Goal: Task Accomplishment & Management: Manage account settings

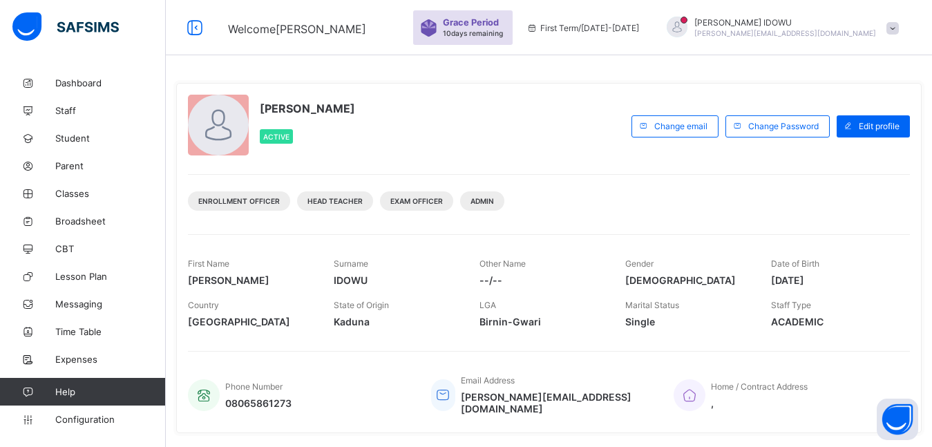
click at [899, 27] on span at bounding box center [893, 28] width 12 height 12
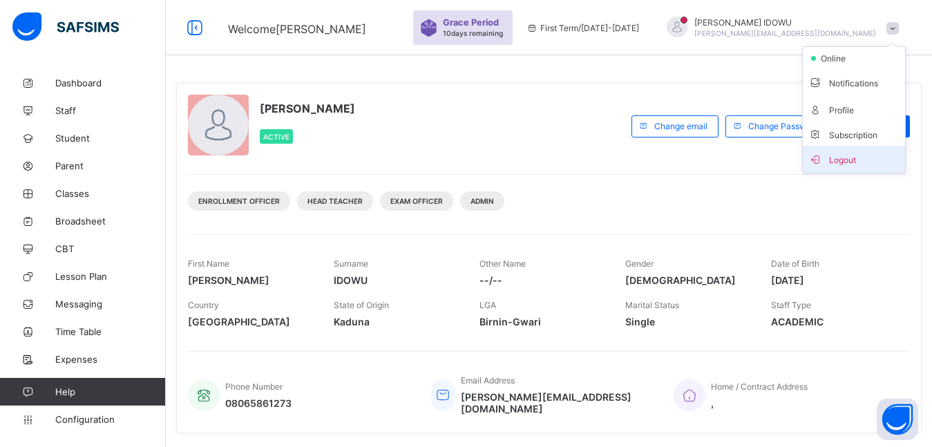
click at [875, 160] on span "Logout" at bounding box center [853, 159] width 91 height 16
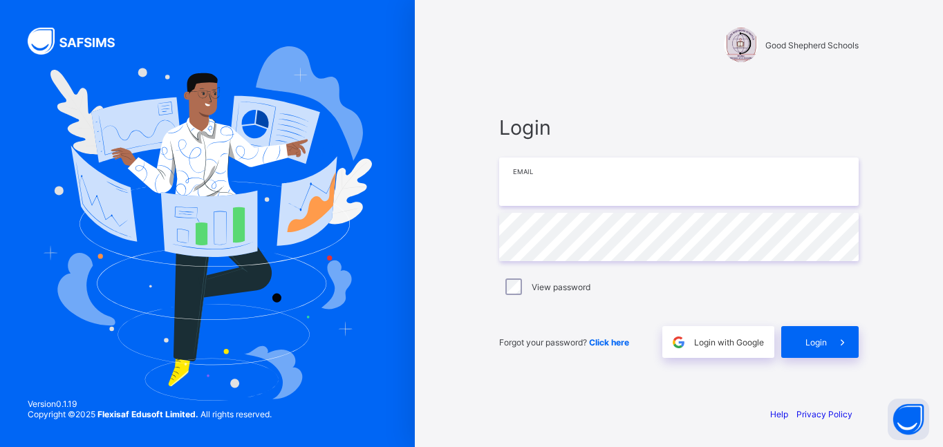
type input "**********"
click at [550, 179] on input "**********" at bounding box center [678, 182] width 359 height 48
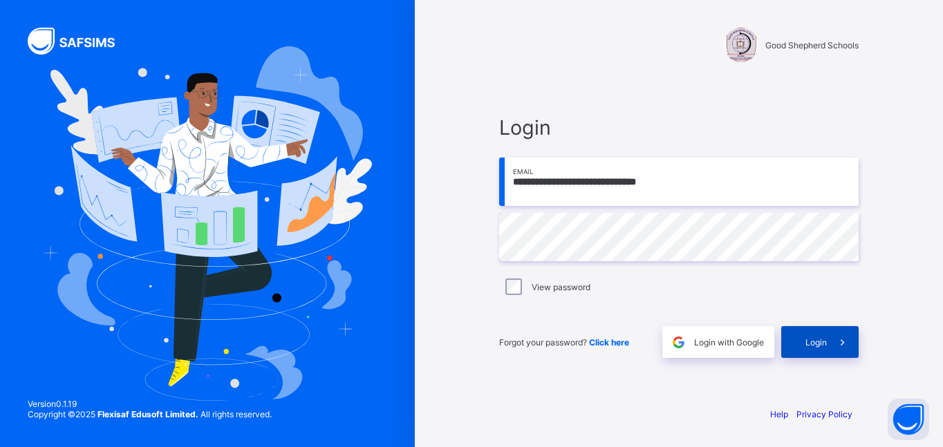
click at [813, 342] on span "Login" at bounding box center [815, 342] width 21 height 10
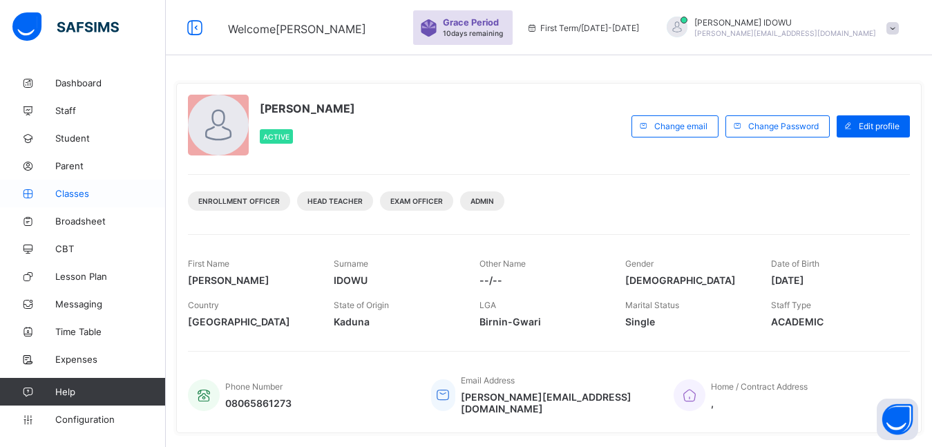
click at [77, 196] on span "Classes" at bounding box center [110, 193] width 111 height 11
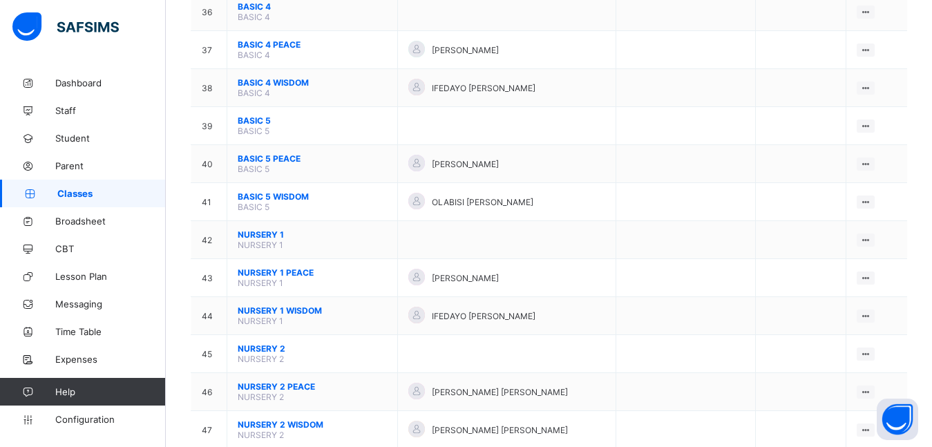
scroll to position [1495, 0]
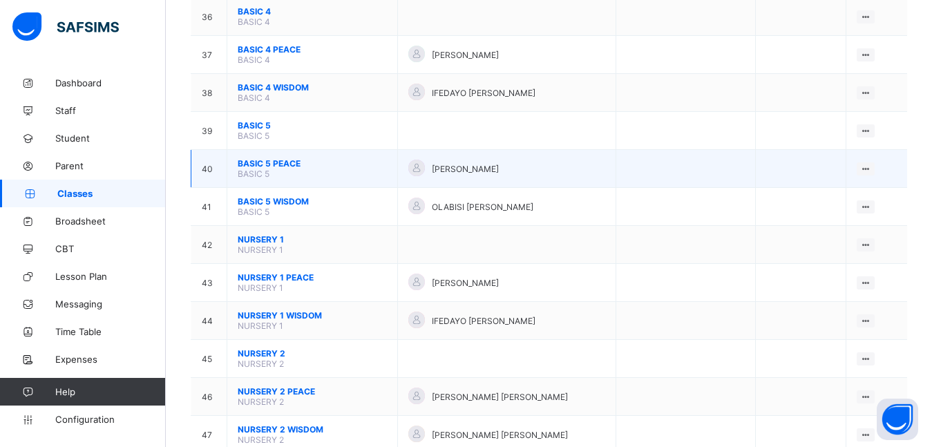
click at [273, 164] on span "BASIC 5 PEACE" at bounding box center [312, 163] width 149 height 10
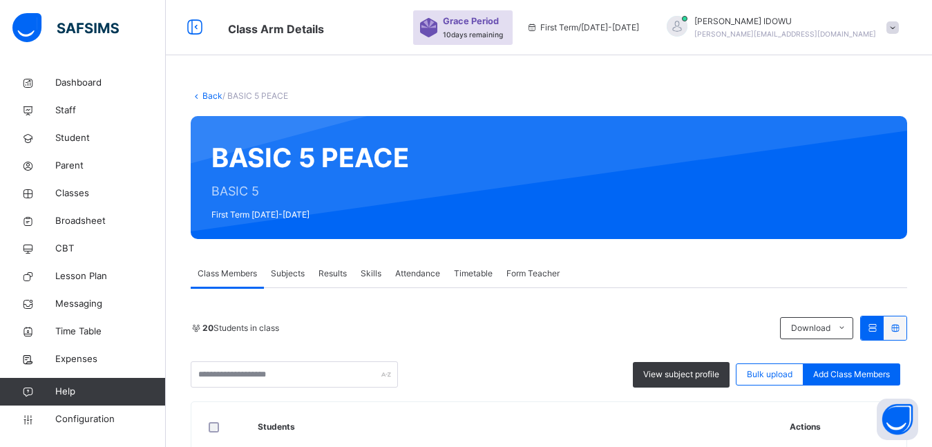
click at [283, 278] on span "Subjects" at bounding box center [288, 273] width 34 height 12
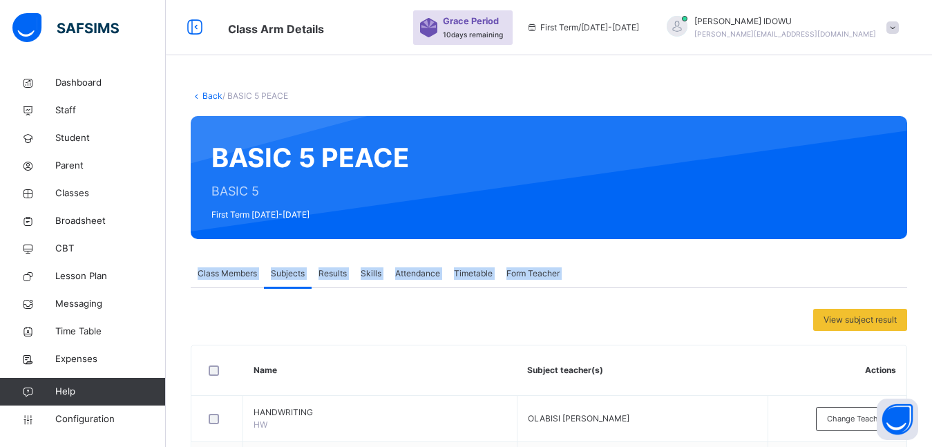
drag, startPoint x: 430, startPoint y: 125, endPoint x: 936, endPoint y: 434, distance: 593.3
click at [674, 311] on div "View subject result" at bounding box center [549, 320] width 717 height 22
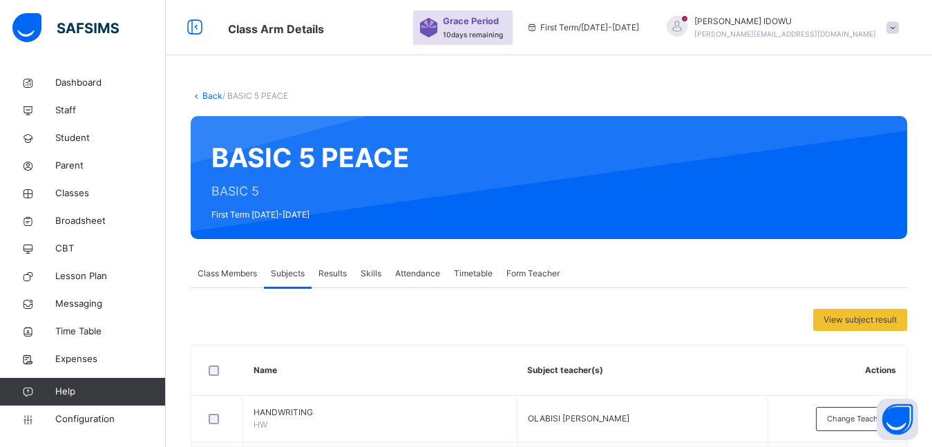
click at [902, 20] on div "DORCAS IDOWU d.idowu@goodshepherdschools.ng" at bounding box center [779, 27] width 253 height 25
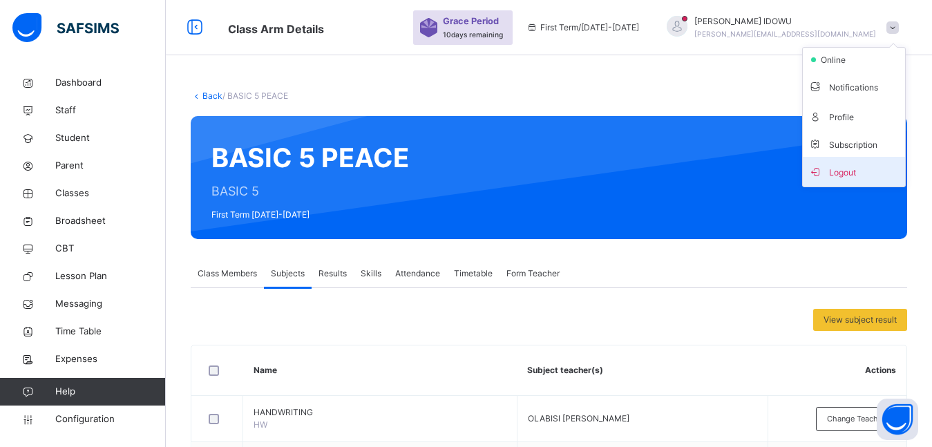
click at [860, 170] on span "Logout" at bounding box center [853, 171] width 91 height 19
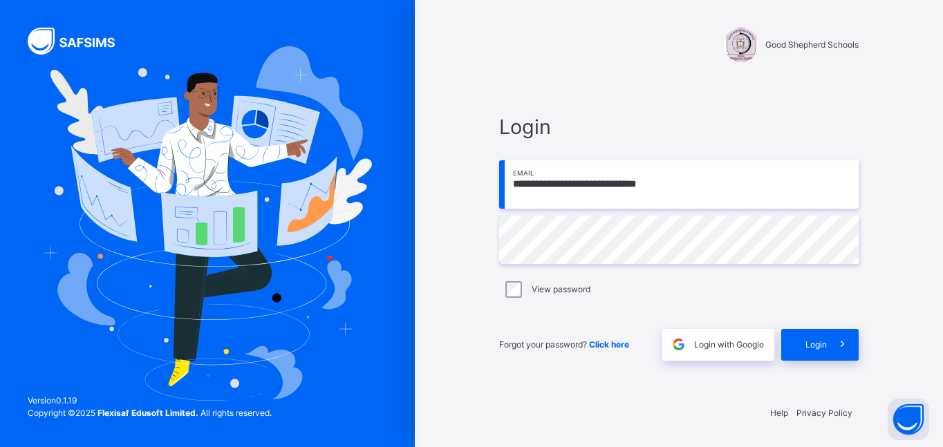
click at [553, 184] on input "**********" at bounding box center [678, 184] width 359 height 48
type input "**********"
click at [486, 251] on div "**********" at bounding box center [678, 236] width 387 height 314
click at [827, 344] on span at bounding box center [842, 345] width 32 height 32
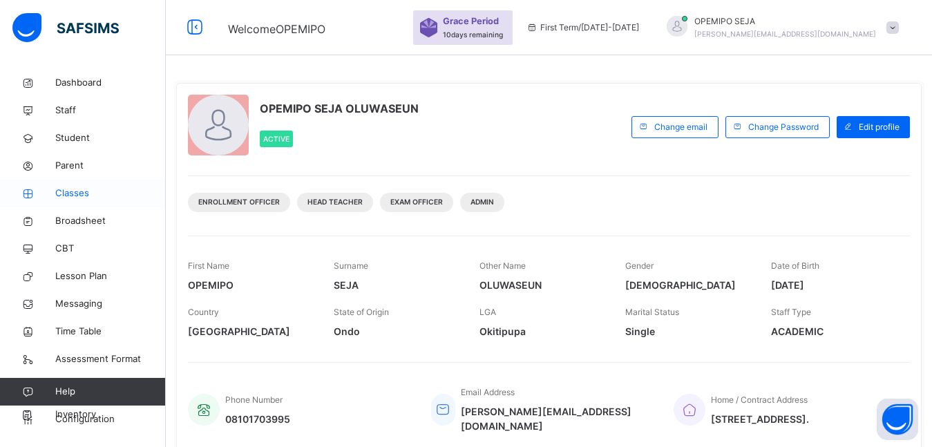
click at [68, 186] on link "Classes" at bounding box center [83, 194] width 166 height 28
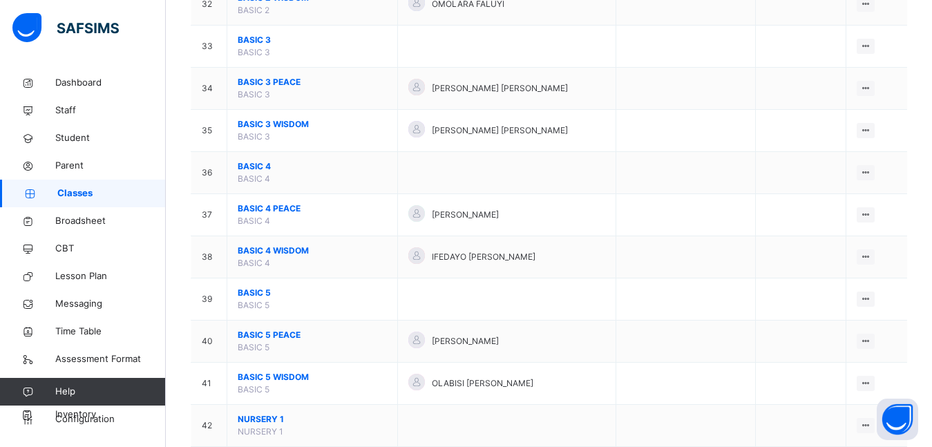
scroll to position [1589, 0]
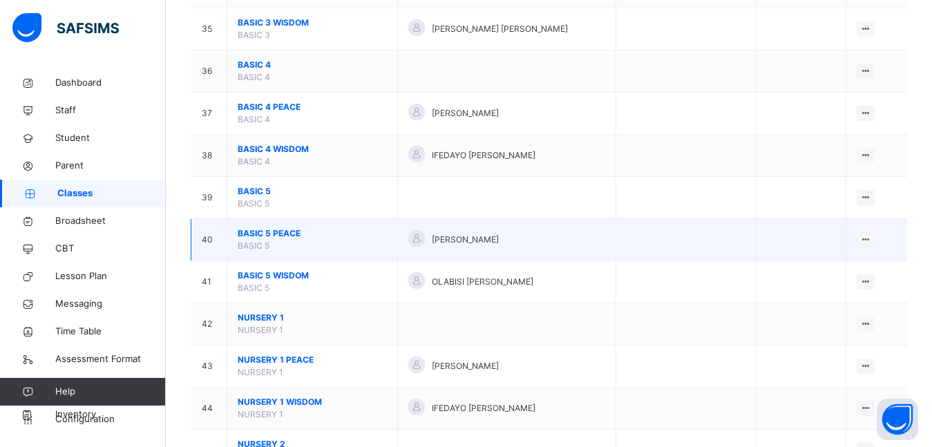
click at [262, 232] on span "BASIC 5 PEACE" at bounding box center [312, 233] width 149 height 12
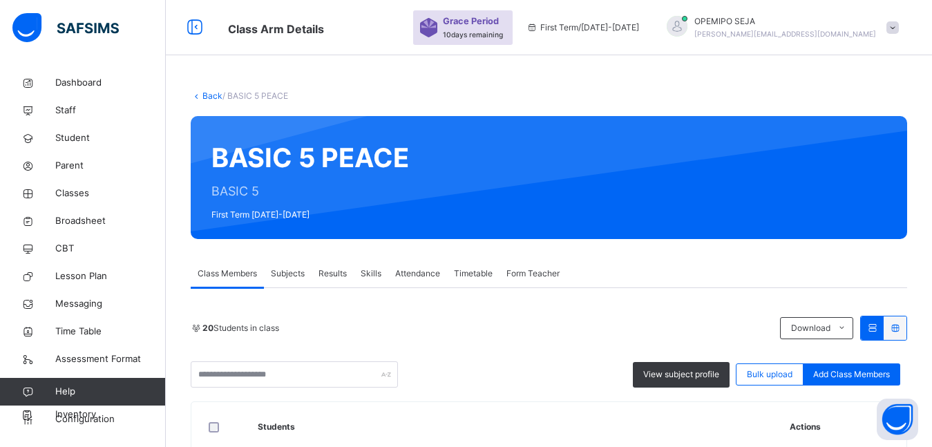
click at [285, 282] on div "Subjects" at bounding box center [288, 274] width 48 height 28
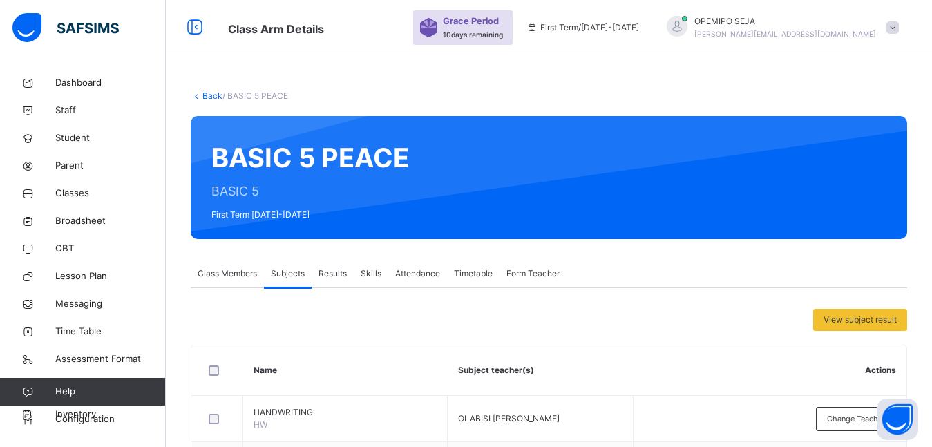
scroll to position [760, 0]
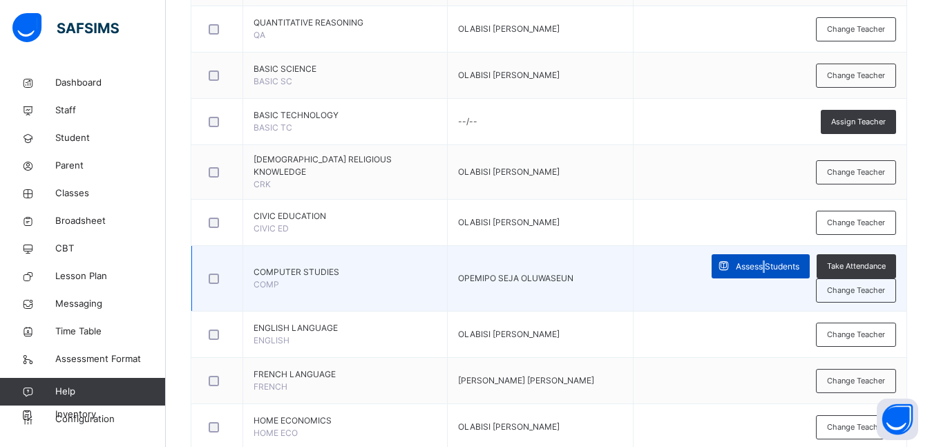
click at [736, 264] on span "Assess Students" at bounding box center [768, 267] width 64 height 12
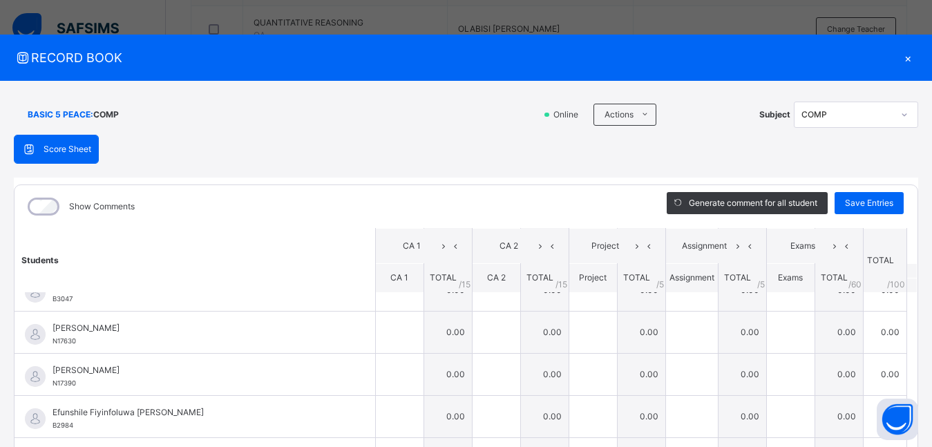
scroll to position [0, 0]
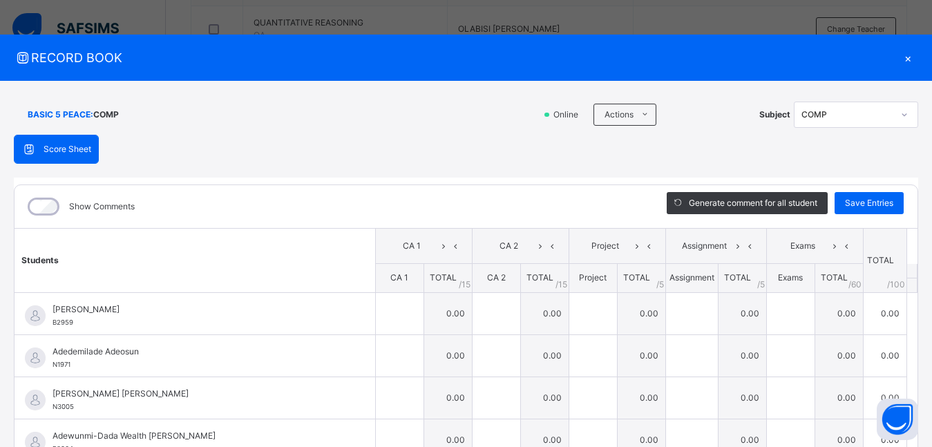
click at [902, 58] on div "×" at bounding box center [908, 57] width 21 height 19
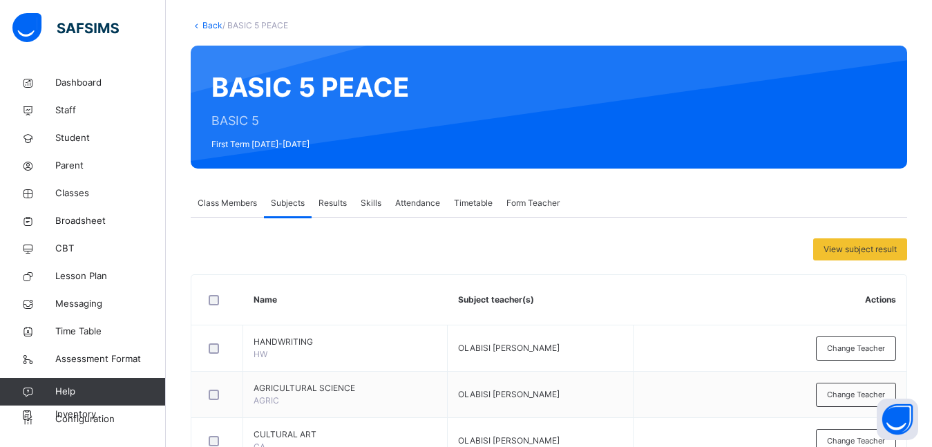
scroll to position [69, 0]
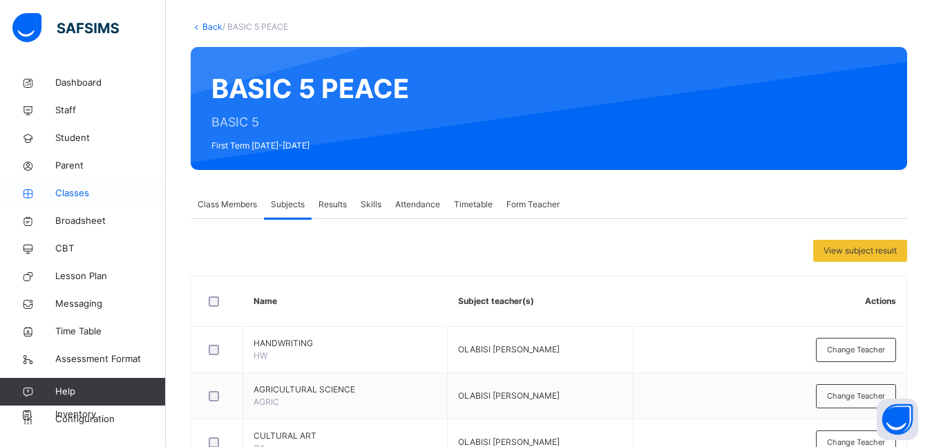
click at [75, 193] on span "Classes" at bounding box center [110, 194] width 111 height 14
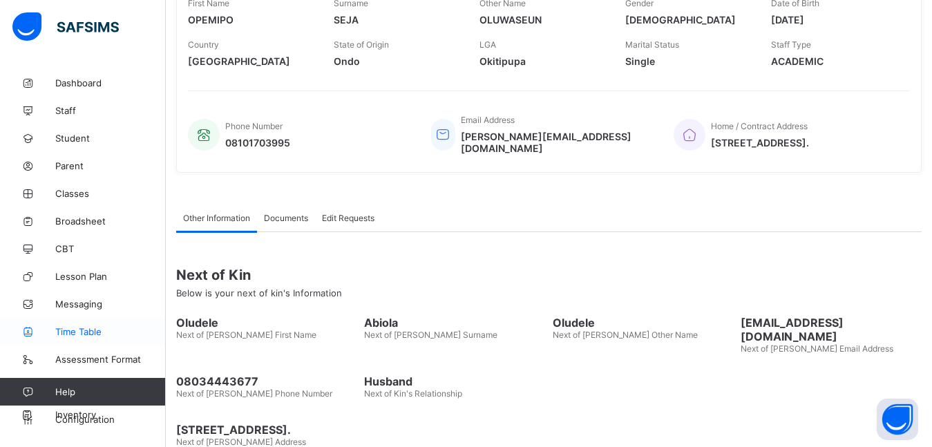
scroll to position [270, 0]
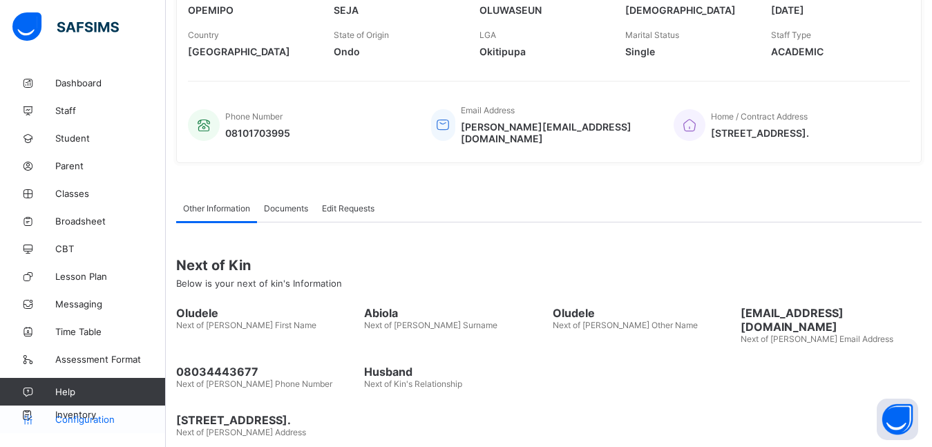
click at [96, 419] on span "Configuration" at bounding box center [110, 419] width 110 height 11
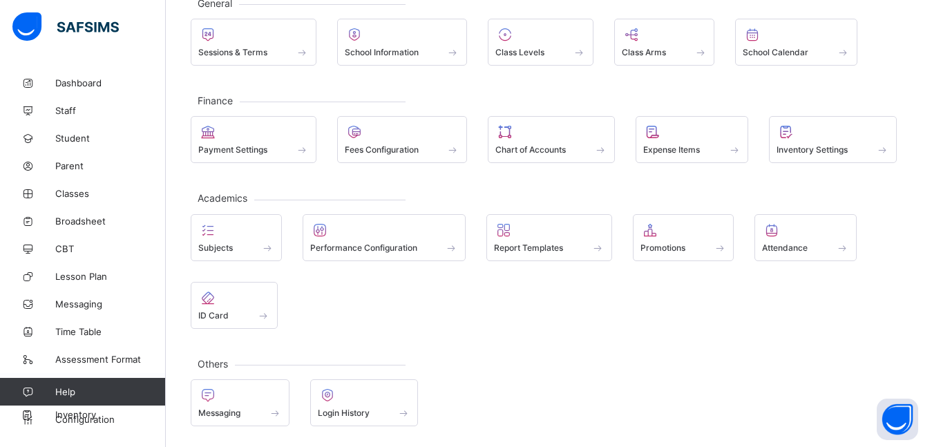
scroll to position [94, 0]
click at [524, 51] on span "Class Levels" at bounding box center [519, 52] width 49 height 10
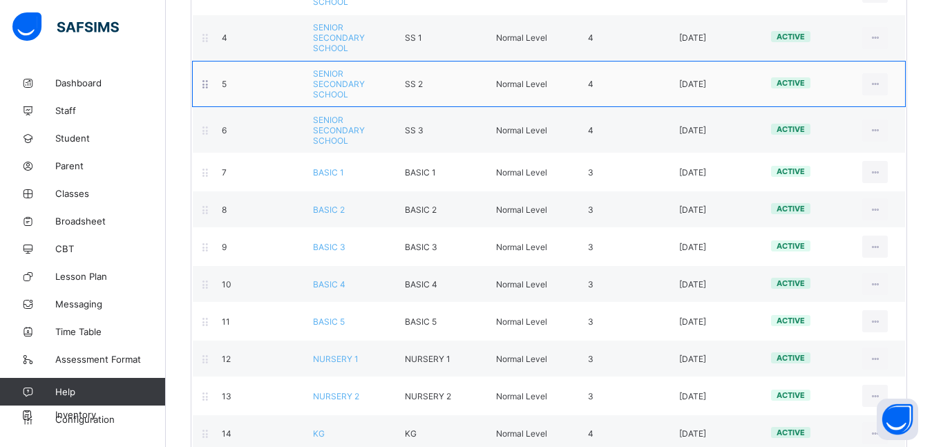
scroll to position [422, 0]
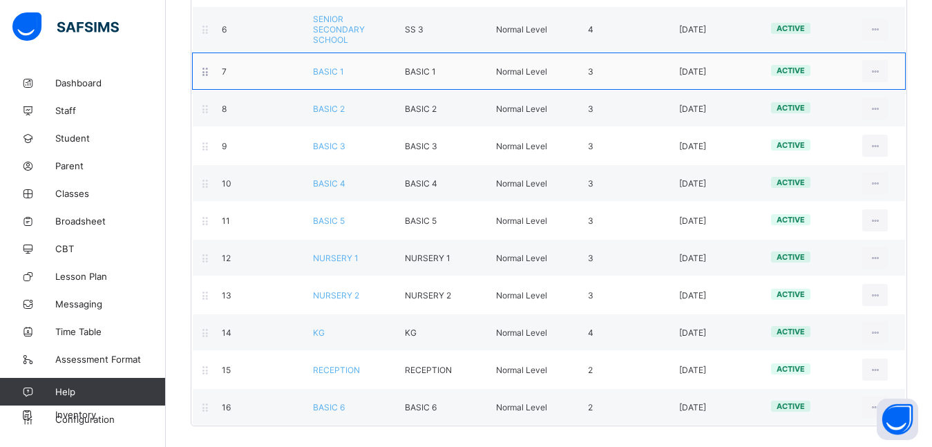
click at [344, 71] on span "BASIC 1" at bounding box center [328, 71] width 31 height 10
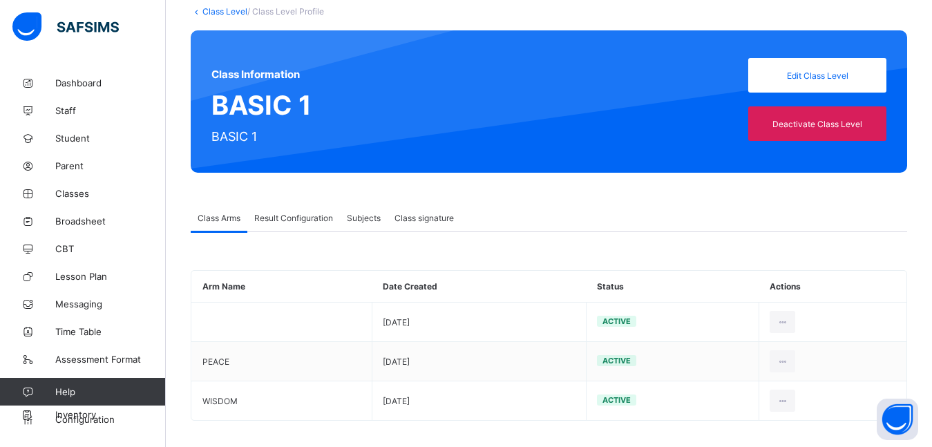
scroll to position [92, 0]
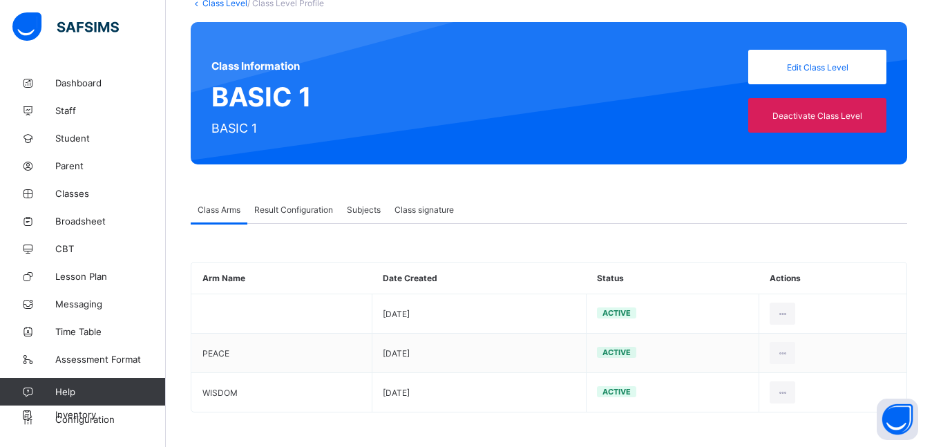
click at [296, 207] on span "Result Configuration" at bounding box center [293, 210] width 79 height 10
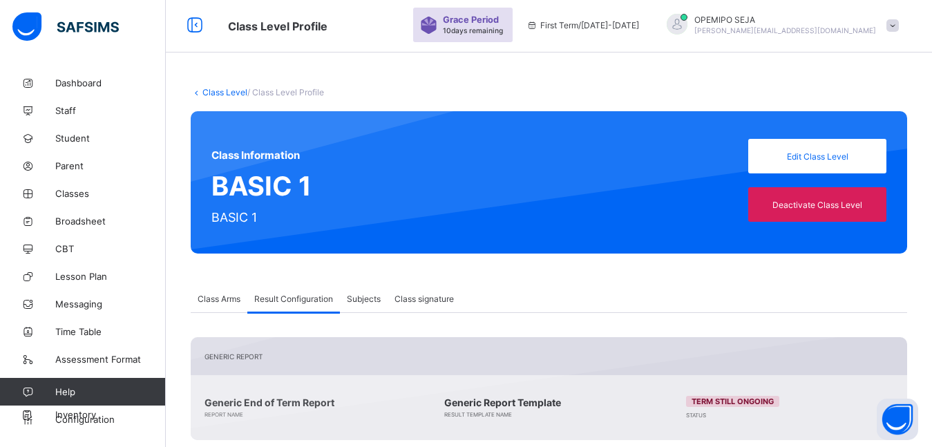
scroll to position [0, 0]
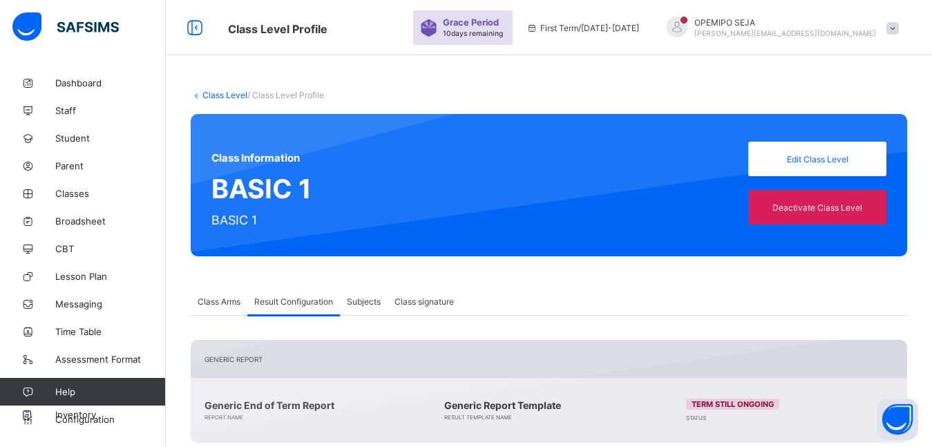
click at [232, 95] on link "Class Level" at bounding box center [224, 95] width 45 height 10
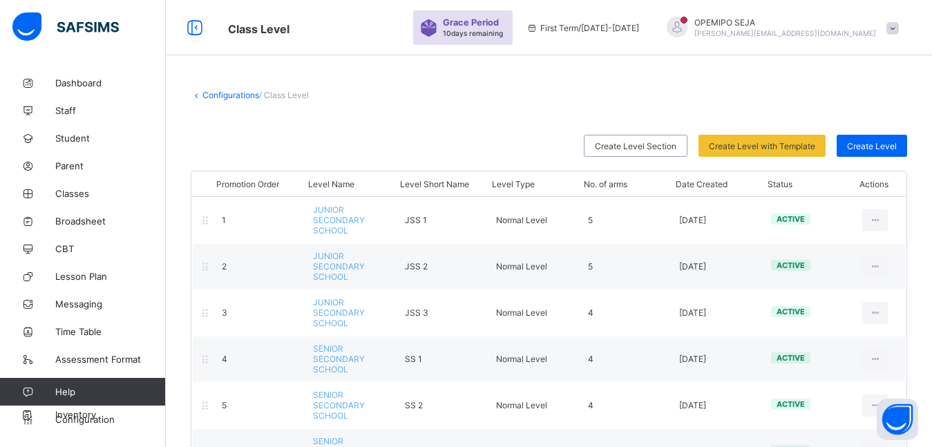
click at [231, 100] on link "Configurations" at bounding box center [230, 95] width 57 height 10
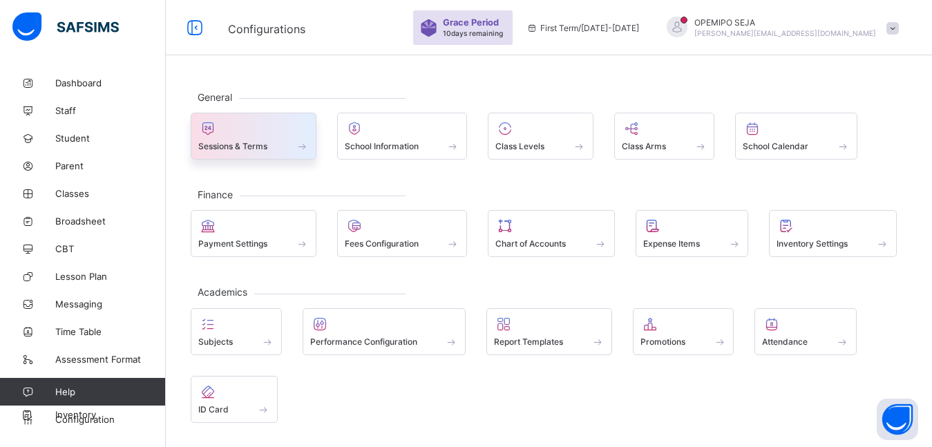
click at [207, 140] on div "Sessions & Terms" at bounding box center [253, 146] width 111 height 12
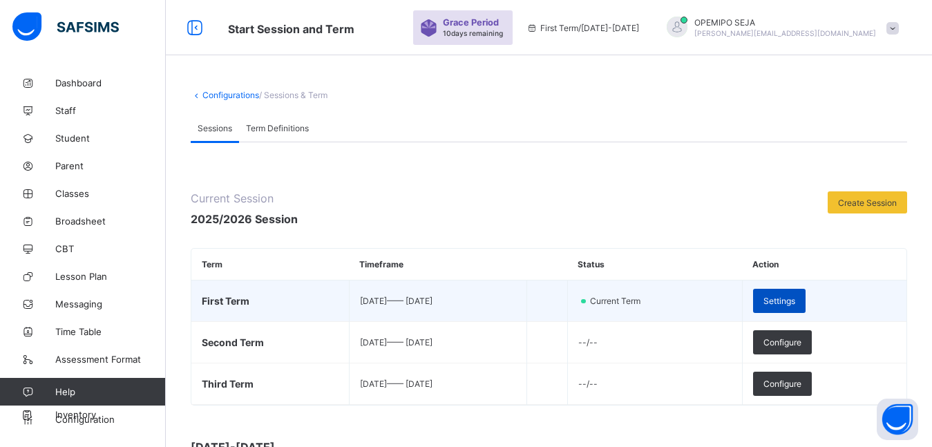
click at [795, 300] on span "Settings" at bounding box center [780, 301] width 32 height 10
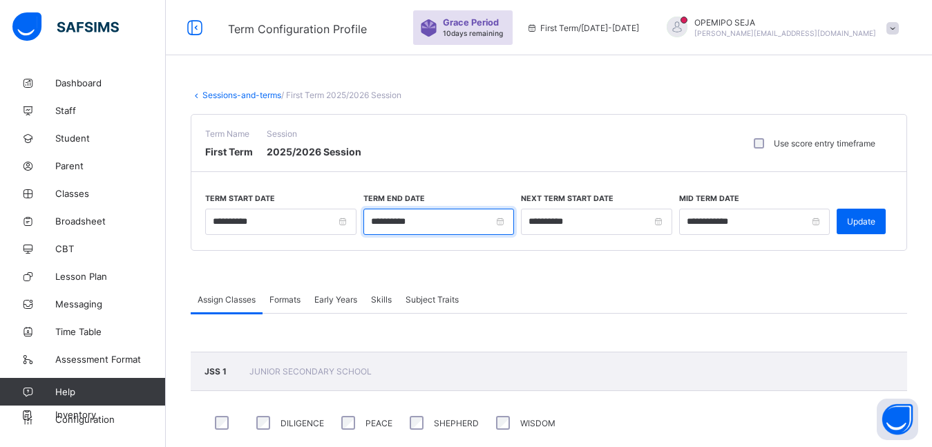
click at [435, 221] on input "**********" at bounding box center [438, 222] width 151 height 26
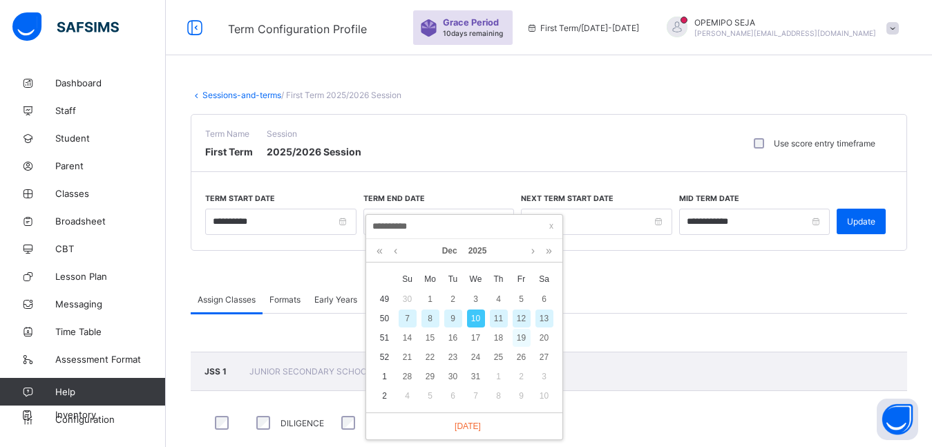
click at [522, 337] on div "19" at bounding box center [522, 338] width 18 height 18
type input "**********"
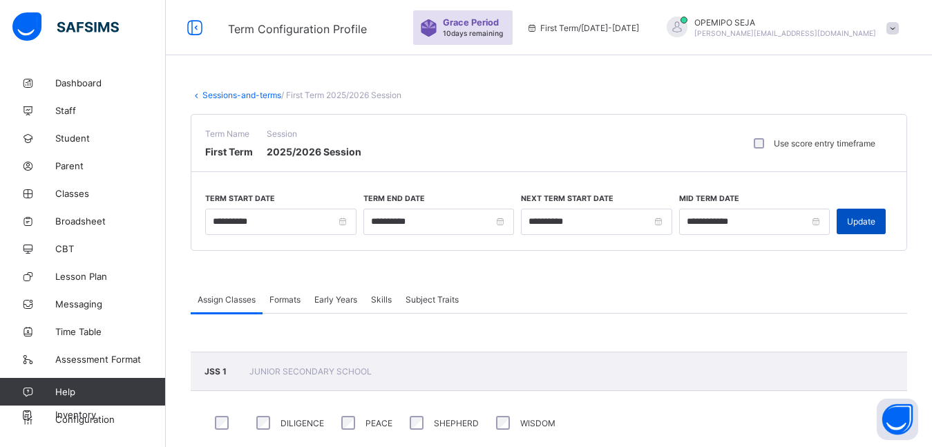
click at [859, 224] on span "Update" at bounding box center [861, 221] width 28 height 10
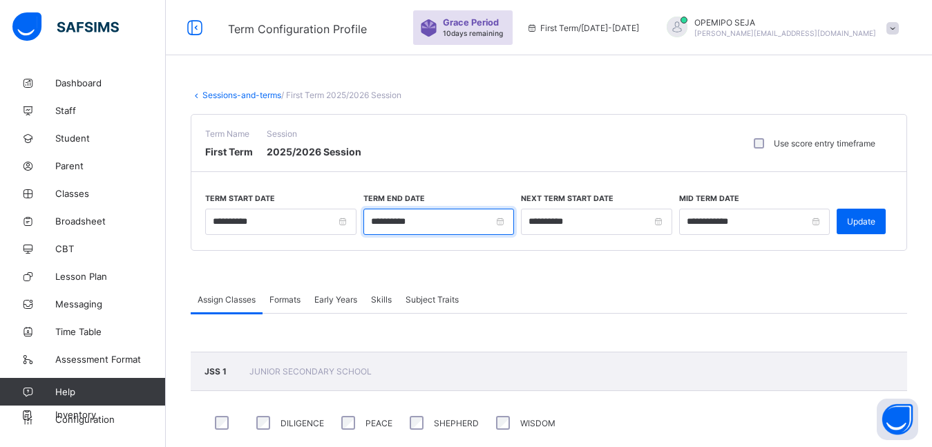
click at [472, 221] on input "**********" at bounding box center [438, 222] width 151 height 26
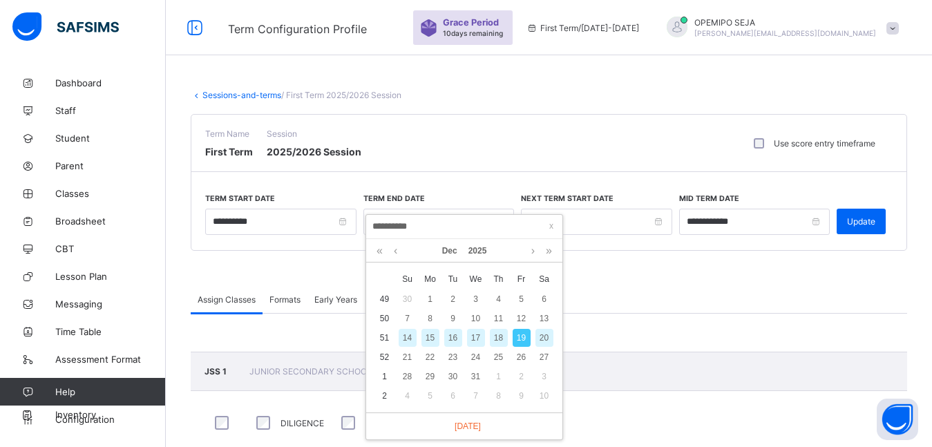
click at [472, 221] on input "**********" at bounding box center [464, 226] width 188 height 15
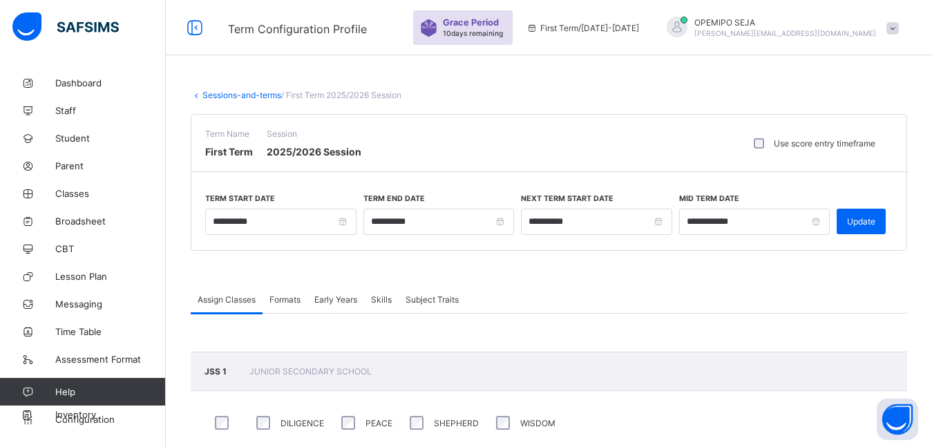
click at [652, 277] on span at bounding box center [549, 268] width 717 height 35
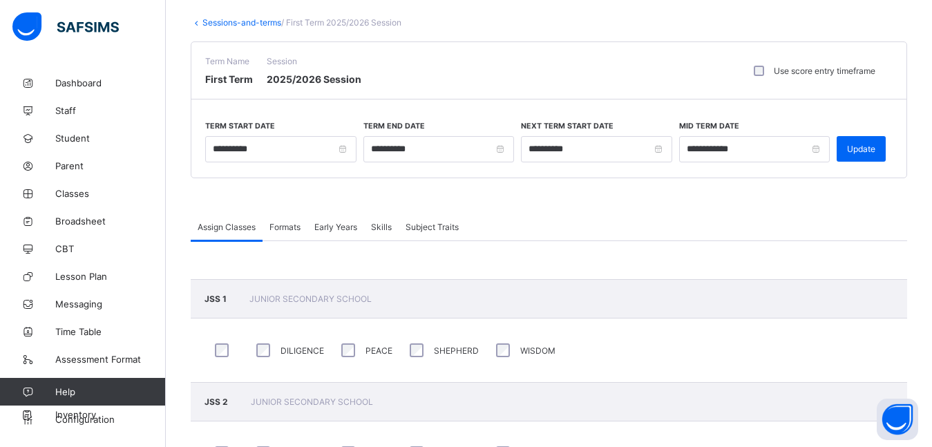
scroll to position [69, 0]
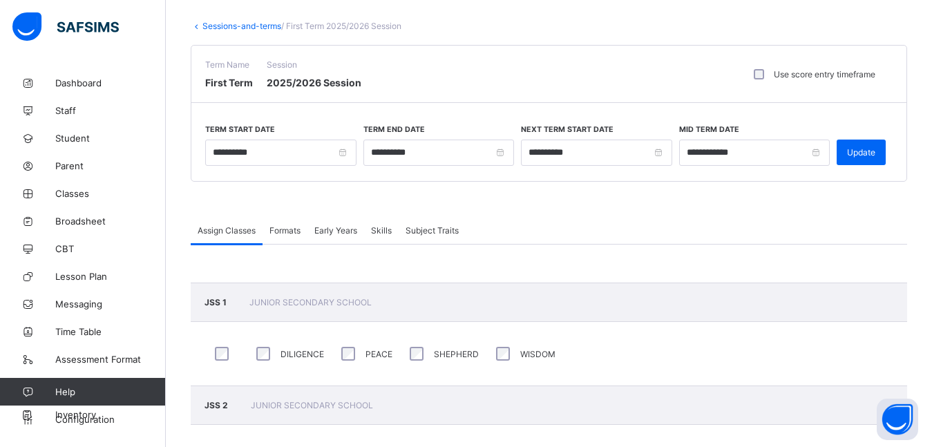
click at [294, 232] on span "Formats" at bounding box center [284, 230] width 31 height 10
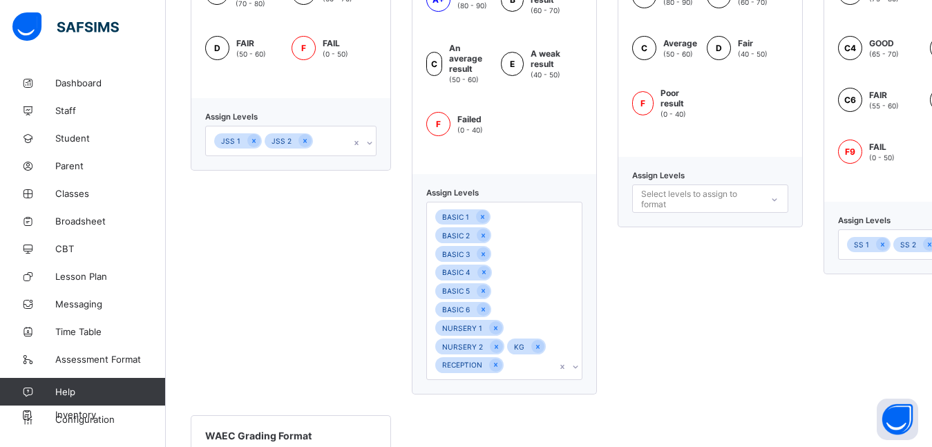
scroll to position [622, 0]
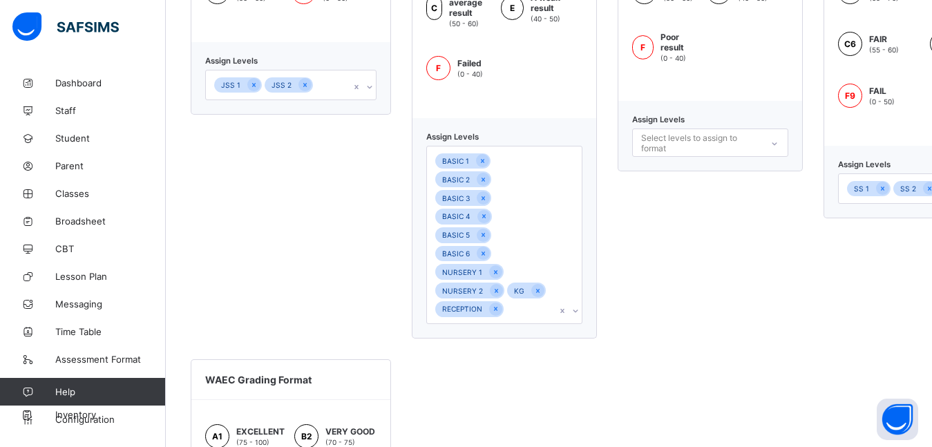
click at [513, 348] on div "JUNIOR GRADING FORMAT A EXCELLENT (80 - 90) A+ DISTINCTION (90 - 100) B VERY GO…" at bounding box center [549, 287] width 717 height 967
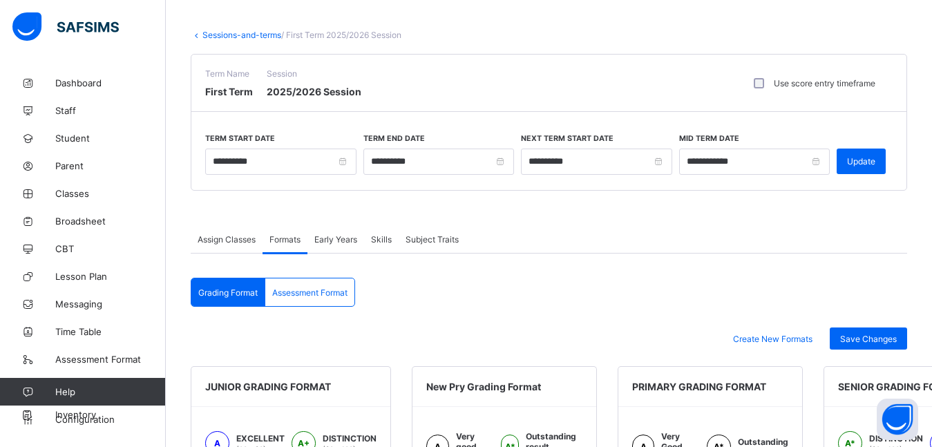
scroll to position [0, 0]
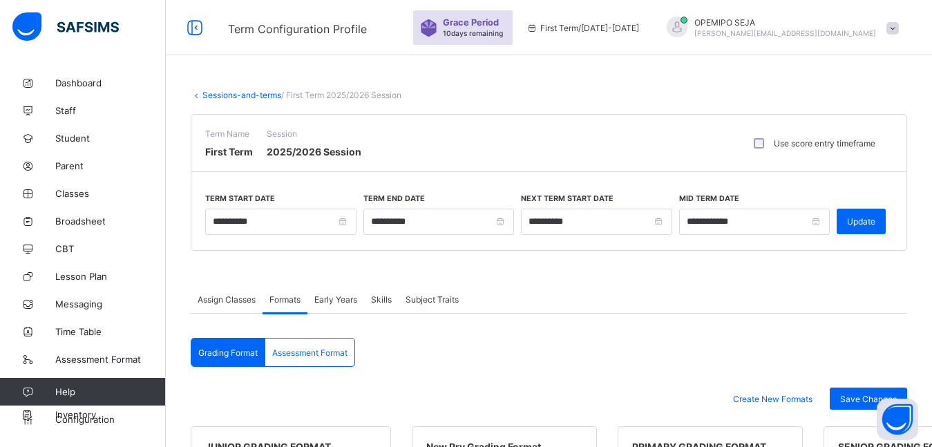
click at [357, 299] on span "Early Years" at bounding box center [335, 299] width 43 height 10
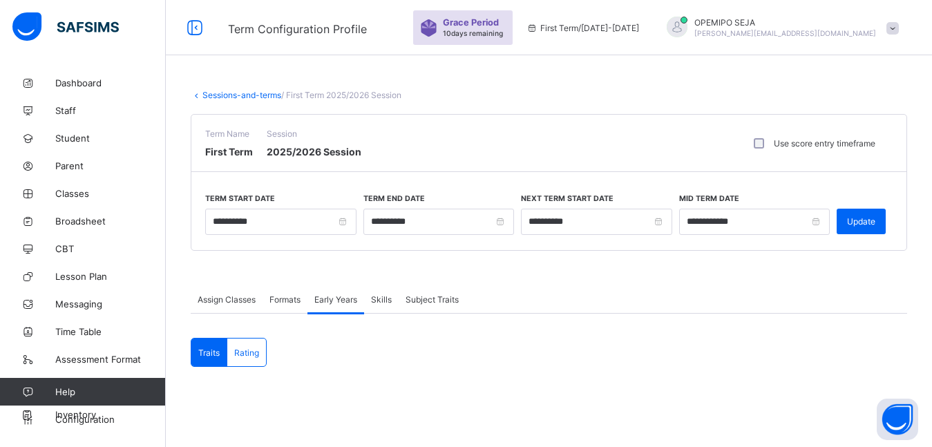
click at [388, 295] on span "Skills" at bounding box center [381, 299] width 21 height 10
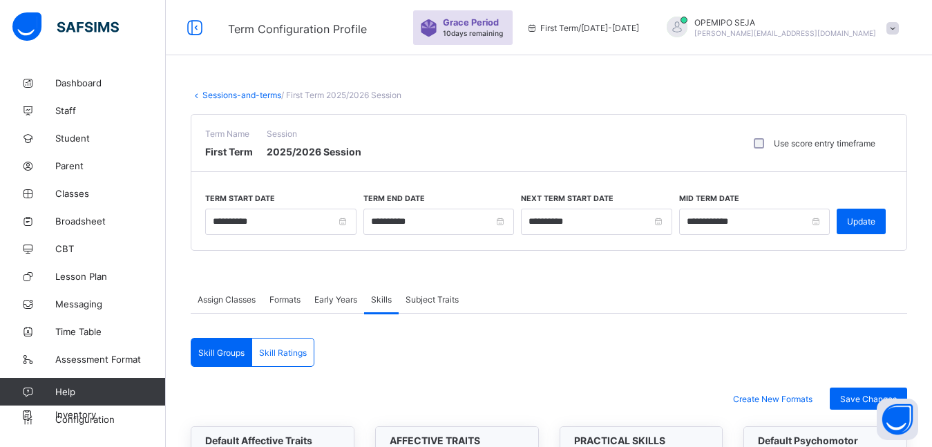
click at [419, 294] on span "Subject Traits" at bounding box center [432, 299] width 53 height 10
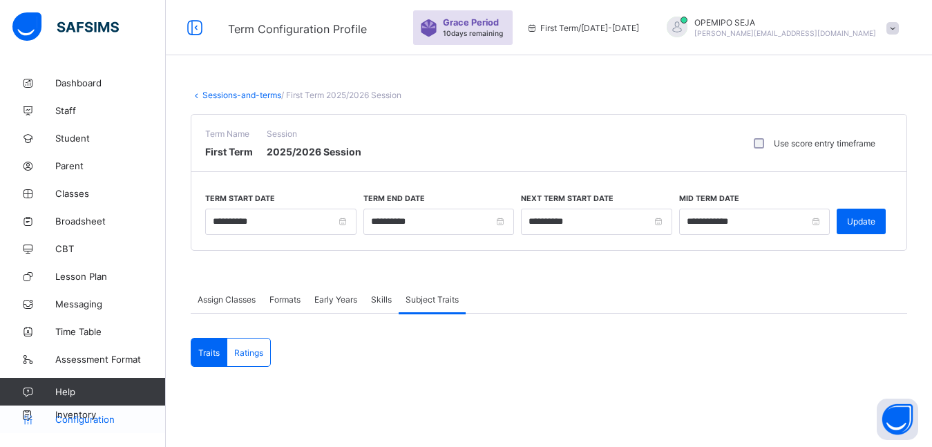
click at [94, 419] on span "Configuration" at bounding box center [110, 419] width 110 height 11
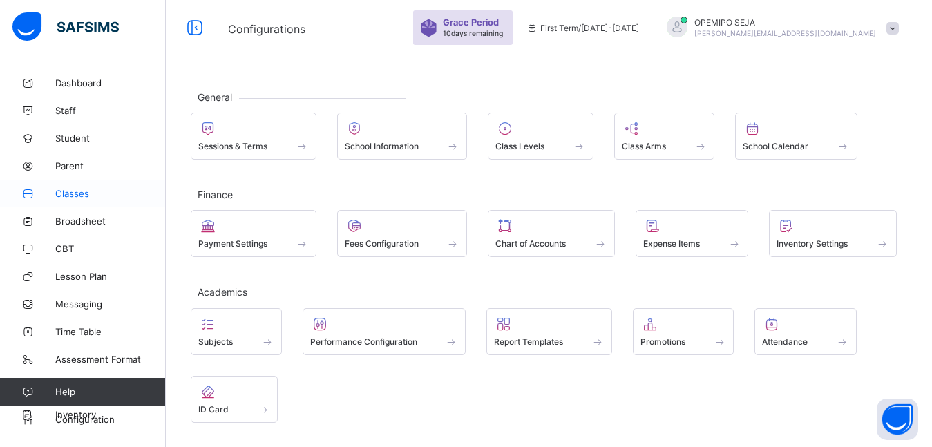
click at [61, 193] on span "Classes" at bounding box center [110, 193] width 111 height 11
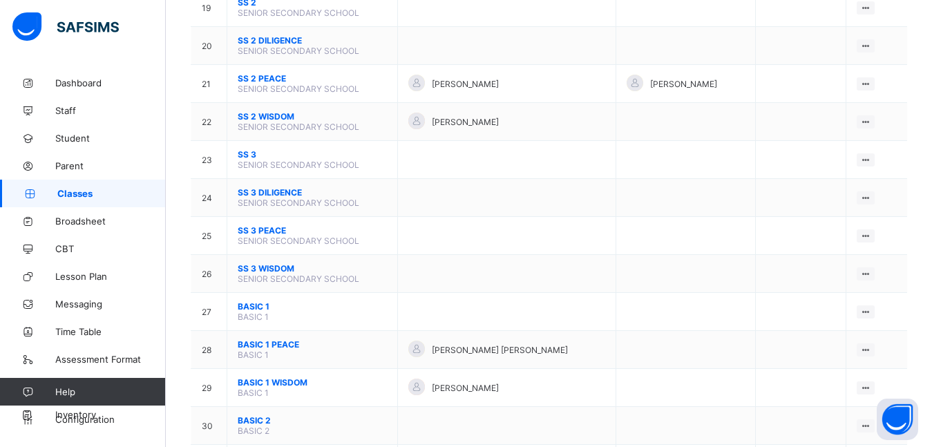
scroll to position [898, 0]
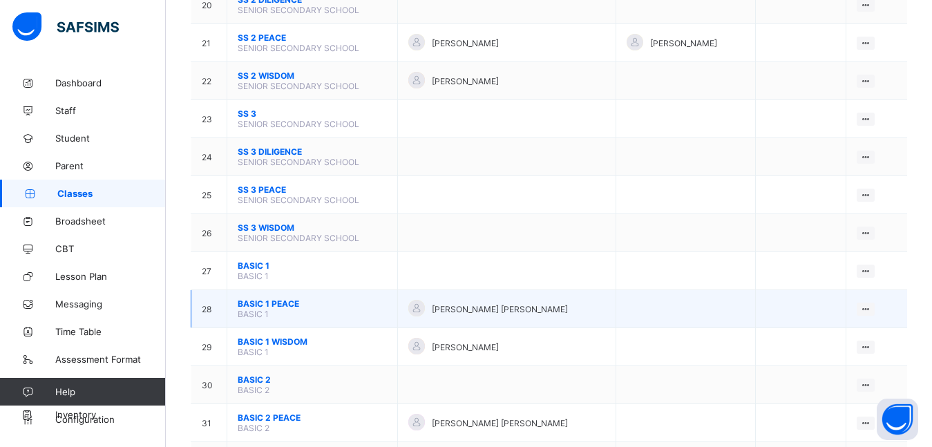
click at [260, 301] on span "BASIC 1 PEACE" at bounding box center [312, 304] width 149 height 10
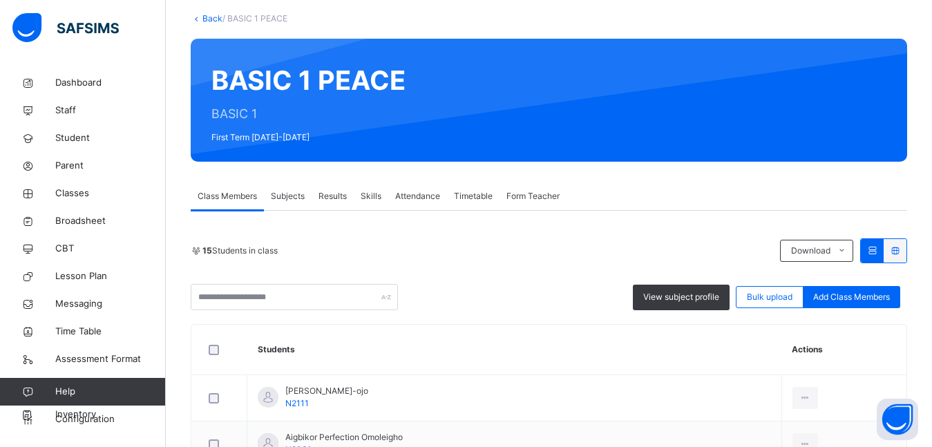
scroll to position [69, 0]
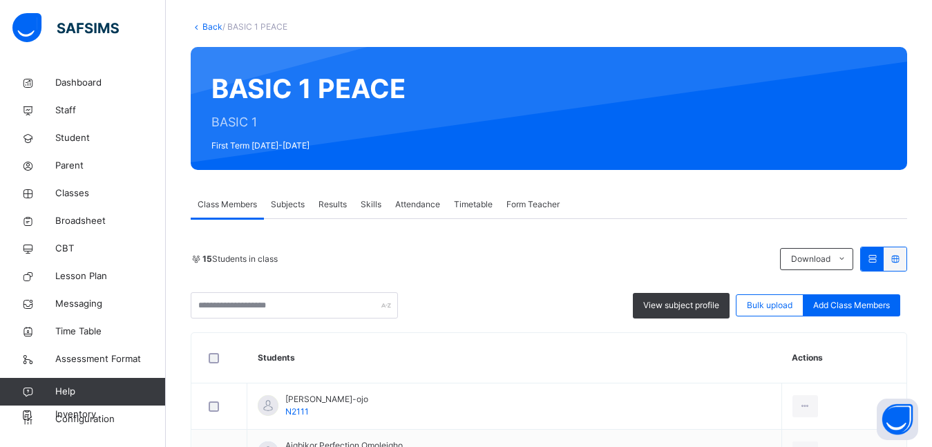
click at [288, 202] on span "Subjects" at bounding box center [288, 204] width 34 height 12
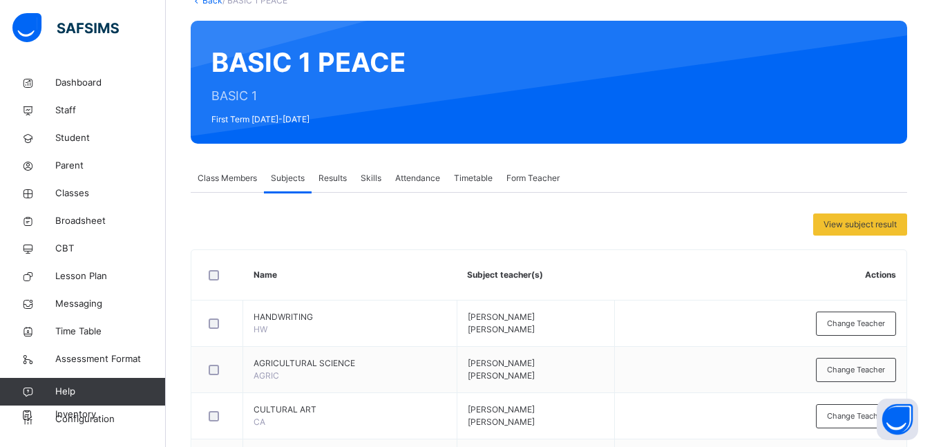
scroll to position [0, 0]
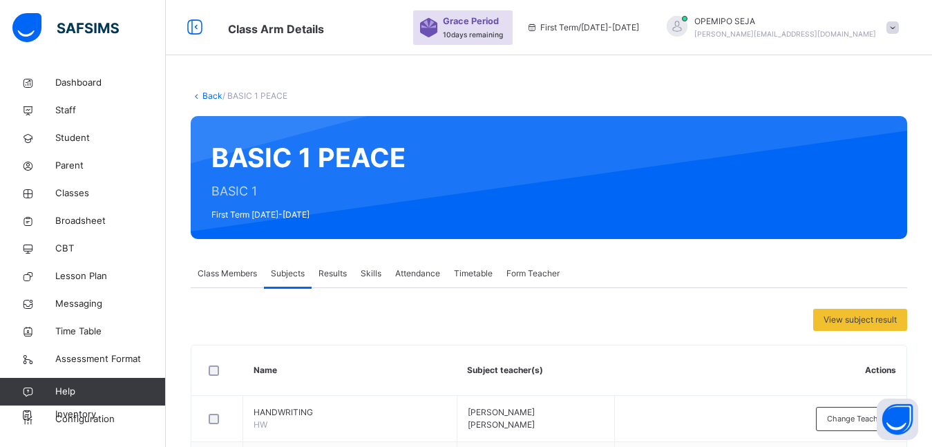
click at [210, 96] on link "Back" at bounding box center [212, 96] width 20 height 10
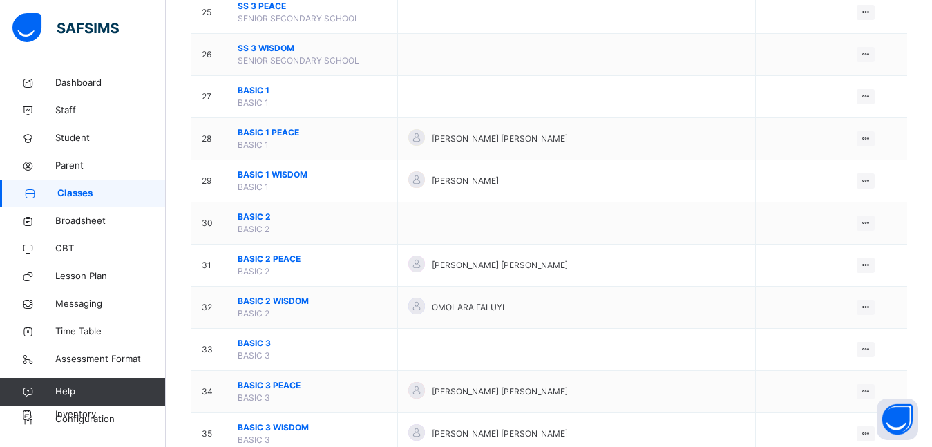
scroll to position [1382, 0]
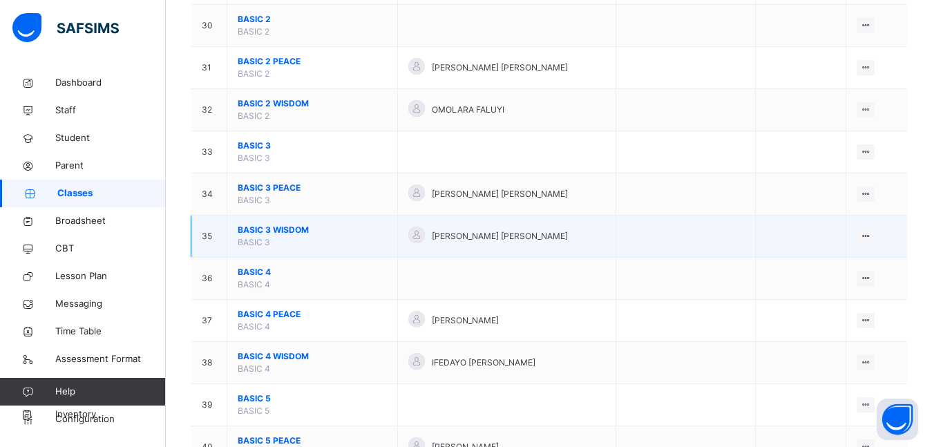
click at [267, 229] on span "BASIC 3 WISDOM" at bounding box center [312, 230] width 149 height 12
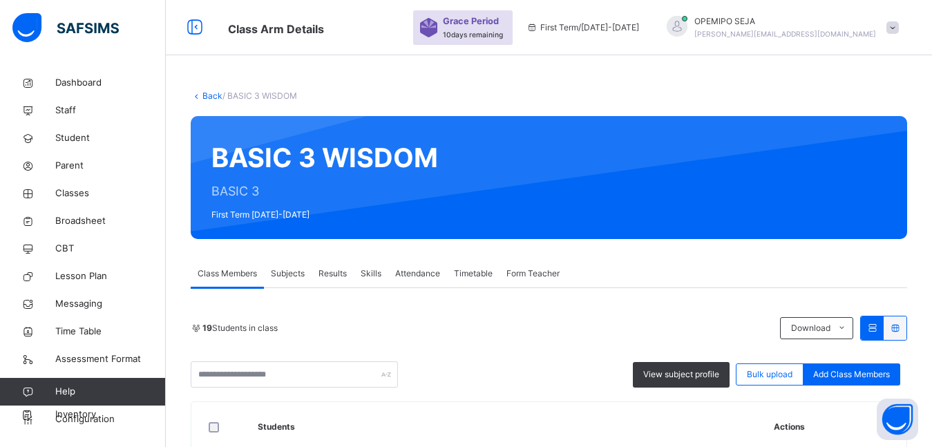
click at [294, 275] on span "Subjects" at bounding box center [288, 273] width 34 height 12
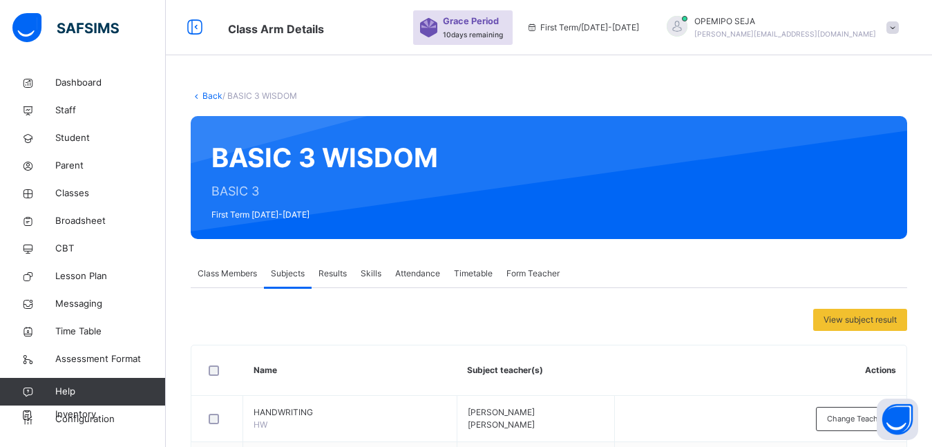
click at [215, 95] on link "Back" at bounding box center [212, 96] width 20 height 10
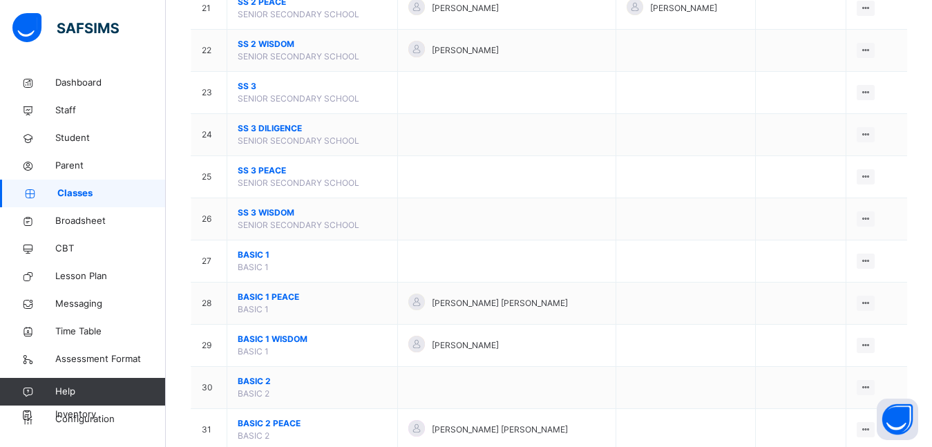
scroll to position [1036, 0]
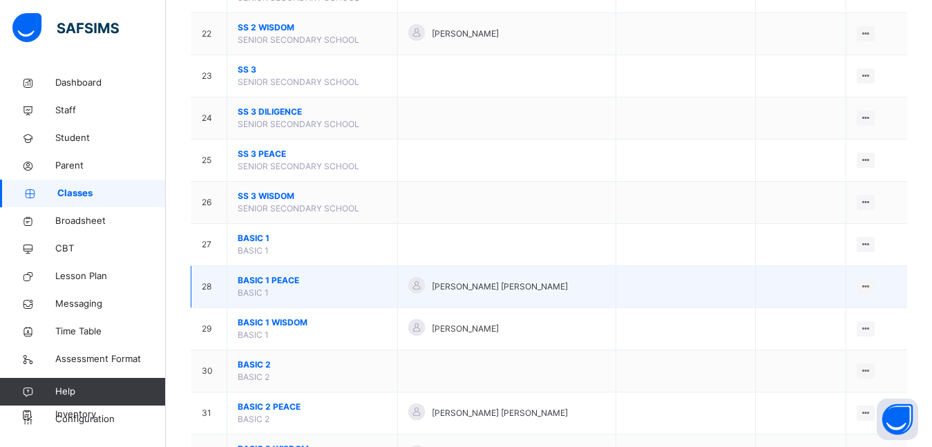
click at [254, 280] on span "BASIC 1 PEACE" at bounding box center [312, 280] width 149 height 12
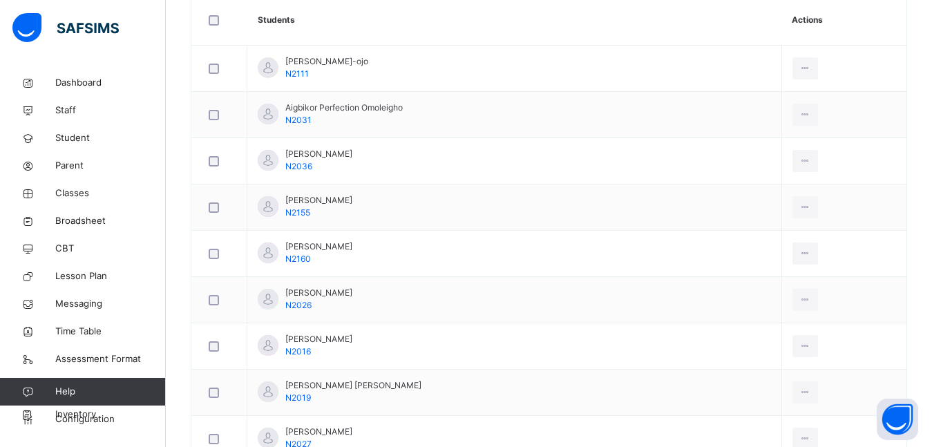
scroll to position [415, 0]
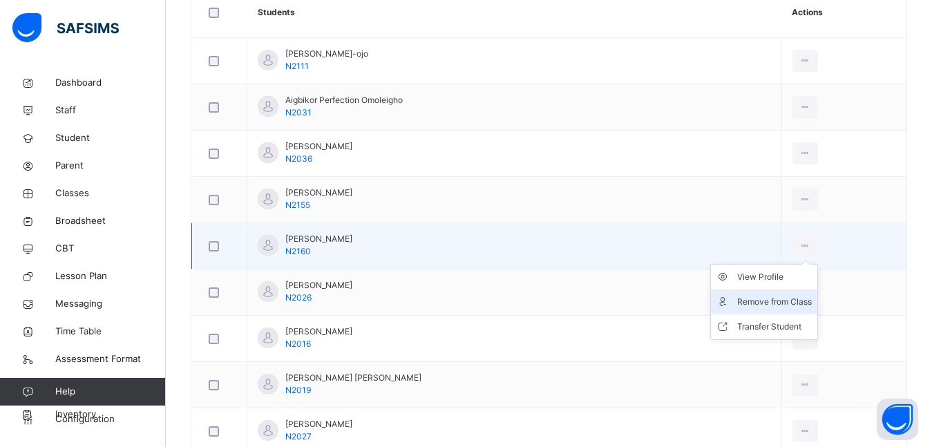
click at [763, 303] on div "Remove from Class" at bounding box center [774, 302] width 75 height 14
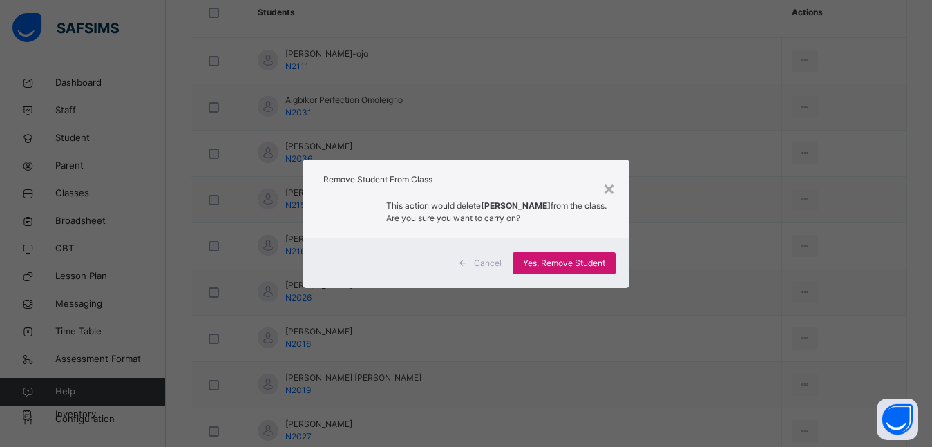
click at [556, 267] on span "Yes, Remove Student" at bounding box center [564, 263] width 82 height 12
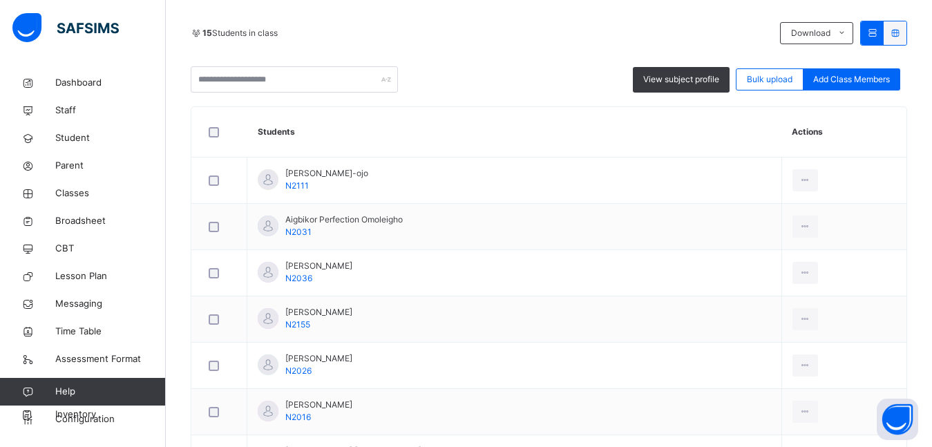
scroll to position [276, 0]
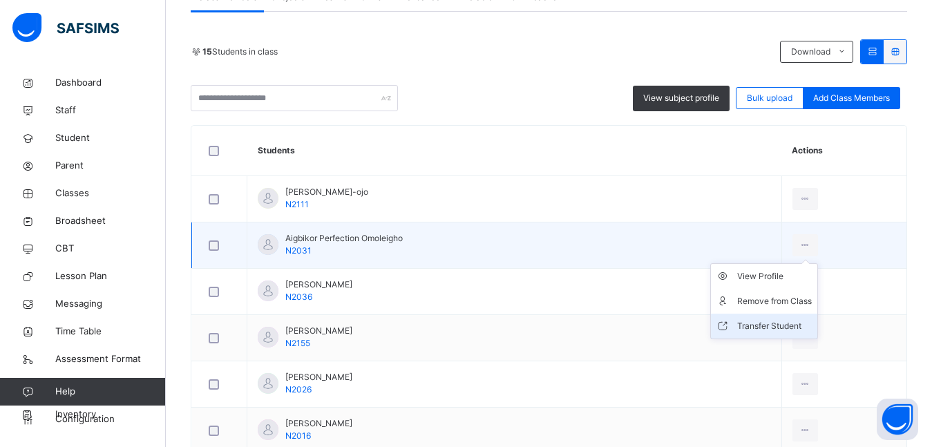
click at [754, 330] on div "Transfer Student" at bounding box center [774, 326] width 75 height 14
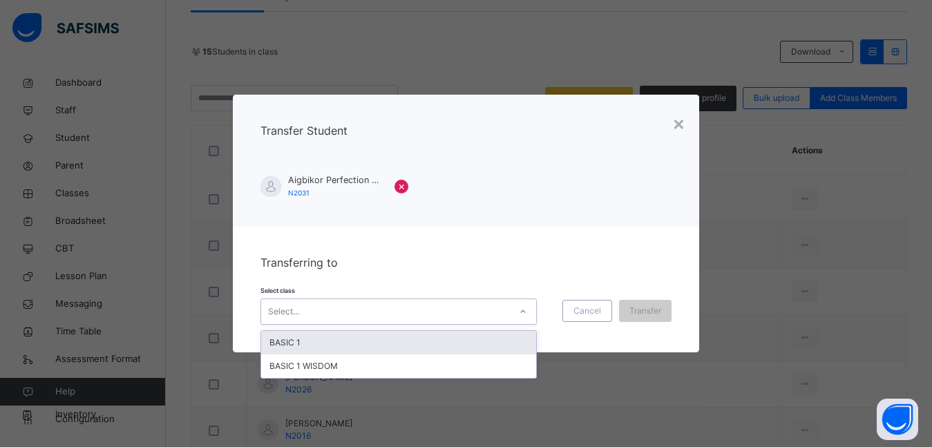
click at [404, 313] on div "Select..." at bounding box center [385, 311] width 249 height 21
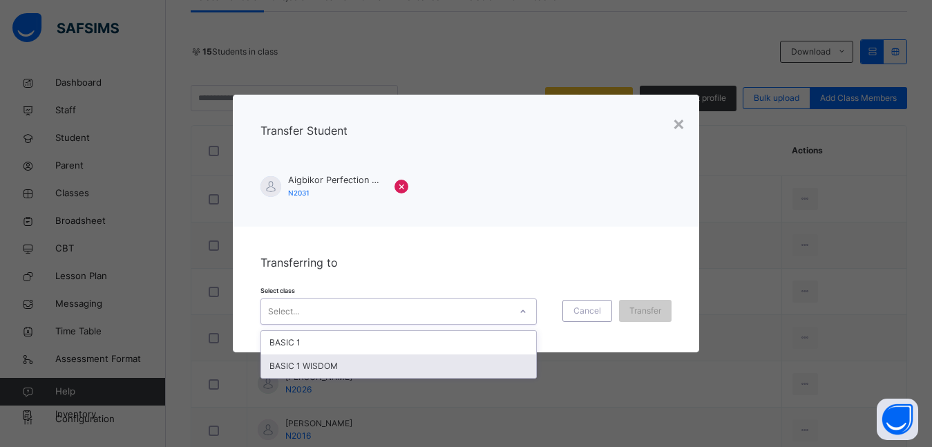
click at [343, 360] on div "BASIC 1 WISDOM" at bounding box center [398, 365] width 275 height 23
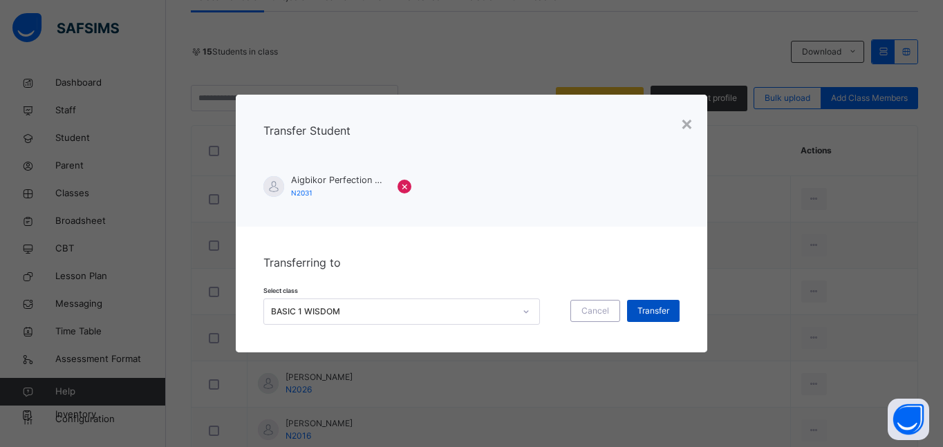
click at [658, 316] on span "Transfer" at bounding box center [653, 311] width 32 height 12
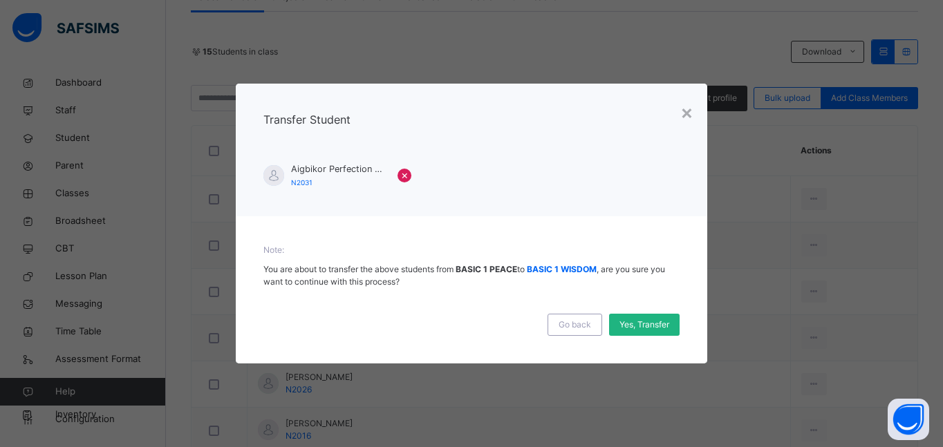
click at [641, 322] on span "Yes, Transfer" at bounding box center [644, 325] width 50 height 12
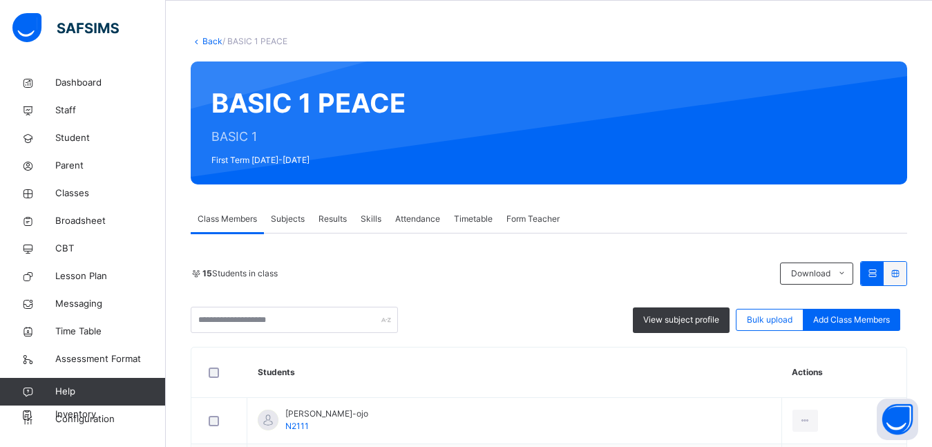
scroll to position [0, 0]
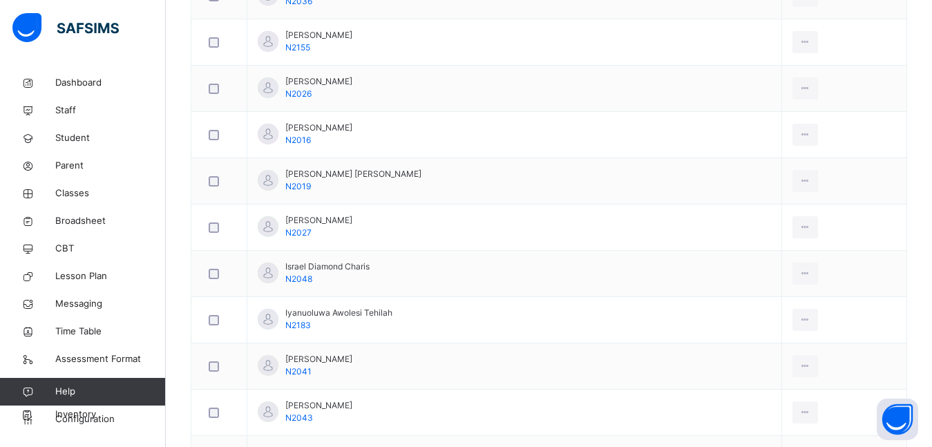
scroll to position [683, 0]
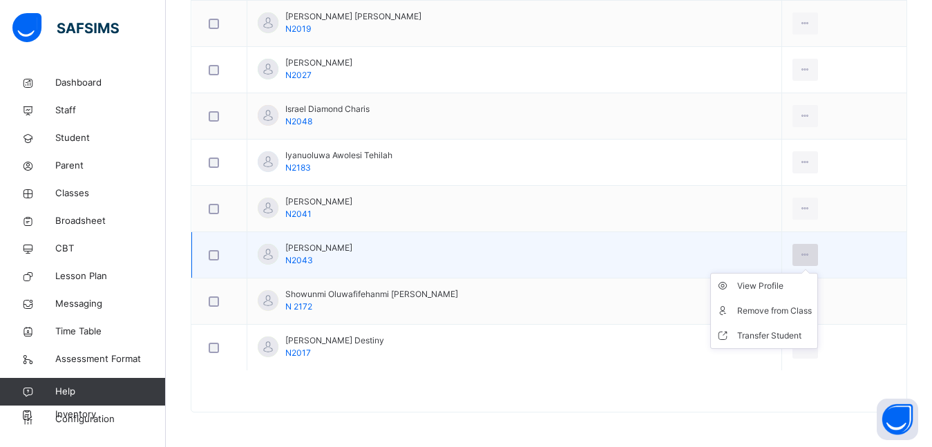
click at [799, 255] on icon at bounding box center [805, 255] width 12 height 12
click at [764, 335] on div "Transfer Student" at bounding box center [774, 336] width 75 height 14
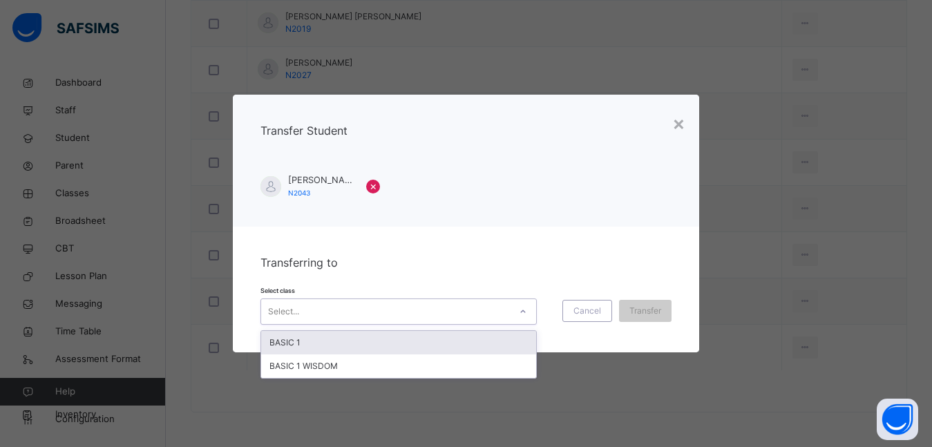
click at [430, 313] on div "Select..." at bounding box center [385, 311] width 249 height 21
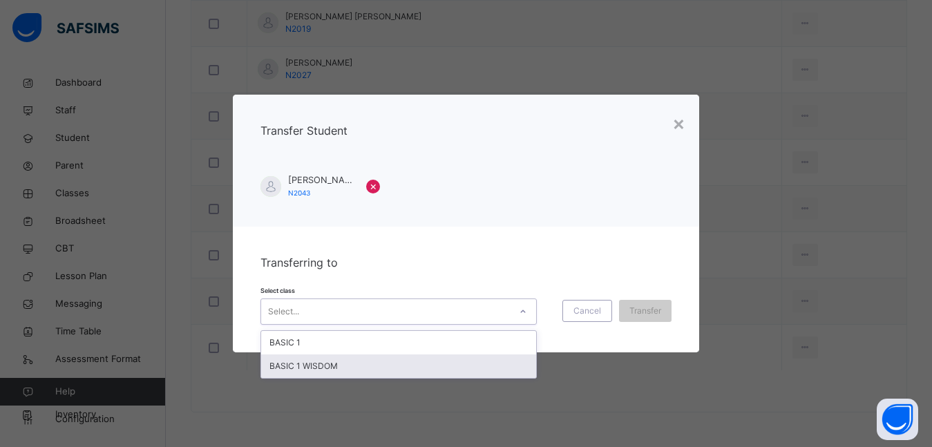
click at [340, 363] on div "BASIC 1 WISDOM" at bounding box center [398, 365] width 275 height 23
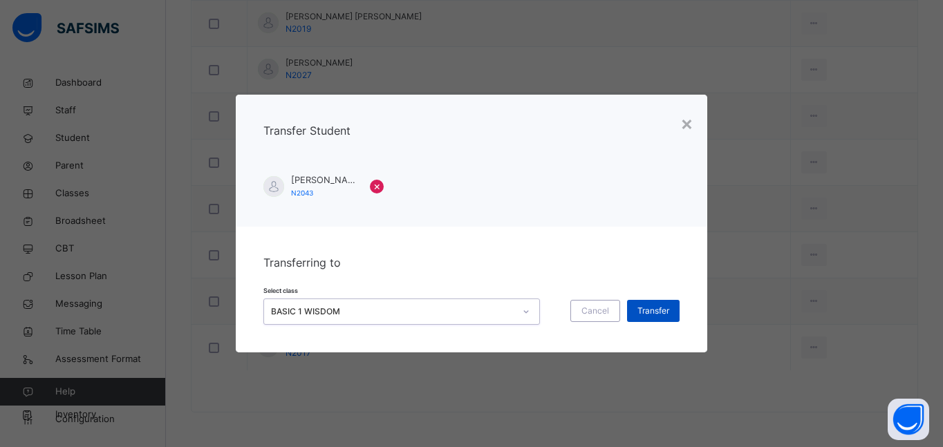
click at [673, 314] on div "Transfer" at bounding box center [653, 311] width 53 height 22
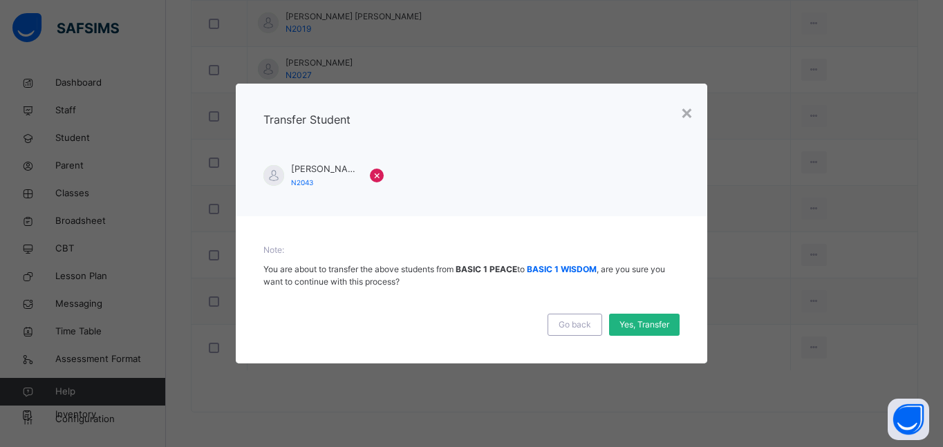
click at [629, 324] on span "Yes, Transfer" at bounding box center [644, 325] width 50 height 12
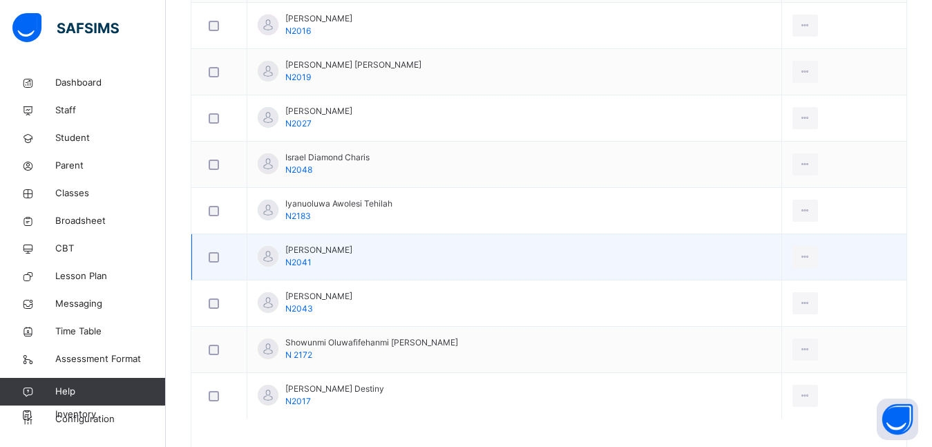
scroll to position [614, 0]
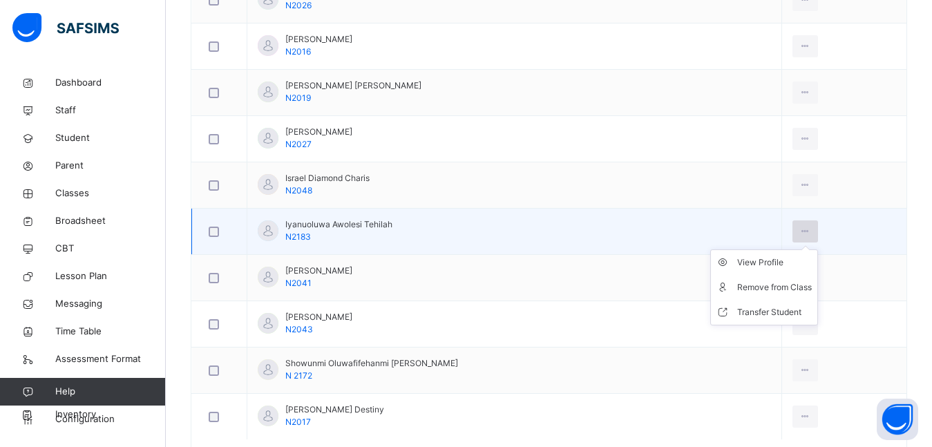
click at [799, 234] on icon at bounding box center [805, 231] width 12 height 12
click at [758, 319] on li "Transfer Student" at bounding box center [764, 312] width 106 height 25
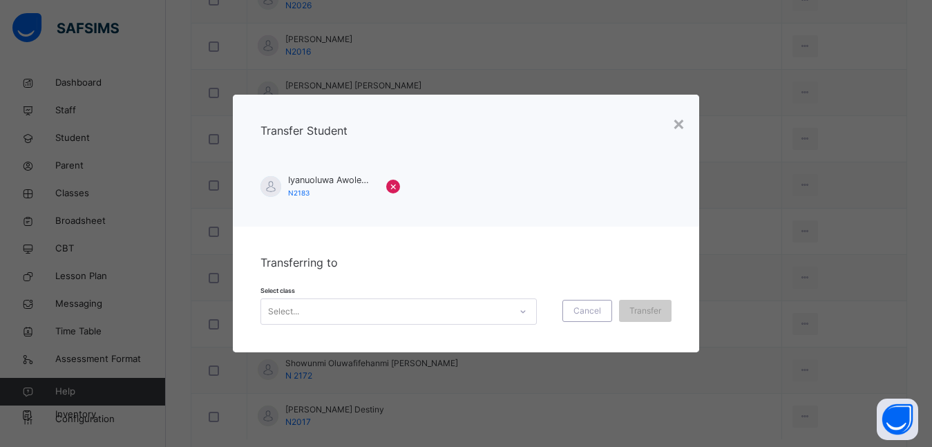
click at [527, 314] on div at bounding box center [522, 312] width 23 height 22
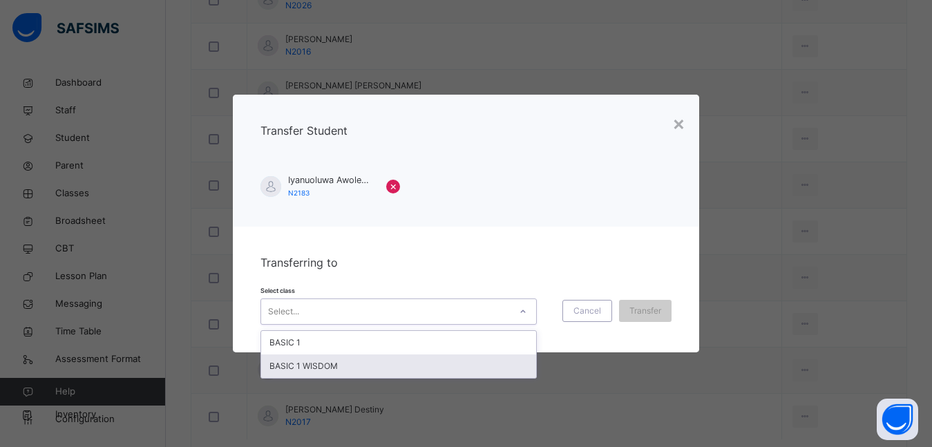
click at [486, 368] on div "BASIC 1 WISDOM" at bounding box center [398, 365] width 275 height 23
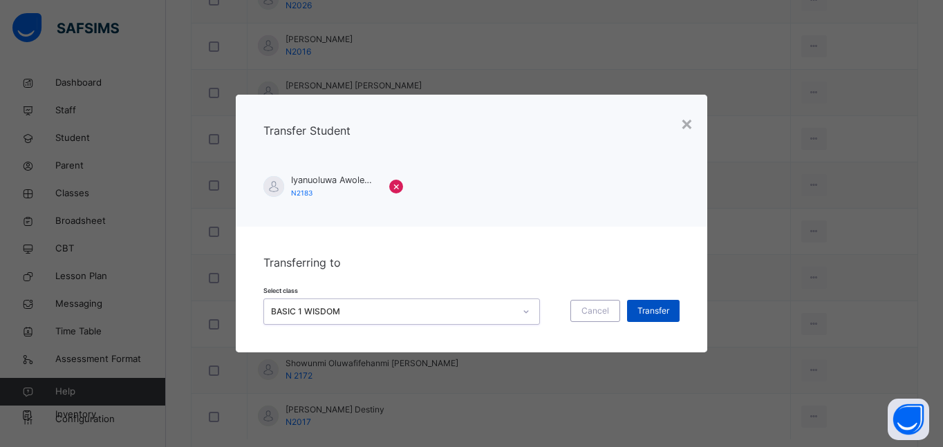
click at [677, 314] on div "Transfer" at bounding box center [653, 311] width 53 height 22
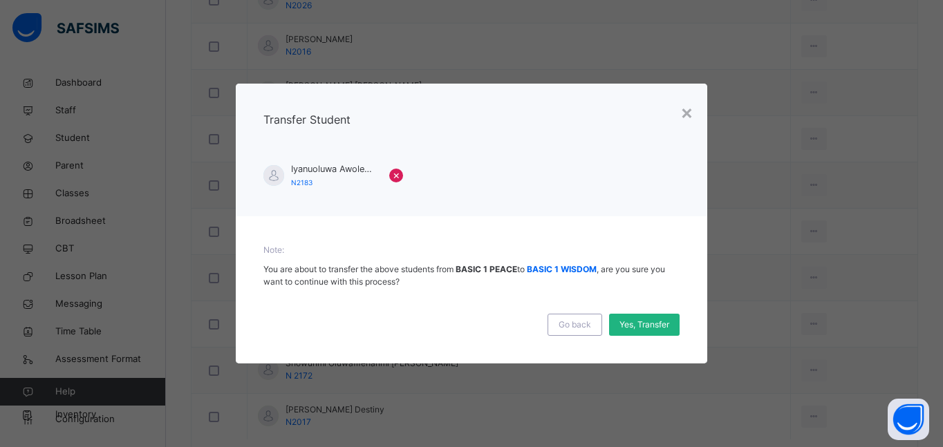
click at [650, 328] on span "Yes, Transfer" at bounding box center [644, 325] width 50 height 12
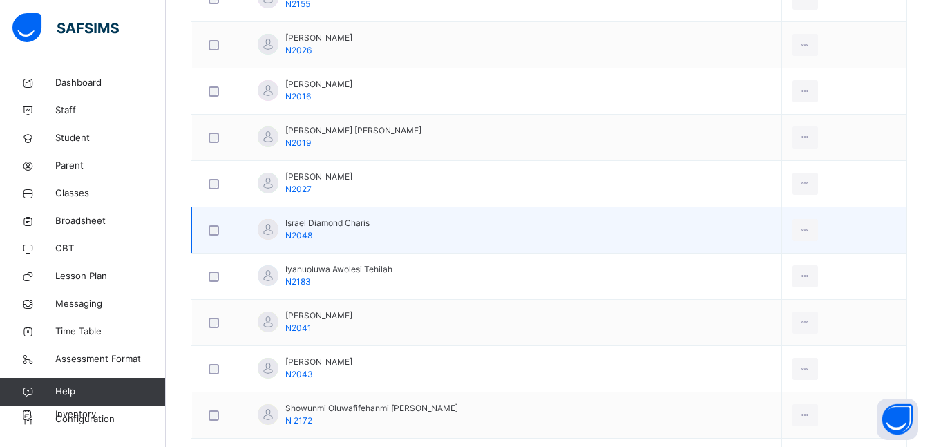
scroll to position [545, 0]
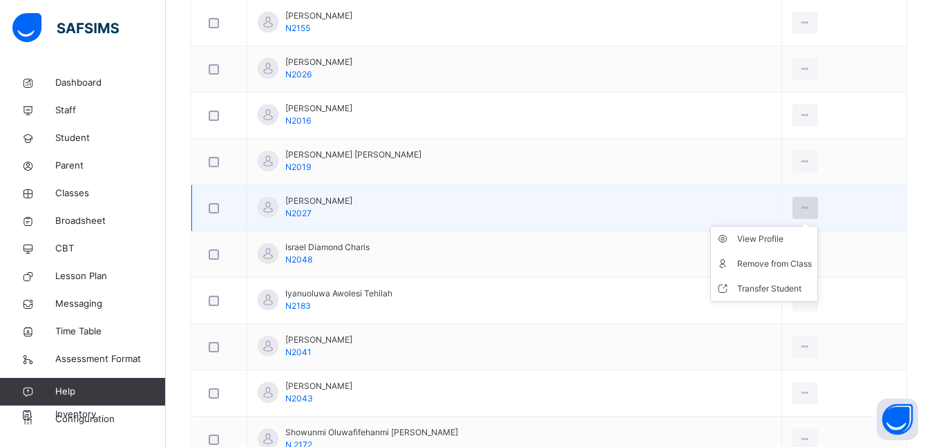
click at [799, 202] on icon at bounding box center [805, 208] width 12 height 12
click at [748, 286] on div "Transfer Student" at bounding box center [774, 289] width 75 height 14
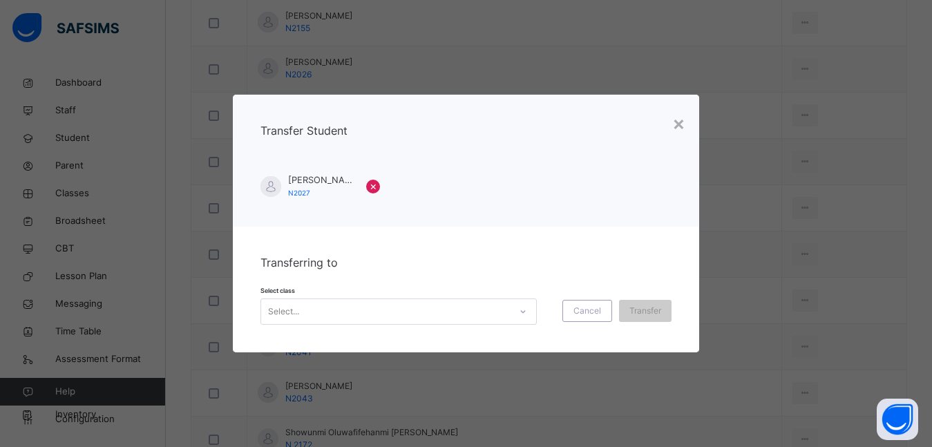
click at [399, 310] on div "Select..." at bounding box center [385, 311] width 249 height 21
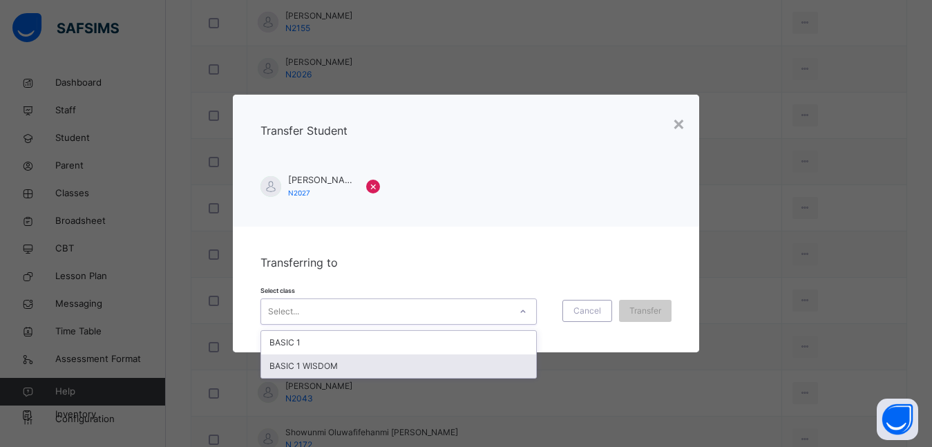
click at [312, 369] on div "BASIC 1 WISDOM" at bounding box center [398, 365] width 275 height 23
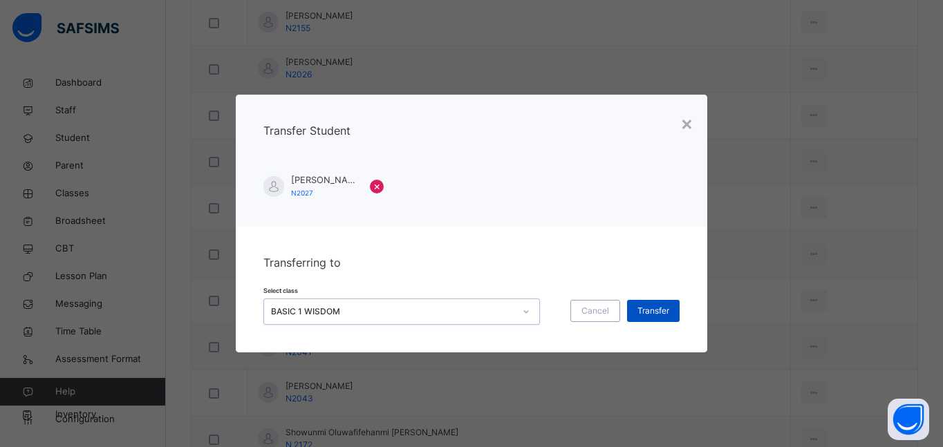
click at [670, 312] on div "Transfer" at bounding box center [653, 311] width 53 height 22
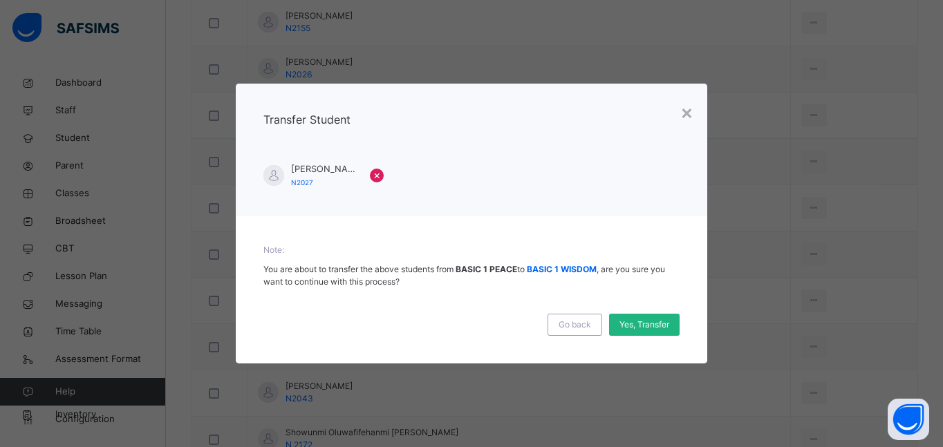
click at [638, 332] on div "Yes, Transfer" at bounding box center [644, 325] width 70 height 22
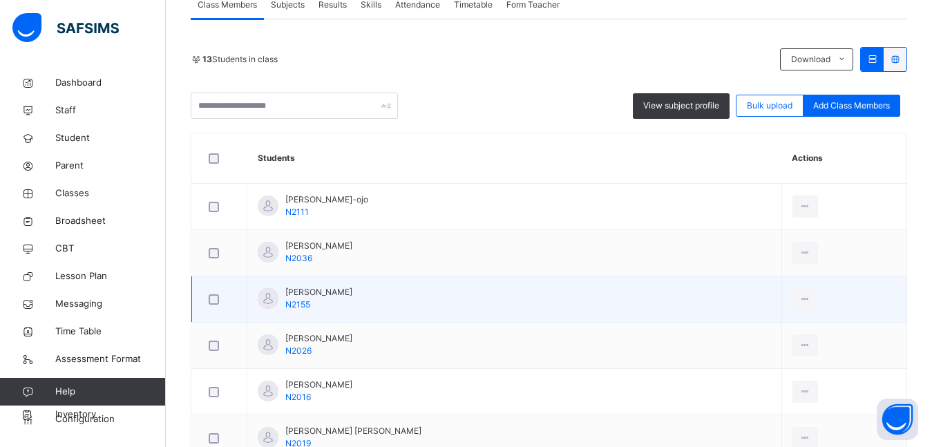
scroll to position [338, 0]
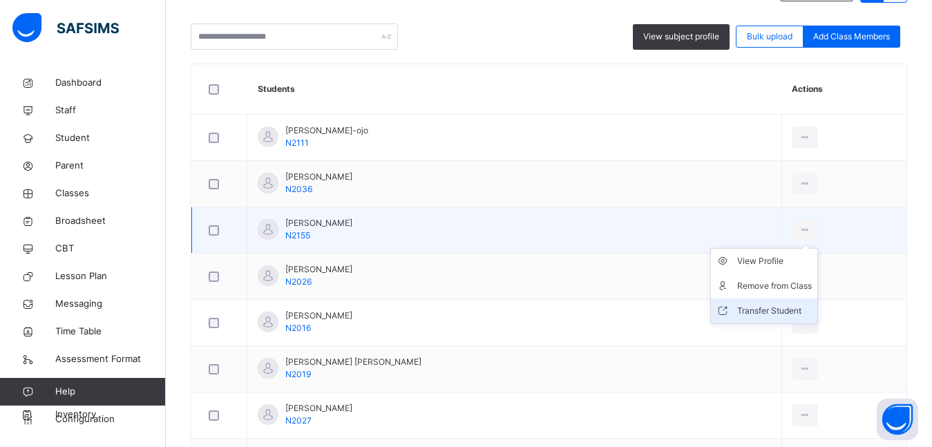
click at [748, 310] on div "Transfer Student" at bounding box center [774, 311] width 75 height 14
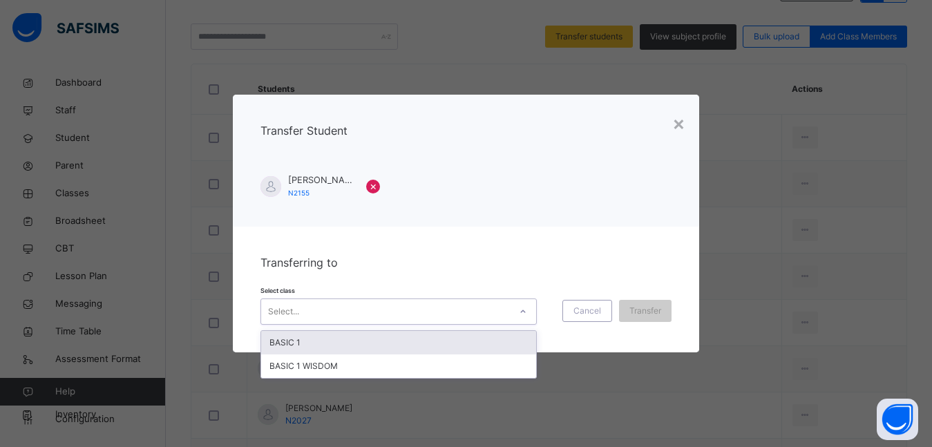
click at [337, 316] on div "Select..." at bounding box center [385, 311] width 249 height 21
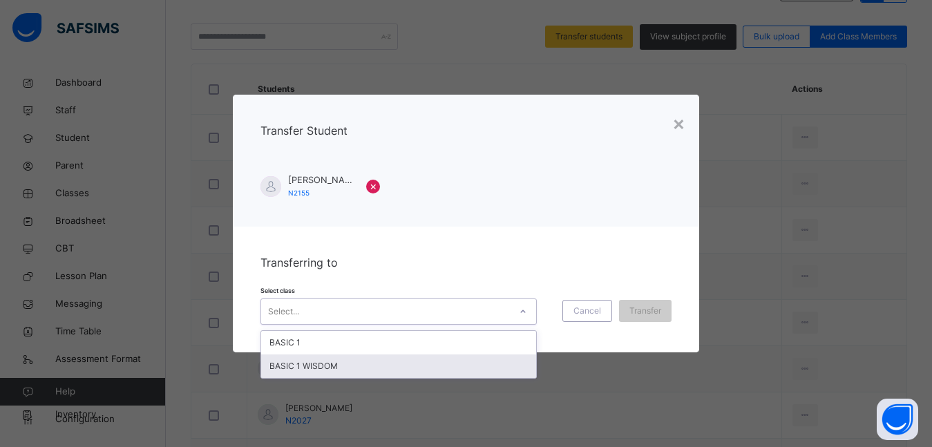
drag, startPoint x: 325, startPoint y: 366, endPoint x: 334, endPoint y: 360, distance: 10.5
click at [328, 363] on div "BASIC 1 WISDOM" at bounding box center [398, 365] width 275 height 23
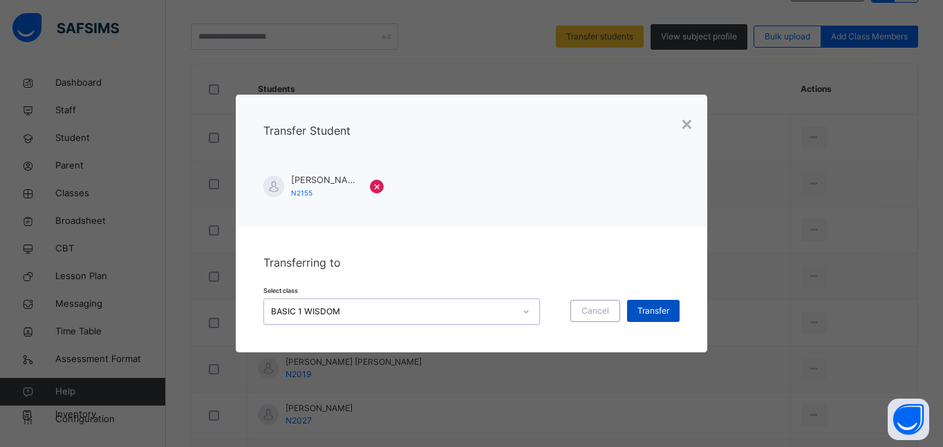
click at [643, 312] on span "Transfer" at bounding box center [653, 311] width 32 height 12
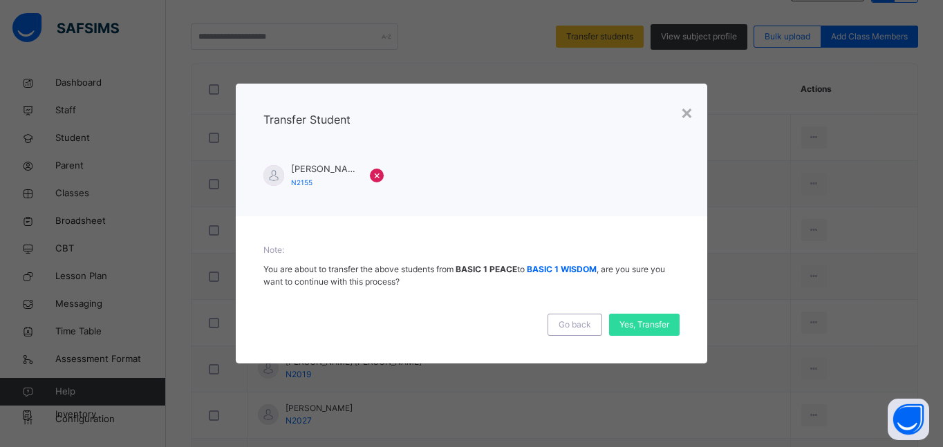
click at [644, 311] on div "Go back Yes, Transfer" at bounding box center [471, 319] width 416 height 34
click at [641, 322] on span "Yes, Transfer" at bounding box center [644, 325] width 50 height 12
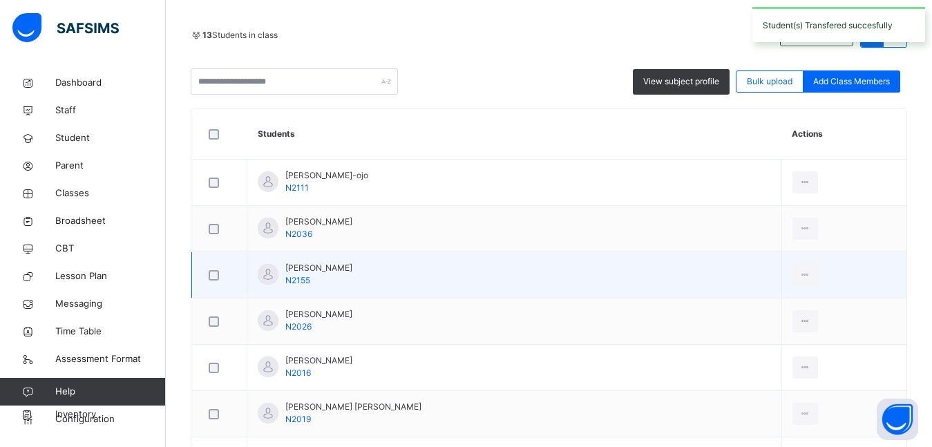
scroll to position [269, 0]
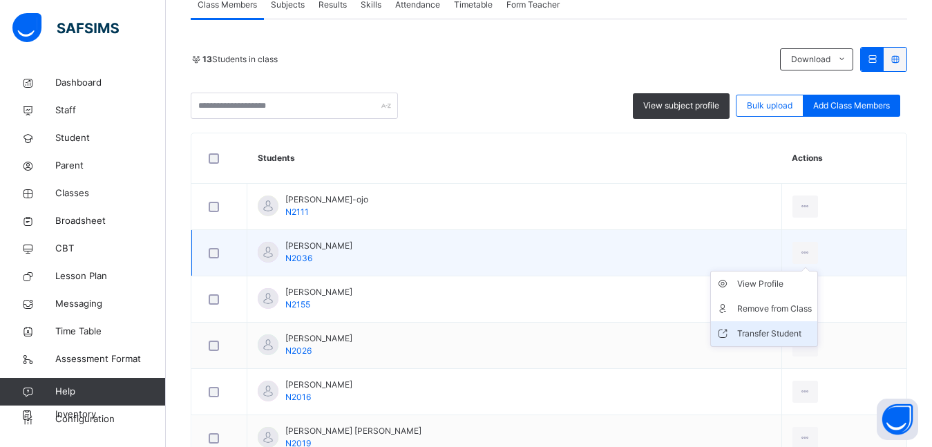
click at [741, 334] on div "Transfer Student" at bounding box center [774, 334] width 75 height 14
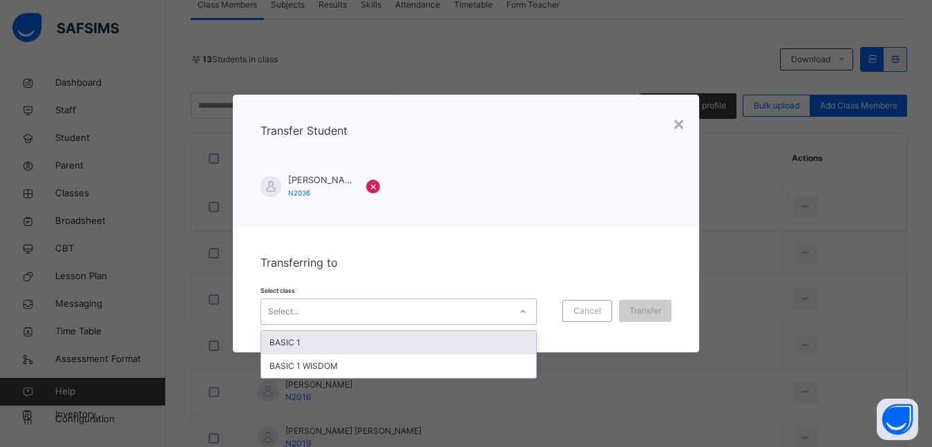
click at [282, 315] on div "Select..." at bounding box center [283, 312] width 31 height 26
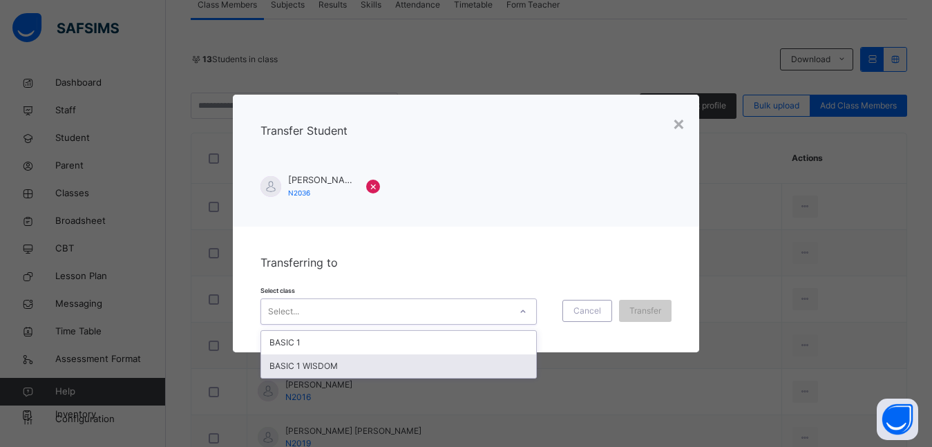
click at [319, 363] on div "BASIC 1 WISDOM" at bounding box center [398, 365] width 275 height 23
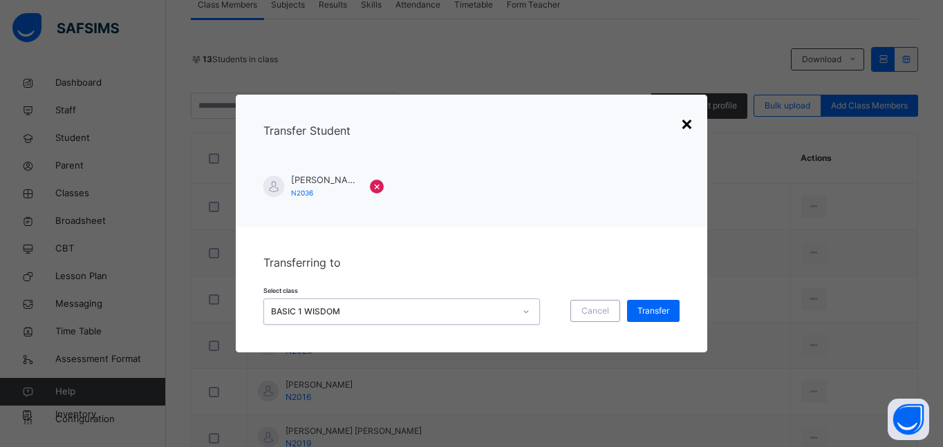
click at [688, 127] on div "×" at bounding box center [686, 122] width 13 height 29
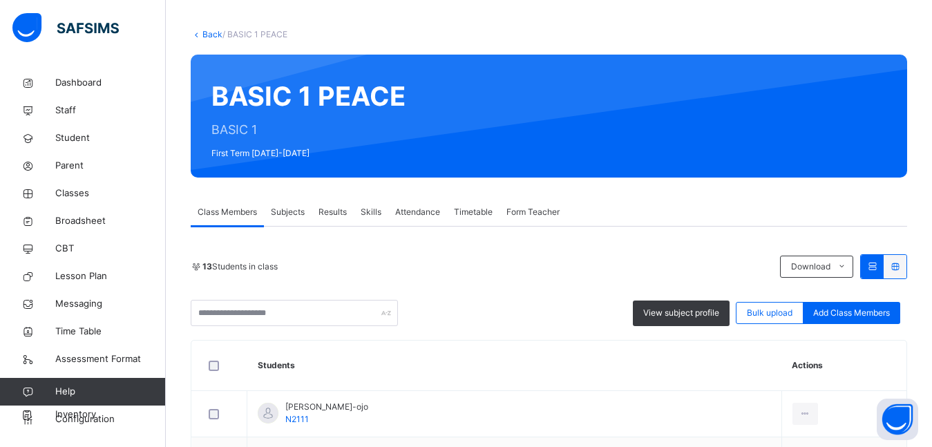
scroll to position [131, 0]
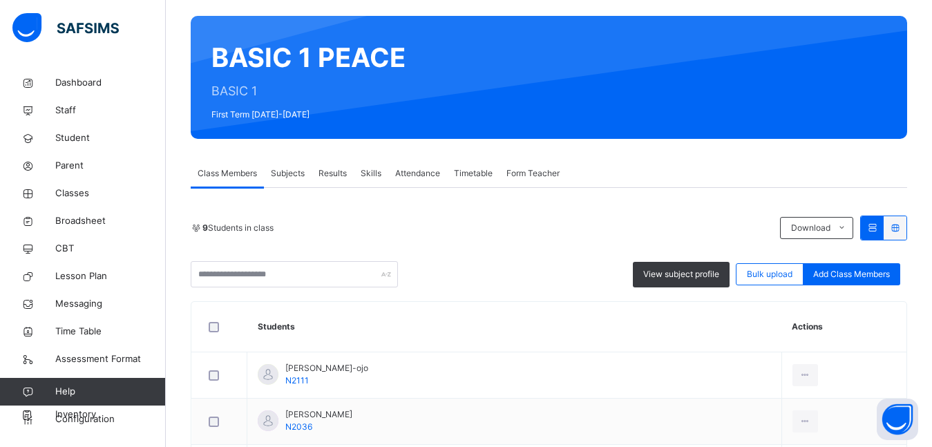
scroll to position [15, 0]
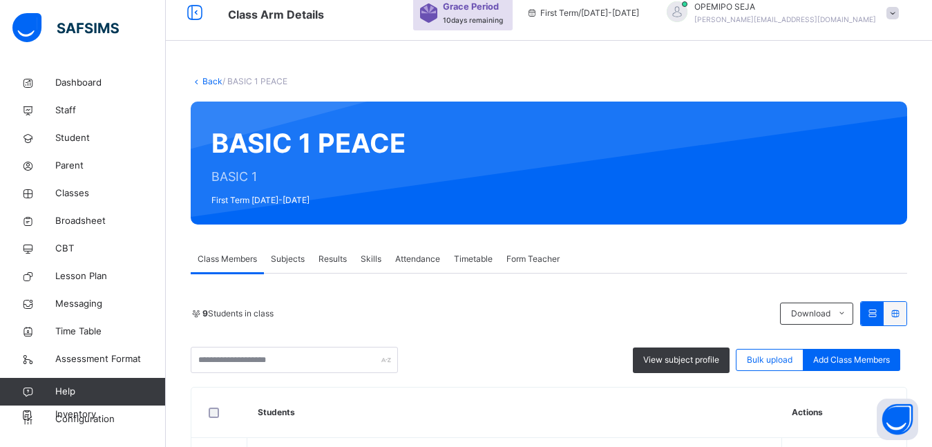
click at [209, 79] on link "Back" at bounding box center [212, 81] width 20 height 10
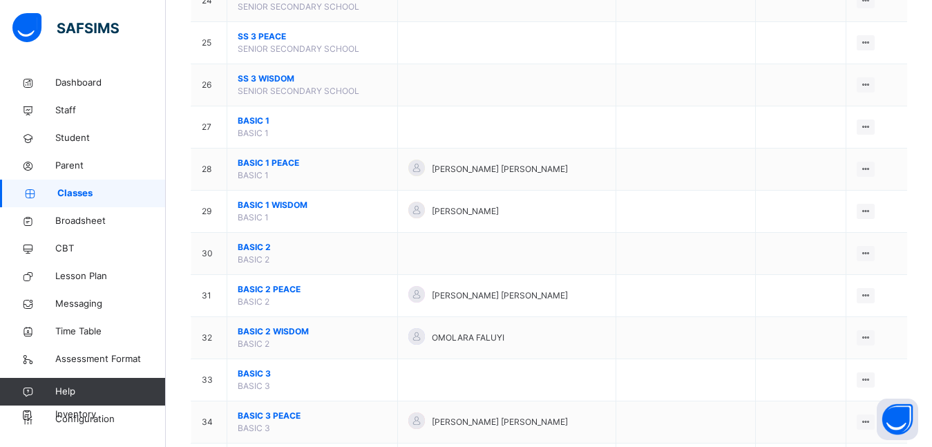
scroll to position [1175, 0]
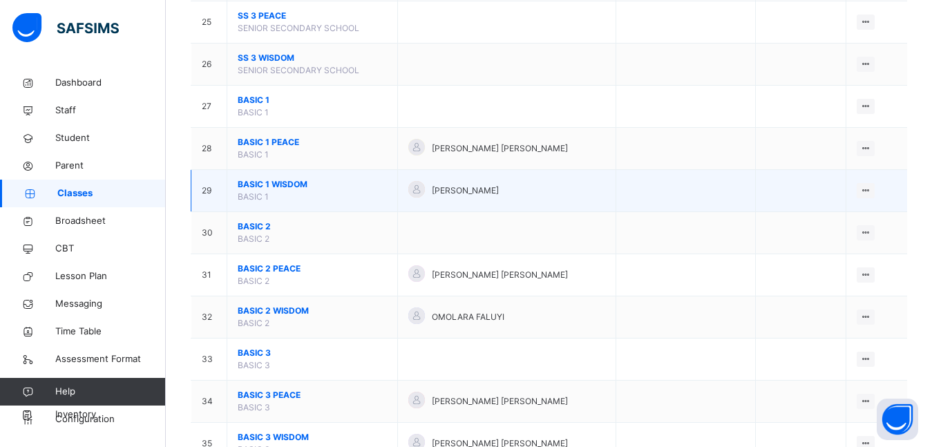
click at [265, 184] on span "BASIC 1 WISDOM" at bounding box center [312, 184] width 149 height 12
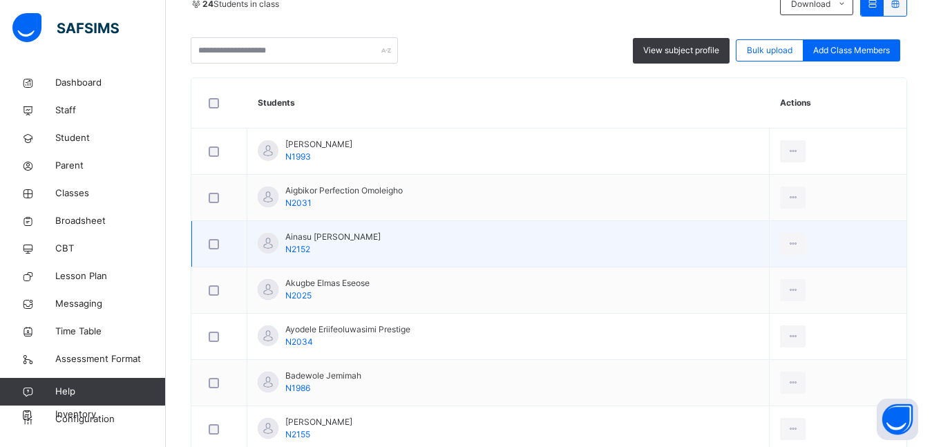
scroll to position [345, 0]
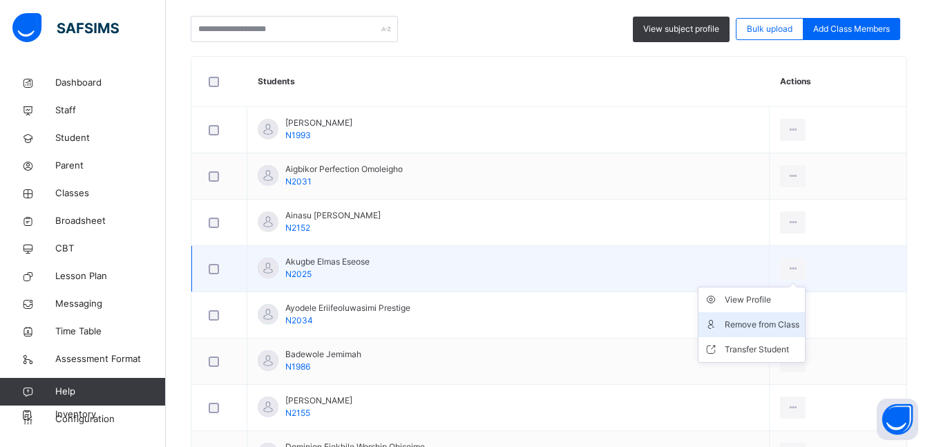
click at [744, 325] on div "Remove from Class" at bounding box center [762, 325] width 75 height 14
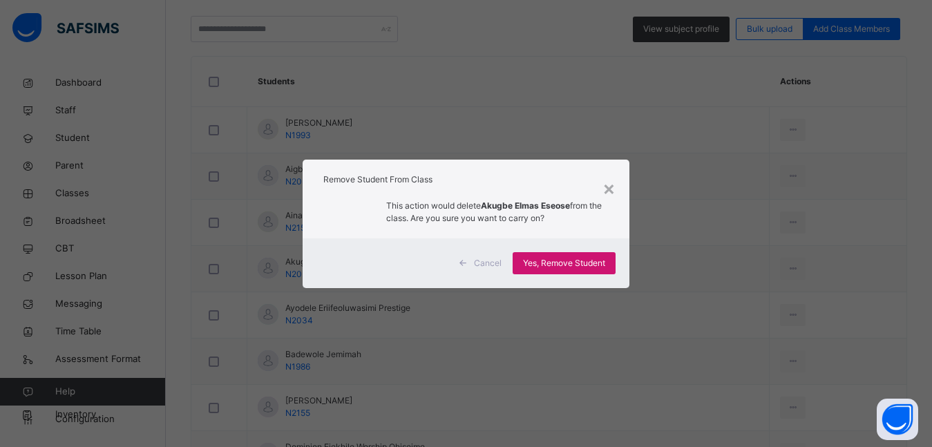
click at [600, 263] on span "Yes, Remove Student" at bounding box center [564, 263] width 82 height 12
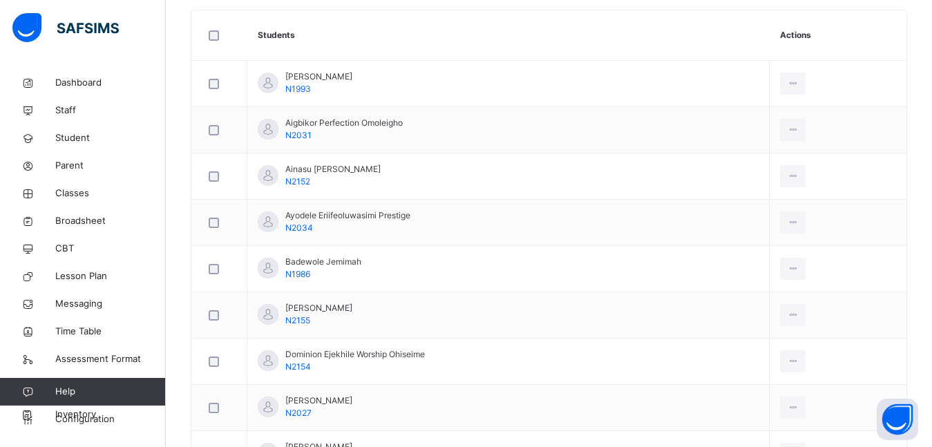
scroll to position [415, 0]
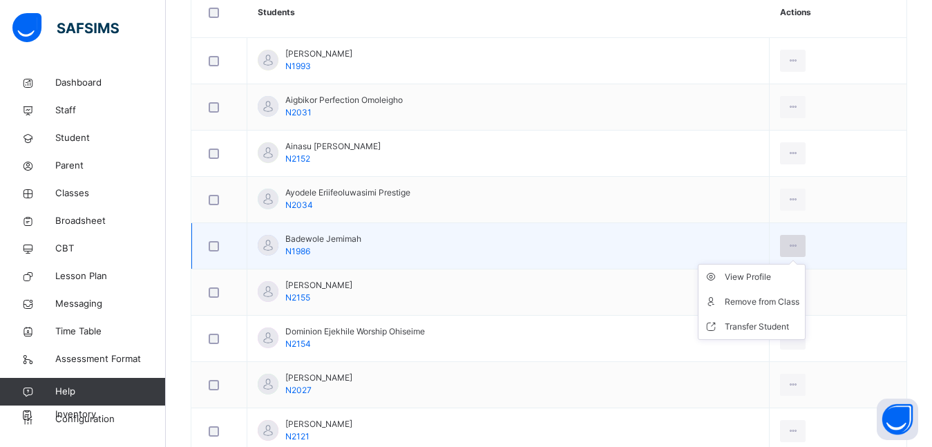
click at [799, 244] on icon at bounding box center [793, 246] width 12 height 12
click at [741, 321] on div "Transfer Student" at bounding box center [762, 327] width 75 height 14
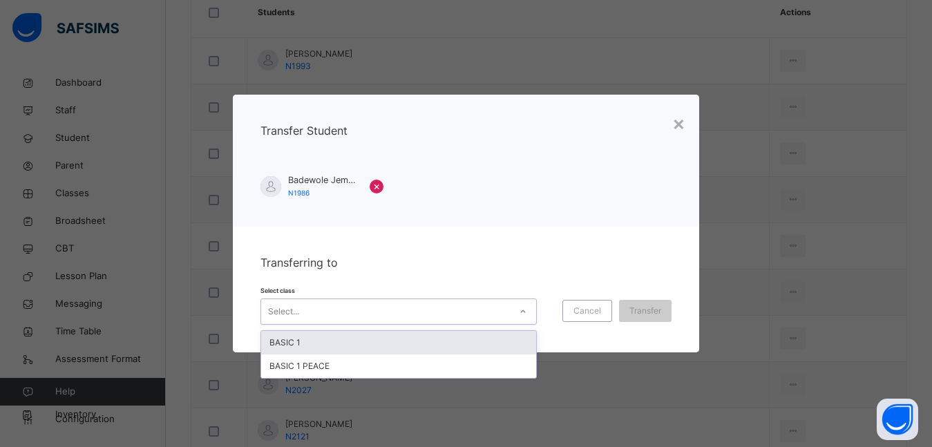
click at [354, 311] on div "Select..." at bounding box center [385, 311] width 249 height 21
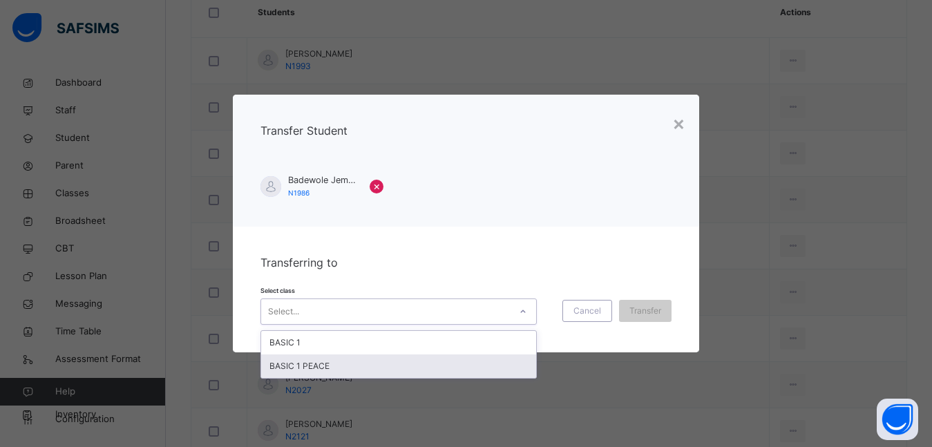
click at [332, 363] on div "BASIC 1 PEACE" at bounding box center [398, 365] width 275 height 23
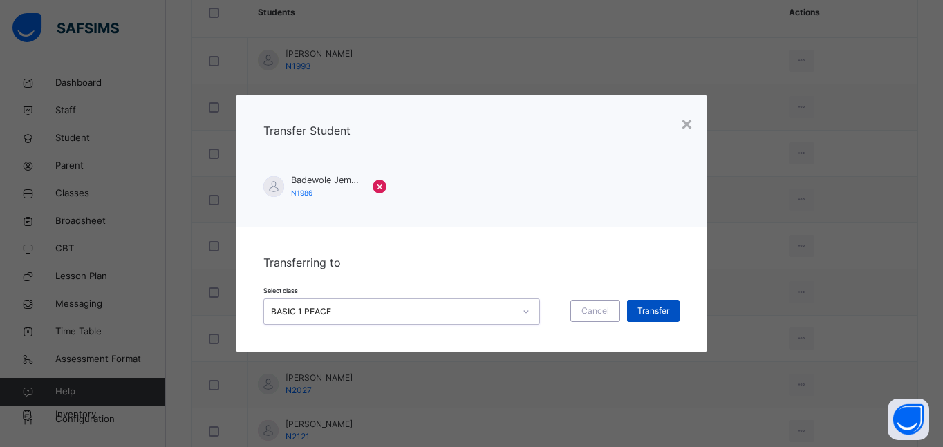
click at [665, 311] on span "Transfer" at bounding box center [653, 311] width 32 height 12
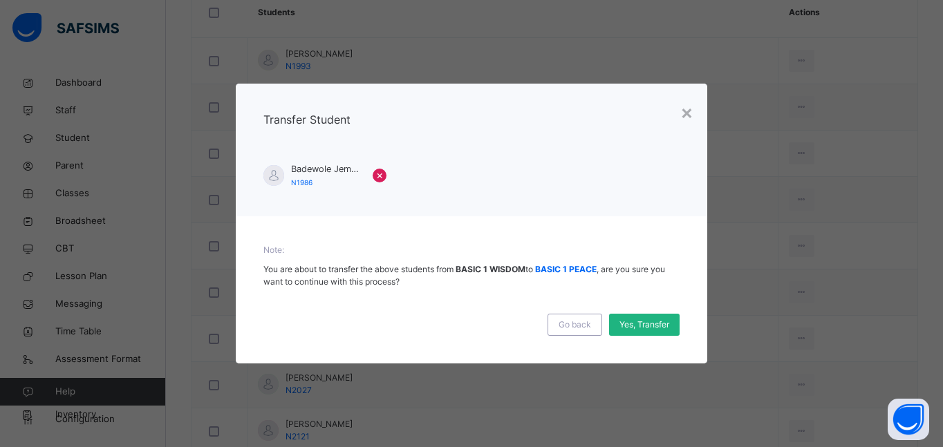
click at [634, 334] on div "Yes, Transfer" at bounding box center [644, 325] width 70 height 22
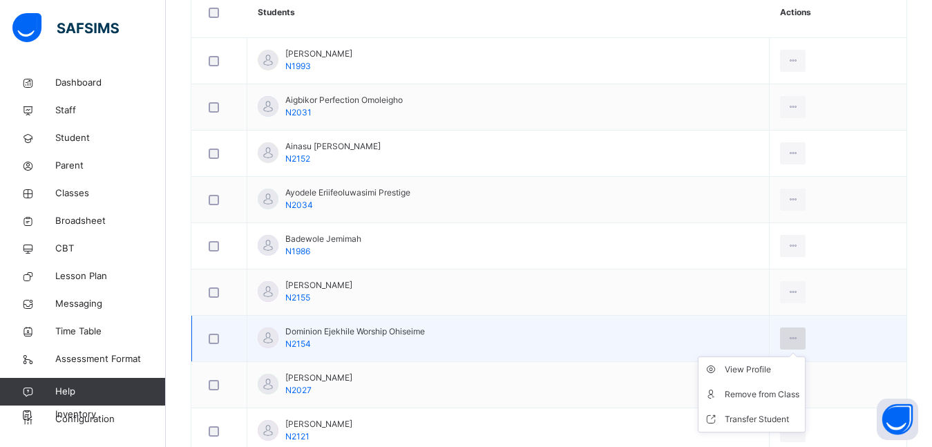
click at [799, 337] on icon at bounding box center [793, 338] width 12 height 12
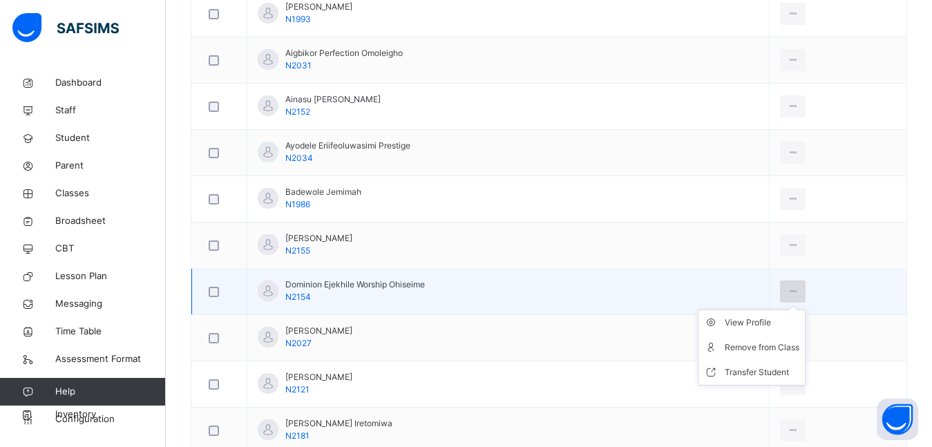
scroll to position [484, 0]
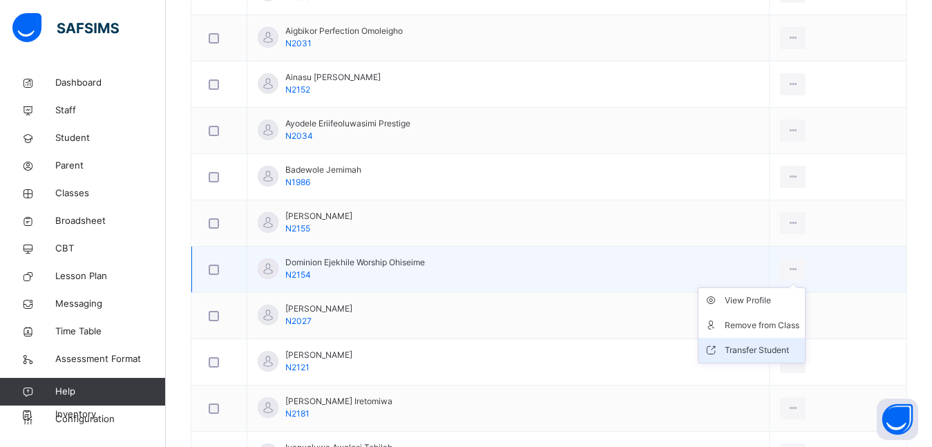
click at [739, 348] on div "Transfer Student" at bounding box center [762, 350] width 75 height 14
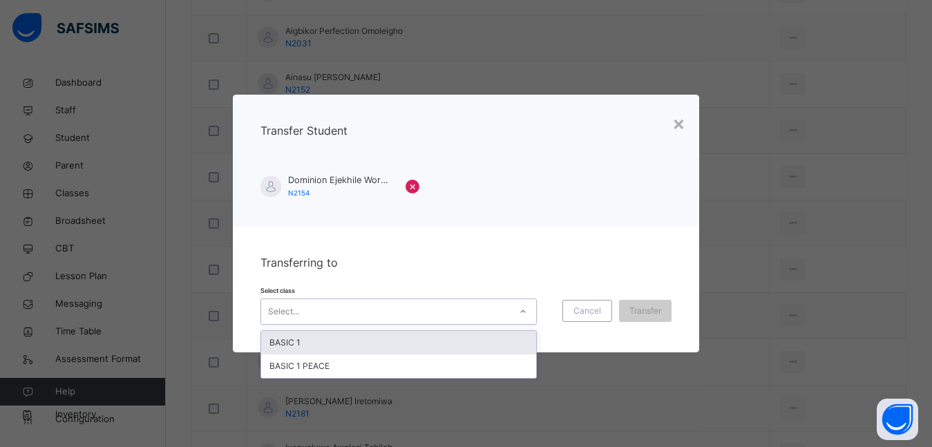
click at [484, 317] on div "Select..." at bounding box center [385, 311] width 249 height 21
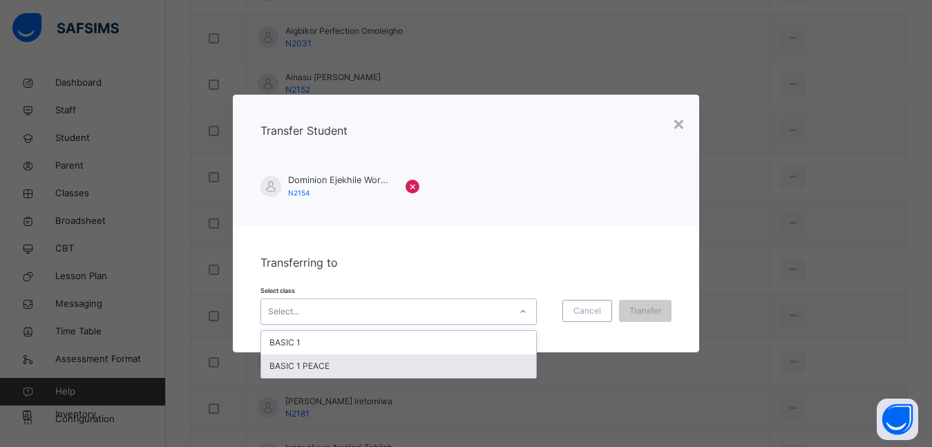
click at [338, 375] on div "BASIC 1 PEACE" at bounding box center [398, 365] width 275 height 23
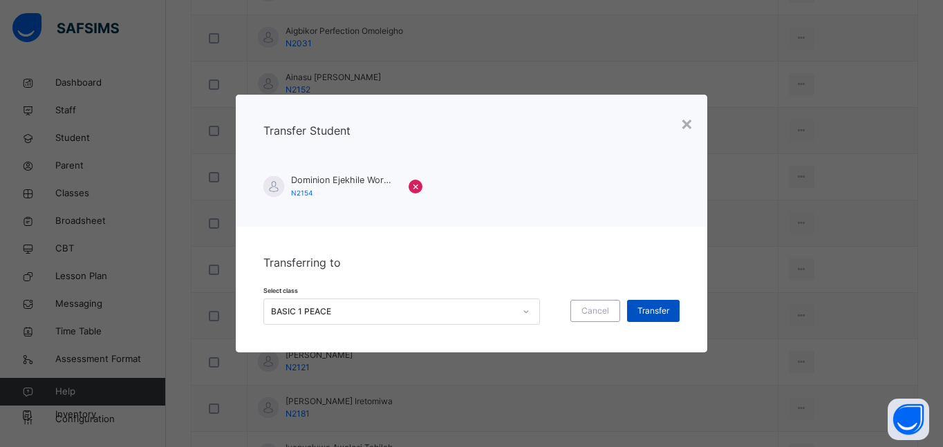
click at [643, 305] on span "Transfer" at bounding box center [653, 311] width 32 height 12
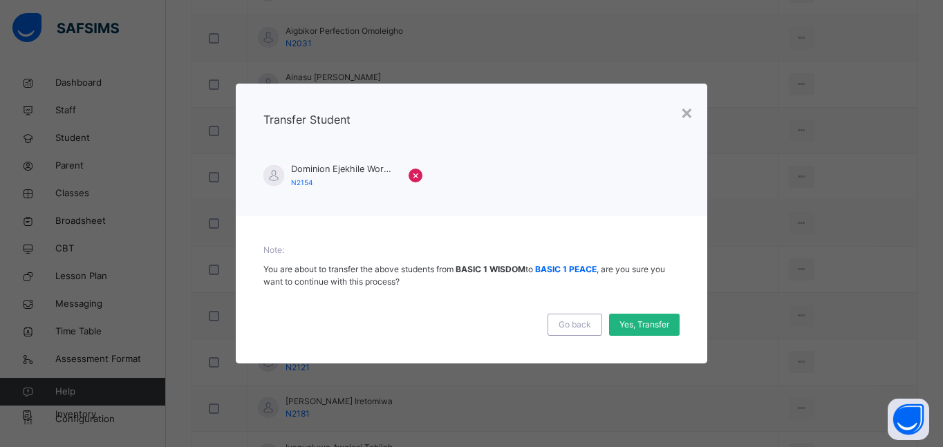
click at [634, 327] on span "Yes, Transfer" at bounding box center [644, 325] width 50 height 12
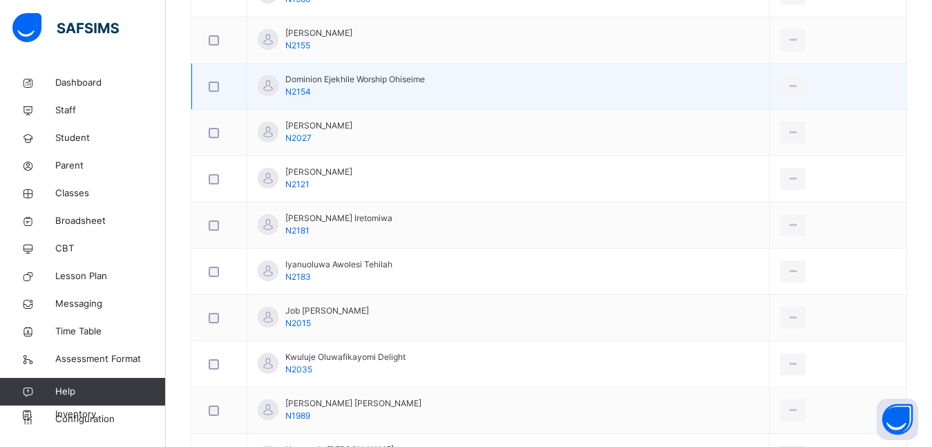
scroll to position [691, 0]
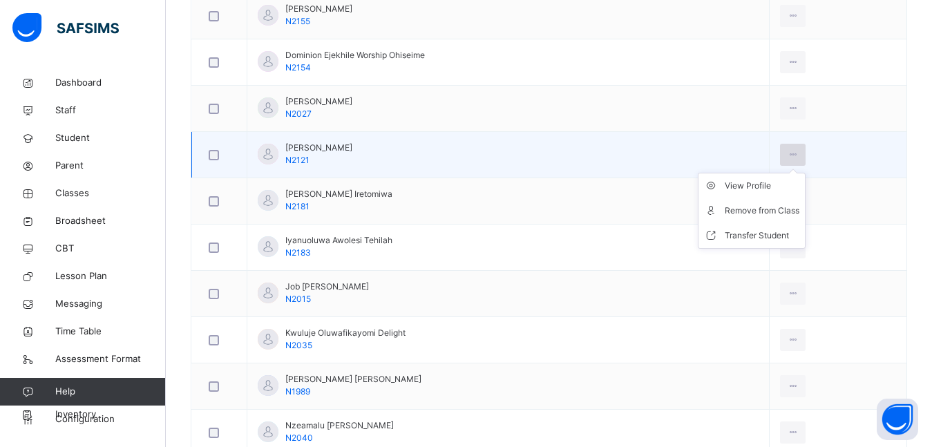
click at [801, 146] on div at bounding box center [793, 155] width 26 height 22
click at [760, 231] on div "Transfer Student" at bounding box center [762, 236] width 75 height 14
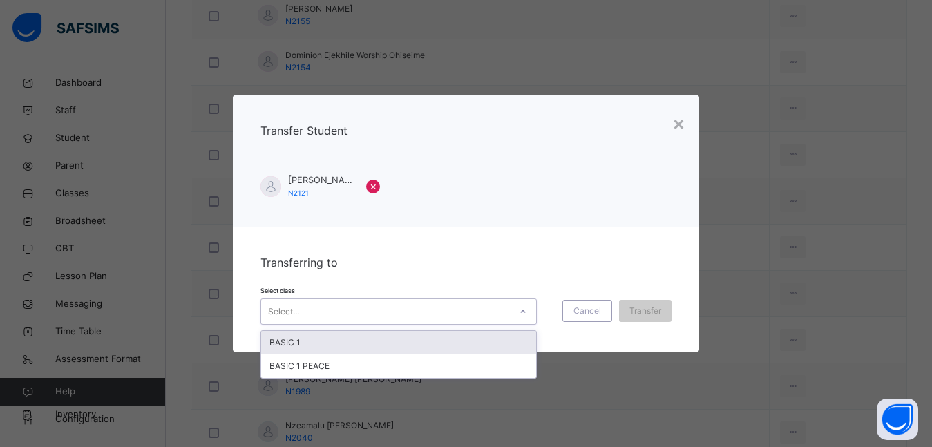
click at [316, 322] on div "Select..." at bounding box center [385, 311] width 249 height 21
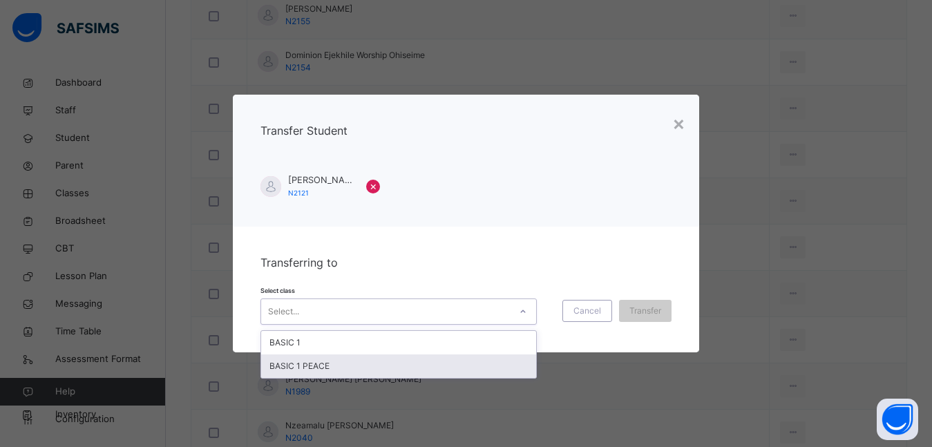
drag, startPoint x: 314, startPoint y: 363, endPoint x: 392, endPoint y: 359, distance: 77.5
click at [314, 363] on div "BASIC 1 PEACE" at bounding box center [398, 365] width 275 height 23
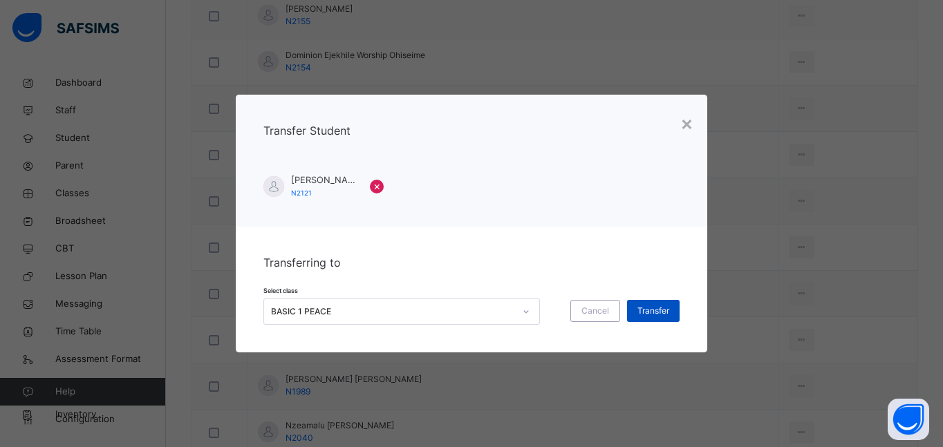
click at [647, 319] on div "Transfer" at bounding box center [653, 311] width 53 height 22
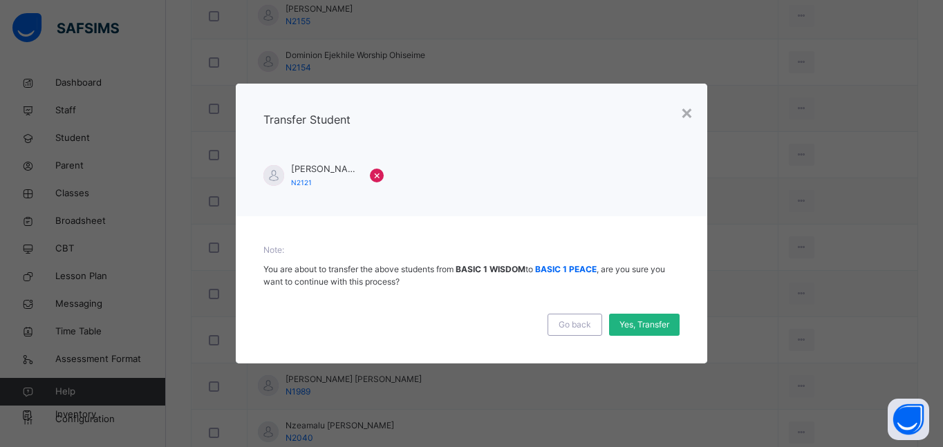
click at [655, 325] on span "Yes, Transfer" at bounding box center [644, 325] width 50 height 12
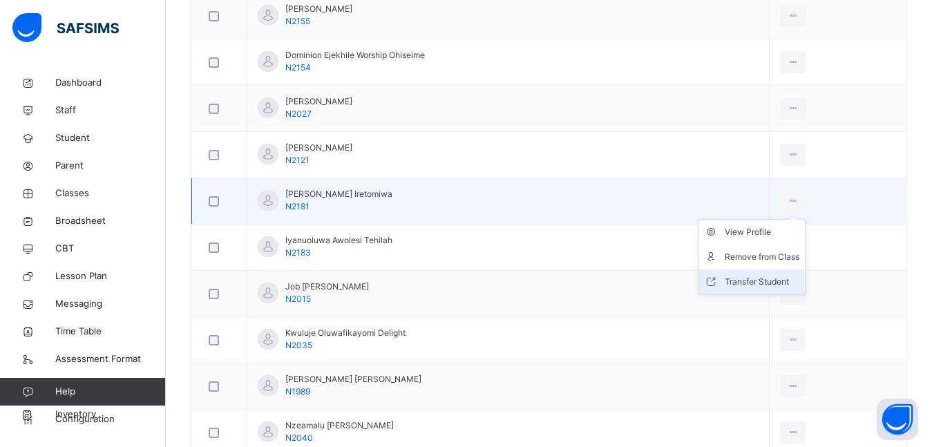
click at [770, 278] on div "Transfer Student" at bounding box center [762, 282] width 75 height 14
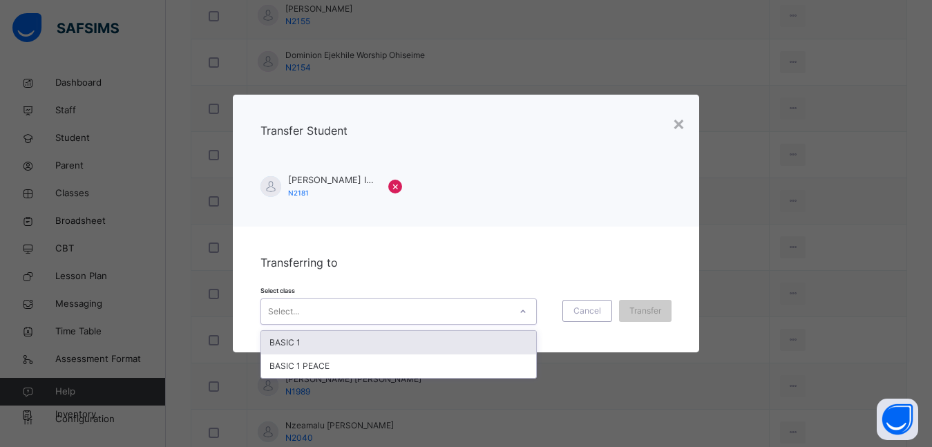
click at [379, 310] on div "Select..." at bounding box center [385, 311] width 249 height 21
click at [504, 265] on div "Transferring to Select class option BASIC 1 focused, 1 of 2. 2 results availabl…" at bounding box center [466, 290] width 466 height 126
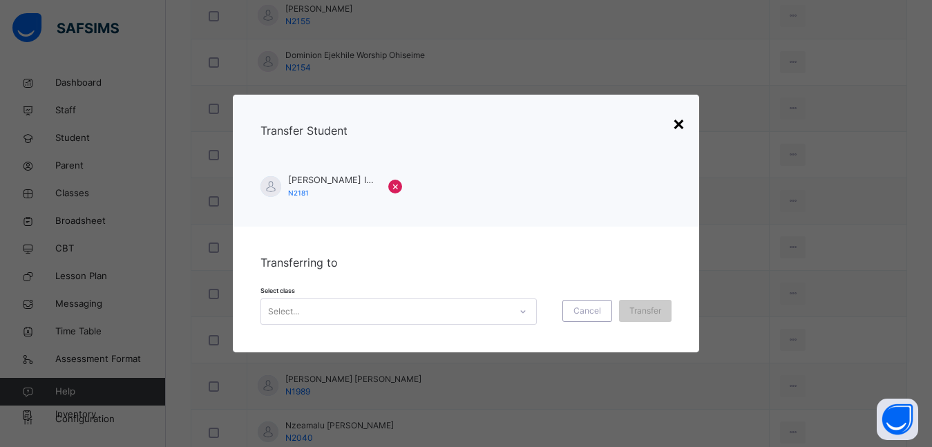
click at [679, 126] on div "×" at bounding box center [678, 122] width 13 height 29
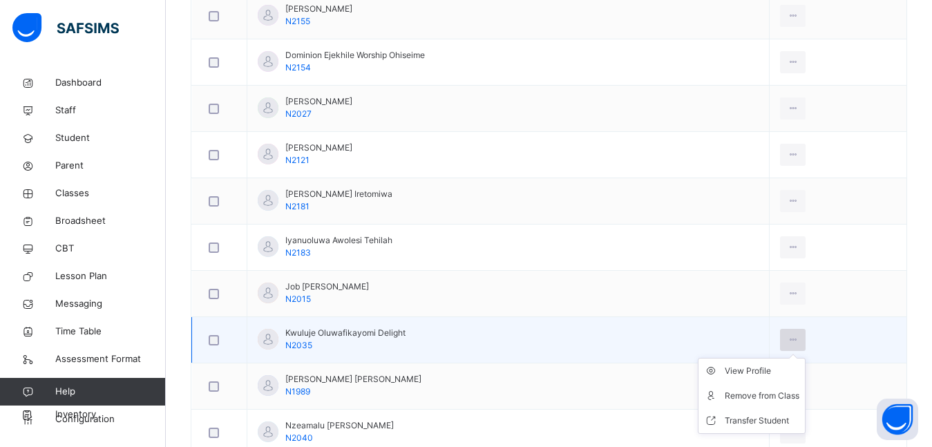
click at [793, 333] on div at bounding box center [793, 340] width 26 height 22
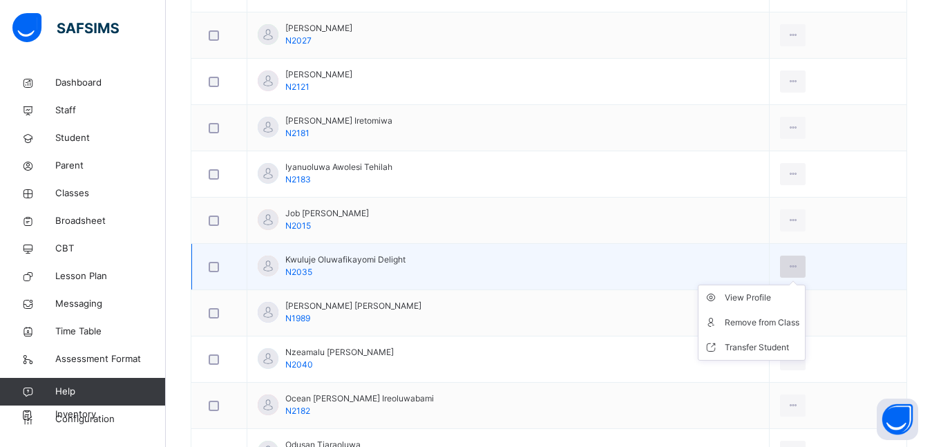
scroll to position [829, 0]
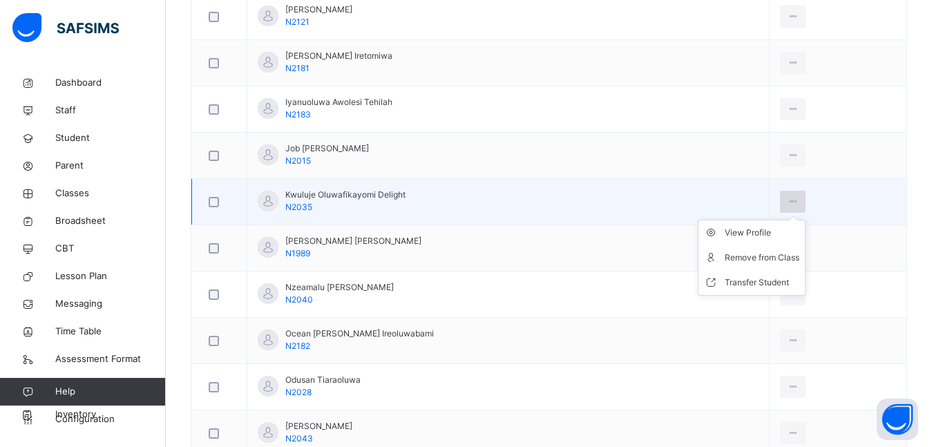
click at [791, 200] on icon at bounding box center [793, 202] width 12 height 12
click at [757, 280] on div "Transfer Student" at bounding box center [762, 283] width 75 height 14
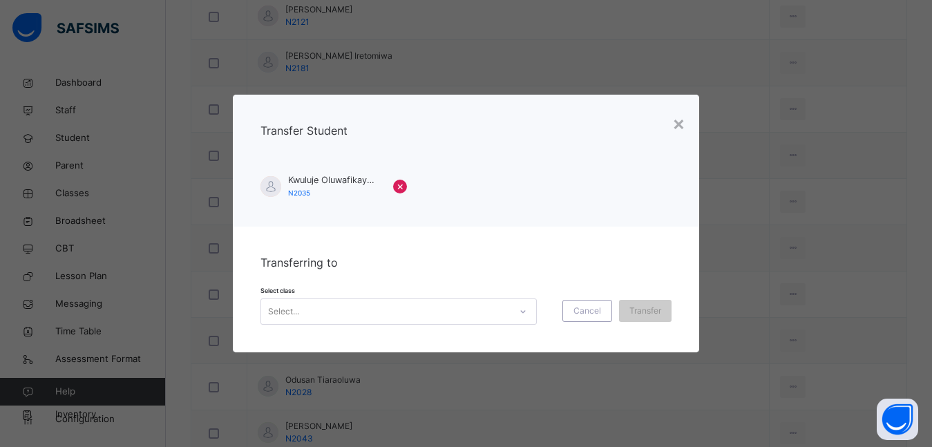
click at [357, 309] on div "Select..." at bounding box center [385, 311] width 249 height 21
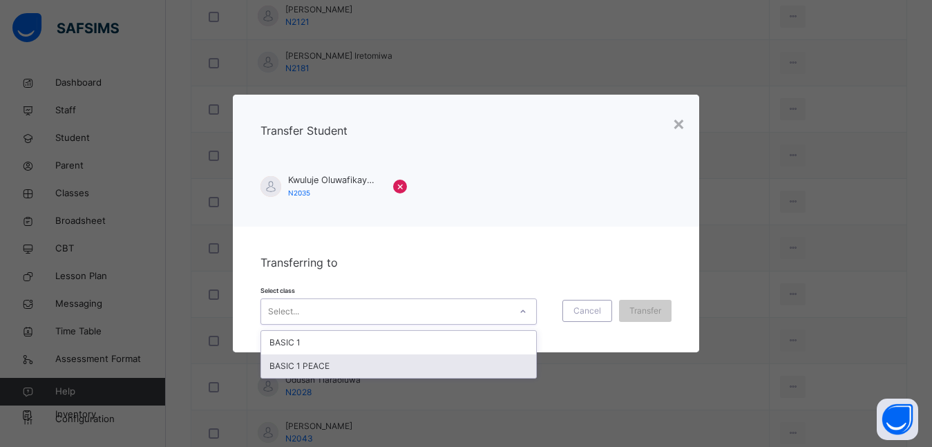
drag, startPoint x: 324, startPoint y: 366, endPoint x: 399, endPoint y: 357, distance: 75.2
click at [347, 364] on div "BASIC 1 PEACE" at bounding box center [398, 365] width 275 height 23
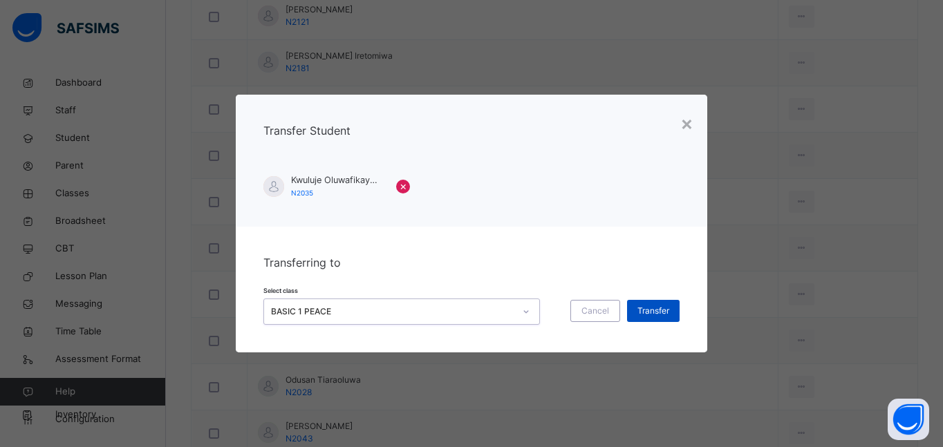
click at [654, 306] on span "Transfer" at bounding box center [653, 311] width 32 height 12
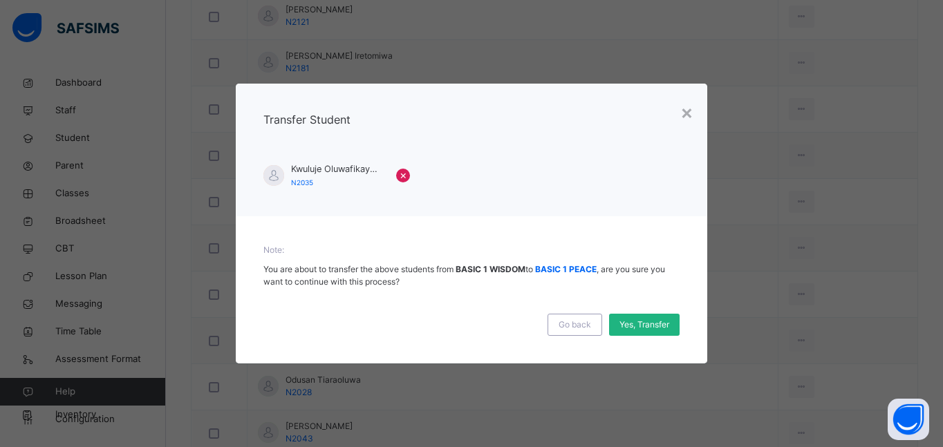
click at [632, 328] on span "Yes, Transfer" at bounding box center [644, 325] width 50 height 12
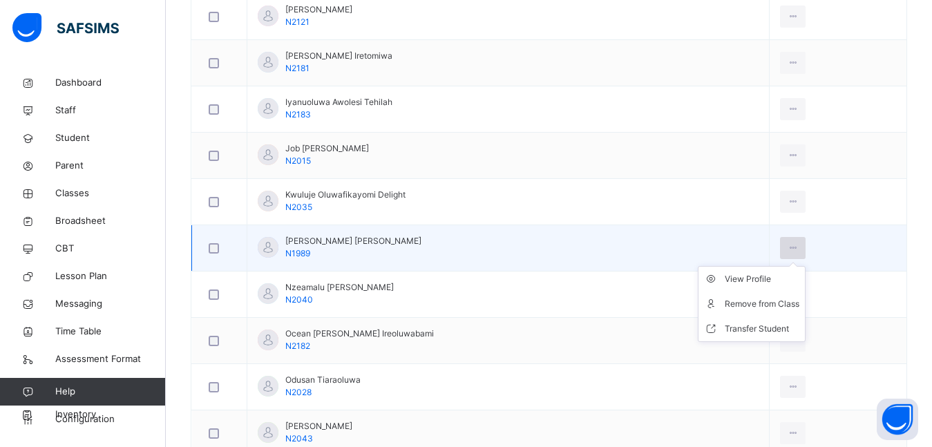
click at [793, 243] on icon at bounding box center [793, 248] width 12 height 12
click at [767, 332] on div "Transfer Student" at bounding box center [762, 329] width 75 height 14
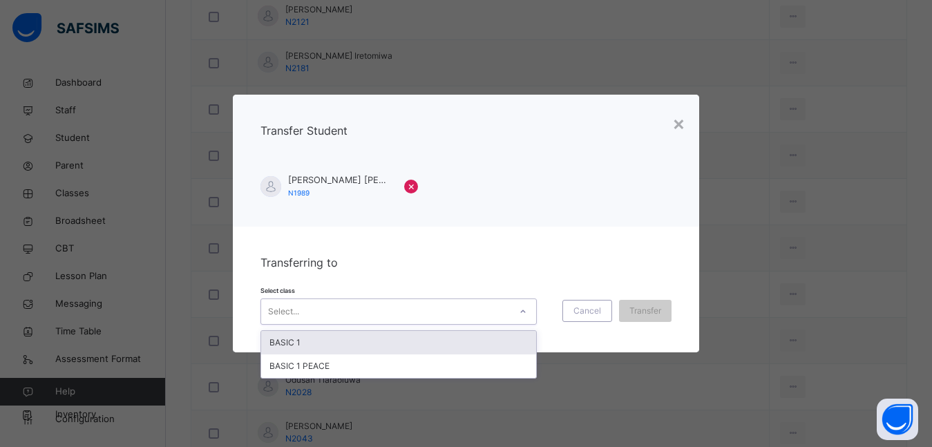
click at [446, 309] on div "Select..." at bounding box center [385, 311] width 249 height 21
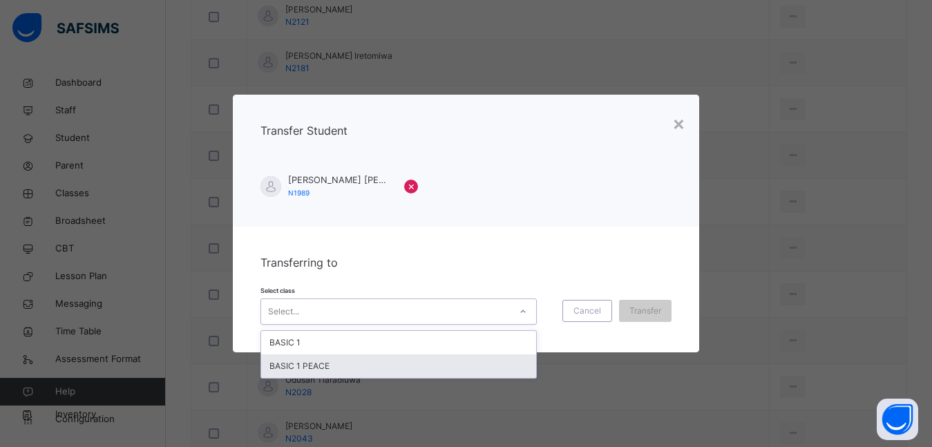
click at [406, 363] on div "BASIC 1 PEACE" at bounding box center [398, 365] width 275 height 23
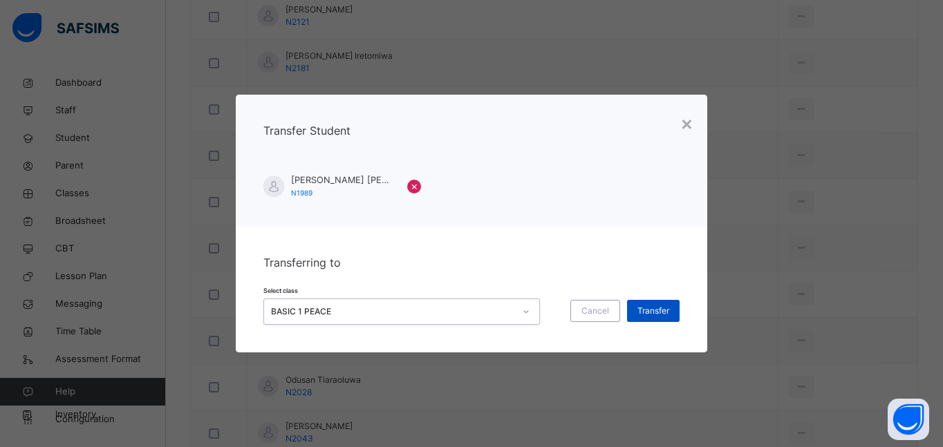
click at [657, 301] on div "Transfer" at bounding box center [653, 311] width 53 height 22
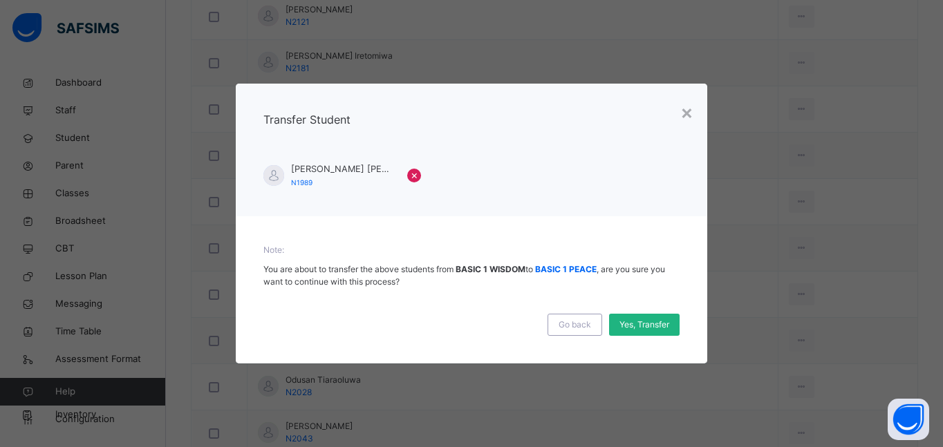
click at [640, 325] on span "Yes, Transfer" at bounding box center [644, 325] width 50 height 12
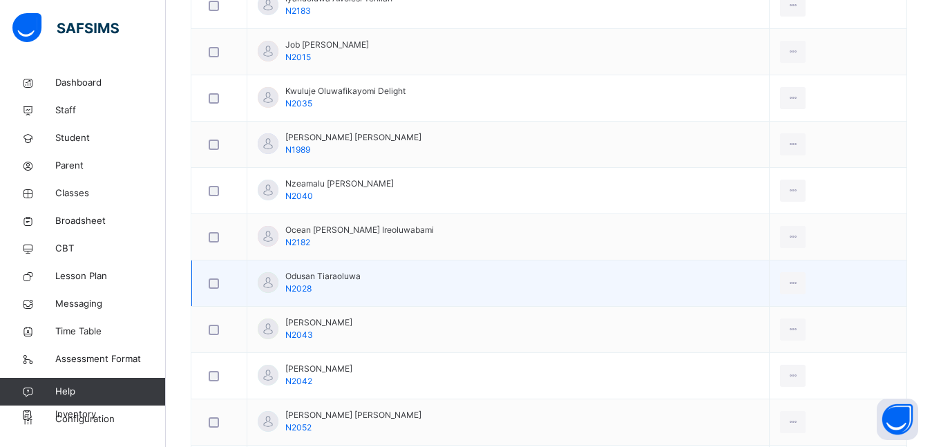
scroll to position [967, 0]
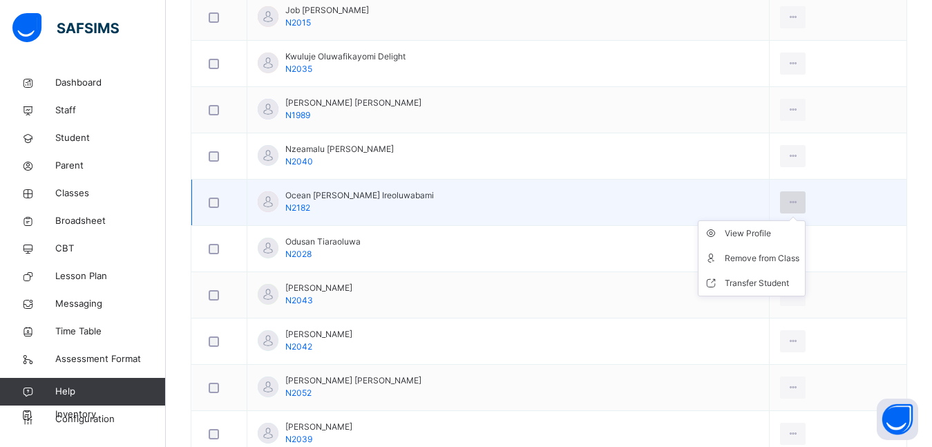
click at [804, 200] on div at bounding box center [793, 202] width 26 height 22
click at [757, 252] on div "Remove from Class" at bounding box center [762, 259] width 75 height 14
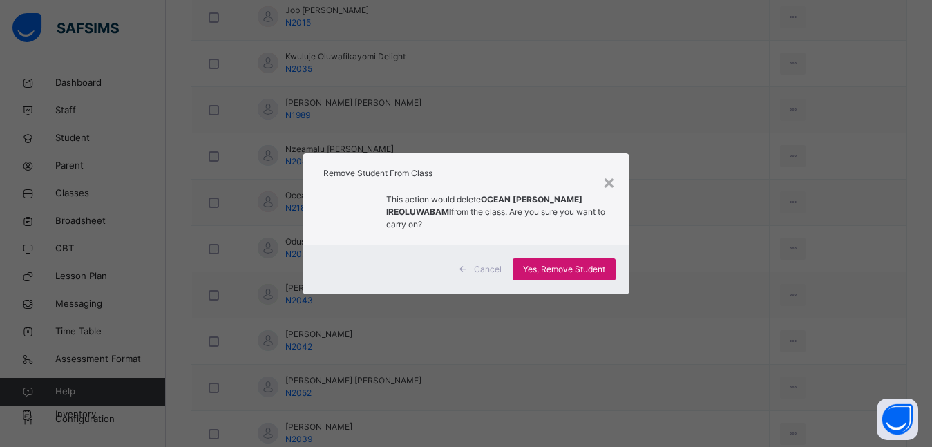
drag, startPoint x: 595, startPoint y: 266, endPoint x: 572, endPoint y: 272, distance: 23.5
click at [594, 266] on span "Yes, Remove Student" at bounding box center [564, 269] width 82 height 12
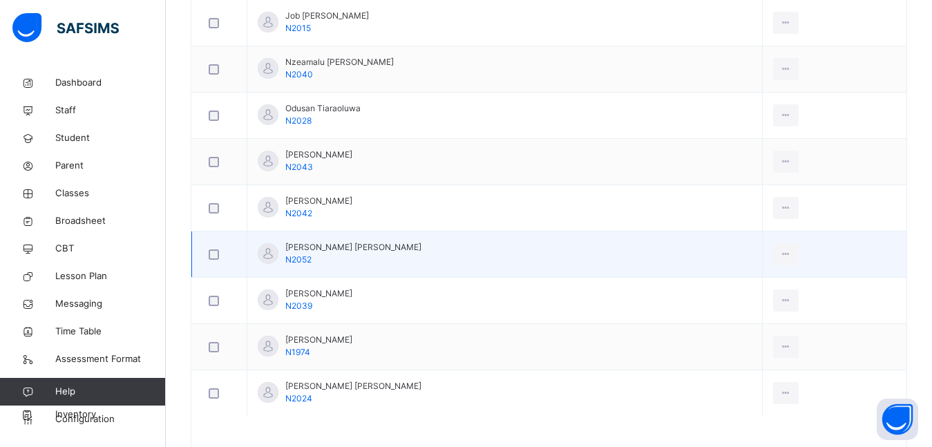
scroll to position [829, 0]
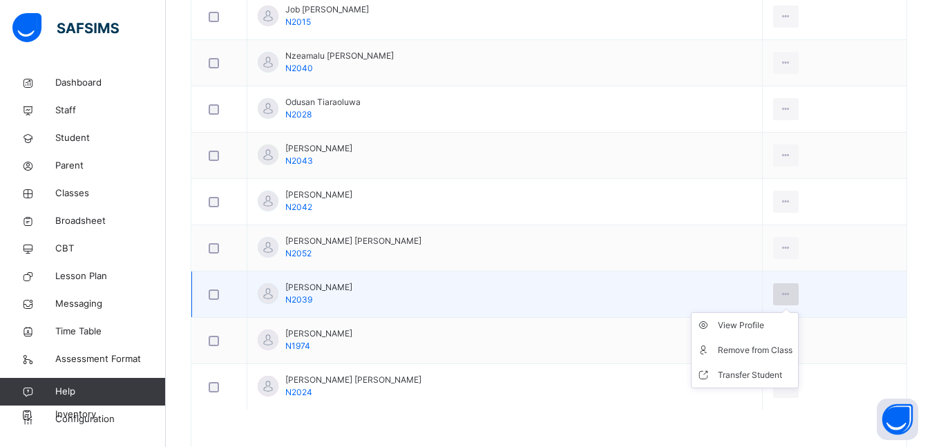
click at [787, 290] on icon at bounding box center [786, 294] width 12 height 12
click at [763, 352] on div "Remove from Class" at bounding box center [755, 350] width 75 height 14
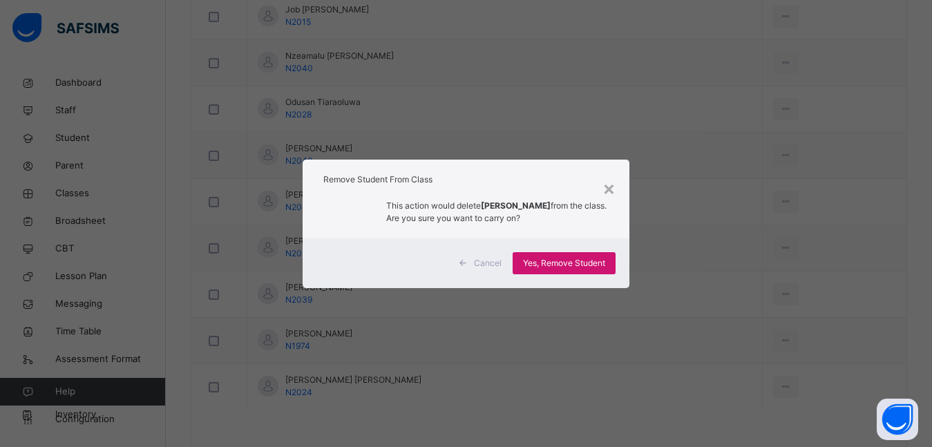
click at [594, 257] on span "Yes, Remove Student" at bounding box center [564, 263] width 82 height 12
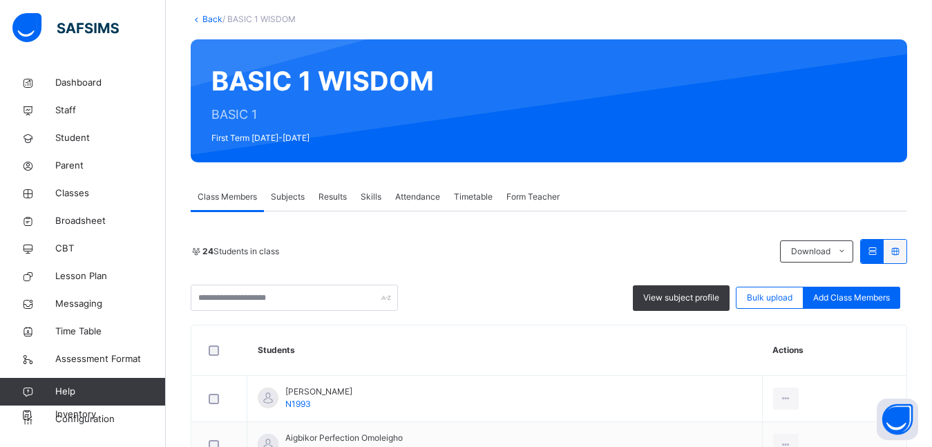
scroll to position [0, 0]
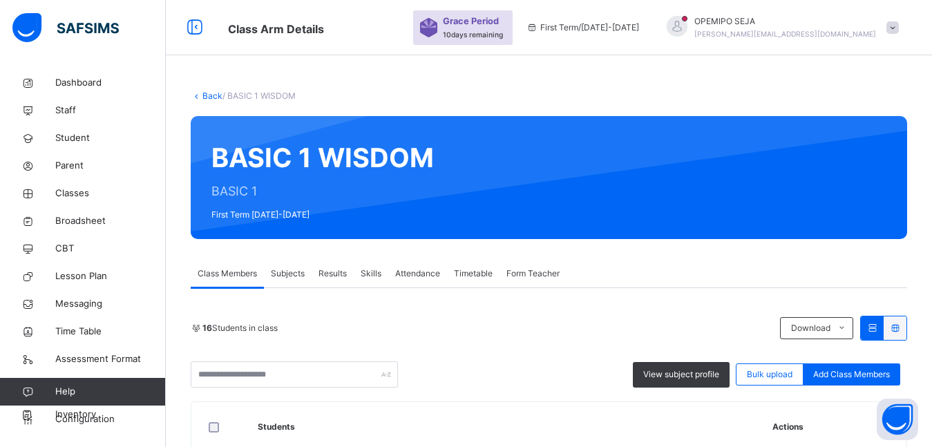
click at [213, 97] on link "Back" at bounding box center [212, 96] width 20 height 10
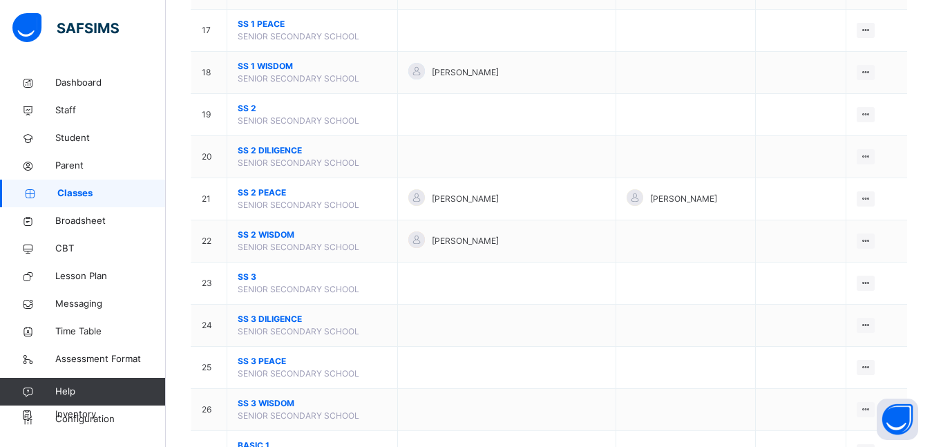
scroll to position [1106, 0]
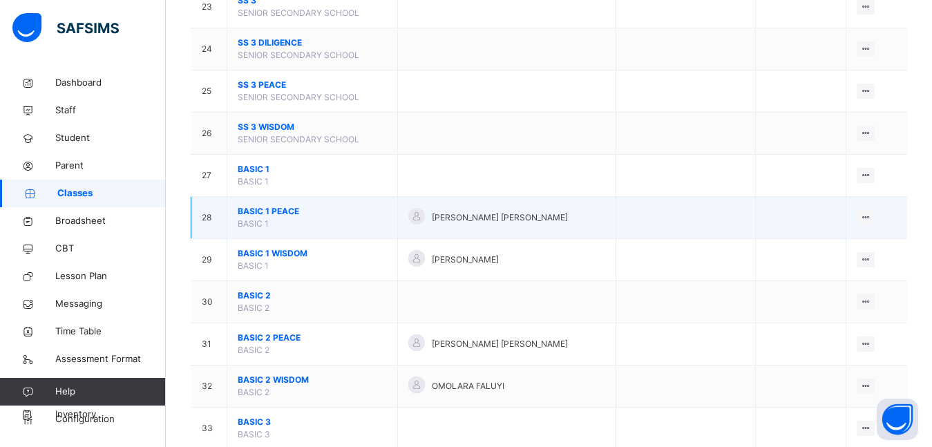
click at [292, 209] on span "BASIC 1 PEACE" at bounding box center [312, 211] width 149 height 12
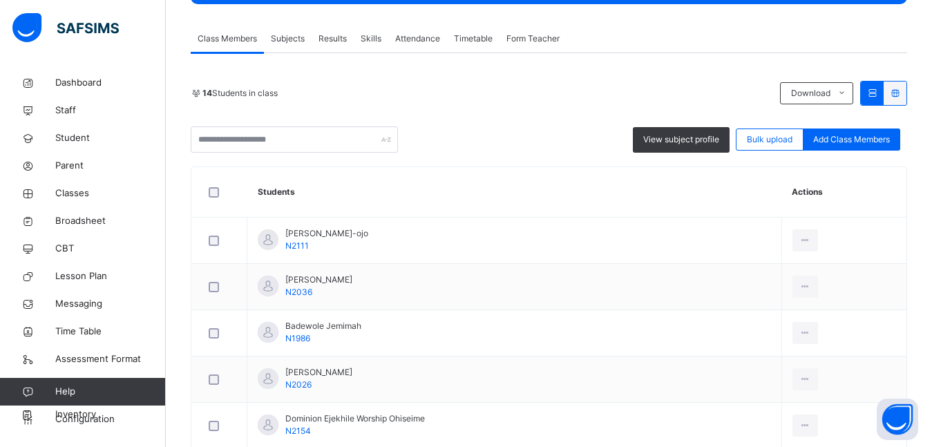
scroll to position [177, 0]
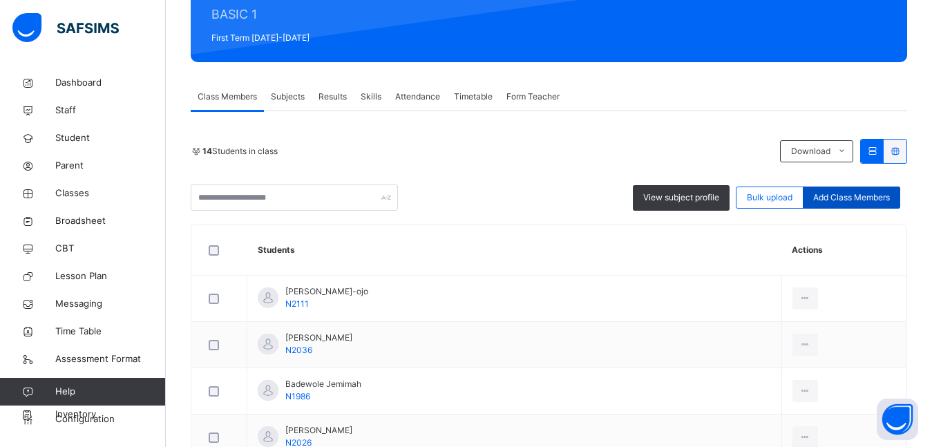
click at [841, 190] on div "Add Class Members" at bounding box center [851, 198] width 97 height 22
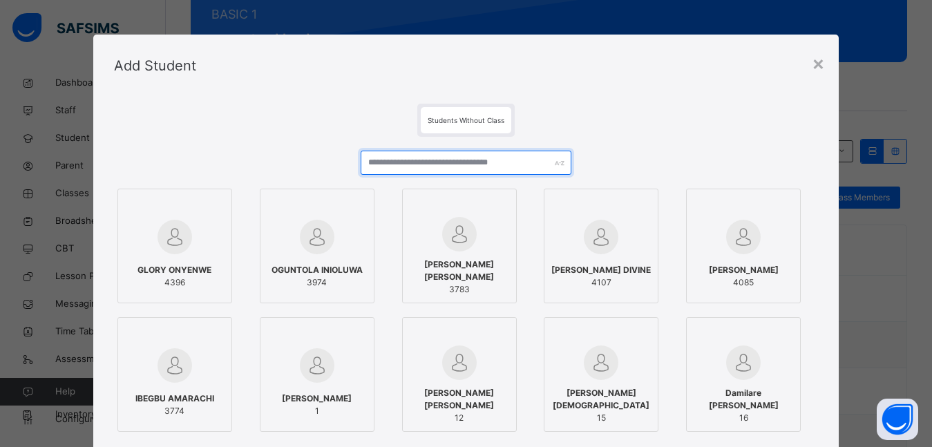
click at [482, 155] on input "text" at bounding box center [466, 163] width 211 height 24
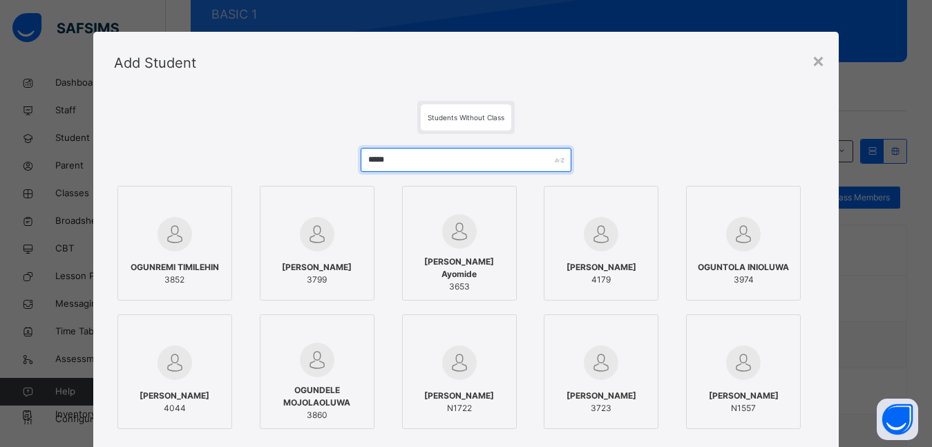
scroll to position [0, 0]
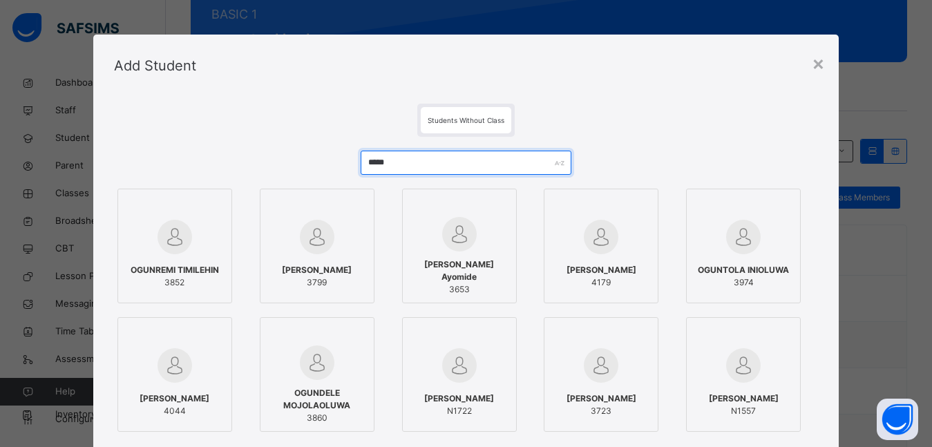
click at [442, 154] on input "*****" at bounding box center [466, 163] width 211 height 24
type input "*"
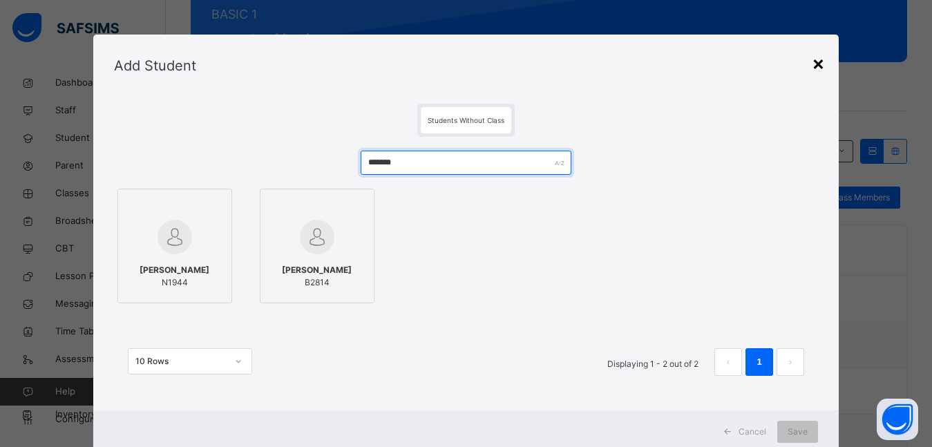
type input "*******"
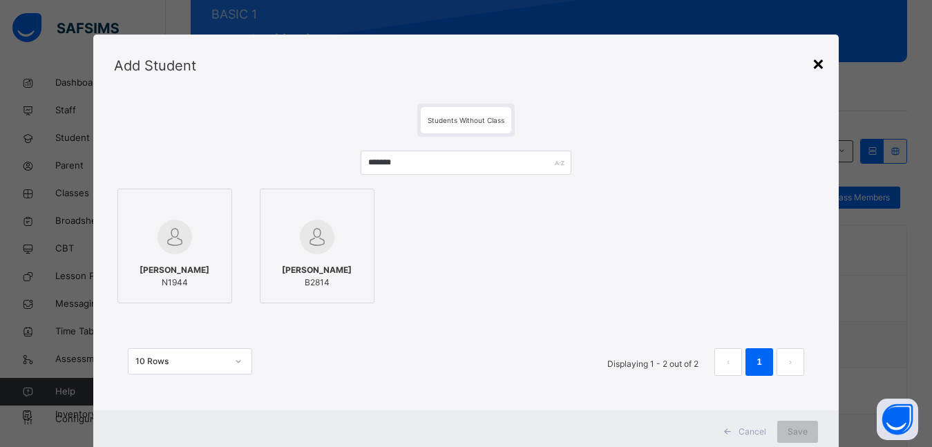
click at [815, 63] on div "×" at bounding box center [818, 62] width 13 height 29
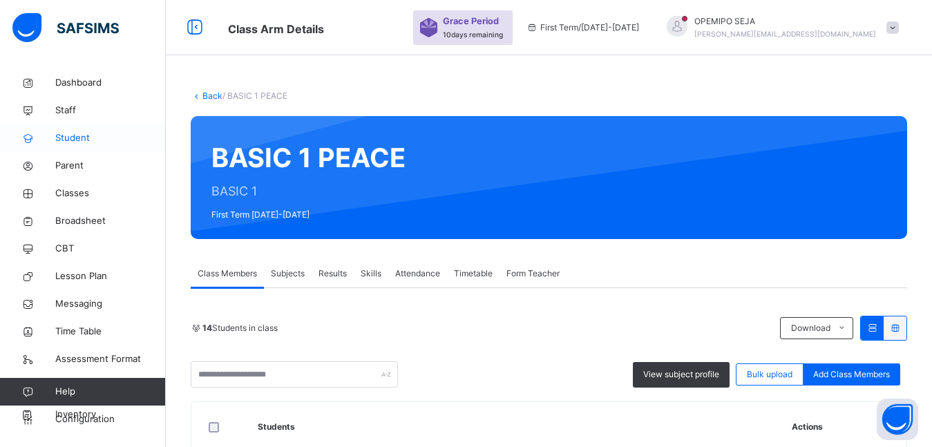
click at [66, 141] on span "Student" at bounding box center [110, 138] width 111 height 14
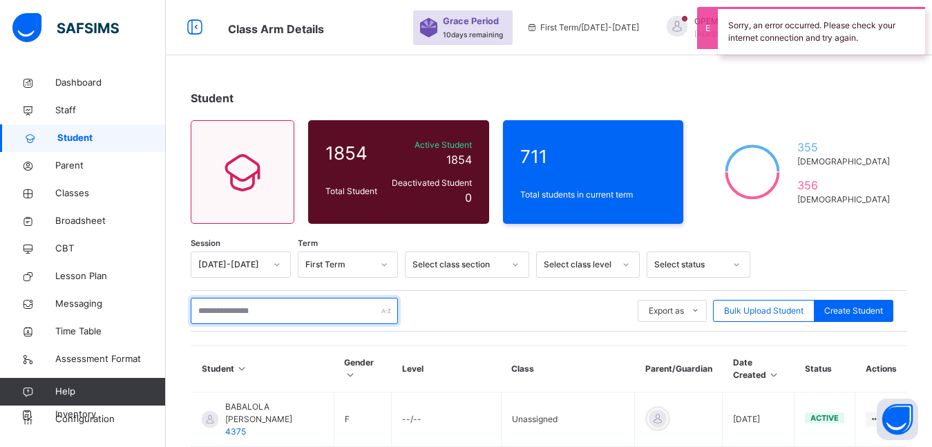
click at [228, 312] on input "text" at bounding box center [294, 311] width 207 height 26
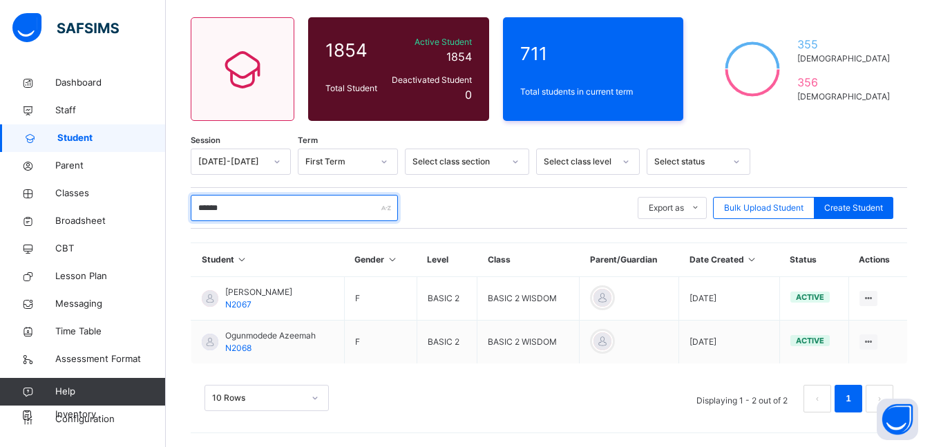
scroll to position [103, 0]
type input "******"
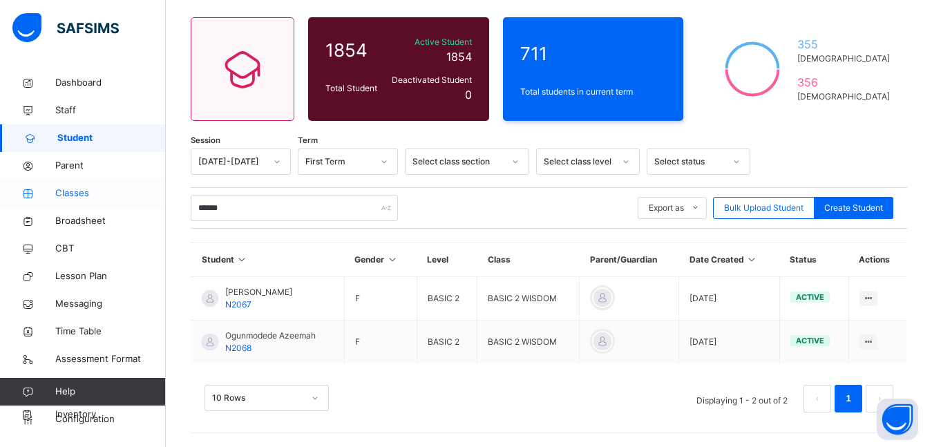
click at [78, 189] on span "Classes" at bounding box center [110, 194] width 111 height 14
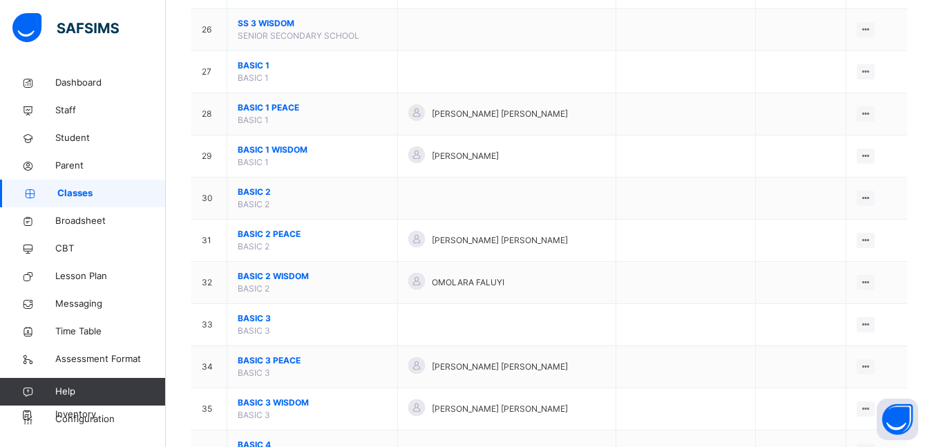
scroll to position [1244, 0]
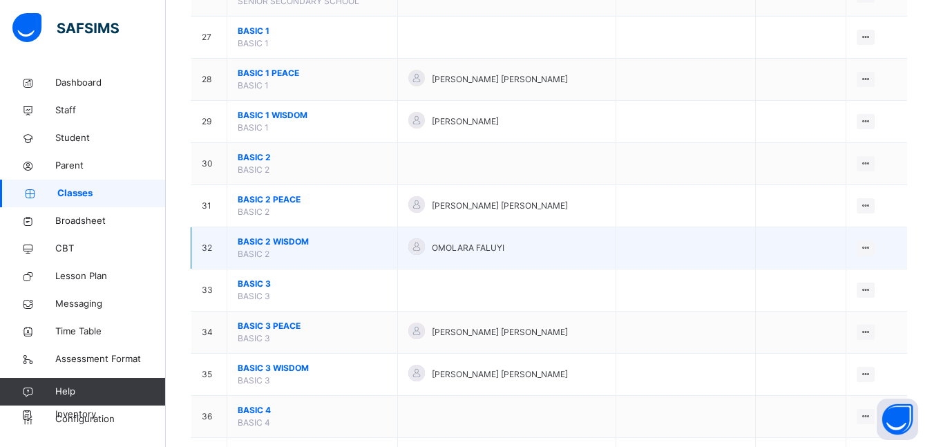
click at [256, 240] on span "BASIC 2 WISDOM" at bounding box center [312, 242] width 149 height 12
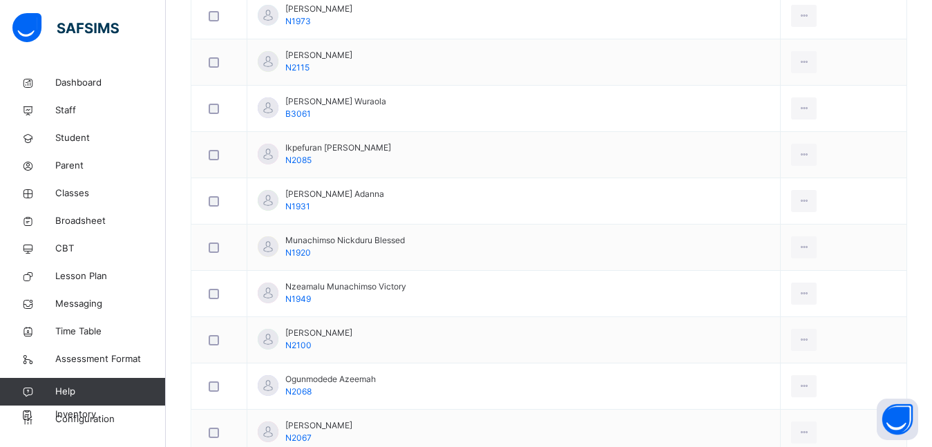
scroll to position [829, 0]
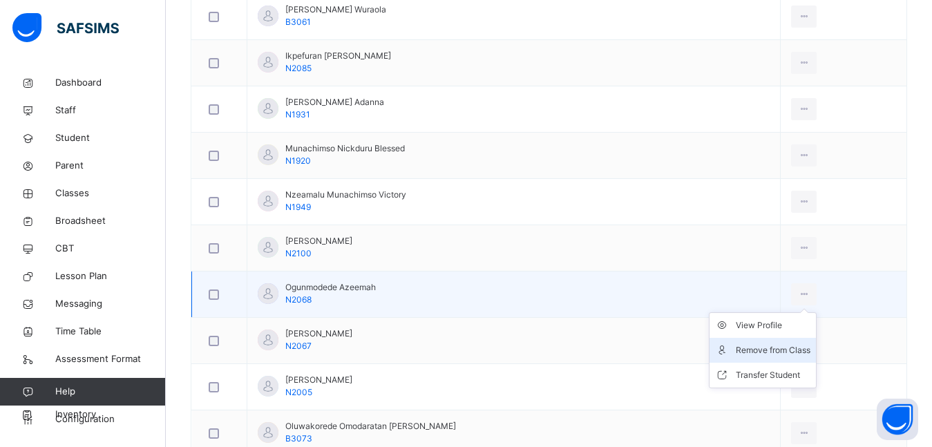
click at [755, 349] on div "Remove from Class" at bounding box center [773, 350] width 75 height 14
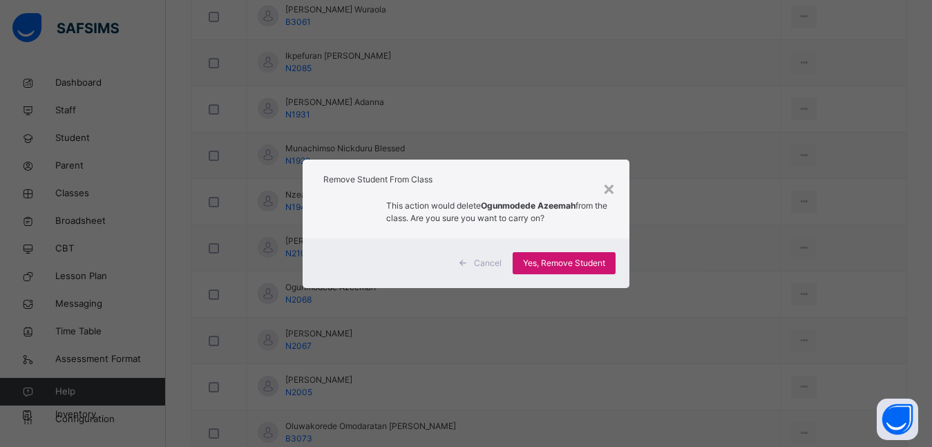
click at [533, 261] on span "Yes, Remove Student" at bounding box center [564, 263] width 82 height 12
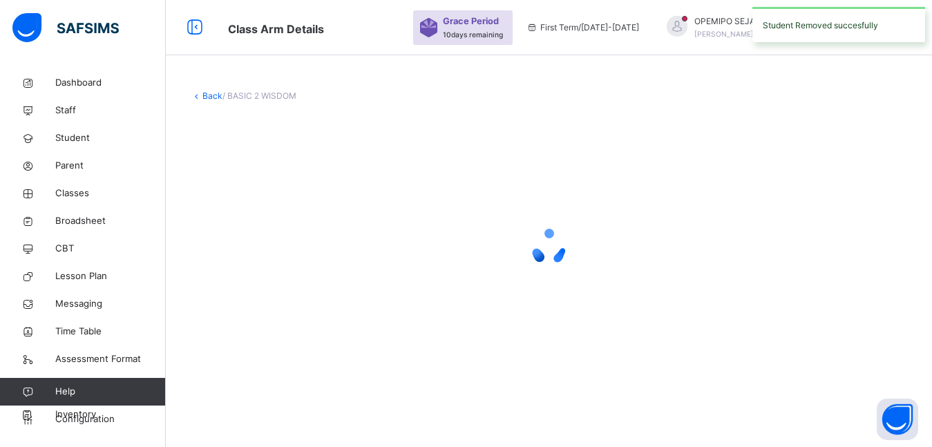
scroll to position [0, 0]
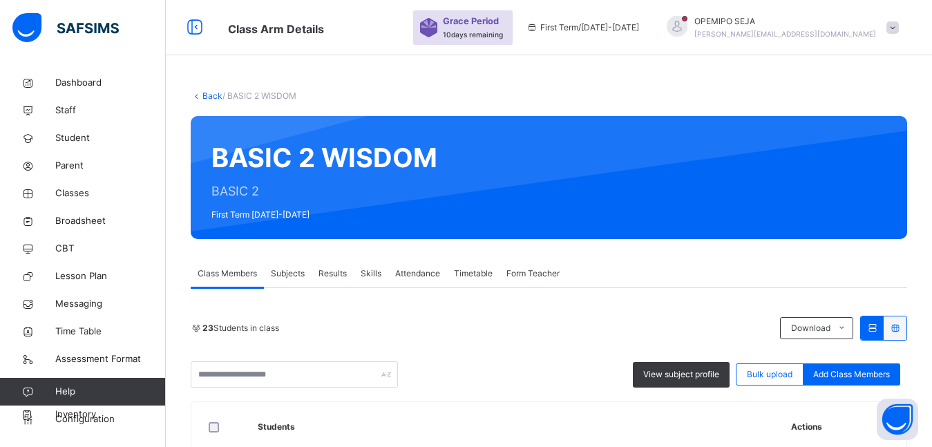
click at [209, 91] on link "Back" at bounding box center [212, 96] width 20 height 10
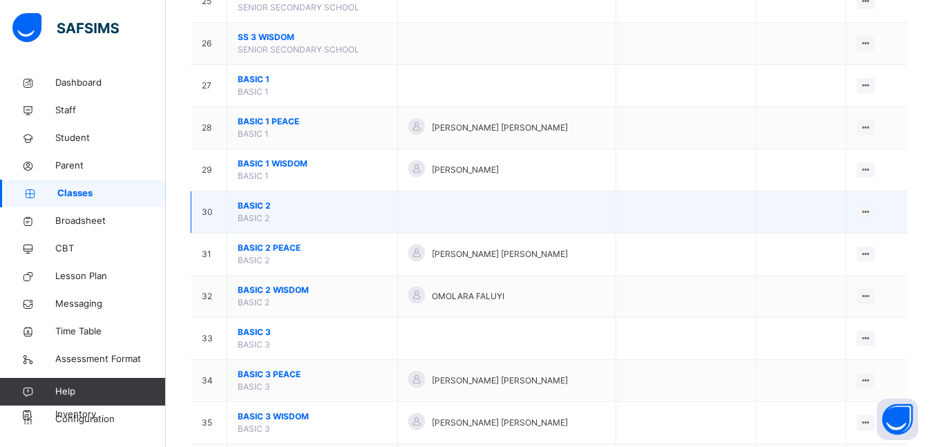
scroll to position [1175, 0]
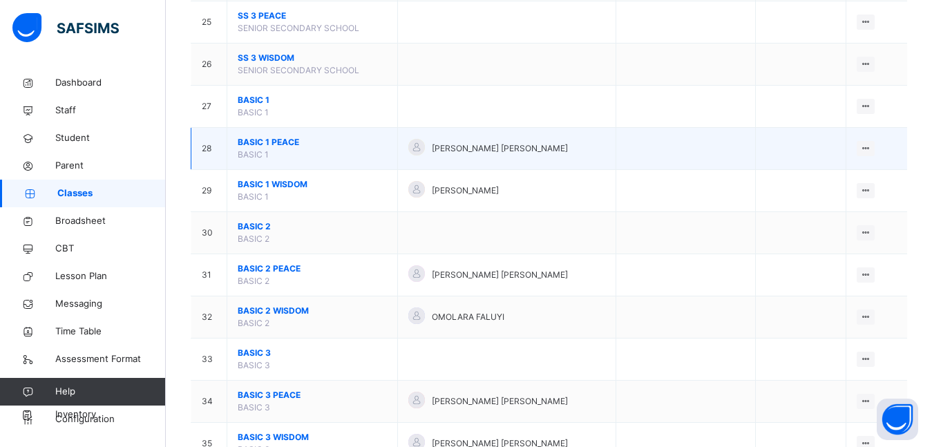
click at [271, 142] on span "BASIC 1 PEACE" at bounding box center [312, 142] width 149 height 12
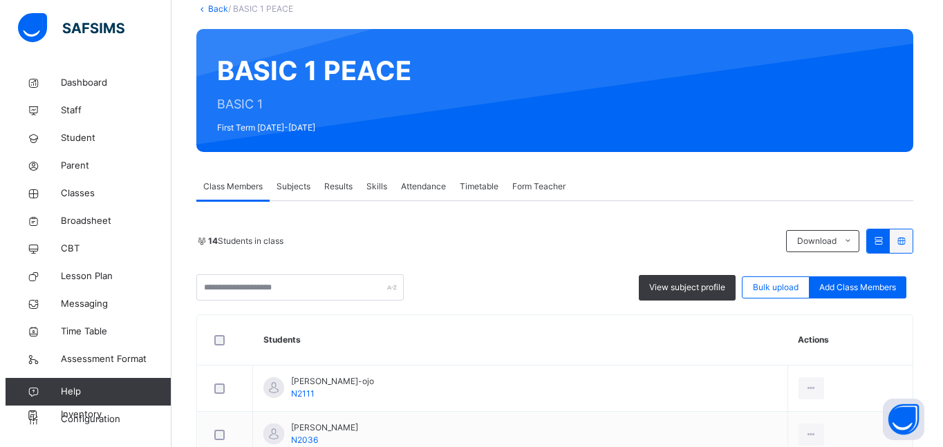
scroll to position [138, 0]
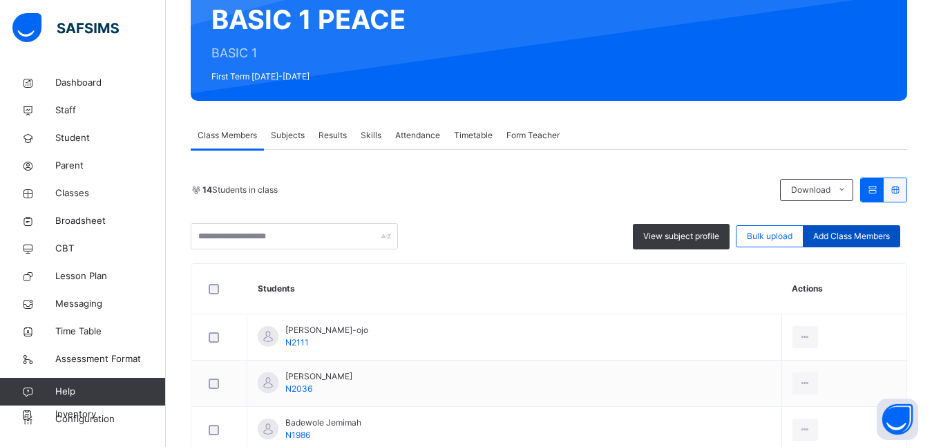
click at [826, 232] on span "Add Class Members" at bounding box center [851, 236] width 77 height 12
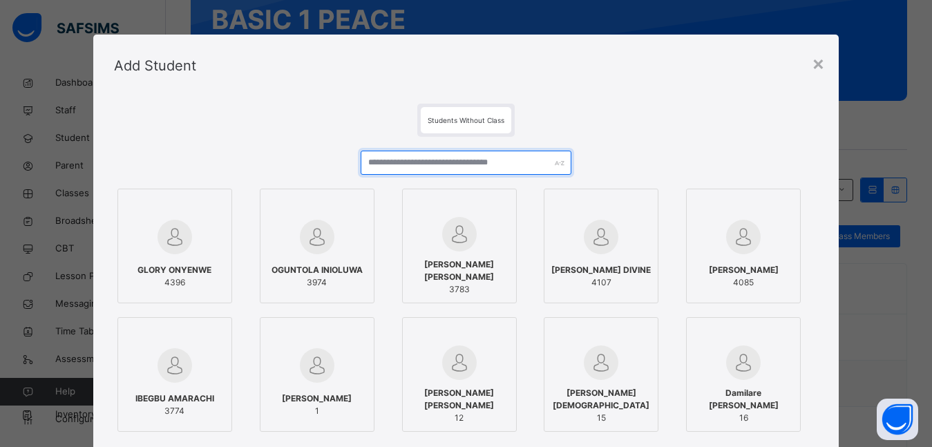
click at [455, 167] on input "text" at bounding box center [466, 163] width 211 height 24
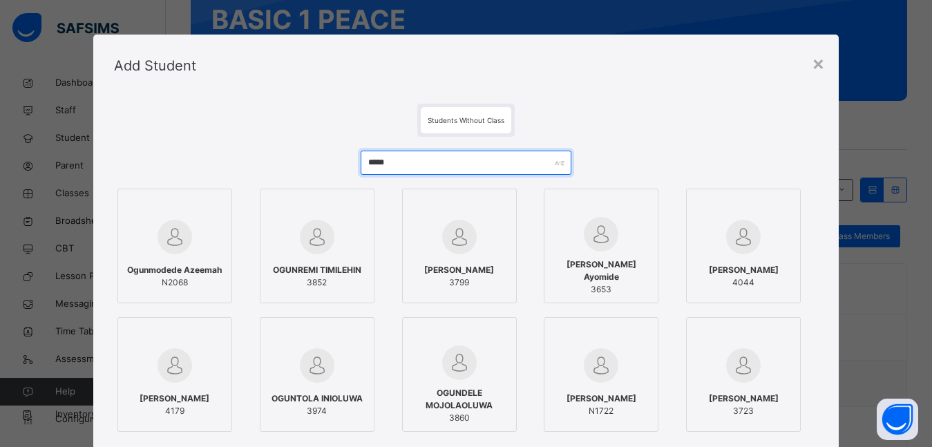
type input "*****"
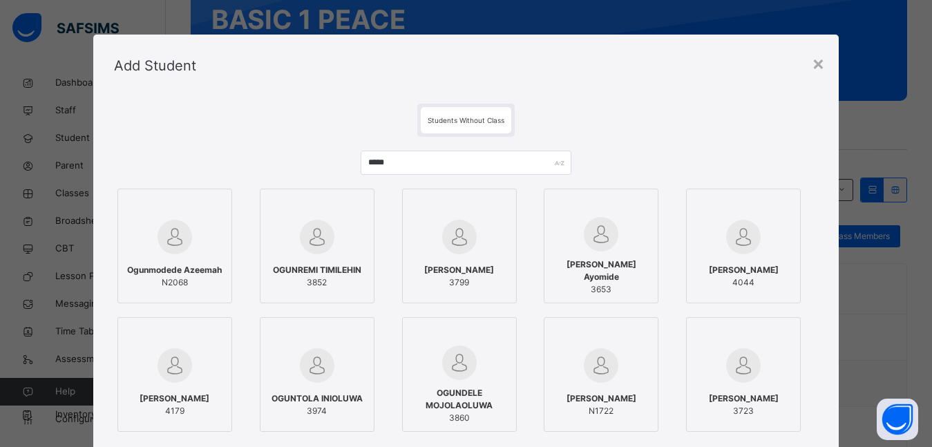
click at [154, 271] on span "Ogunmodede Azeemah" at bounding box center [174, 270] width 95 height 12
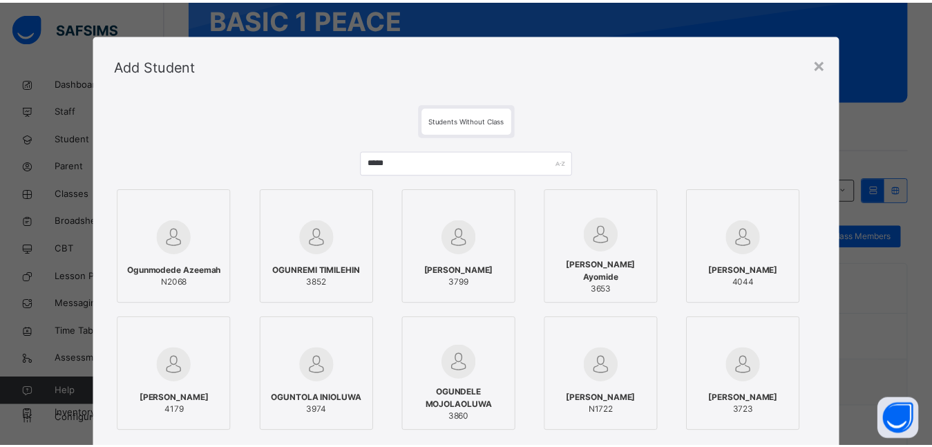
scroll to position [169, 0]
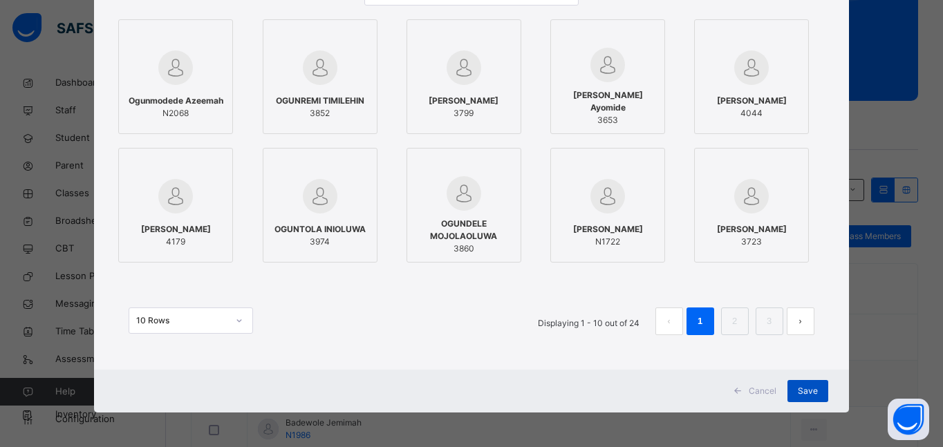
click at [808, 389] on span "Save" at bounding box center [807, 391] width 20 height 12
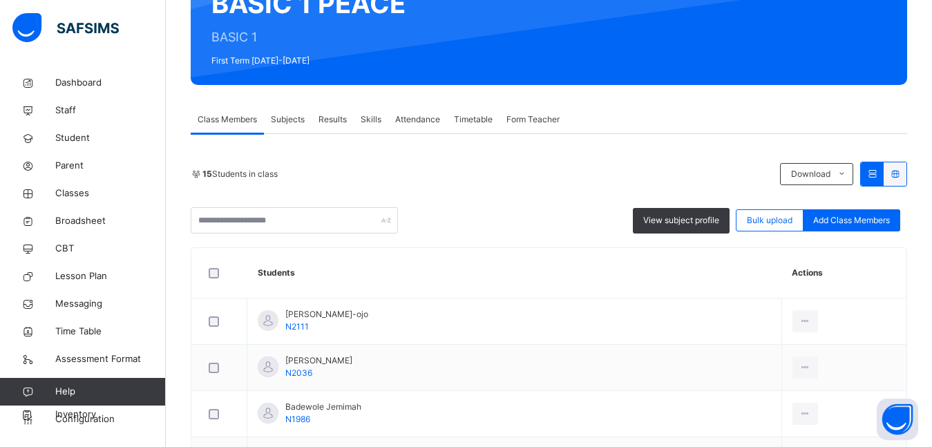
scroll to position [85, 0]
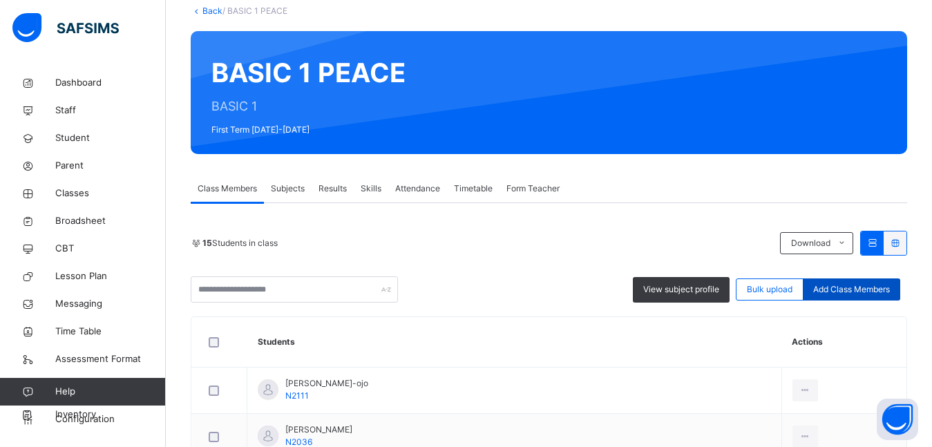
click at [844, 289] on span "Add Class Members" at bounding box center [851, 289] width 77 height 12
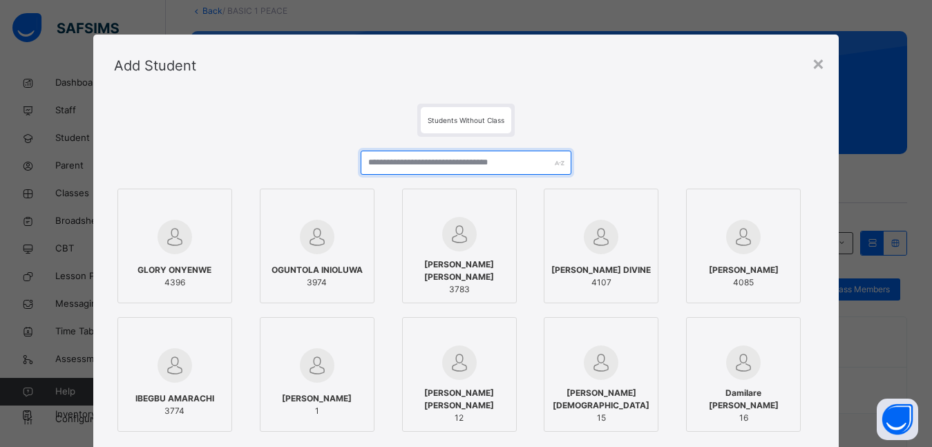
click at [405, 160] on input "text" at bounding box center [466, 163] width 211 height 24
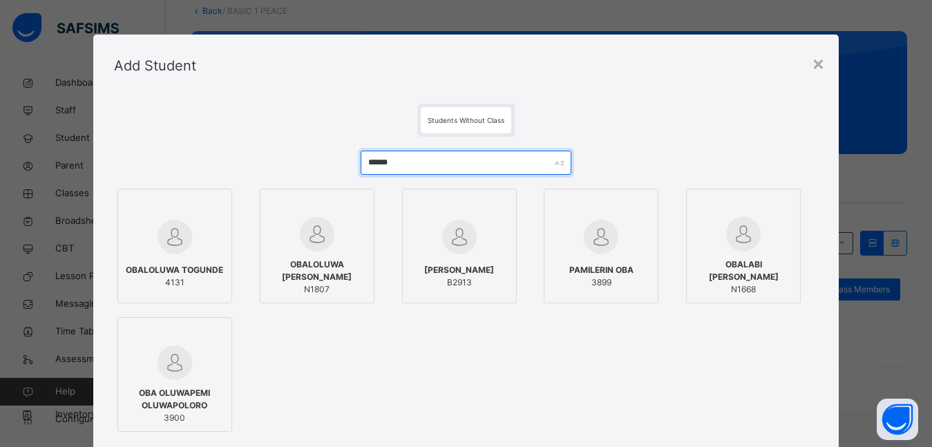
scroll to position [0, 0]
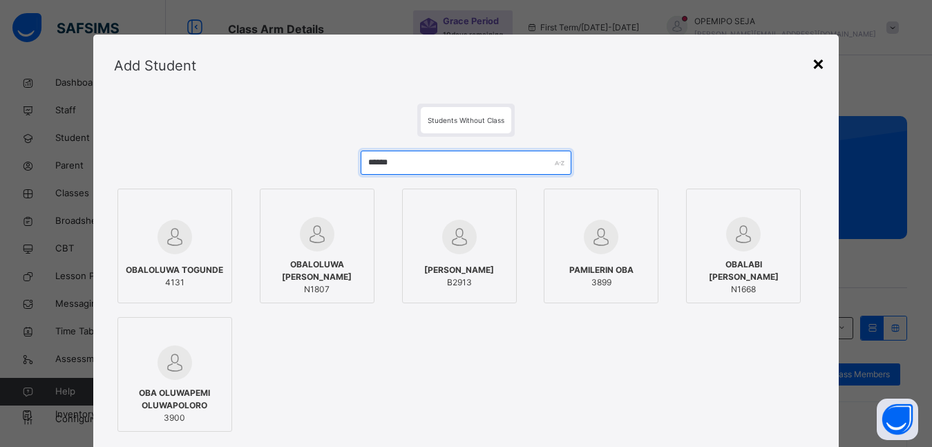
type input "******"
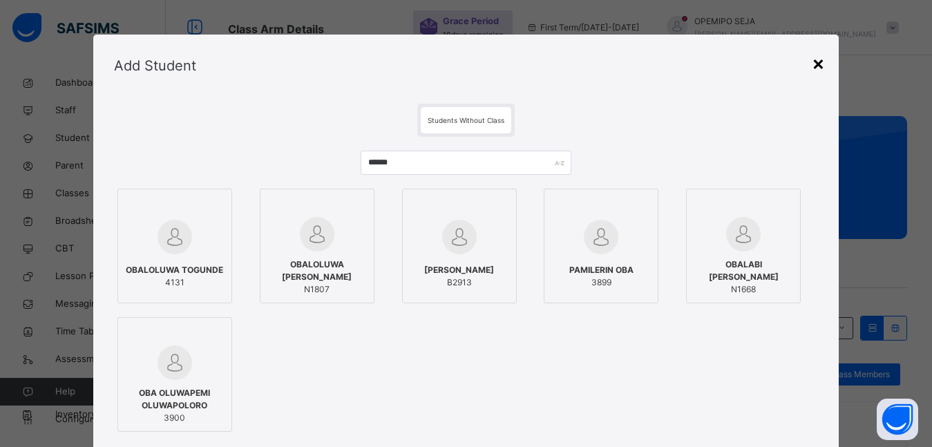
click at [817, 64] on div "×" at bounding box center [818, 62] width 13 height 29
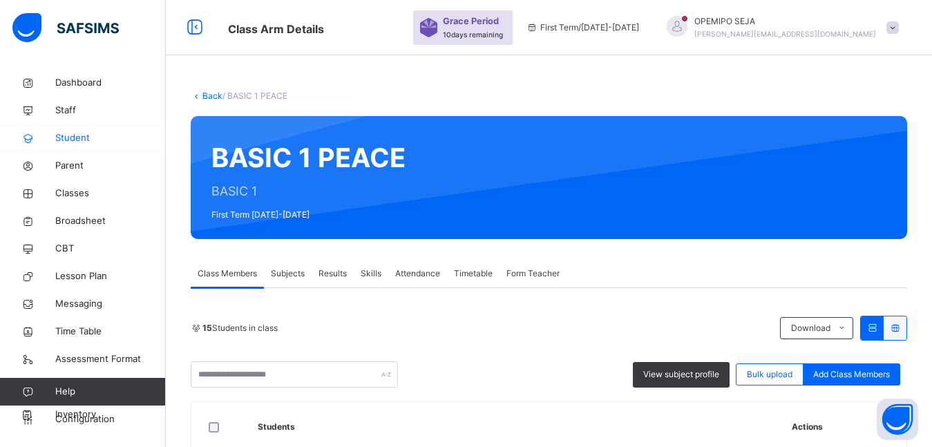
click at [74, 138] on span "Student" at bounding box center [110, 138] width 111 height 14
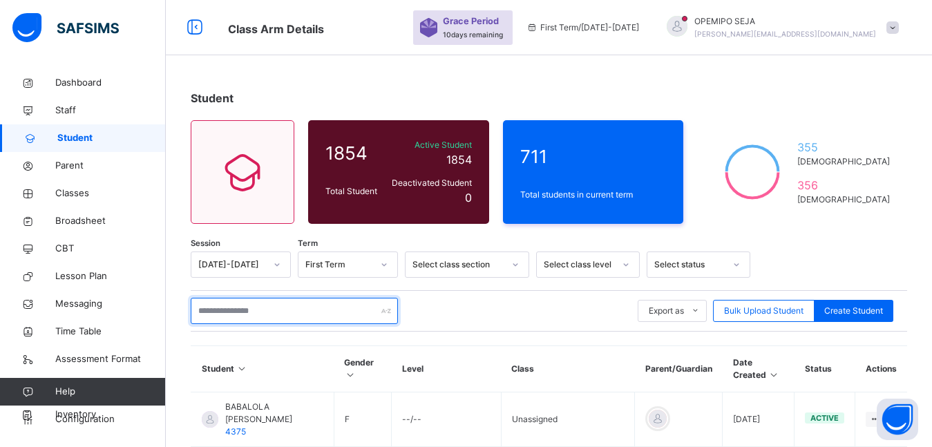
click at [239, 314] on input "text" at bounding box center [294, 311] width 207 height 26
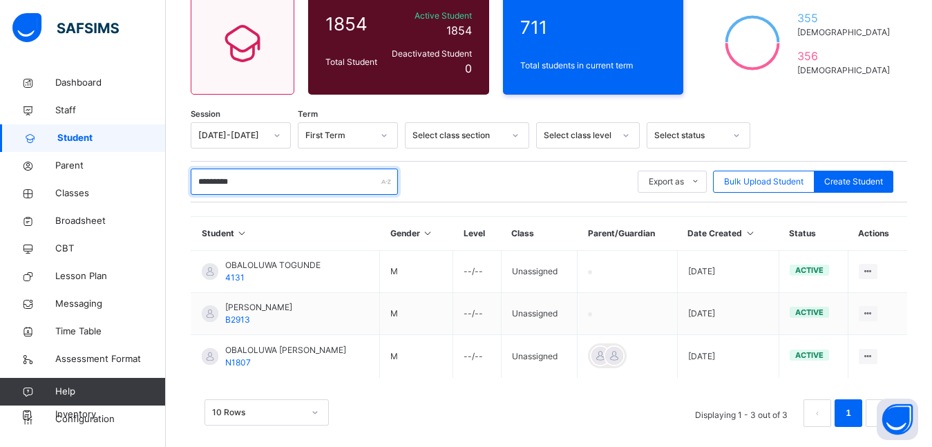
scroll to position [138, 0]
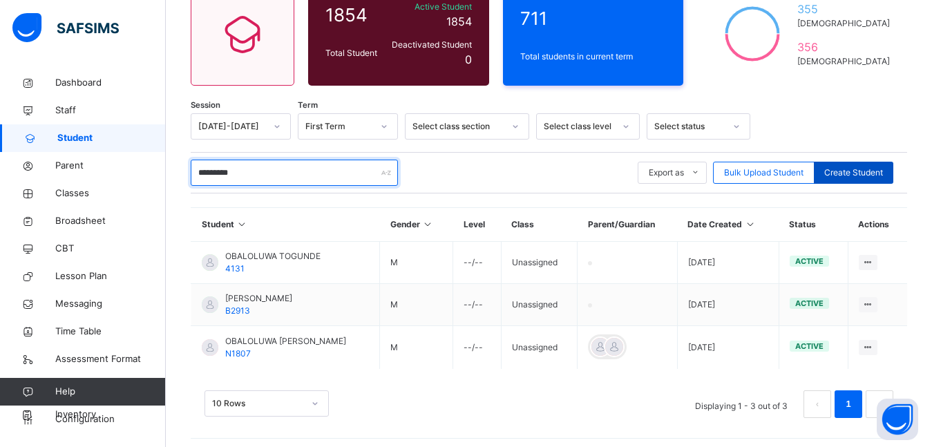
type input "*********"
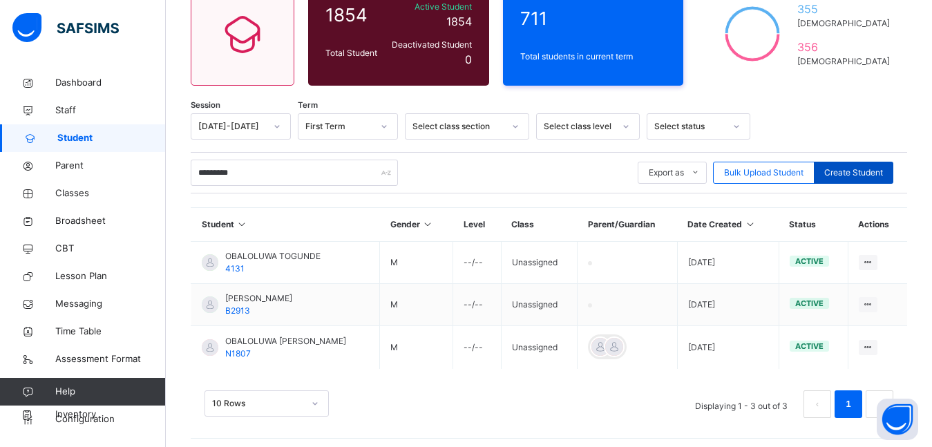
click at [878, 171] on span "Create Student" at bounding box center [853, 173] width 59 height 12
select select "**"
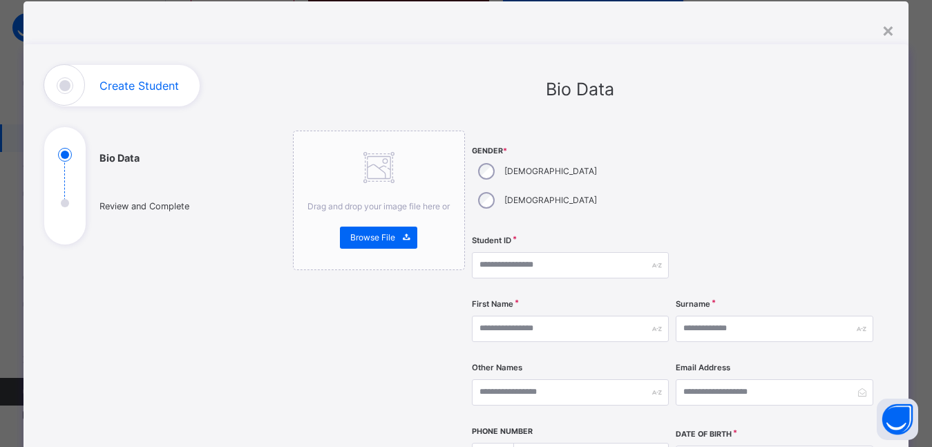
scroll to position [0, 0]
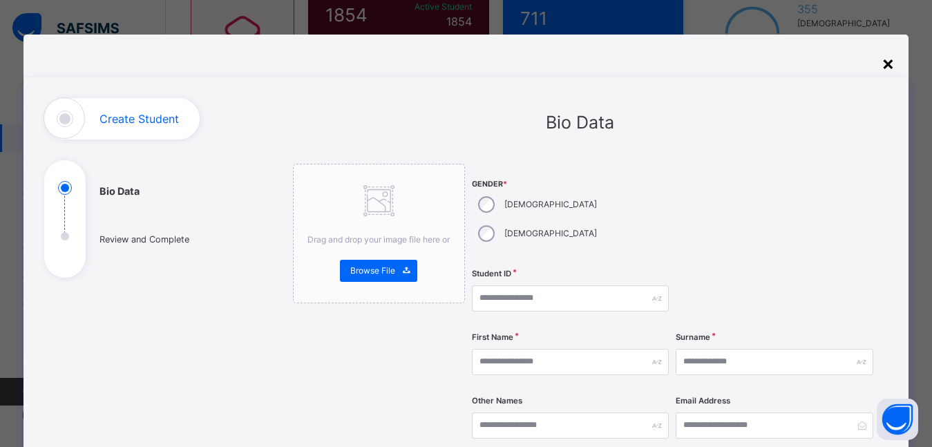
click at [894, 67] on div "×" at bounding box center [888, 62] width 13 height 29
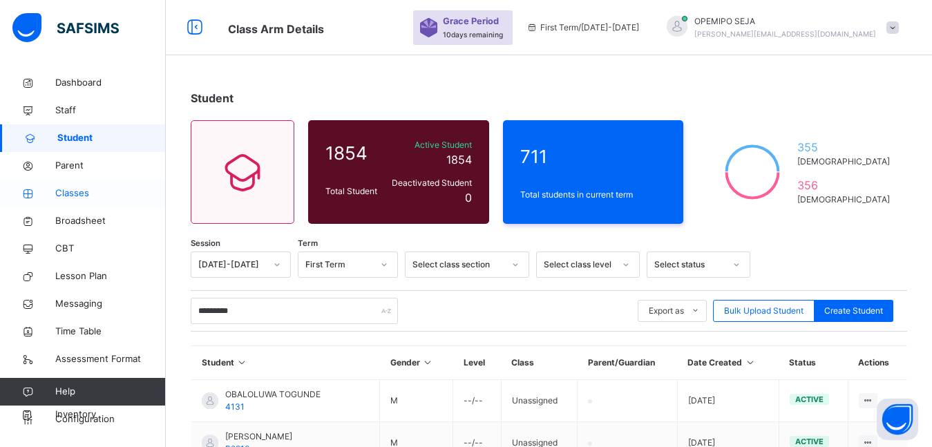
click at [70, 194] on span "Classes" at bounding box center [110, 194] width 111 height 14
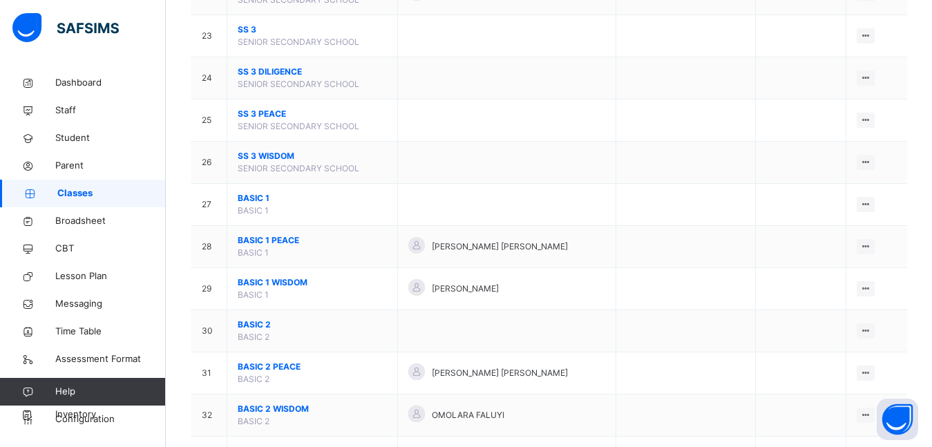
scroll to position [1244, 0]
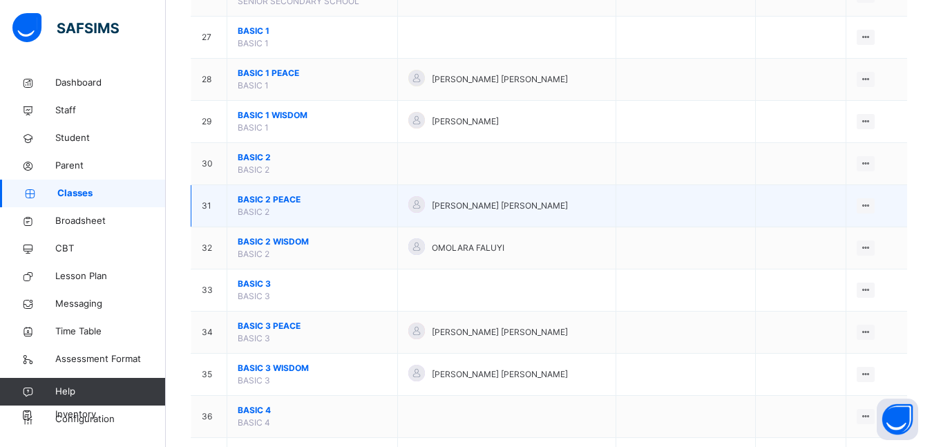
click at [269, 198] on span "BASIC 2 PEACE" at bounding box center [312, 199] width 149 height 12
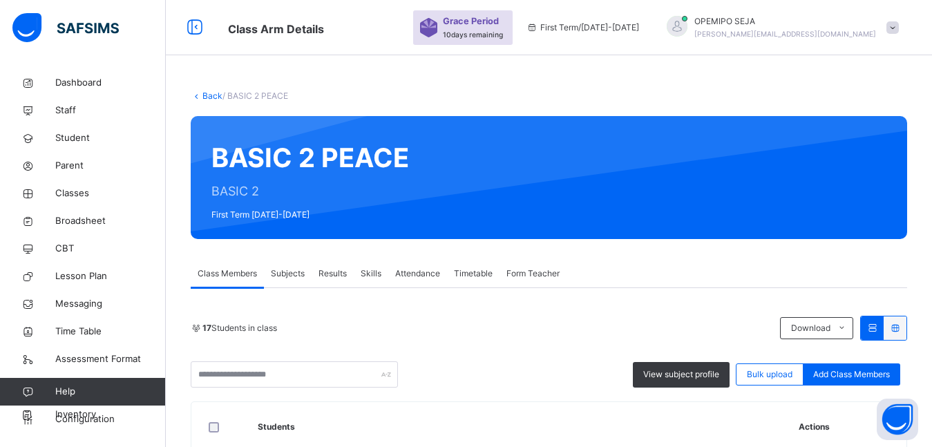
click at [213, 97] on link "Back" at bounding box center [212, 96] width 20 height 10
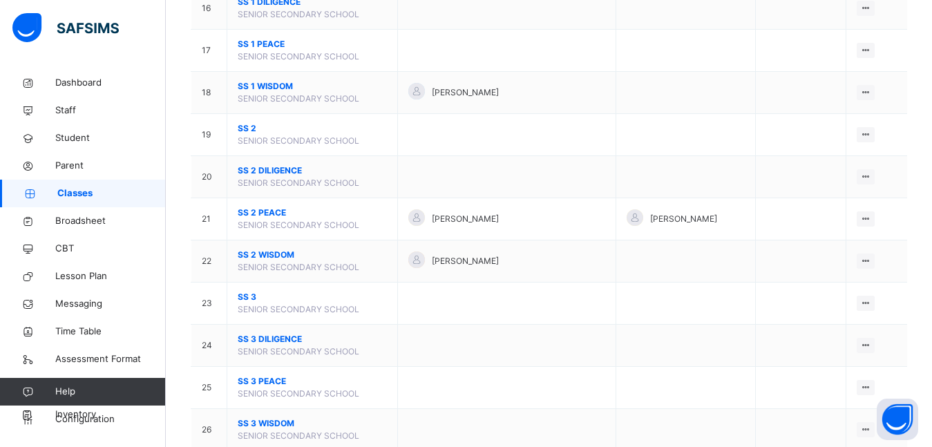
scroll to position [1106, 0]
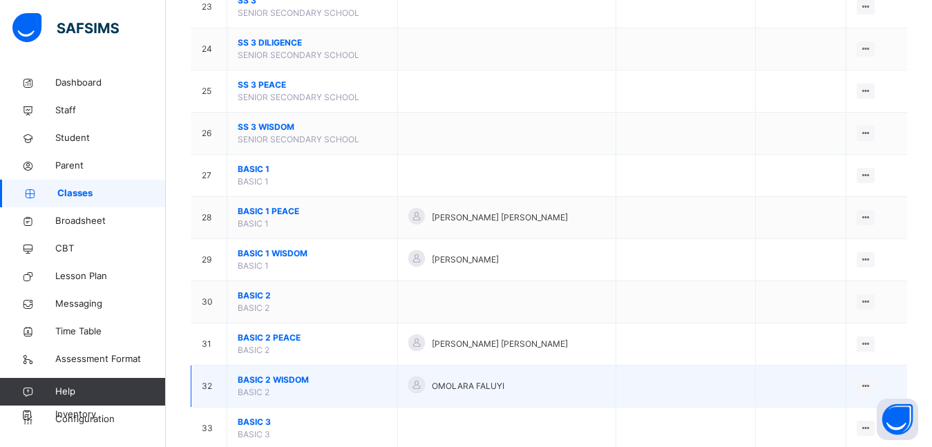
click at [275, 378] on span "BASIC 2 WISDOM" at bounding box center [312, 380] width 149 height 12
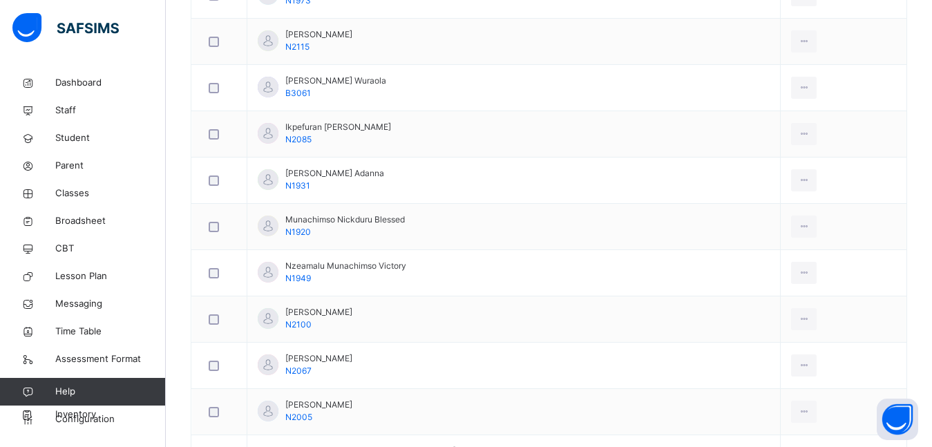
scroll to position [829, 0]
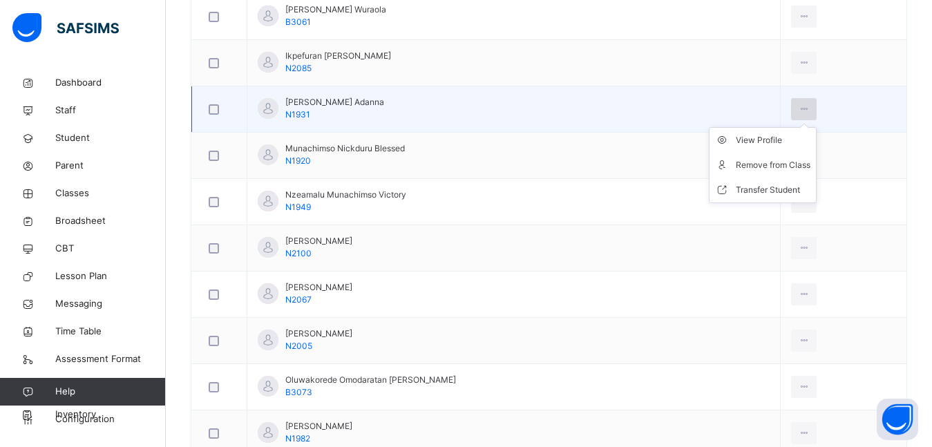
click at [798, 112] on icon at bounding box center [804, 109] width 12 height 12
click at [751, 187] on div "Transfer Student" at bounding box center [773, 190] width 75 height 14
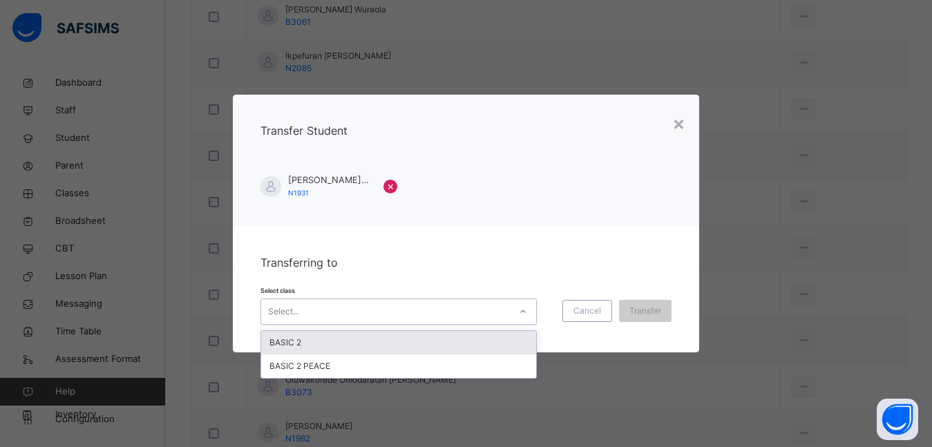
click at [345, 319] on div "Select..." at bounding box center [385, 311] width 249 height 21
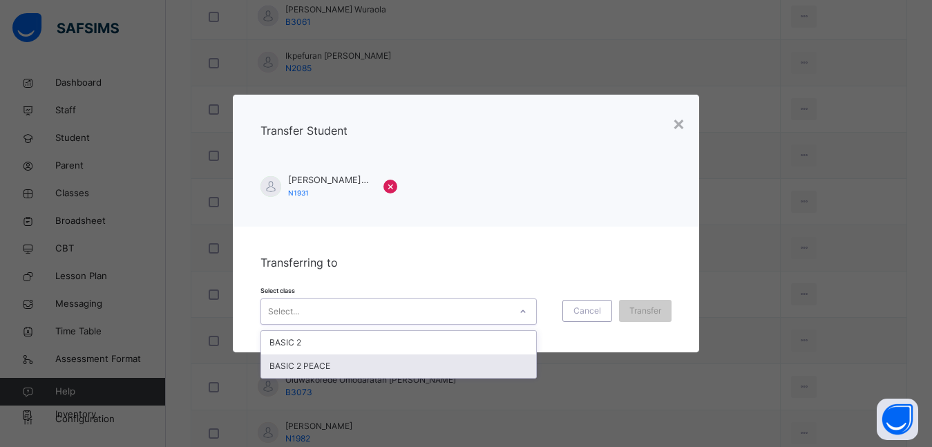
click at [320, 363] on div "BASIC 2 PEACE" at bounding box center [398, 365] width 275 height 23
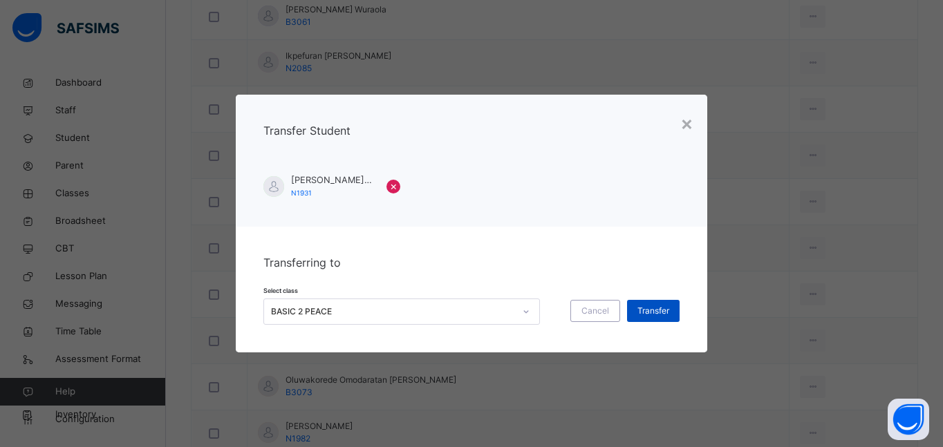
click at [645, 312] on span "Transfer" at bounding box center [653, 311] width 32 height 12
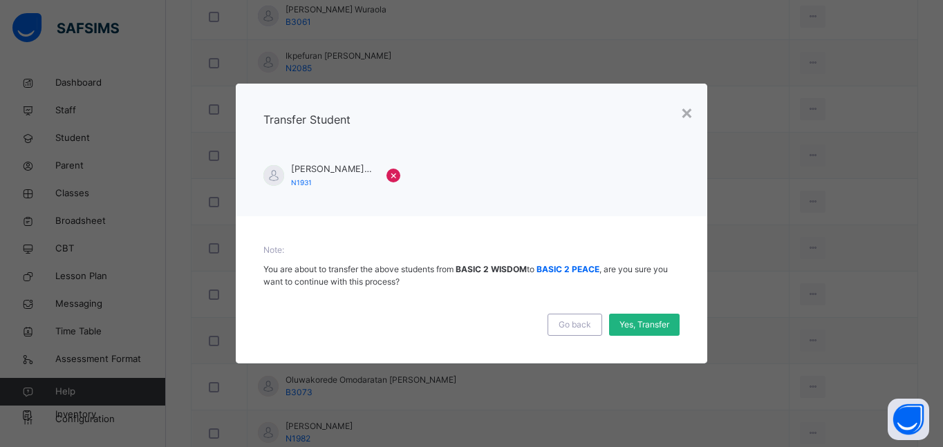
click at [637, 321] on span "Yes, Transfer" at bounding box center [644, 325] width 50 height 12
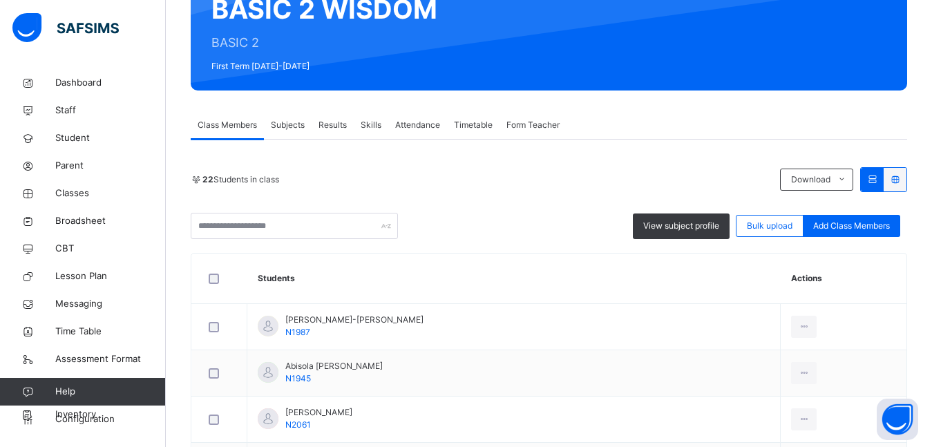
scroll to position [133, 0]
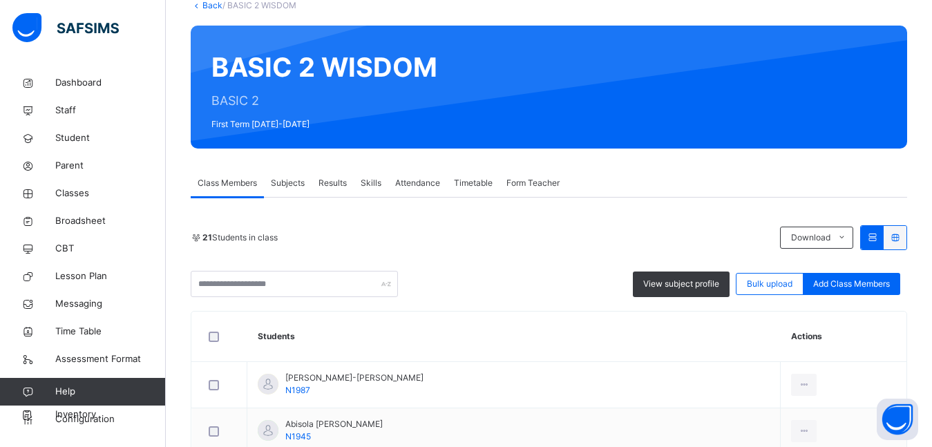
scroll to position [17, 0]
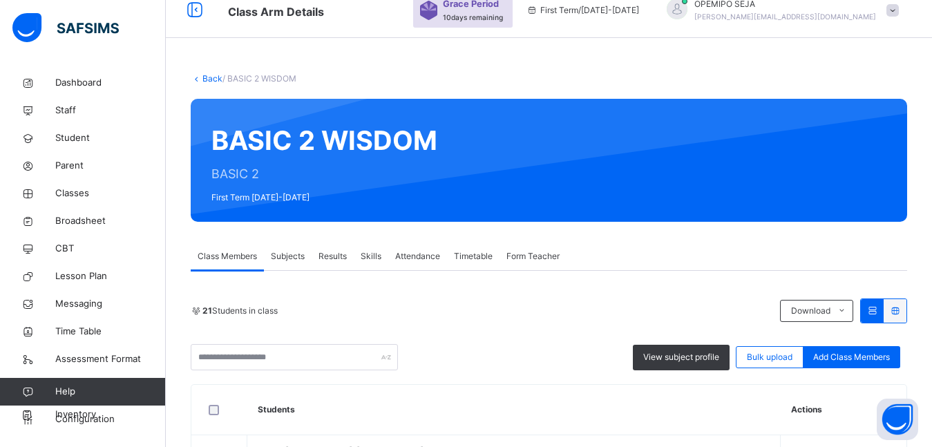
click at [216, 83] on link "Back" at bounding box center [212, 78] width 20 height 10
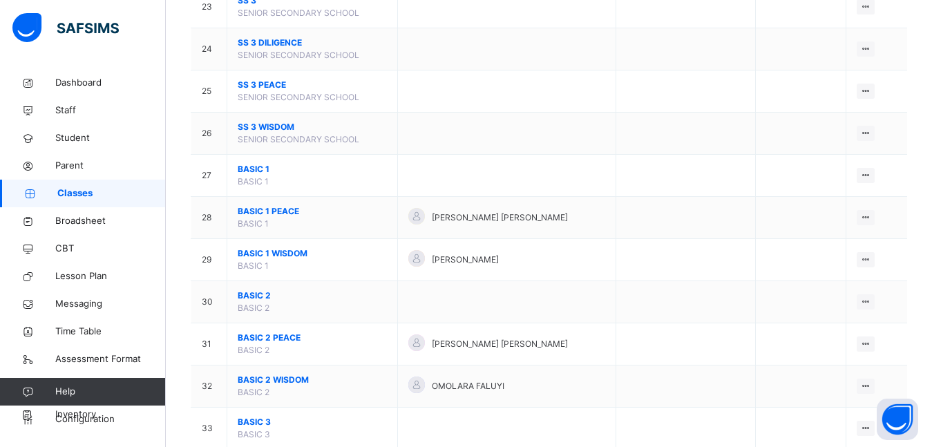
scroll to position [1175, 0]
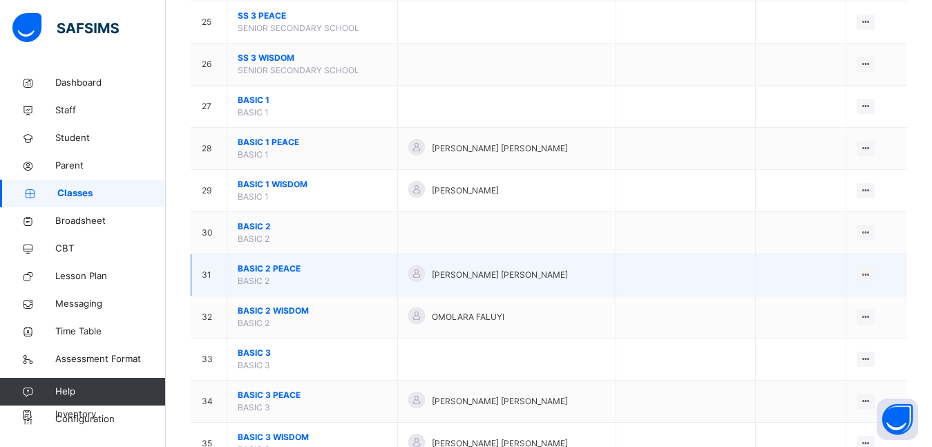
click at [273, 268] on span "BASIC 2 PEACE" at bounding box center [312, 269] width 149 height 12
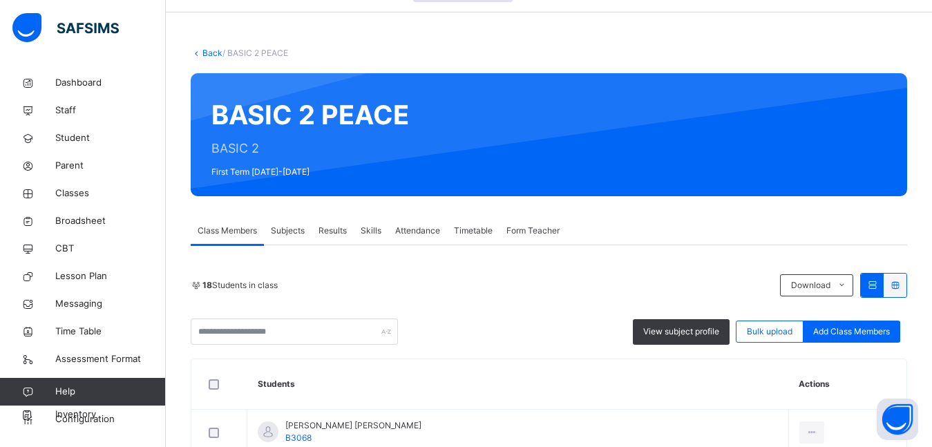
scroll to position [17, 0]
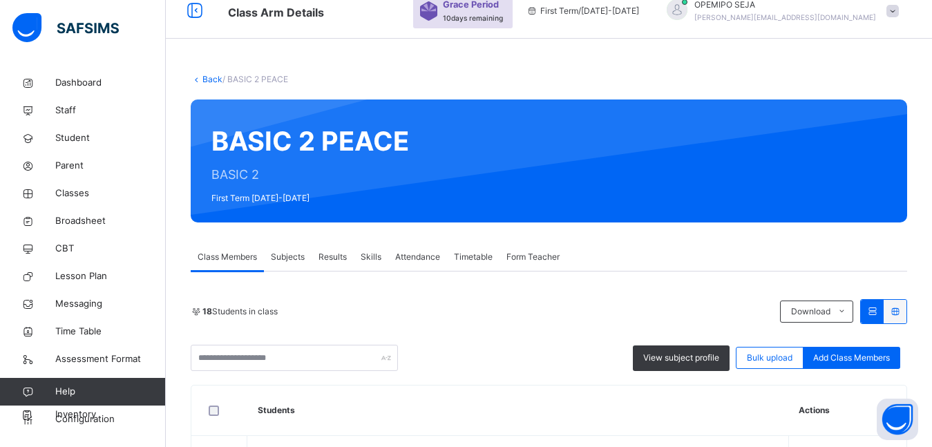
click at [219, 82] on link "Back" at bounding box center [212, 79] width 20 height 10
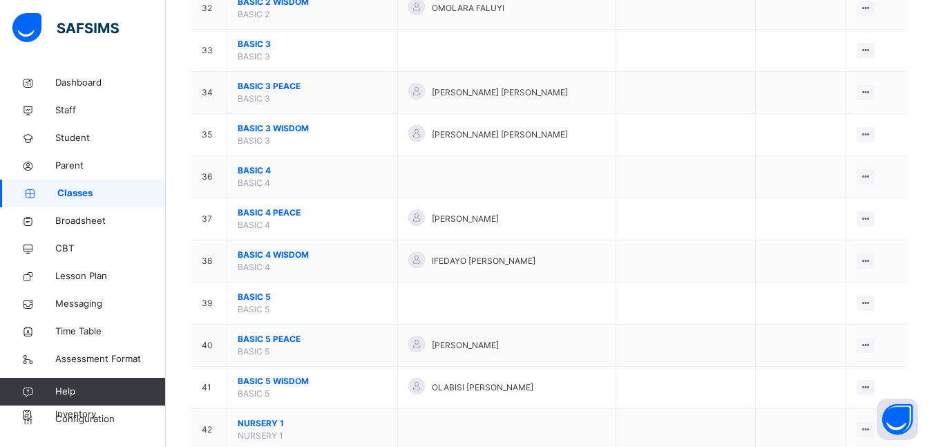
scroll to position [1451, 0]
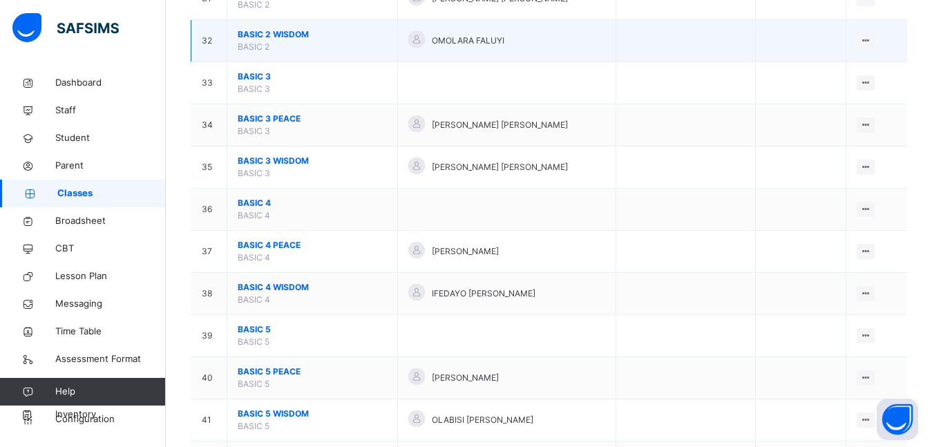
click at [275, 37] on span "BASIC 2 WISDOM" at bounding box center [312, 34] width 149 height 12
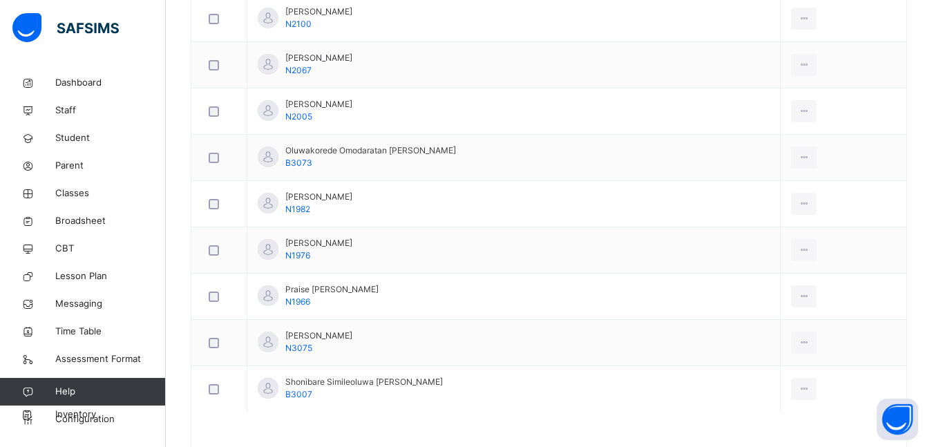
scroll to position [1036, 0]
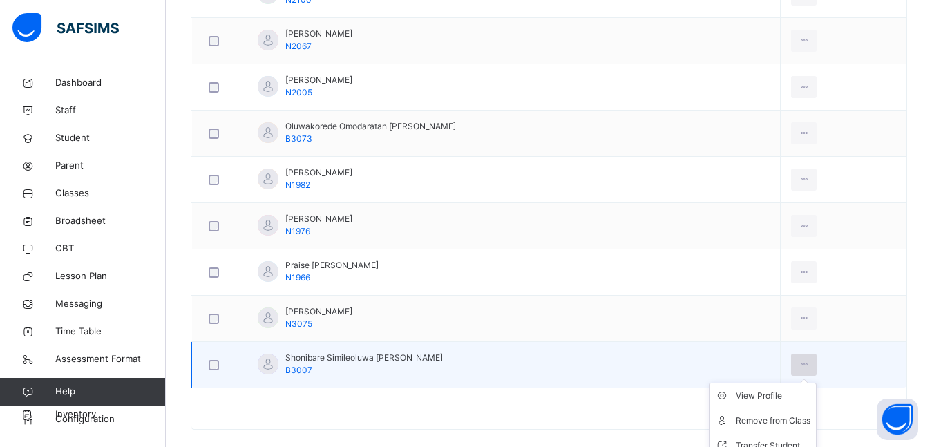
click at [798, 359] on icon at bounding box center [804, 365] width 12 height 12
click at [746, 422] on div "Remove from Class" at bounding box center [773, 421] width 75 height 14
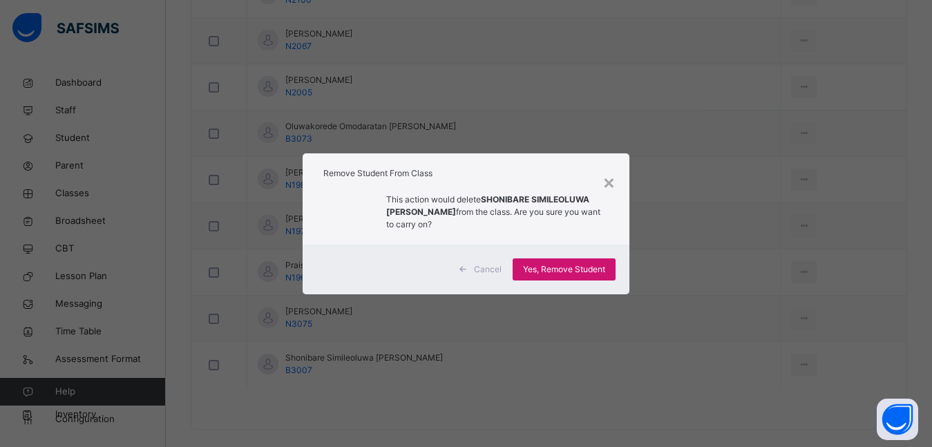
click at [587, 258] on div "Yes, Remove Student" at bounding box center [564, 269] width 103 height 22
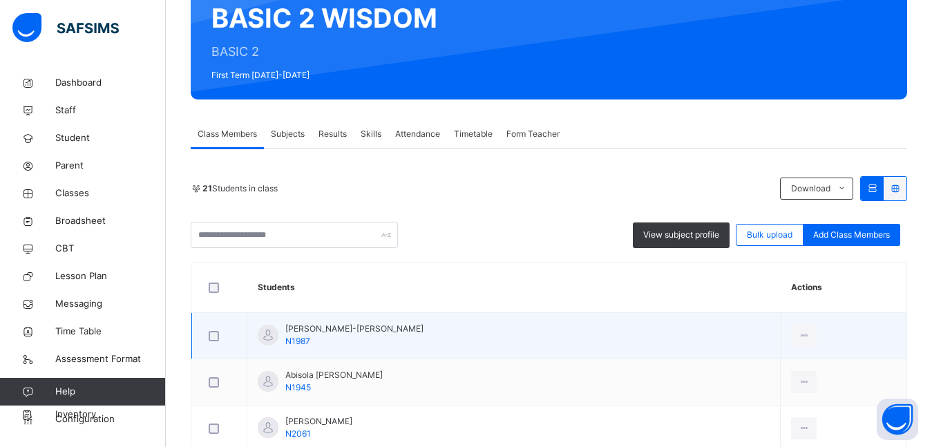
scroll to position [109, 0]
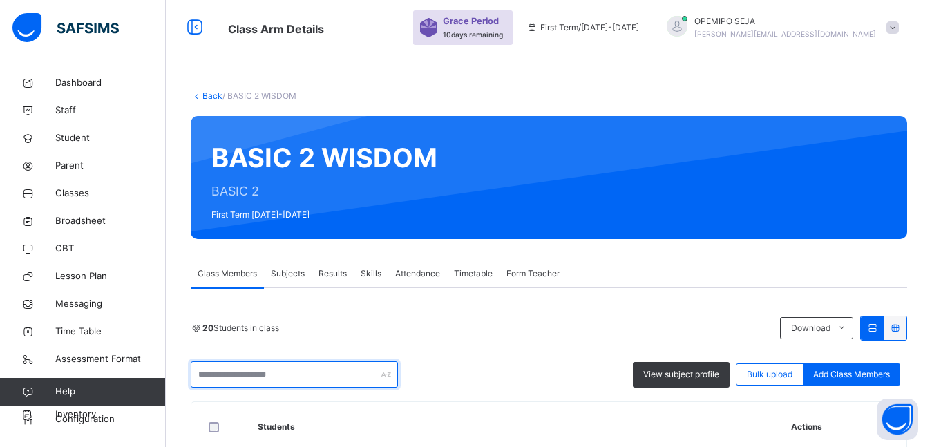
click at [370, 379] on input "text" at bounding box center [294, 374] width 207 height 26
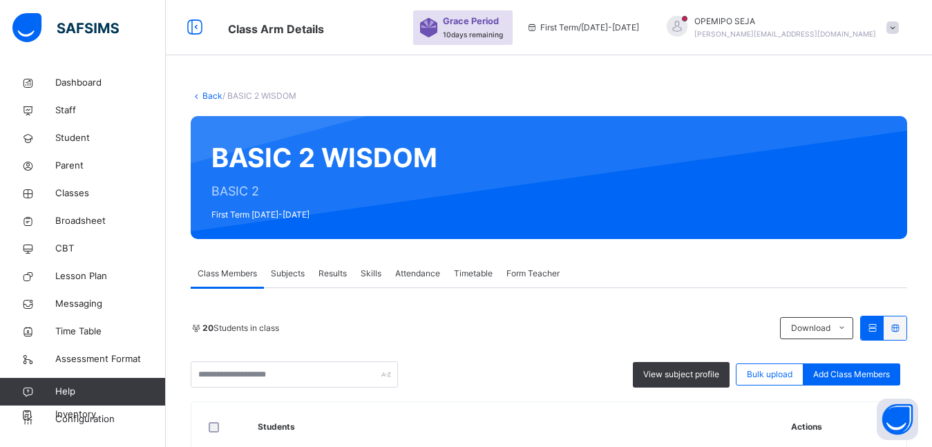
click at [548, 385] on div "View subject profile Bulk upload Add Class Members" at bounding box center [549, 374] width 717 height 26
click at [80, 427] on link "Configuration" at bounding box center [82, 420] width 165 height 28
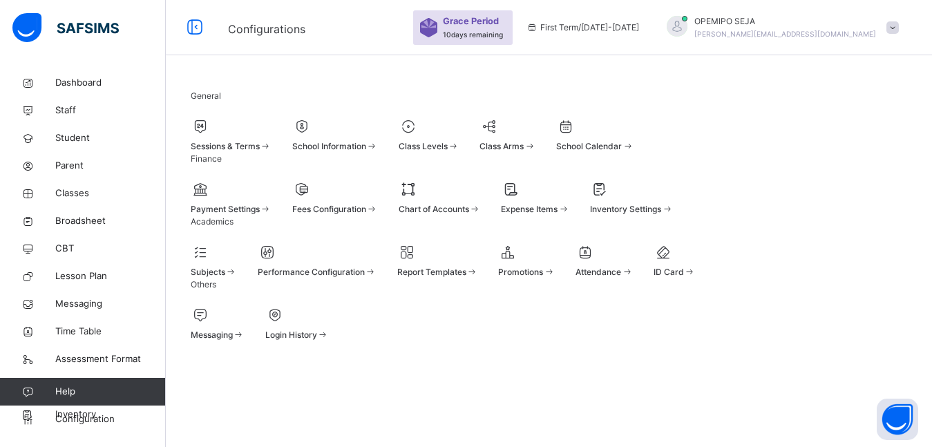
click at [460, 146] on div "Class Levels" at bounding box center [429, 146] width 61 height 12
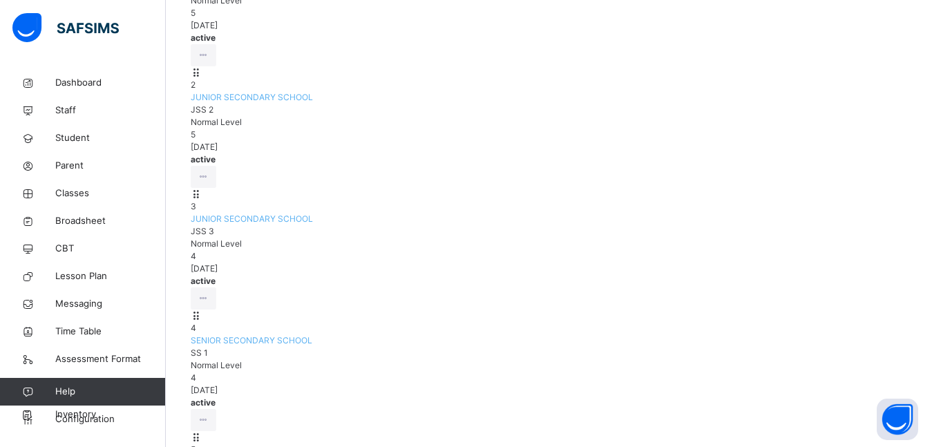
scroll to position [345, 0]
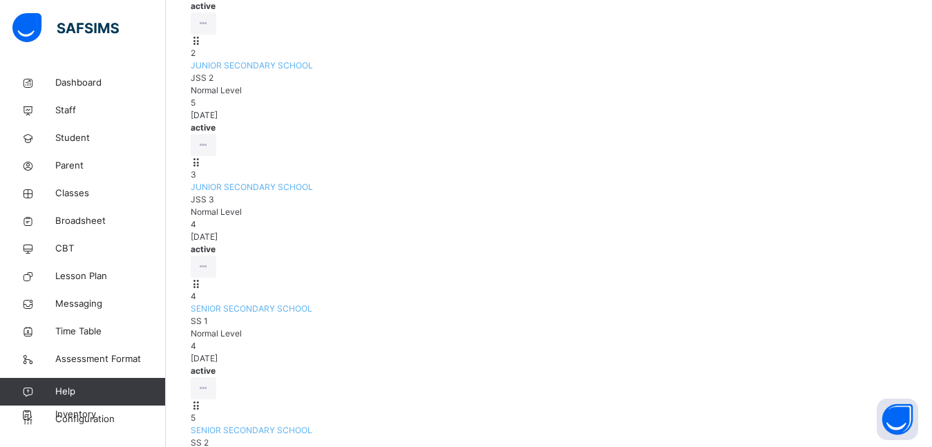
type input "*******"
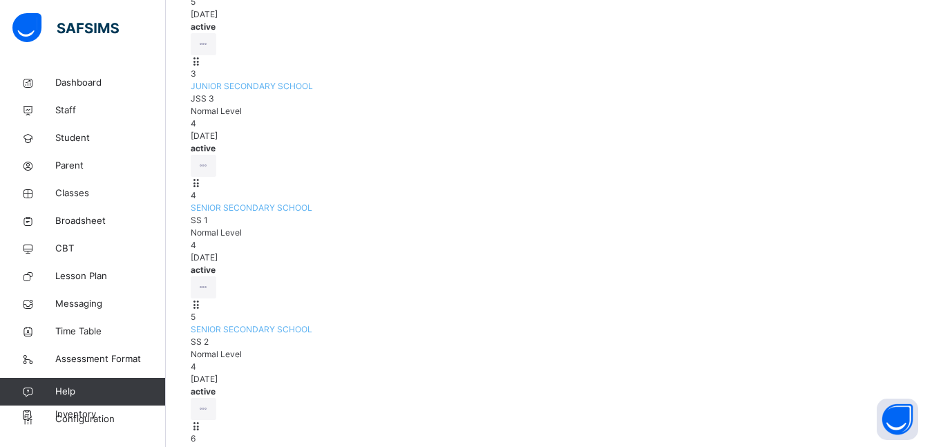
scroll to position [464, 0]
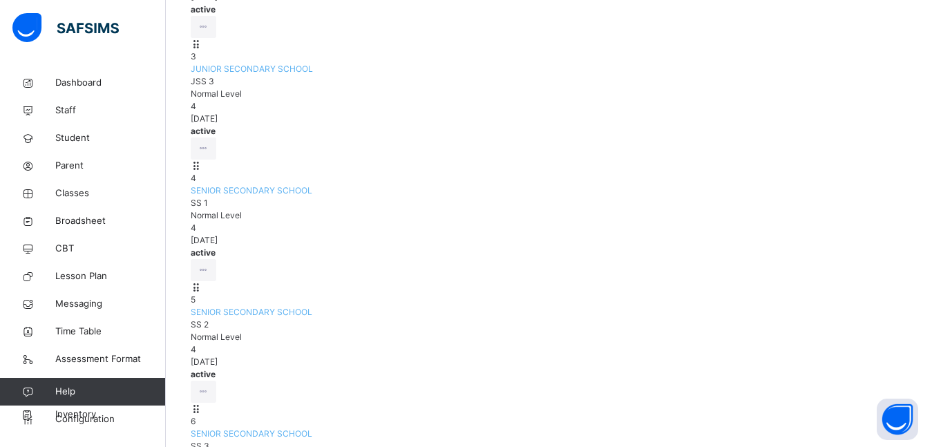
type input "*********"
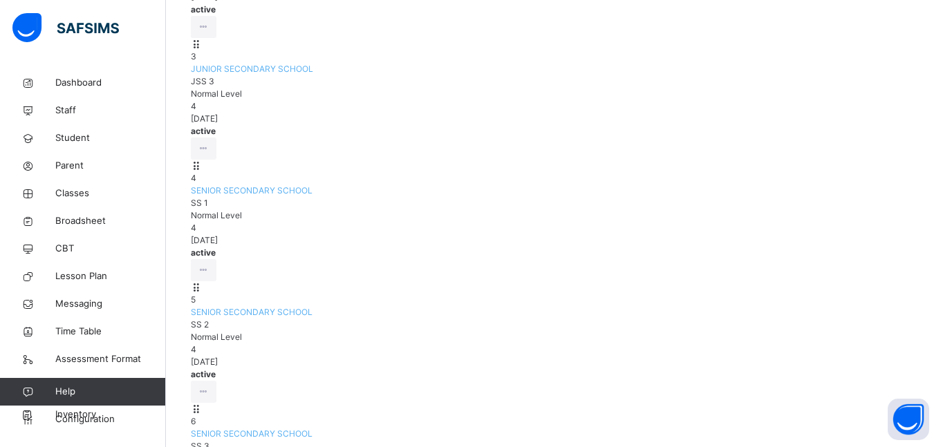
type input "****"
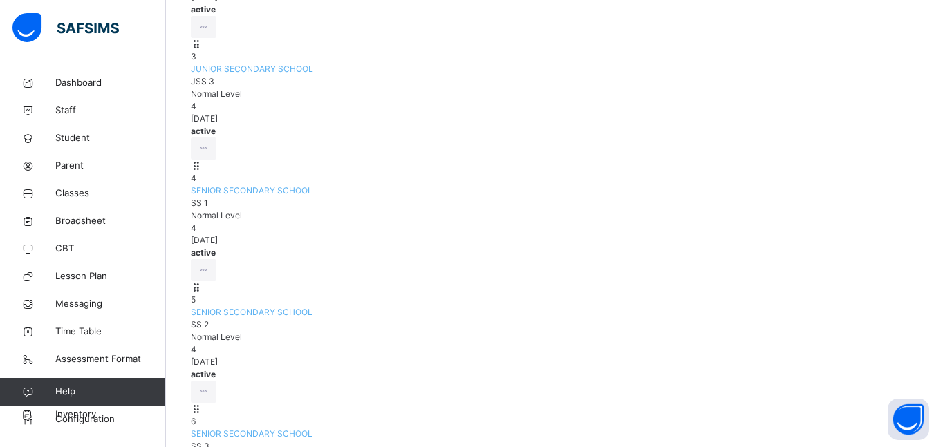
type input "*********"
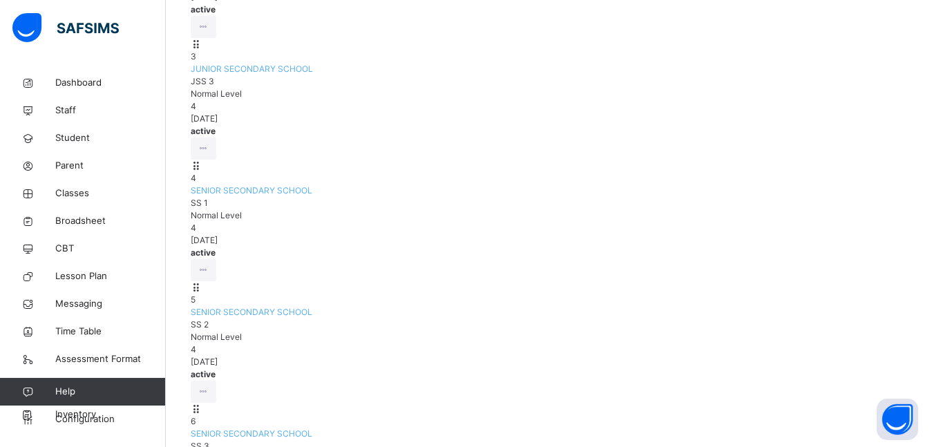
type input "****"
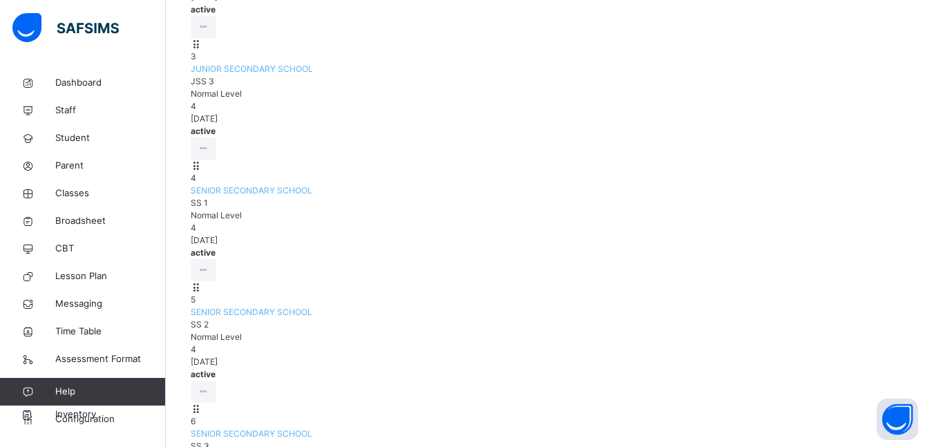
type input "**"
type input "*"
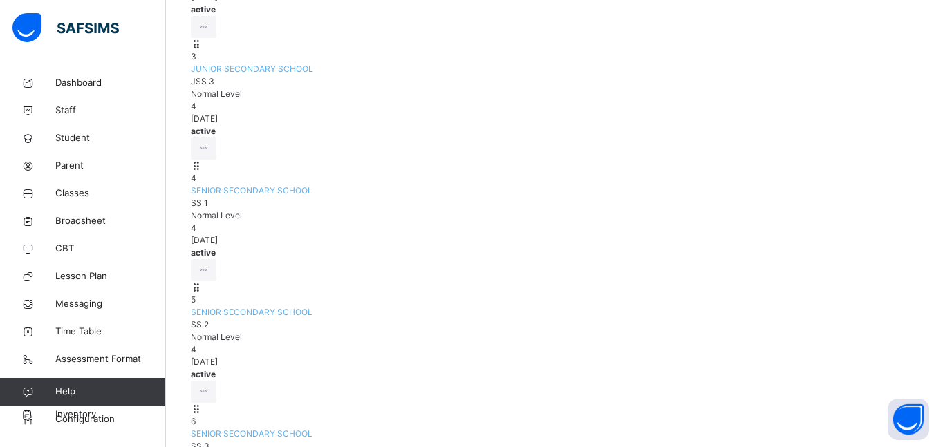
type input "*******"
type input "*"
type input "*******"
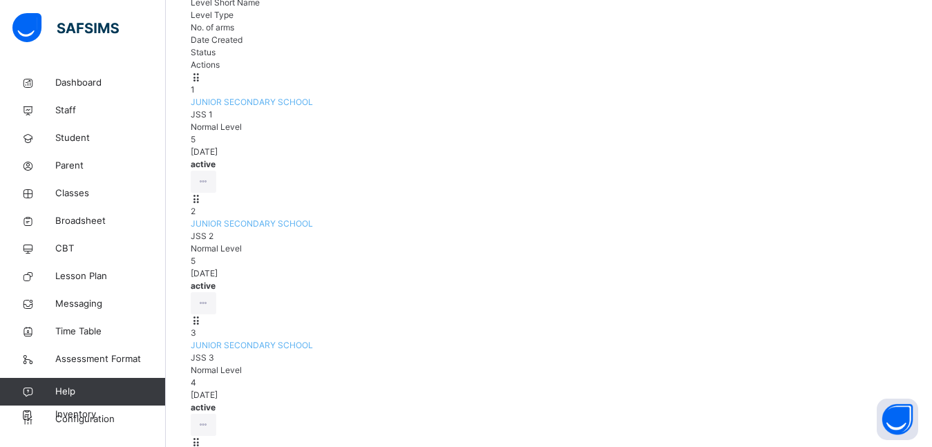
scroll to position [0, 0]
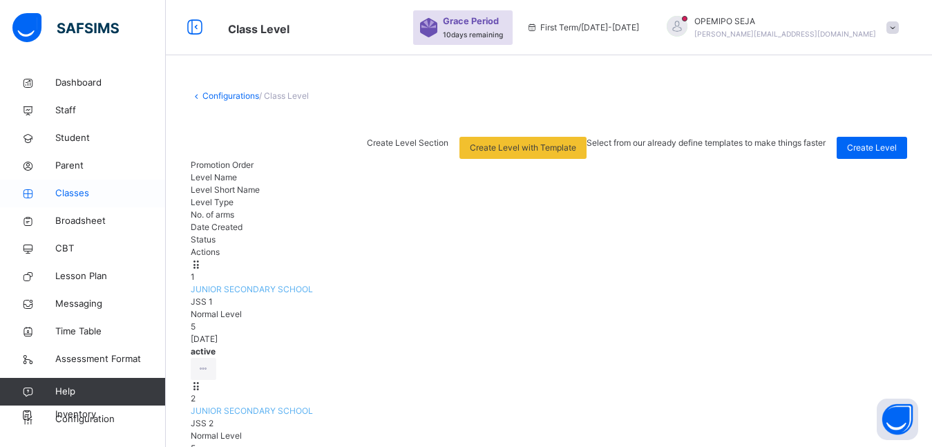
click at [66, 193] on span "Classes" at bounding box center [110, 194] width 111 height 14
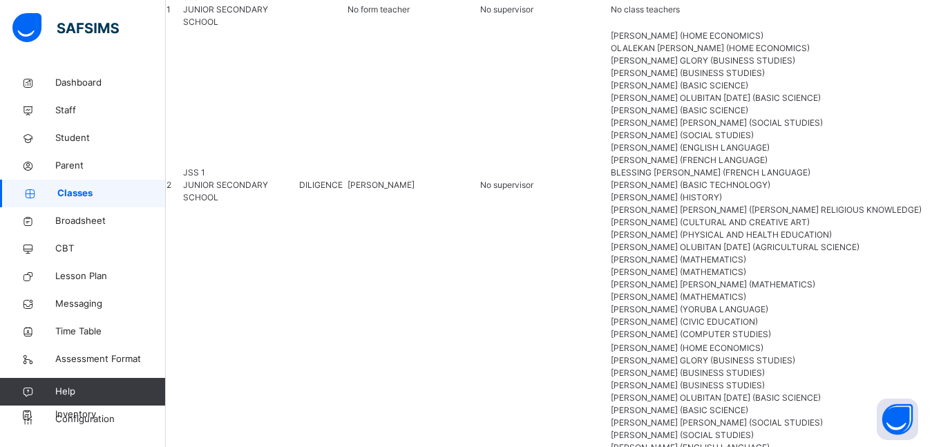
scroll to position [1244, 0]
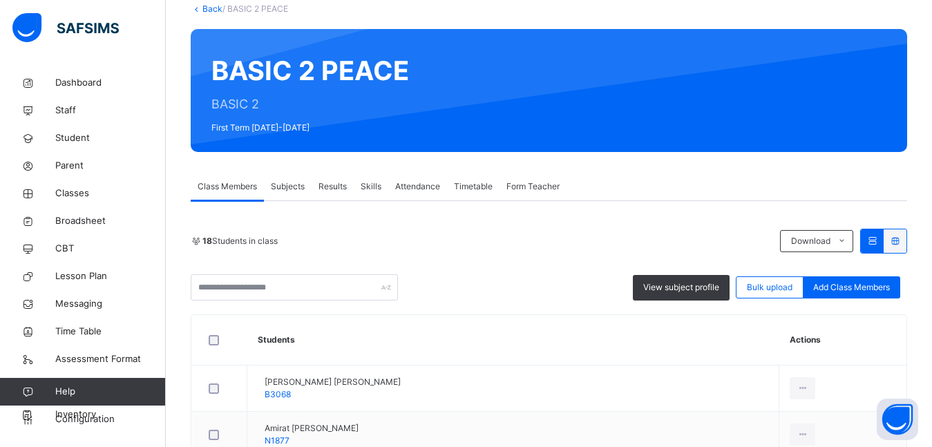
scroll to position [86, 0]
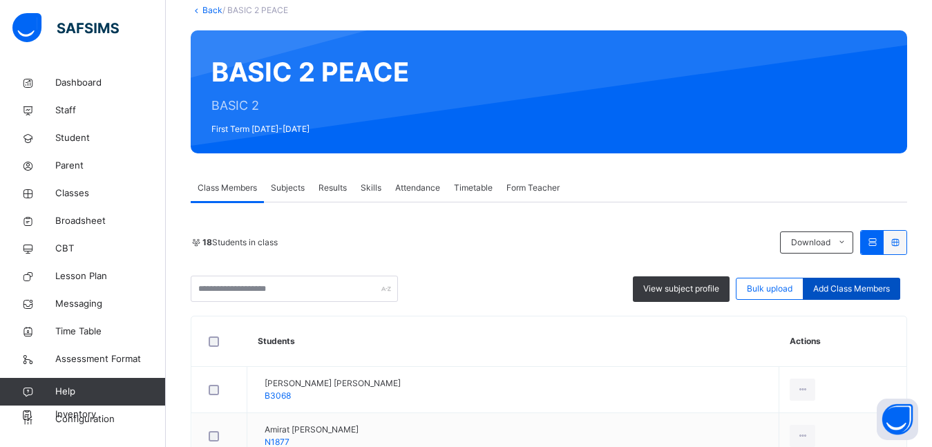
click at [871, 294] on span "Add Class Members" at bounding box center [851, 289] width 77 height 12
type input "**"
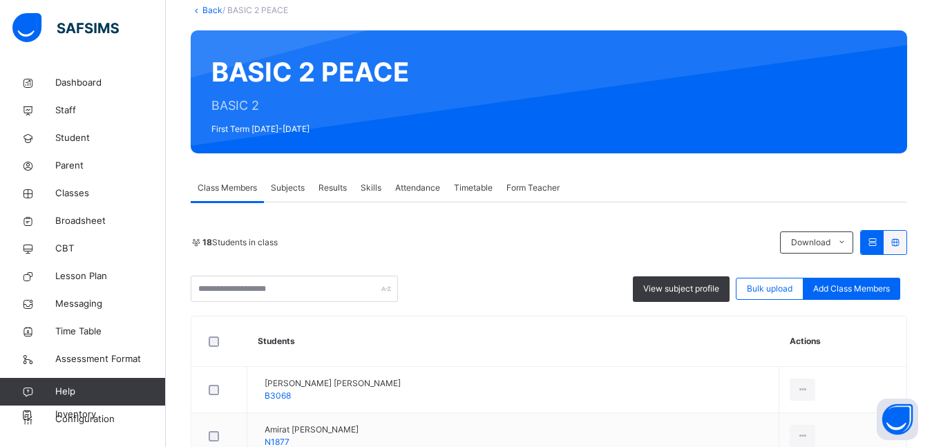
click at [82, 135] on span "Student" at bounding box center [110, 138] width 111 height 14
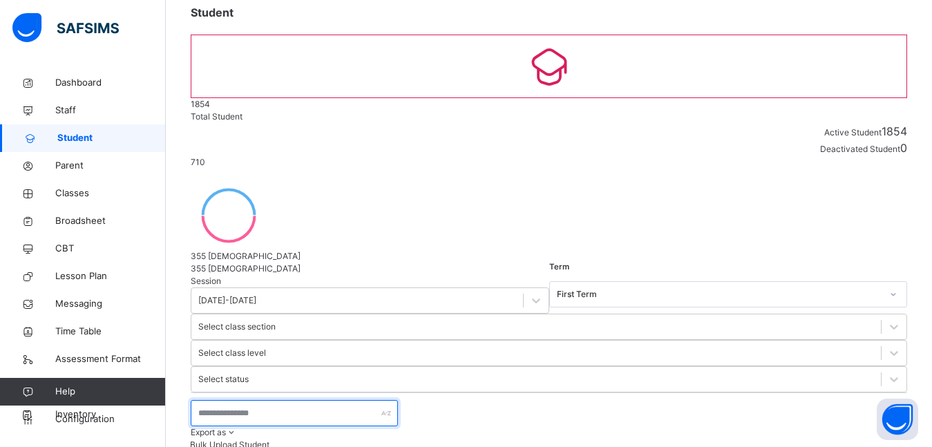
click at [244, 400] on input "text" at bounding box center [294, 413] width 207 height 26
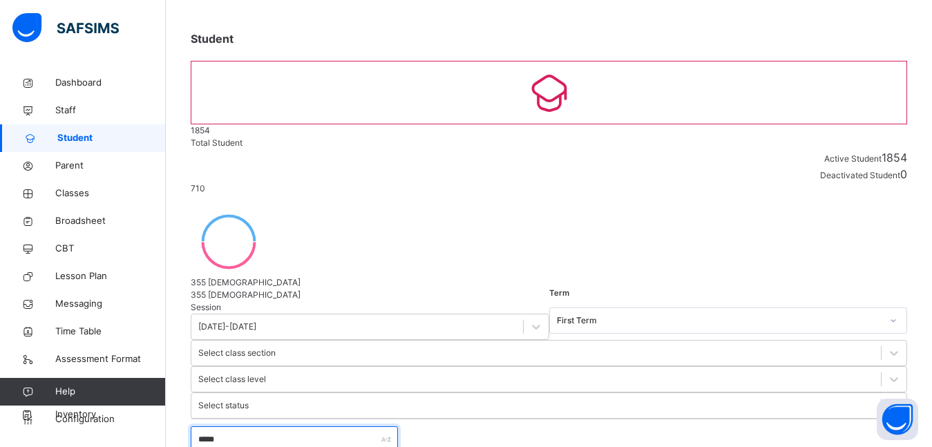
scroll to position [70, 0]
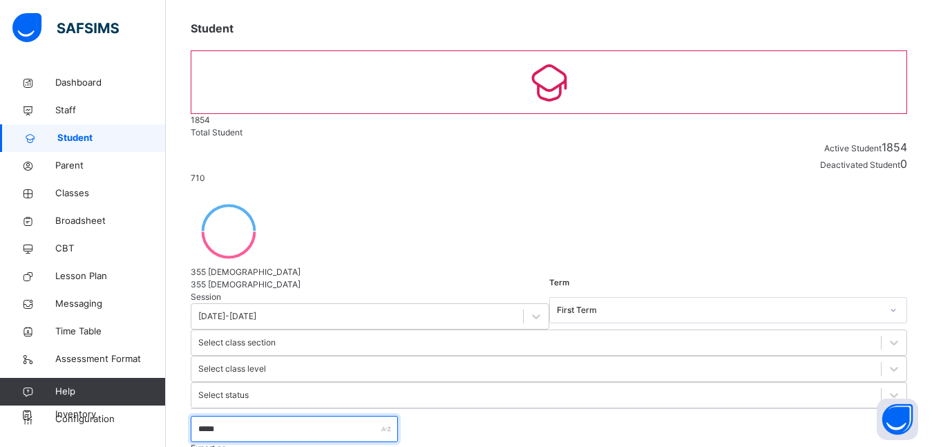
type input "*****"
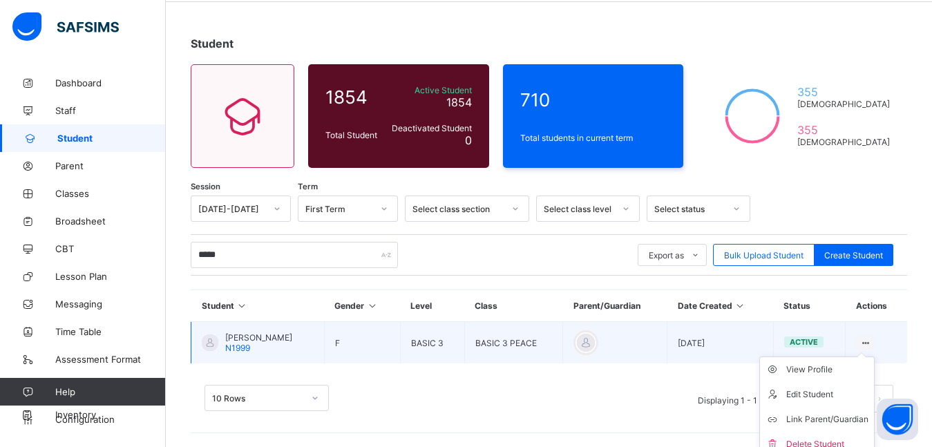
scroll to position [64, 0]
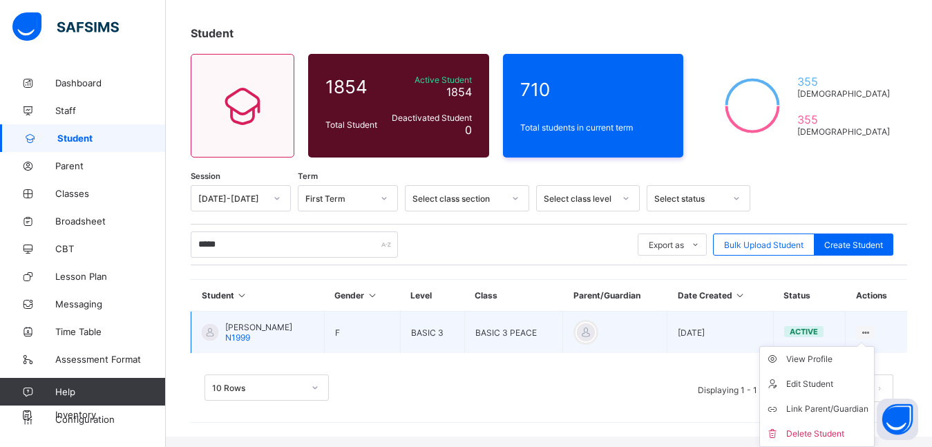
click at [875, 346] on ul "View Profile Edit Student Link Parent/Guardian Delete Student" at bounding box center [816, 396] width 115 height 101
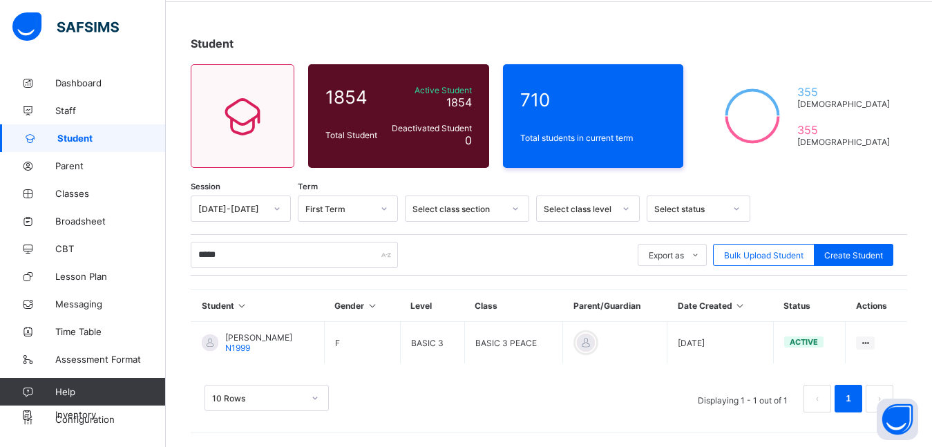
scroll to position [53, 0]
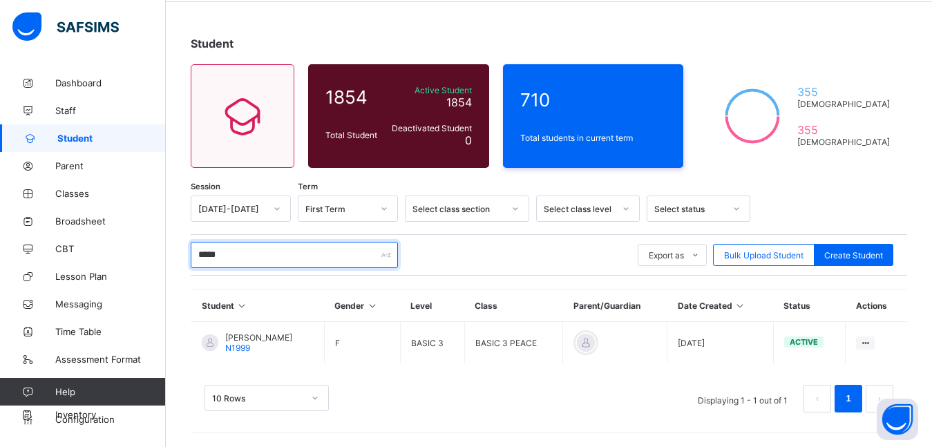
click at [255, 258] on input "*****" at bounding box center [294, 255] width 207 height 26
type input "*"
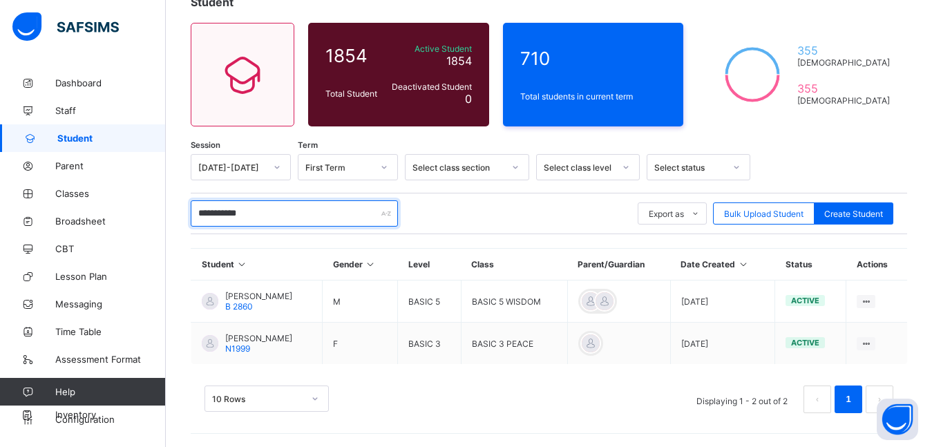
scroll to position [95, 0]
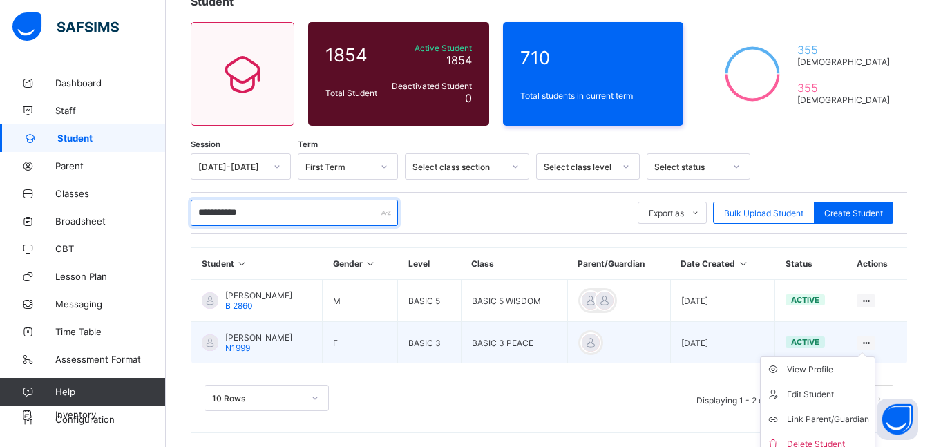
type input "**********"
click at [872, 339] on icon at bounding box center [866, 343] width 12 height 10
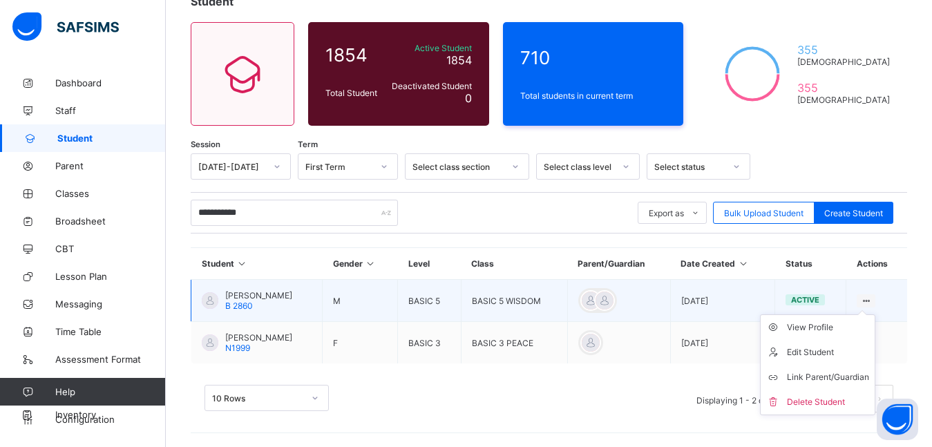
click at [875, 314] on ul "View Profile Edit Student Link Parent/Guardian Delete Student" at bounding box center [817, 364] width 115 height 101
click at [872, 299] on icon at bounding box center [866, 301] width 12 height 10
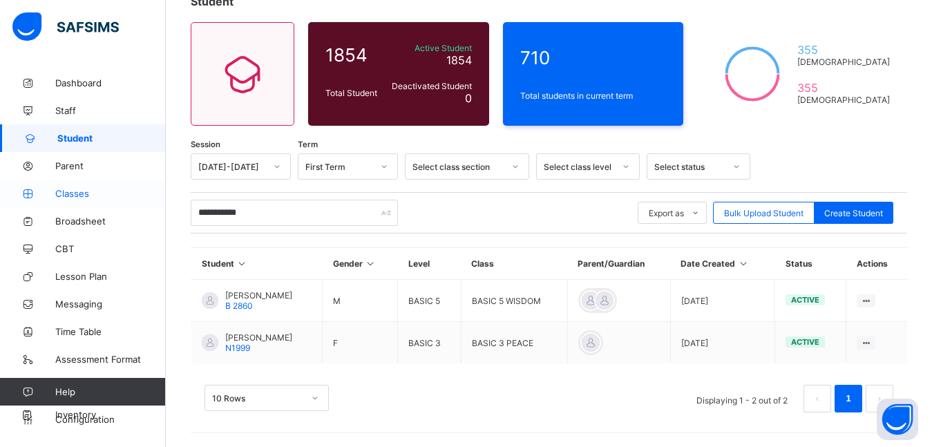
click at [56, 192] on span "Classes" at bounding box center [110, 193] width 111 height 11
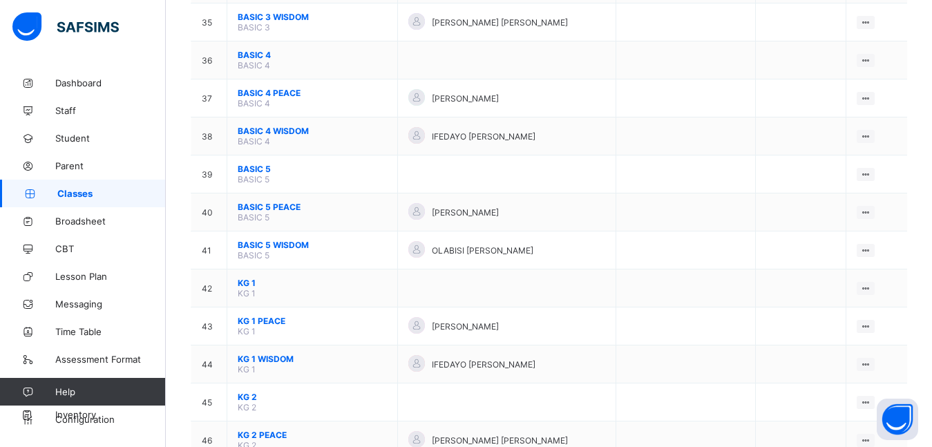
scroll to position [1382, 0]
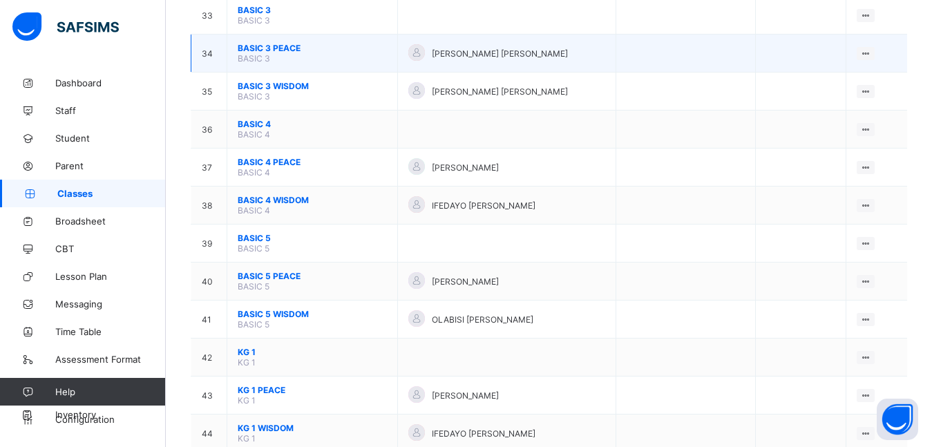
click at [264, 48] on span "BASIC 3 PEACE" at bounding box center [312, 48] width 149 height 10
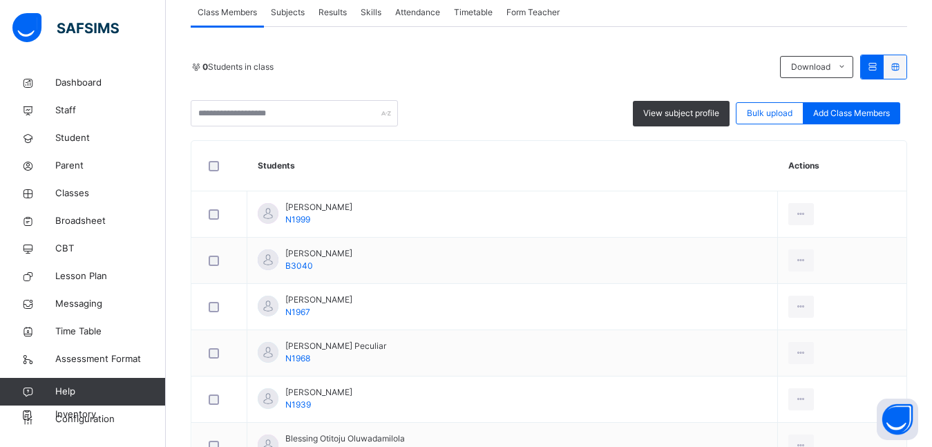
scroll to position [415, 0]
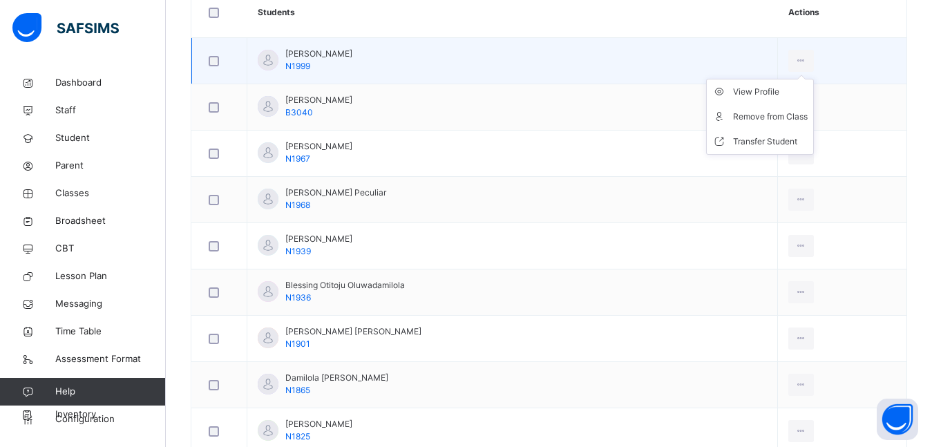
click at [795, 55] on icon at bounding box center [801, 61] width 12 height 12
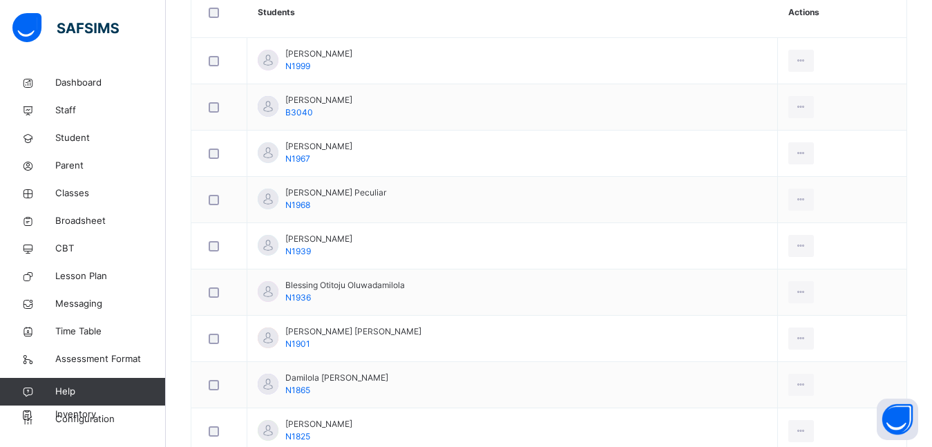
click at [0, 0] on div "Remove from Class" at bounding box center [0, 0] width 0 height 0
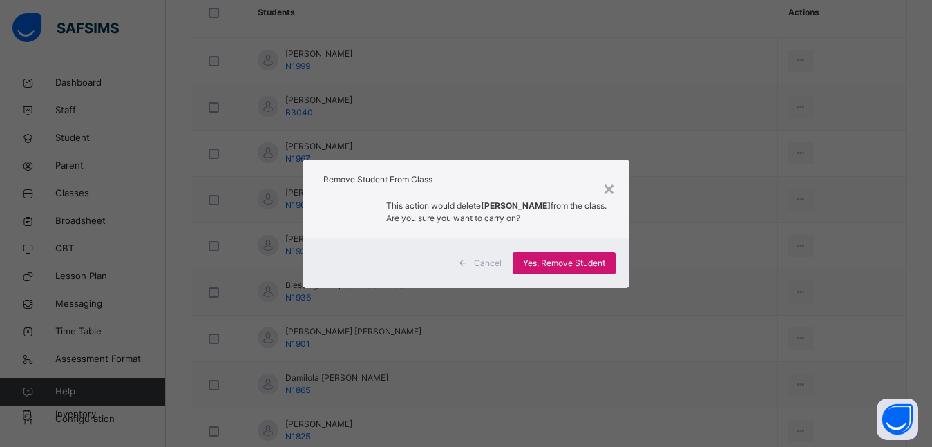
click at [591, 265] on span "Yes, Remove Student" at bounding box center [564, 263] width 82 height 12
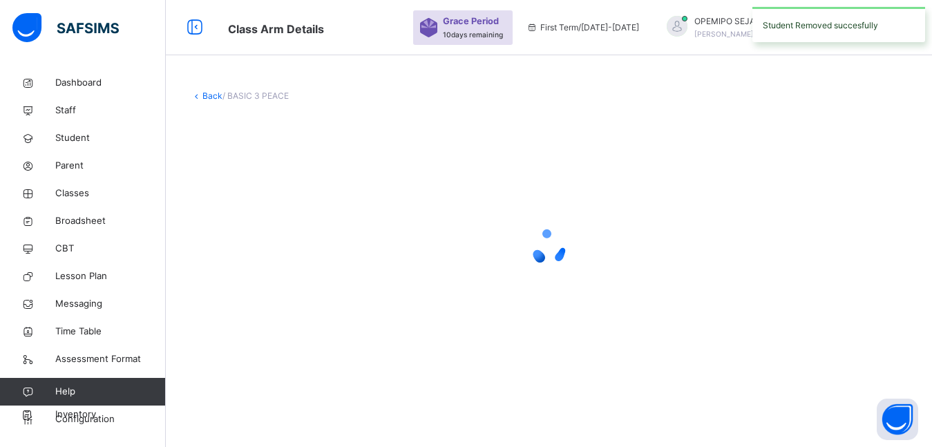
scroll to position [0, 0]
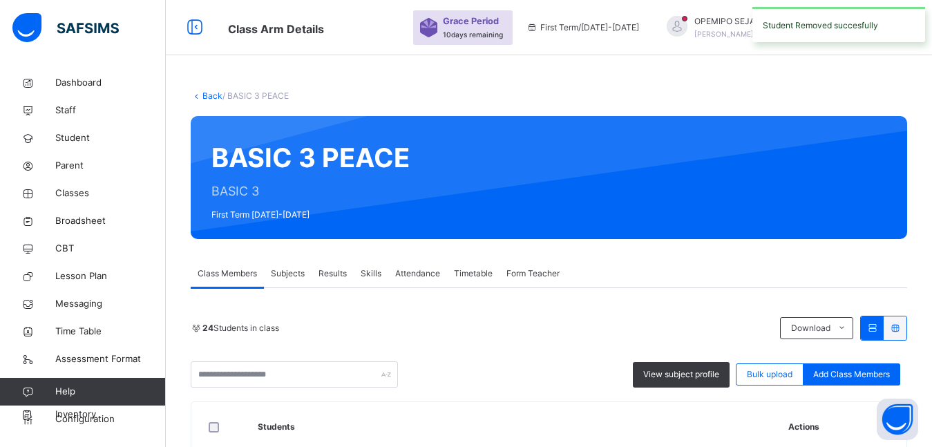
click at [210, 92] on link "Back" at bounding box center [212, 96] width 20 height 10
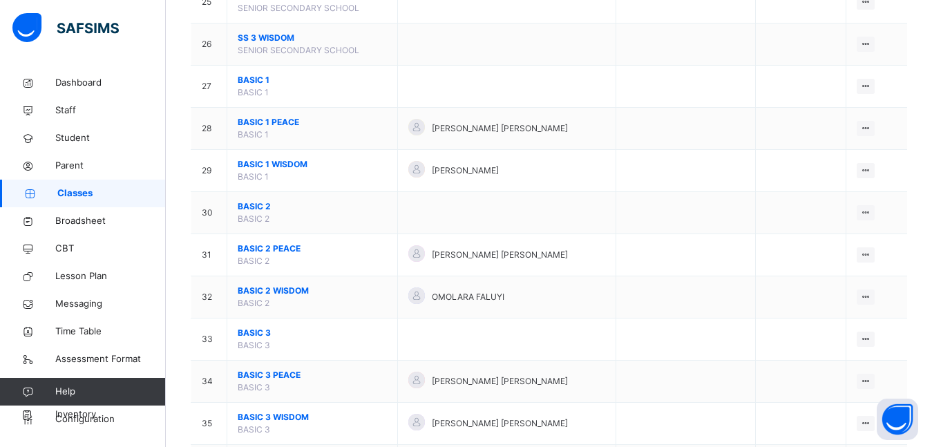
scroll to position [1313, 0]
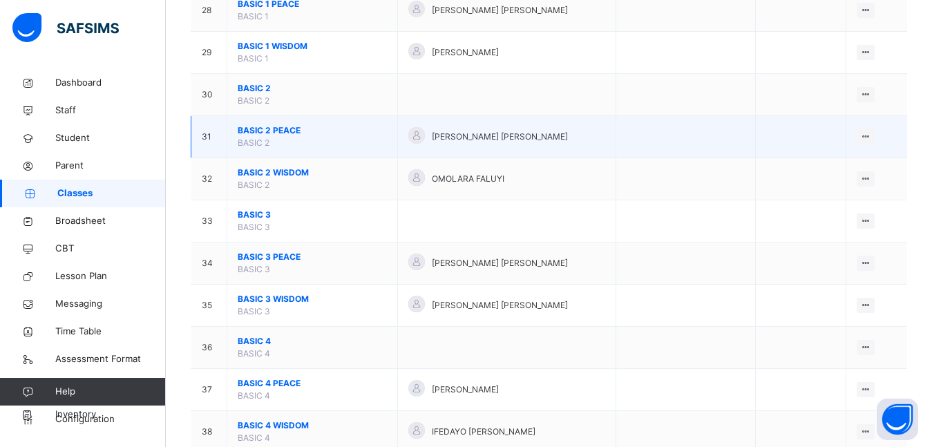
click at [281, 134] on span "BASIC 2 PEACE" at bounding box center [312, 130] width 149 height 12
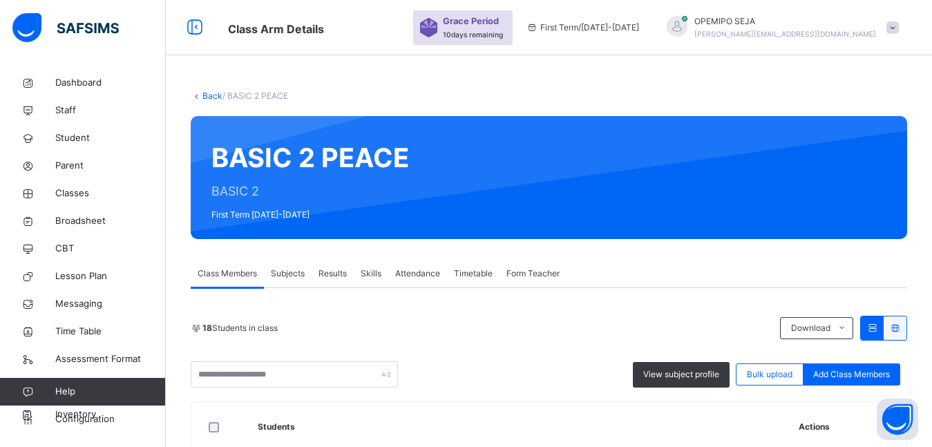
scroll to position [196, 0]
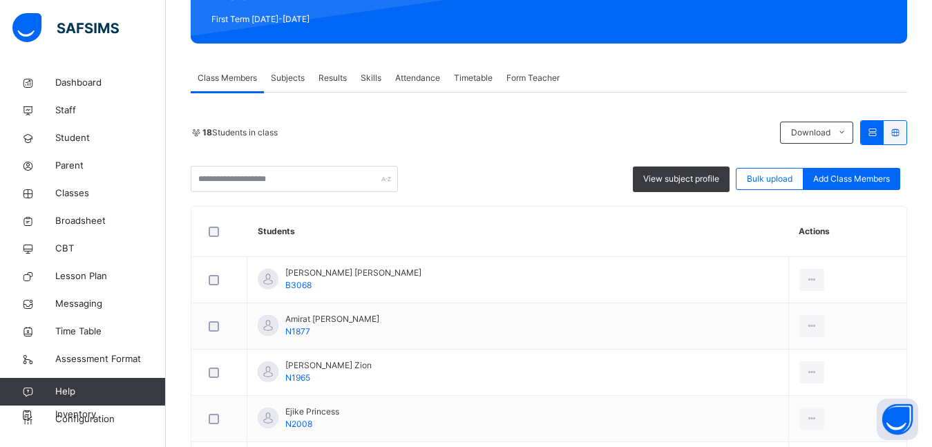
click at [829, 173] on span "Add Class Members" at bounding box center [851, 179] width 77 height 12
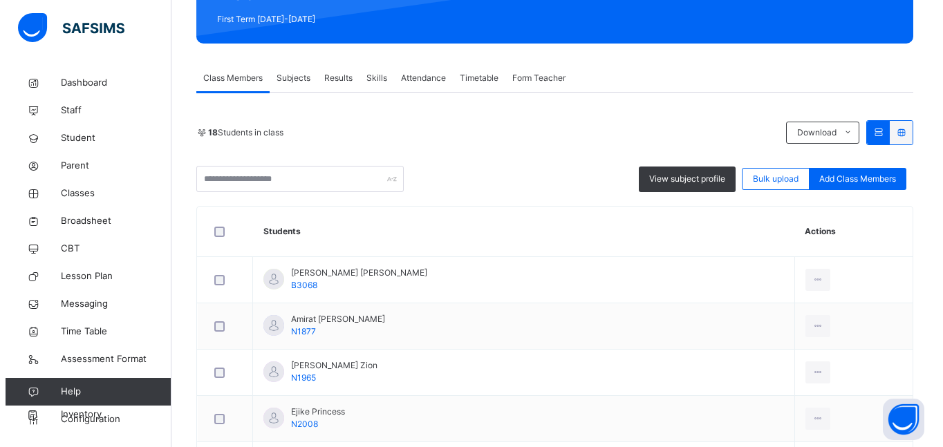
scroll to position [276, 0]
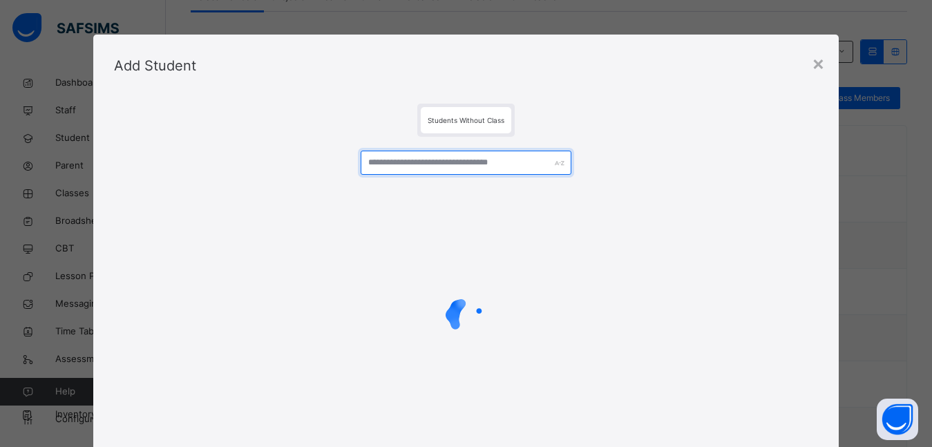
click at [393, 162] on input "text" at bounding box center [466, 163] width 211 height 24
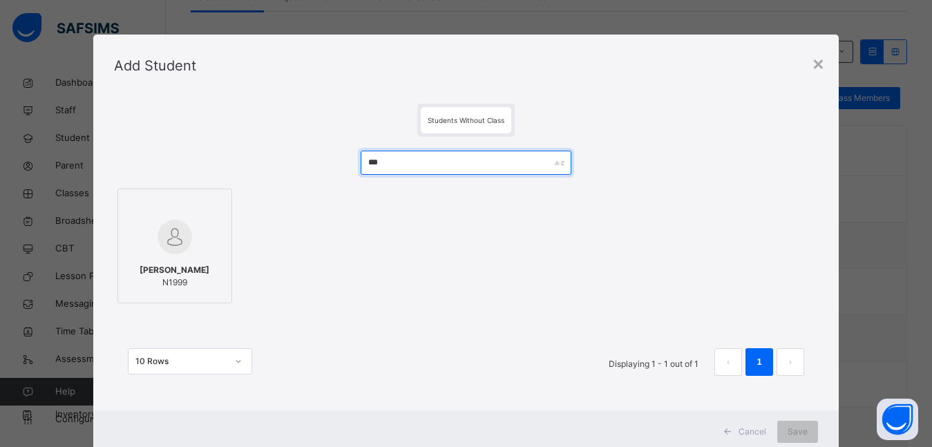
type input "***"
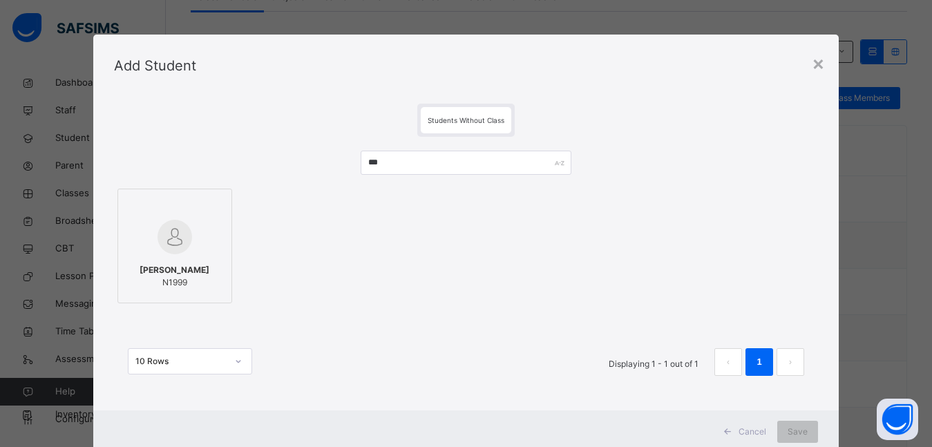
click at [164, 257] on div "Abdulhameed Oyarazi Hibatullah N1999" at bounding box center [175, 276] width 100 height 39
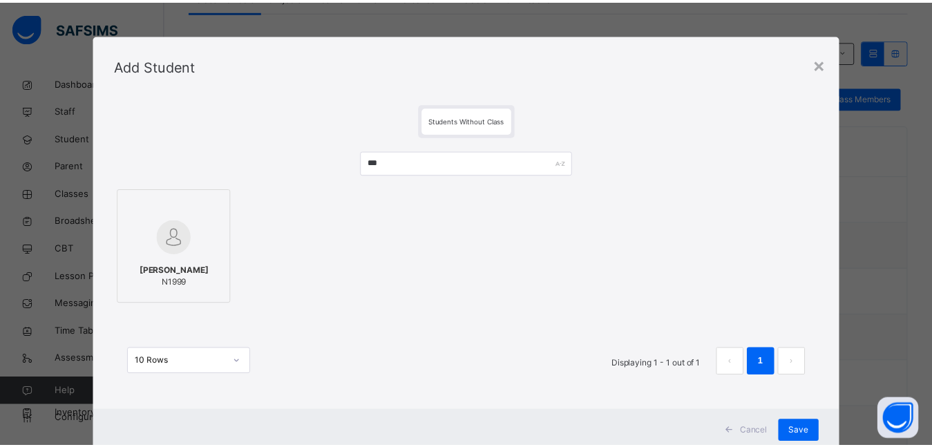
scroll to position [41, 0]
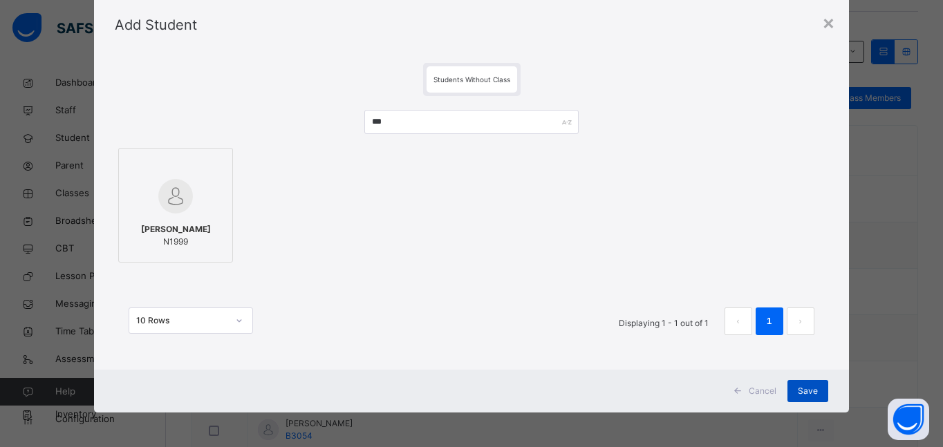
click at [806, 387] on span "Save" at bounding box center [807, 391] width 20 height 12
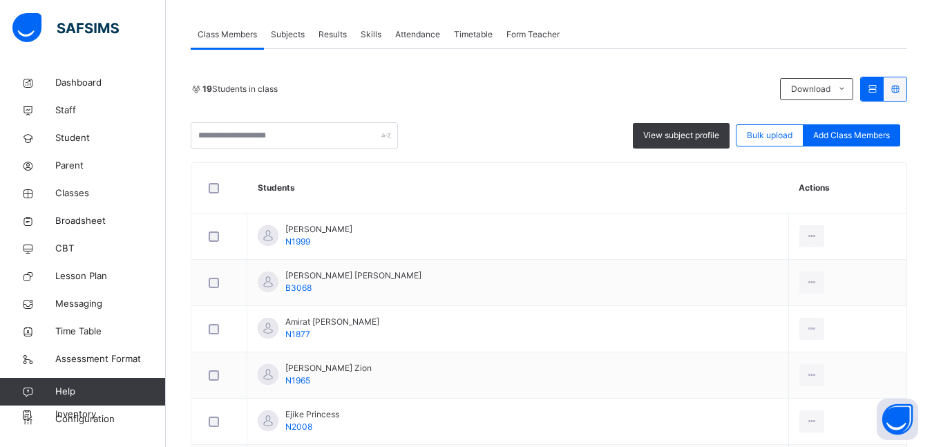
scroll to position [0, 0]
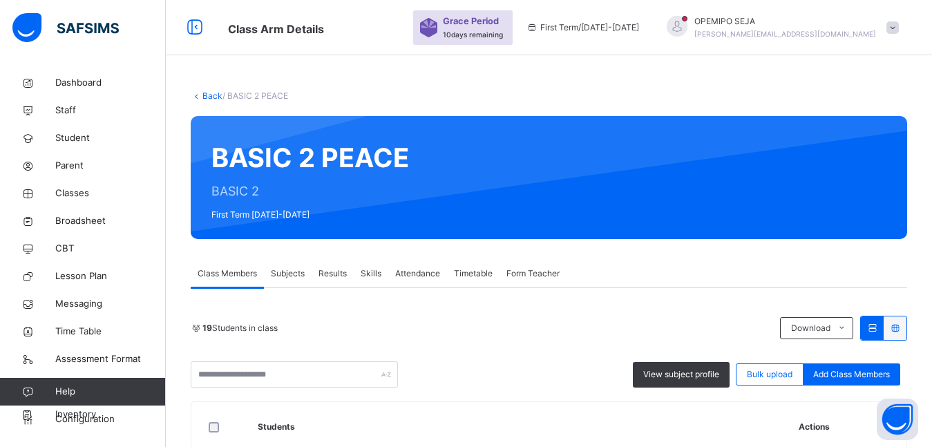
click at [201, 95] on icon at bounding box center [197, 96] width 12 height 10
click at [209, 99] on link "Back" at bounding box center [212, 96] width 20 height 10
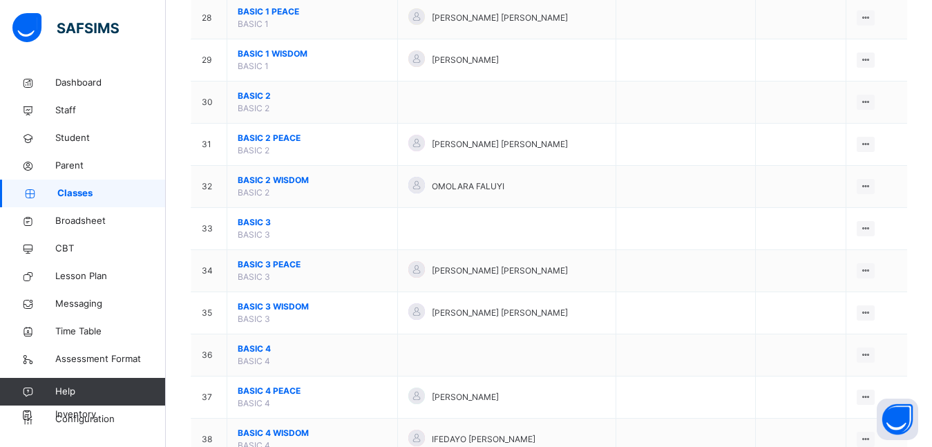
scroll to position [1313, 0]
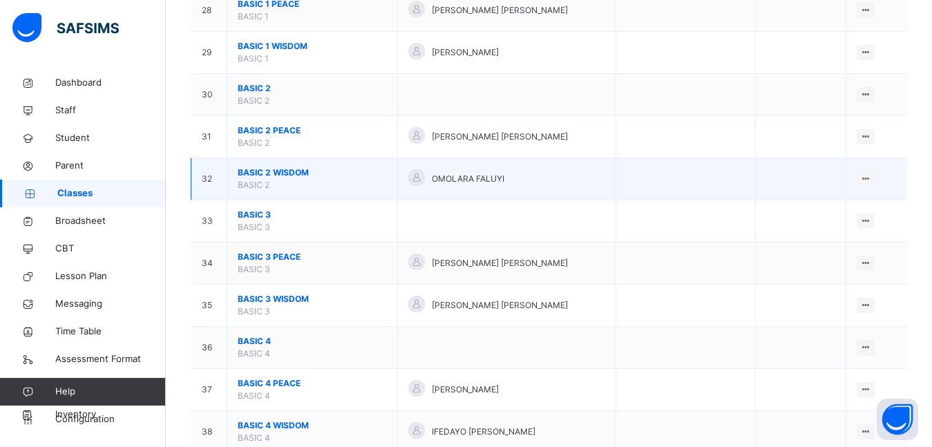
click at [301, 173] on span "BASIC 2 WISDOM" at bounding box center [312, 173] width 149 height 12
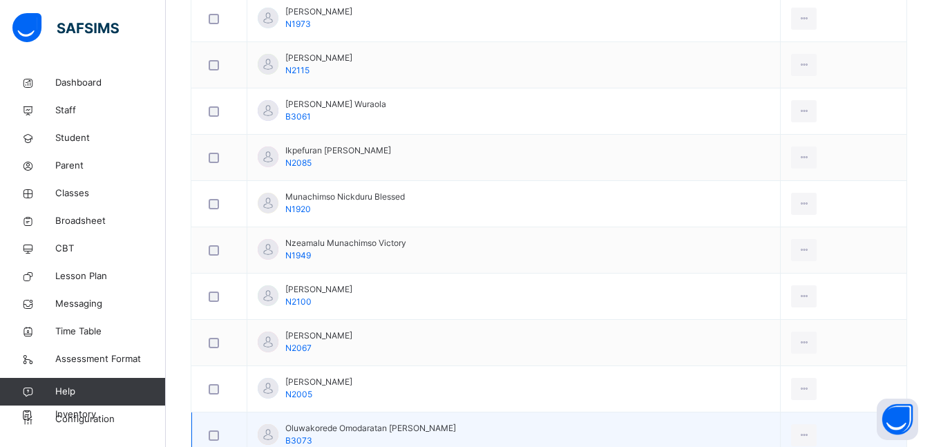
scroll to position [731, 0]
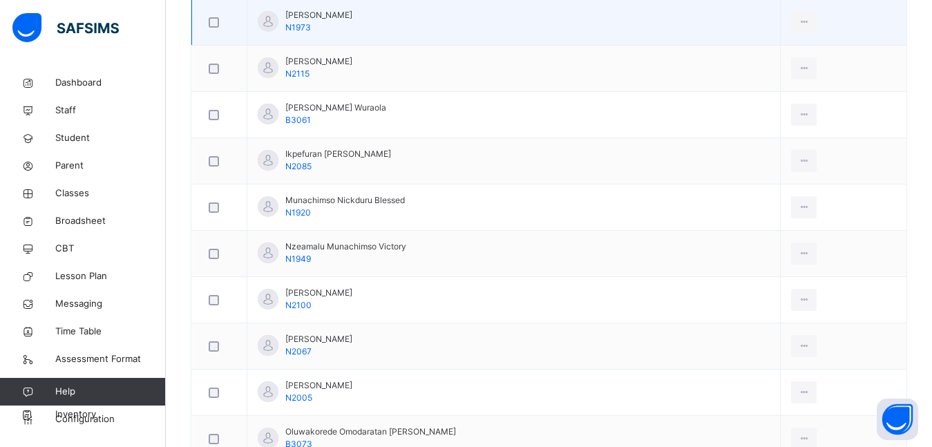
click at [397, 6] on td "Emmanuel Akinyemi Ayomide N1973" at bounding box center [513, 22] width 533 height 46
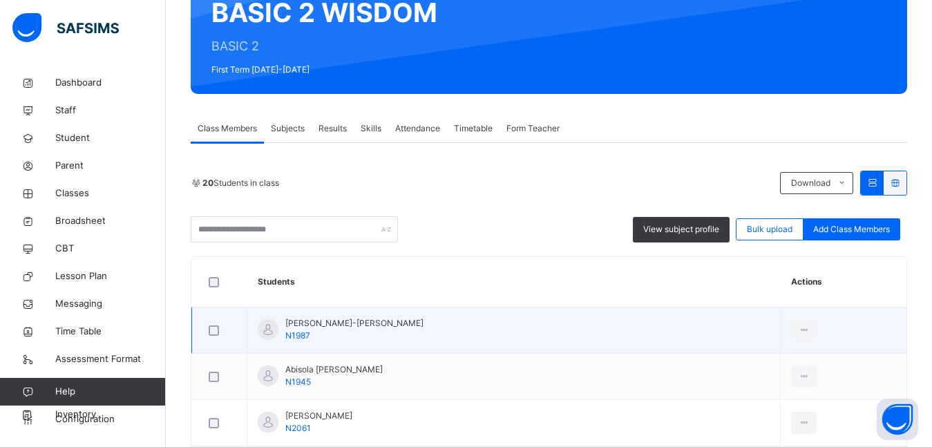
scroll to position [40, 0]
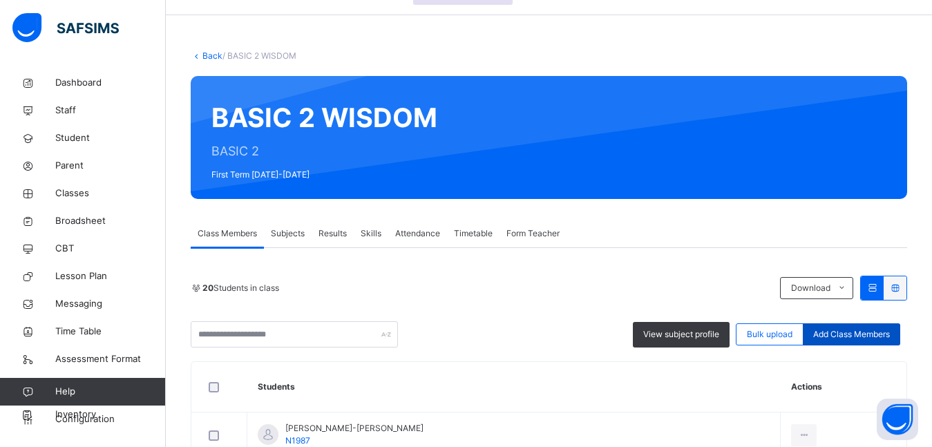
click at [864, 336] on span "Add Class Members" at bounding box center [851, 334] width 77 height 12
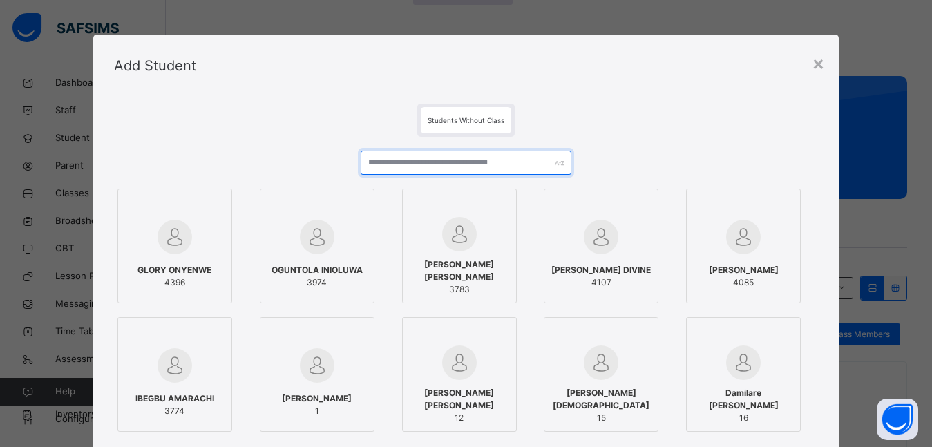
click at [424, 168] on input "text" at bounding box center [466, 163] width 211 height 24
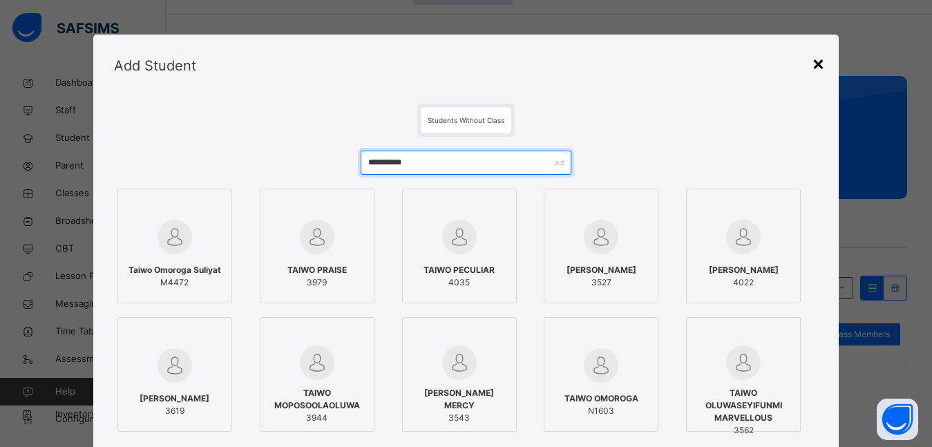
type input "**********"
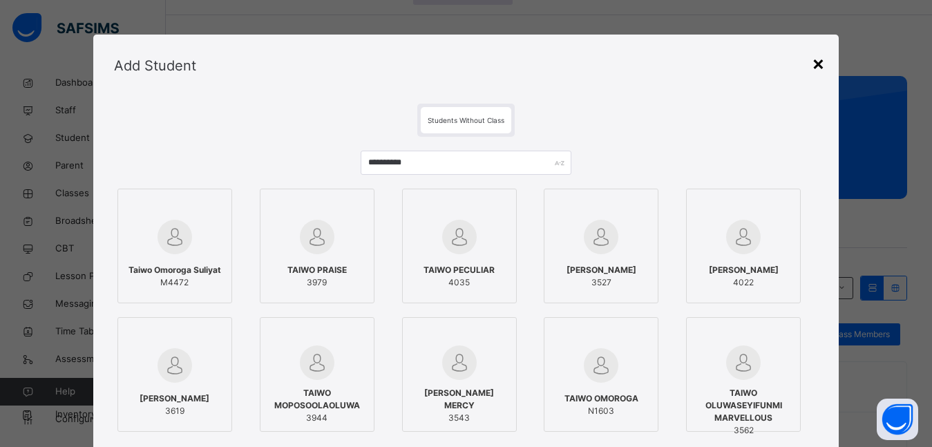
click at [821, 61] on div "×" at bounding box center [818, 62] width 13 height 29
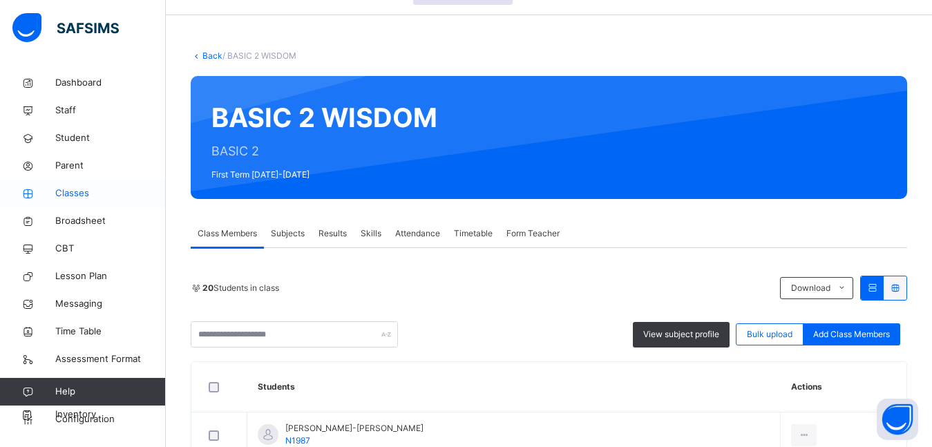
click at [73, 192] on span "Classes" at bounding box center [110, 194] width 111 height 14
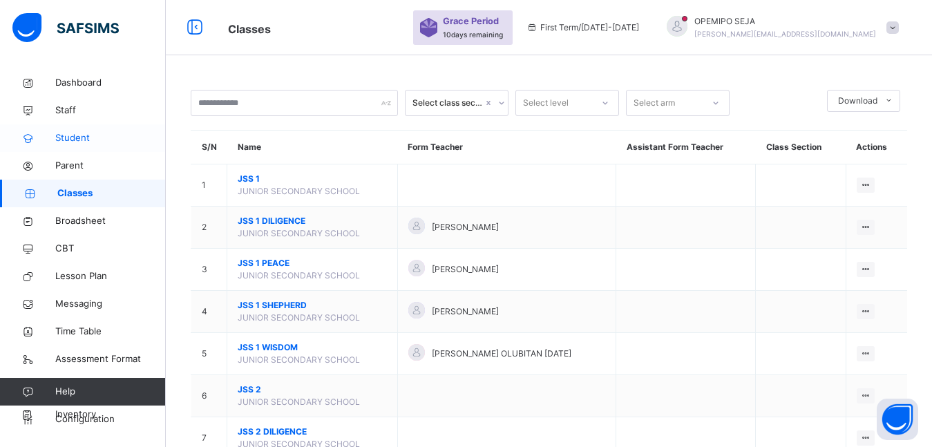
click at [73, 139] on span "Student" at bounding box center [110, 138] width 111 height 14
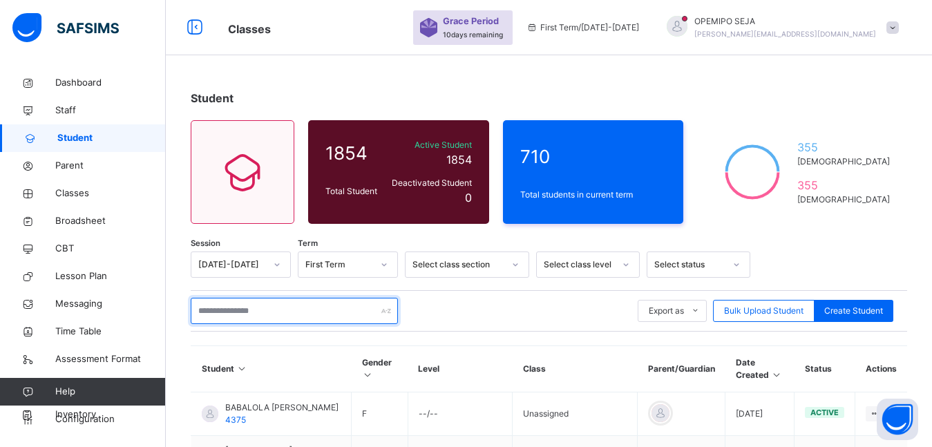
click at [274, 304] on input "text" at bounding box center [294, 311] width 207 height 26
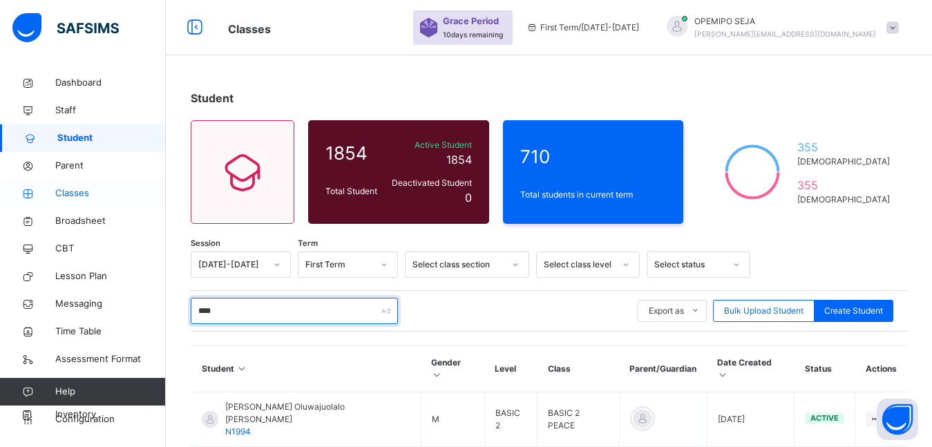
type input "****"
click at [62, 192] on span "Classes" at bounding box center [110, 194] width 111 height 14
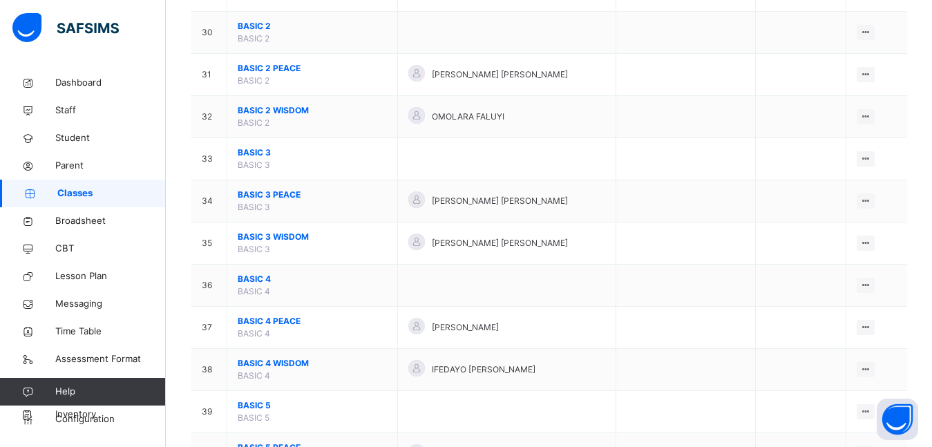
scroll to position [1382, 0]
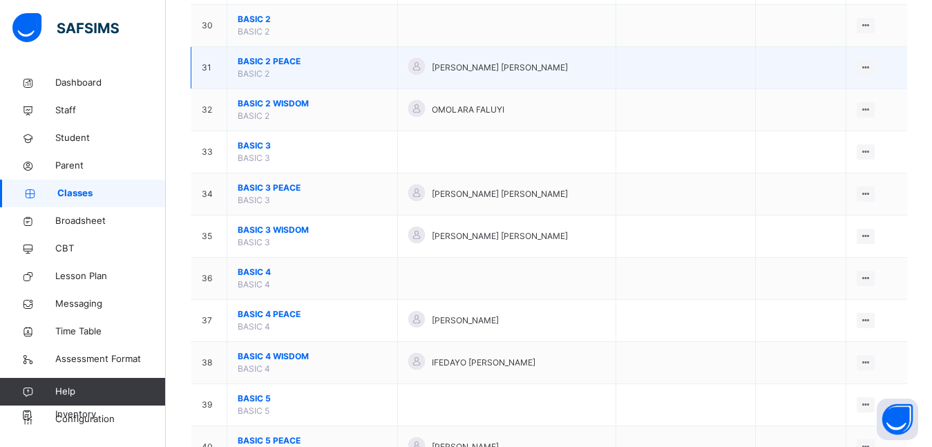
click at [269, 68] on td "BASIC 2 PEACE BASIC 2" at bounding box center [312, 68] width 171 height 42
click at [272, 60] on span "BASIC 2 PEACE" at bounding box center [312, 61] width 149 height 12
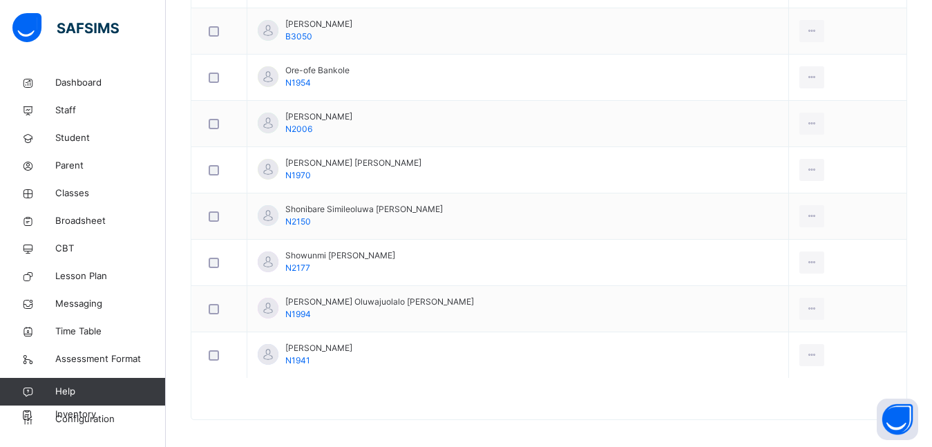
scroll to position [961, 0]
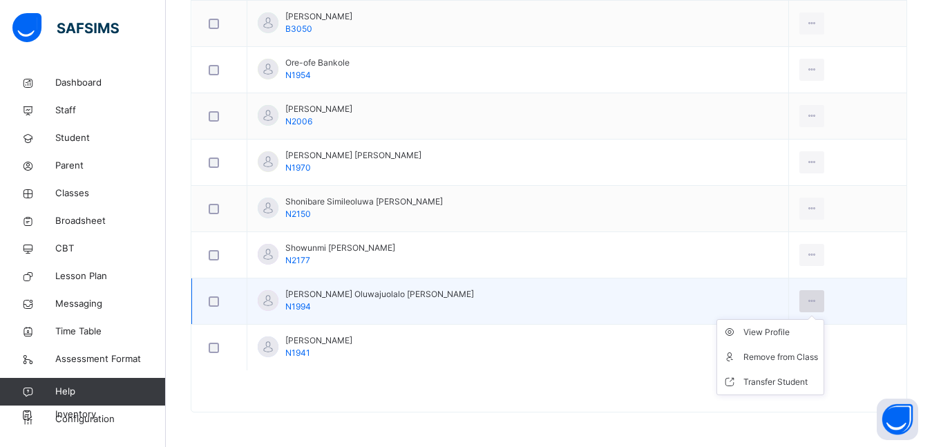
click at [806, 296] on icon at bounding box center [812, 301] width 12 height 12
click at [768, 377] on div "Transfer Student" at bounding box center [781, 382] width 75 height 14
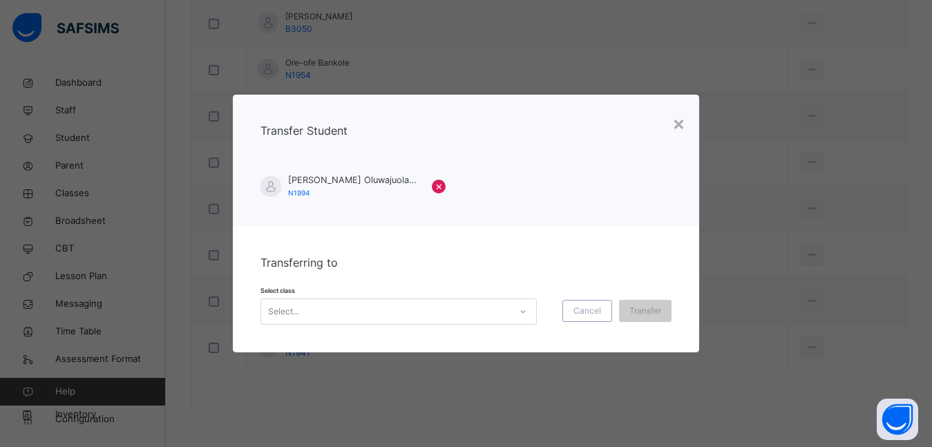
click at [454, 303] on div "Select..." at bounding box center [385, 311] width 249 height 21
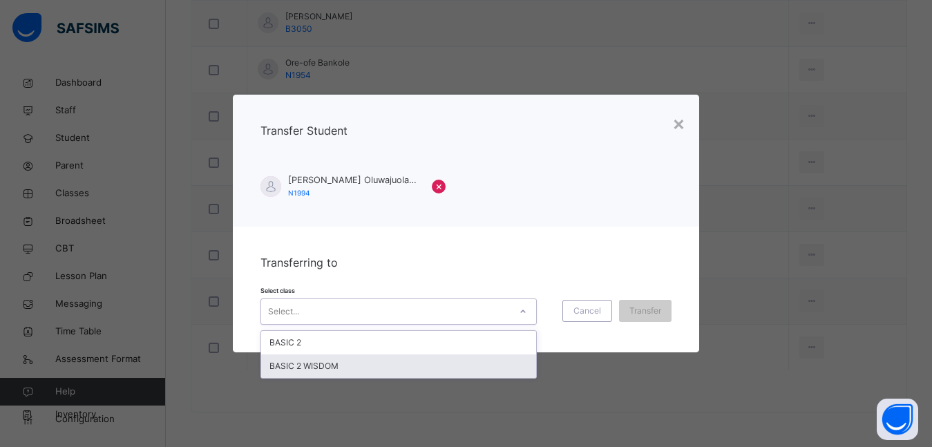
click at [392, 361] on div "BASIC 2 WISDOM" at bounding box center [398, 365] width 275 height 23
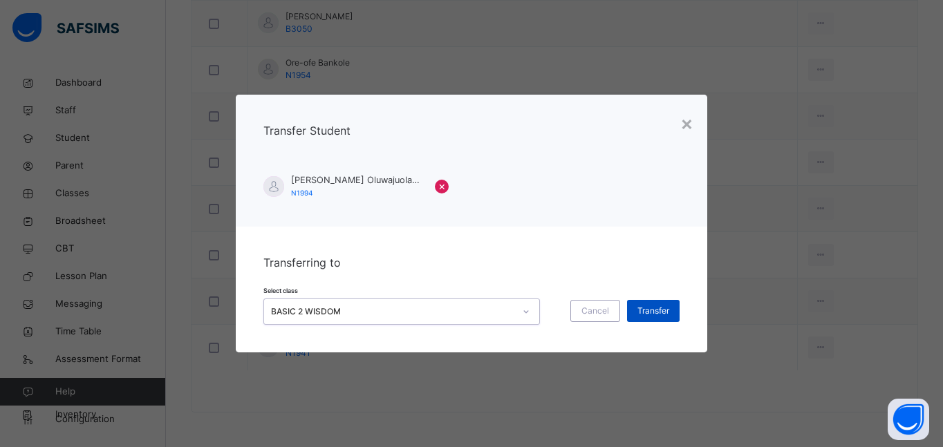
click at [661, 305] on span "Transfer" at bounding box center [653, 311] width 32 height 12
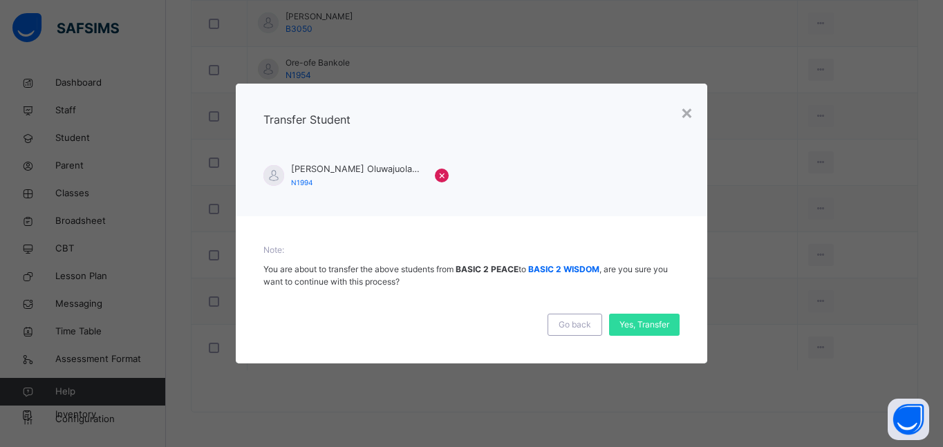
click at [634, 336] on div "Note: You are about to transfer the above students from BASIC 2 PEACE to BASIC …" at bounding box center [471, 289] width 471 height 147
click at [639, 323] on span "Yes, Transfer" at bounding box center [644, 325] width 50 height 12
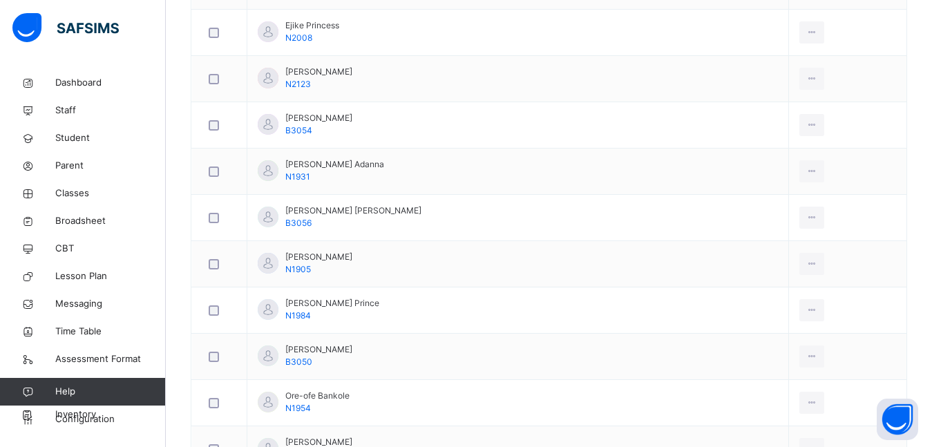
scroll to position [616, 0]
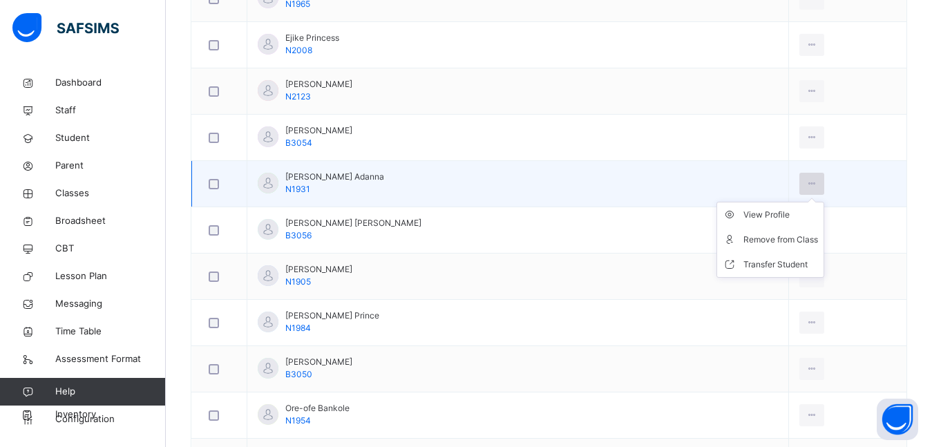
click at [806, 188] on icon at bounding box center [812, 184] width 12 height 12
click at [744, 261] on div "Transfer Student" at bounding box center [781, 265] width 75 height 14
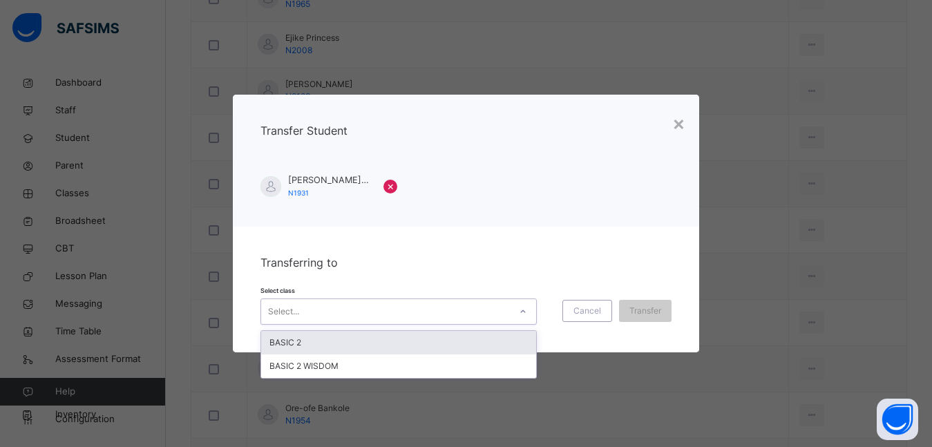
click at [349, 316] on div "Select..." at bounding box center [385, 311] width 249 height 21
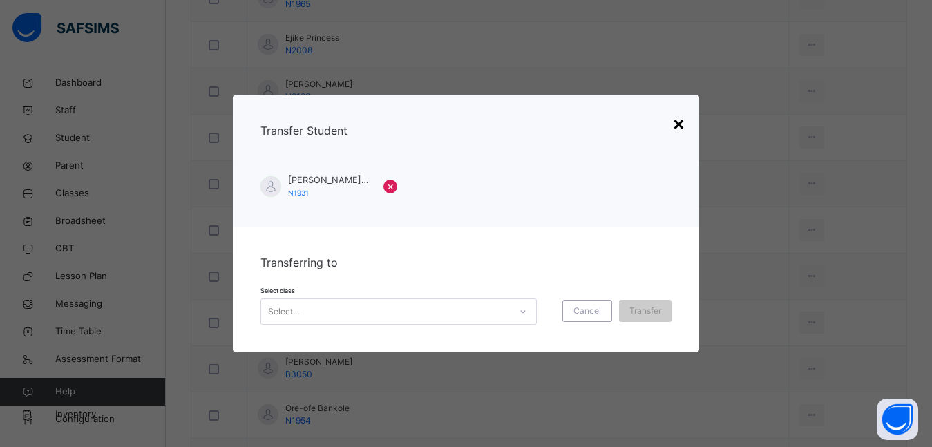
click at [677, 125] on div "×" at bounding box center [678, 122] width 13 height 29
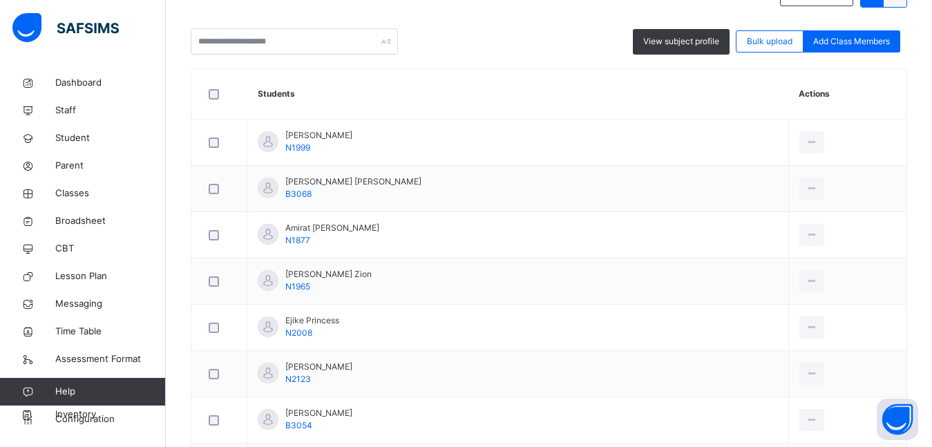
scroll to position [339, 0]
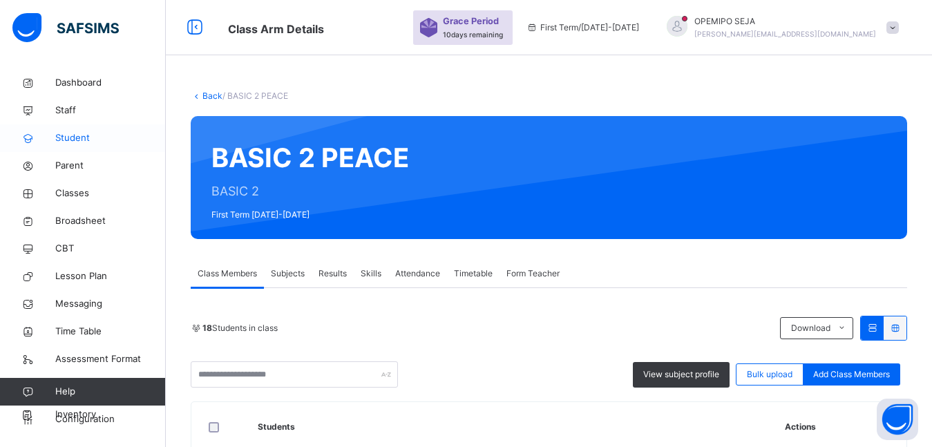
click at [57, 142] on span "Student" at bounding box center [110, 138] width 111 height 14
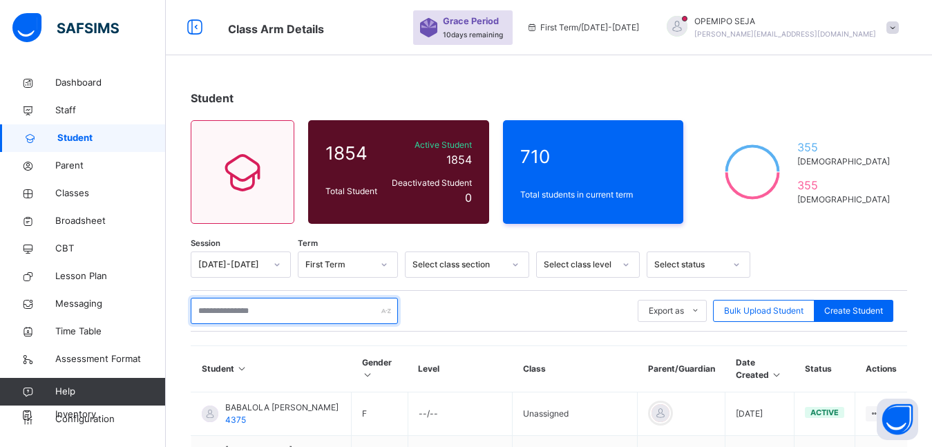
click at [201, 308] on input "text" at bounding box center [294, 311] width 207 height 26
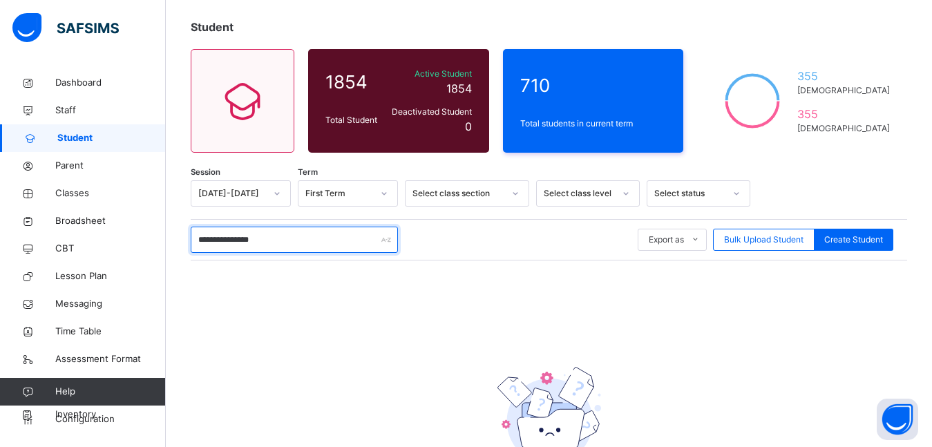
scroll to position [178, 0]
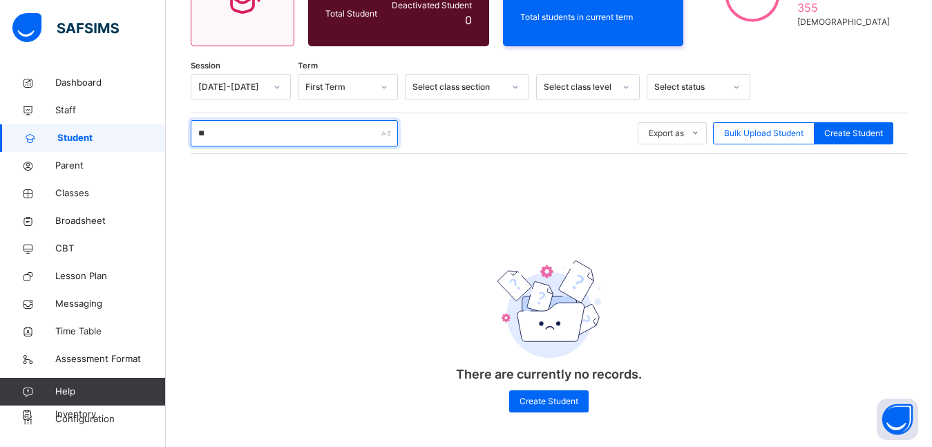
type input "*"
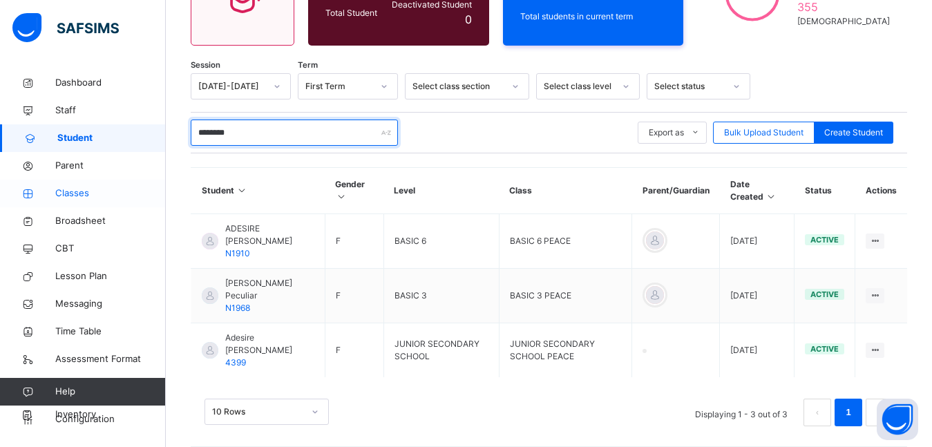
type input "********"
click at [82, 193] on span "Classes" at bounding box center [110, 194] width 111 height 14
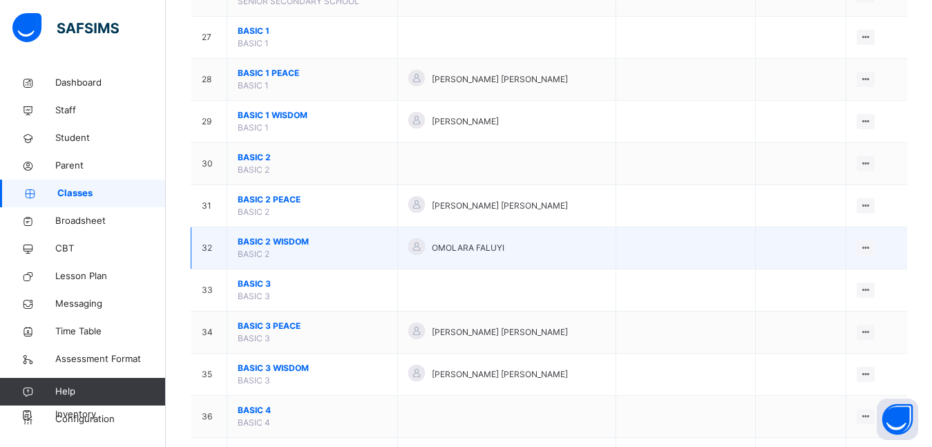
scroll to position [1313, 0]
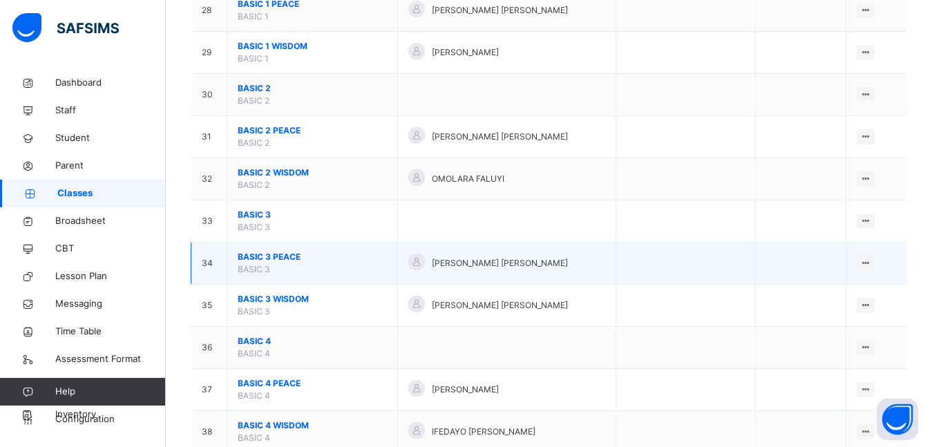
click at [276, 260] on span "BASIC 3 PEACE" at bounding box center [312, 257] width 149 height 12
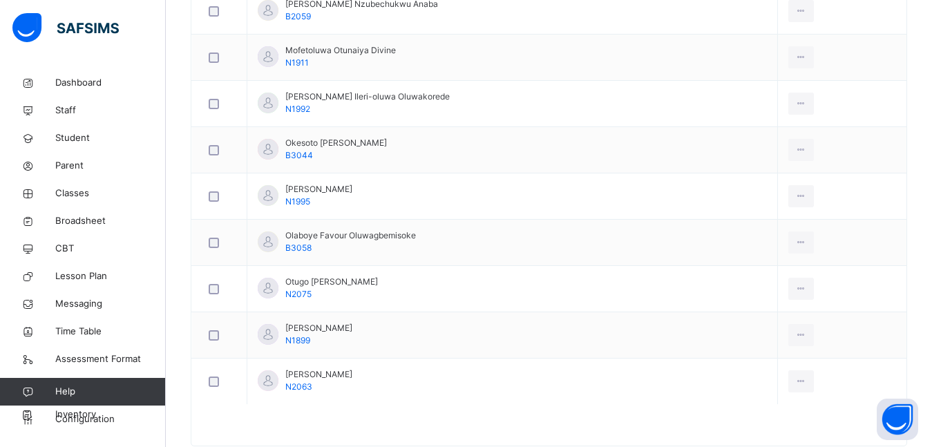
scroll to position [1146, 0]
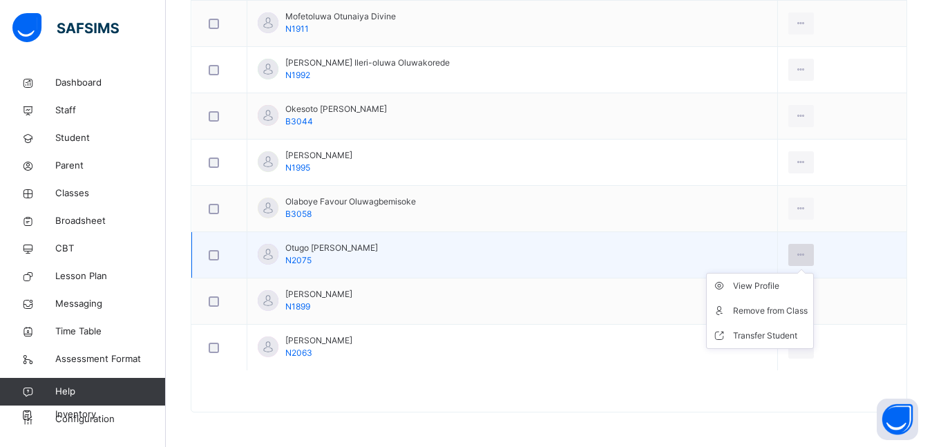
click at [795, 254] on icon at bounding box center [801, 255] width 12 height 12
click at [750, 308] on div "Remove from Class" at bounding box center [770, 311] width 75 height 14
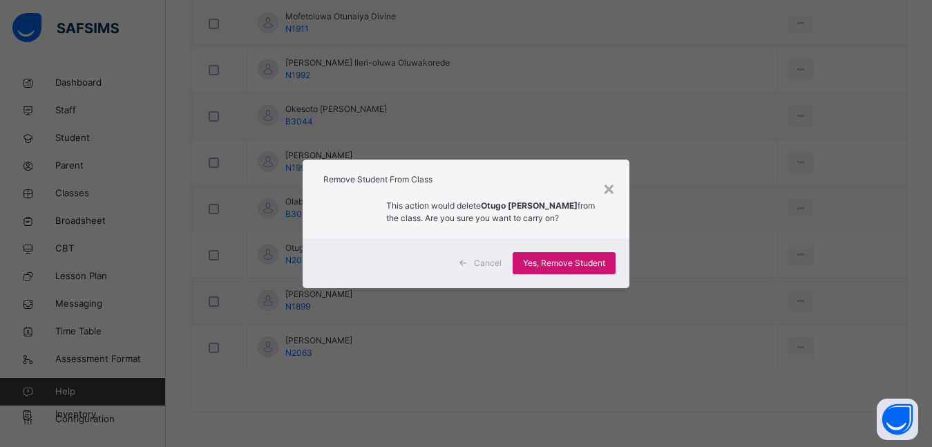
click at [589, 263] on span "Yes, Remove Student" at bounding box center [564, 263] width 82 height 12
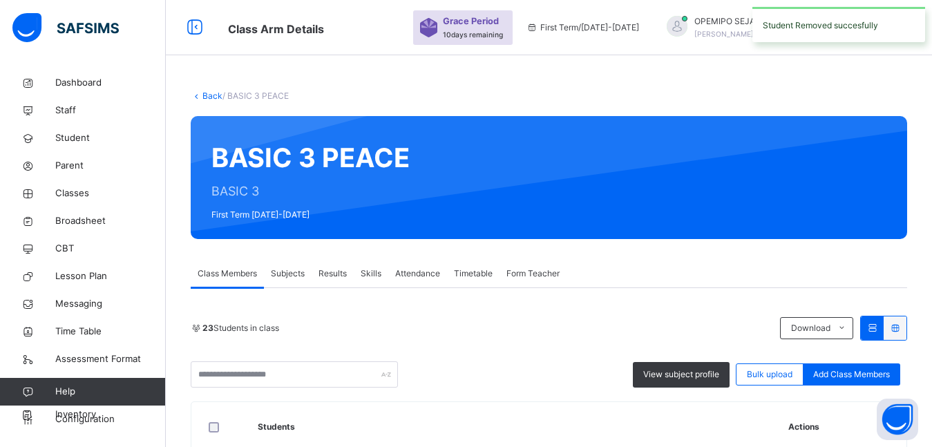
scroll to position [276, 0]
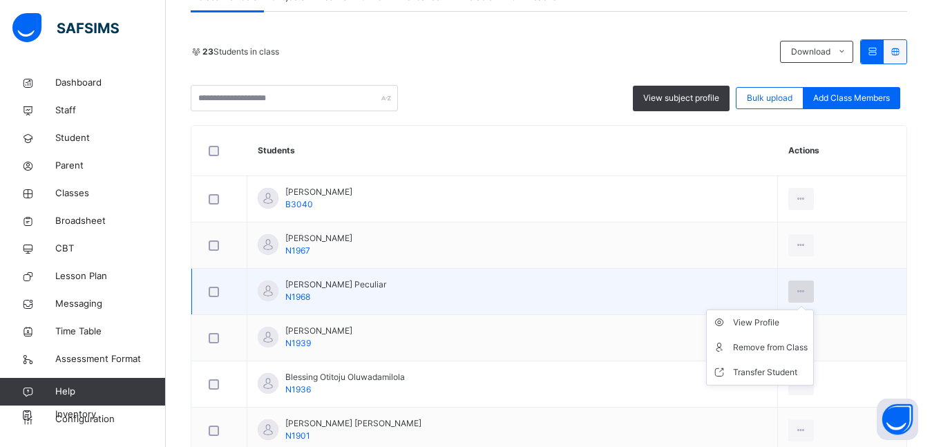
click at [795, 289] on icon at bounding box center [801, 291] width 12 height 12
click at [755, 346] on div "Remove from Class" at bounding box center [770, 348] width 75 height 14
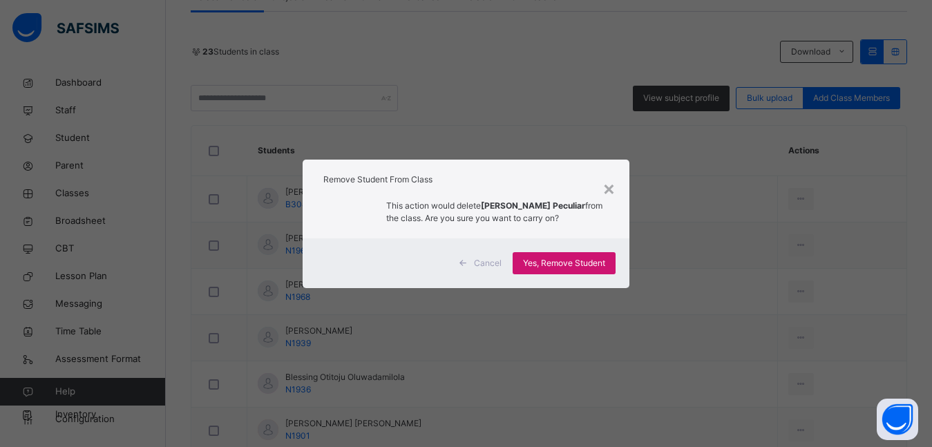
click at [608, 267] on div "Yes, Remove Student" at bounding box center [564, 263] width 103 height 22
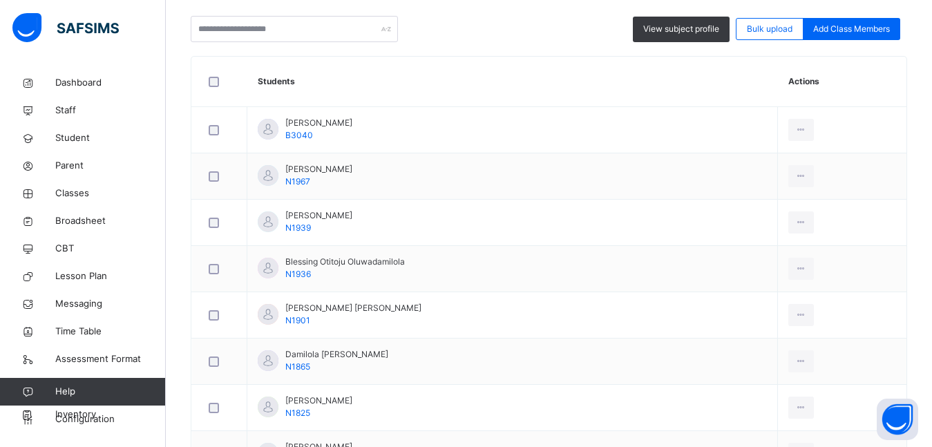
scroll to position [415, 0]
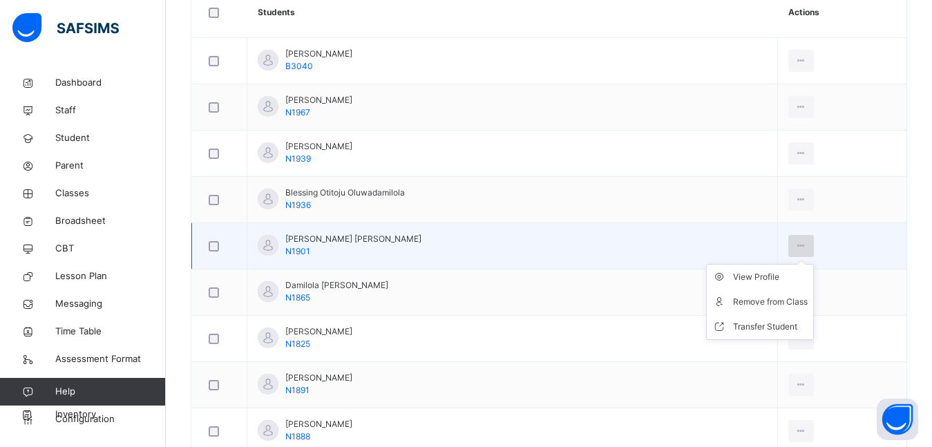
click at [794, 238] on div at bounding box center [801, 246] width 26 height 22
click at [756, 301] on div "Remove from Class" at bounding box center [770, 302] width 75 height 14
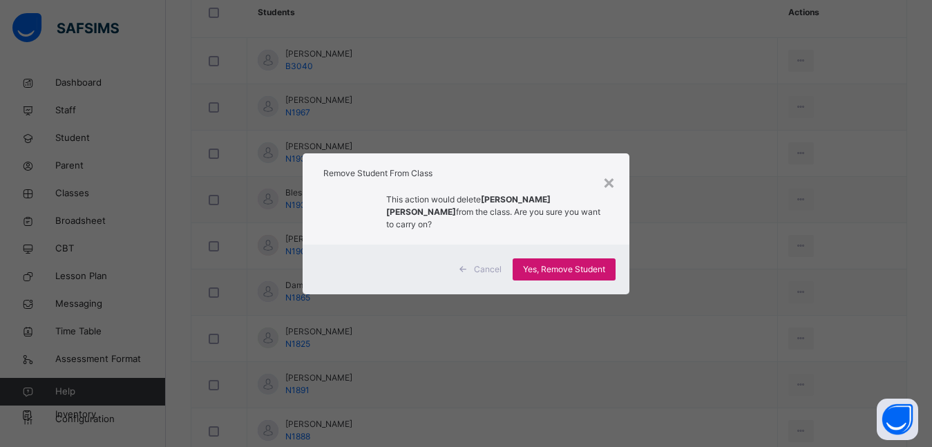
click at [590, 267] on span "Yes, Remove Student" at bounding box center [564, 269] width 82 height 12
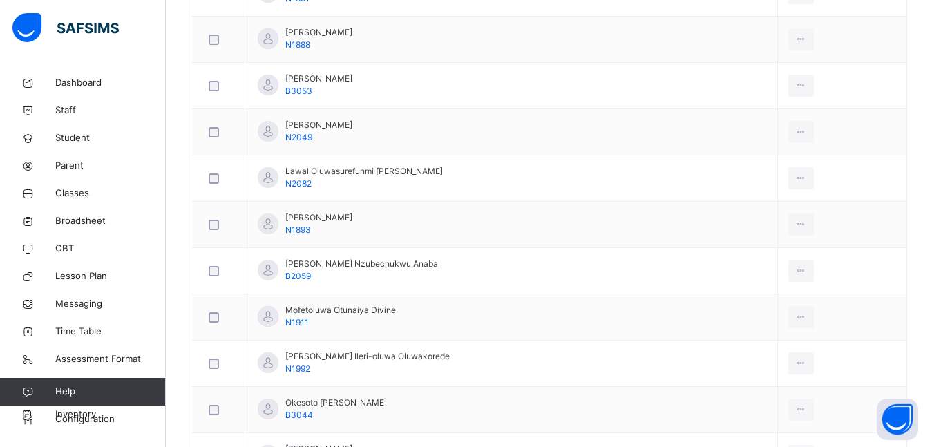
scroll to position [829, 0]
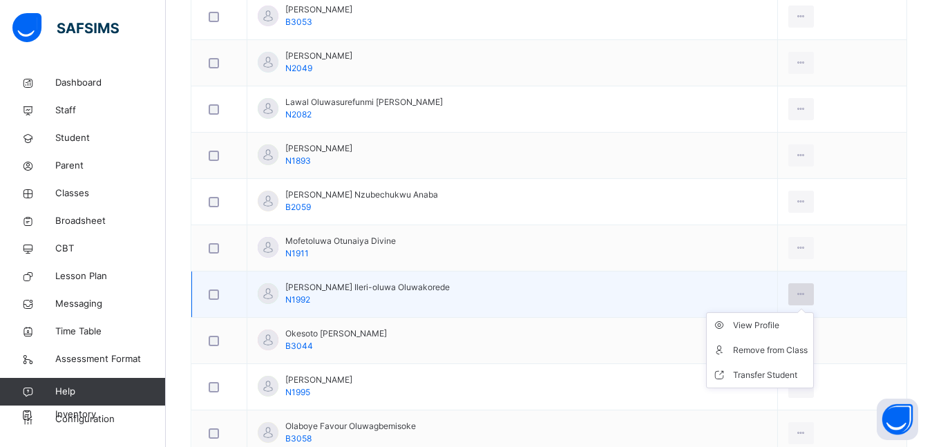
click at [795, 292] on icon at bounding box center [801, 294] width 12 height 12
click at [745, 353] on div "Remove from Class" at bounding box center [770, 350] width 75 height 14
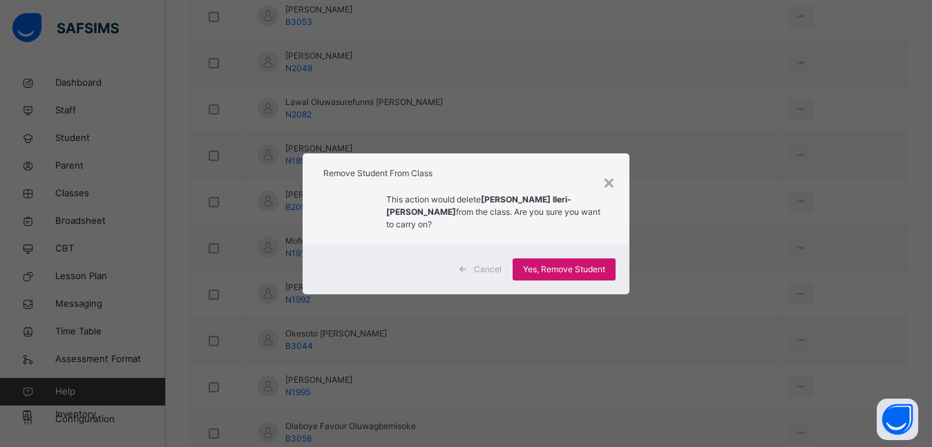
click at [597, 273] on span "Yes, Remove Student" at bounding box center [564, 269] width 82 height 12
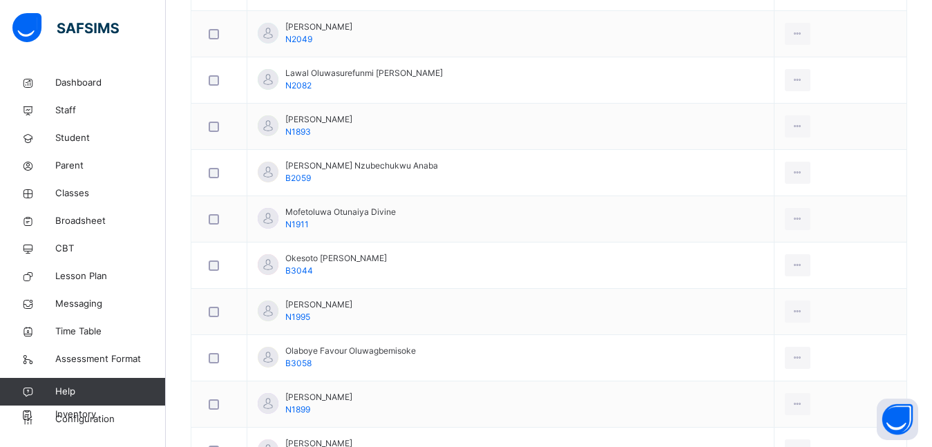
scroll to position [961, 0]
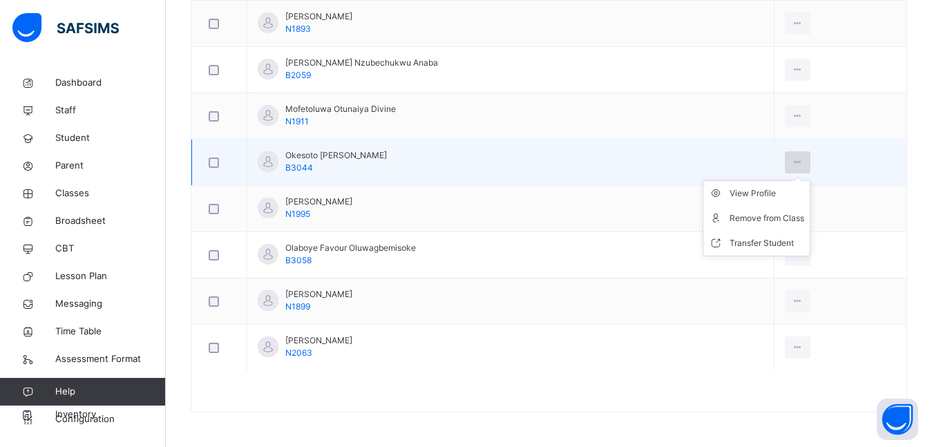
click at [792, 165] on icon at bounding box center [798, 162] width 12 height 12
click at [769, 218] on div "Remove from Class" at bounding box center [767, 218] width 75 height 14
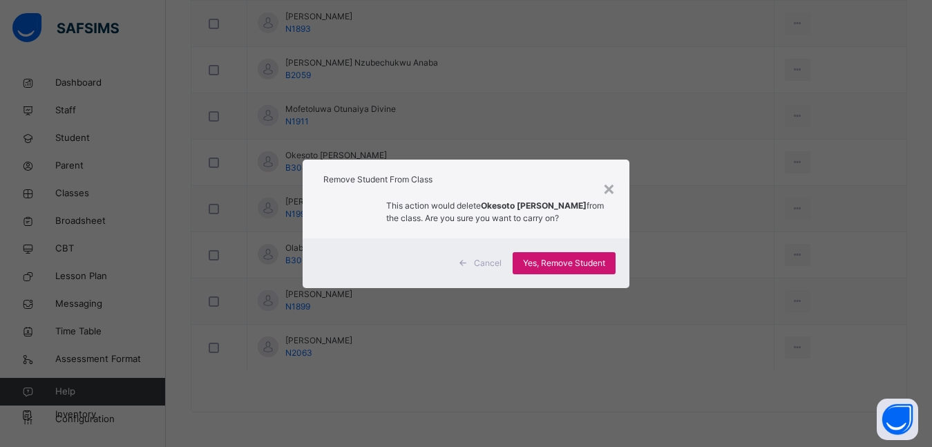
click at [567, 265] on span "Yes, Remove Student" at bounding box center [564, 263] width 82 height 12
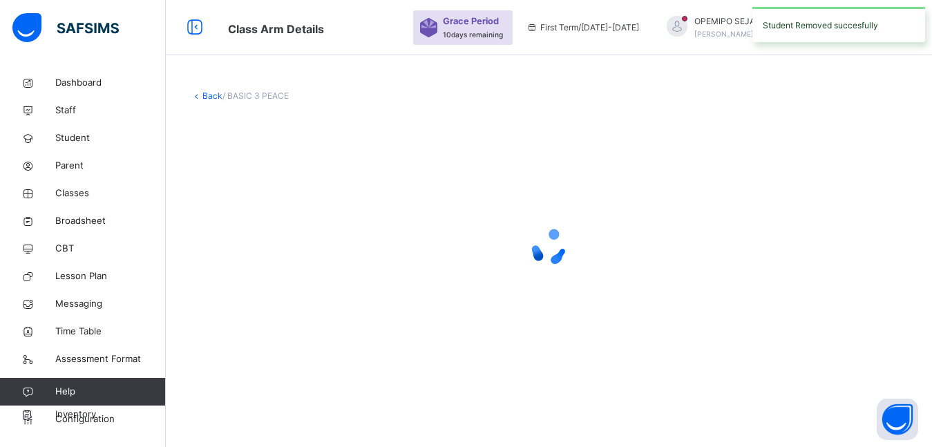
scroll to position [0, 0]
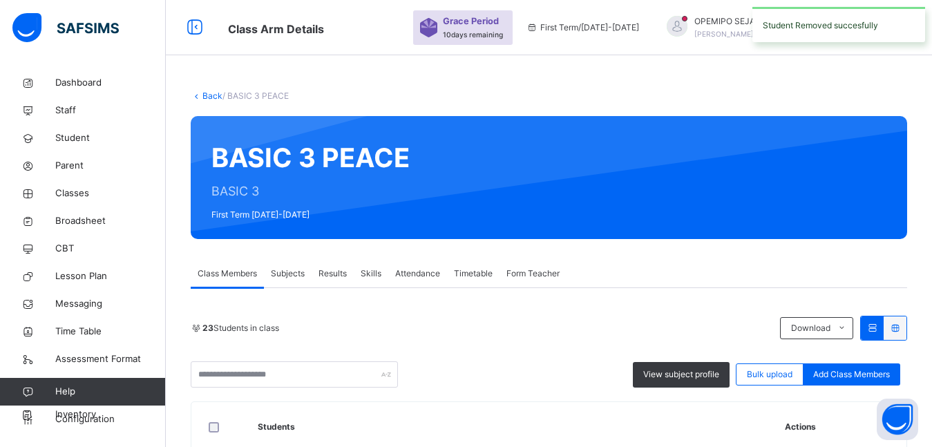
click at [210, 98] on link "Back" at bounding box center [212, 96] width 20 height 10
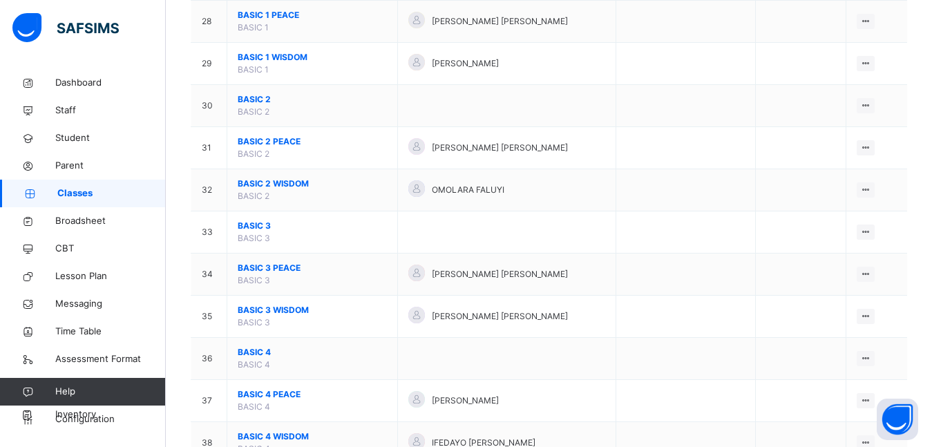
scroll to position [1313, 0]
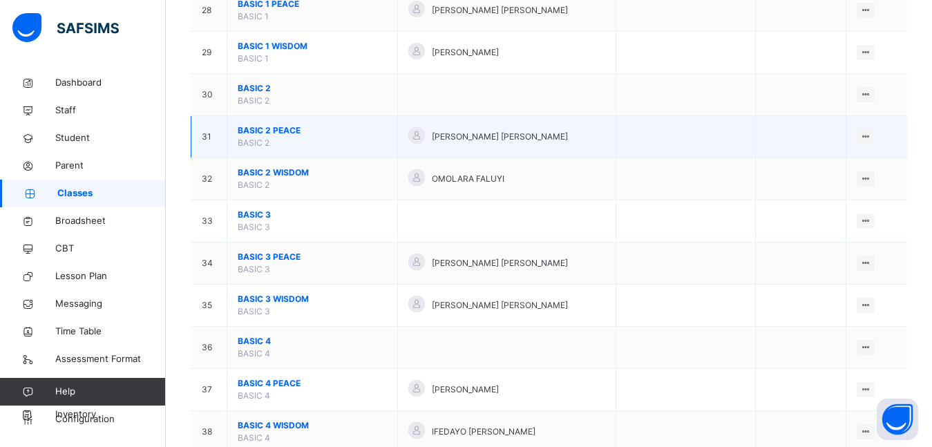
click at [257, 126] on span "BASIC 2 PEACE" at bounding box center [312, 130] width 149 height 12
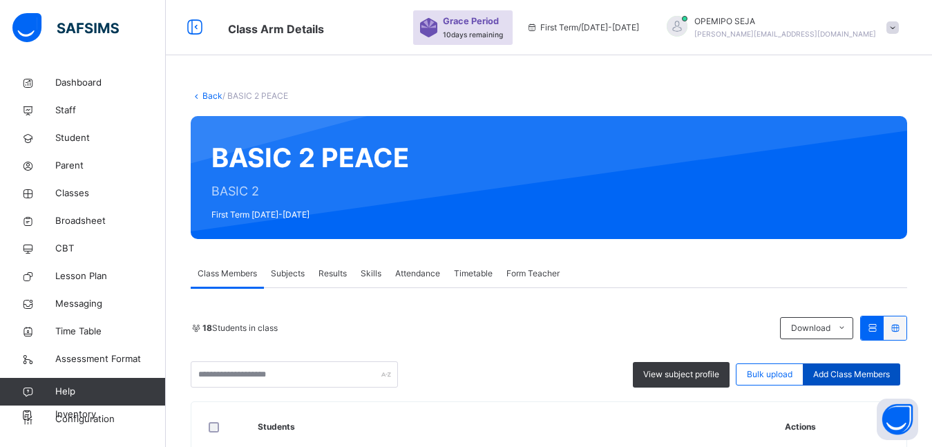
click at [875, 376] on span "Add Class Members" at bounding box center [851, 374] width 77 height 12
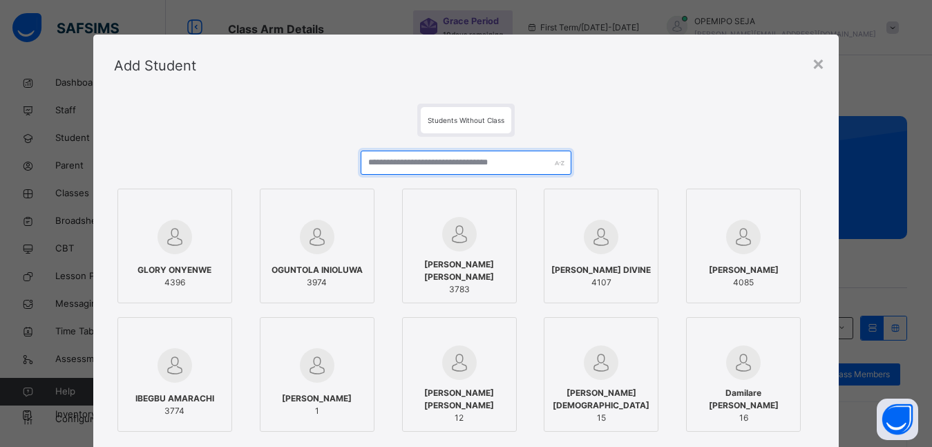
click at [453, 159] on input "text" at bounding box center [466, 163] width 211 height 24
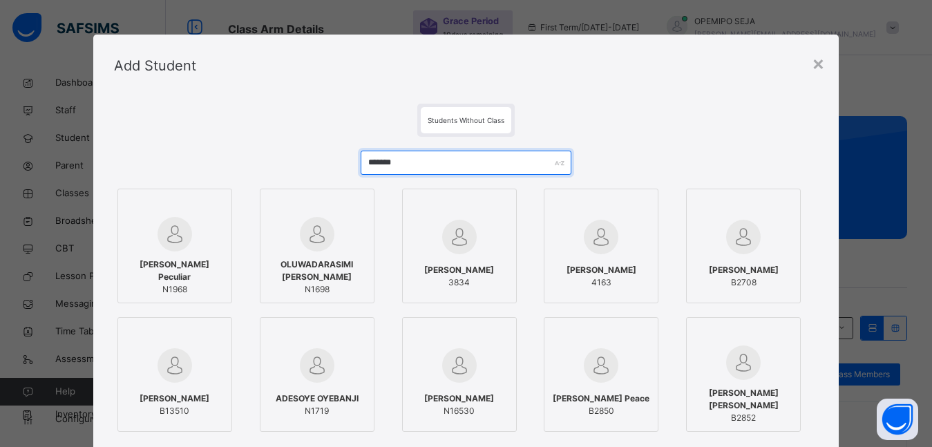
type input "*******"
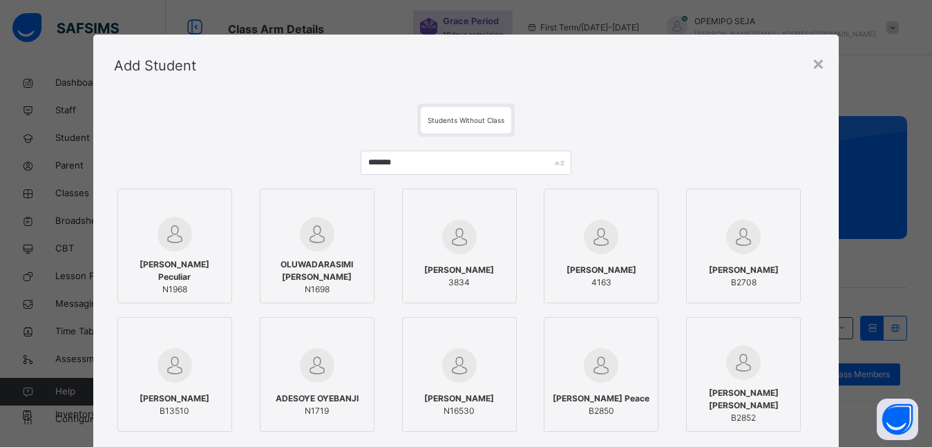
click at [178, 263] on span "Adesola Adegbola Peculiar" at bounding box center [175, 270] width 100 height 25
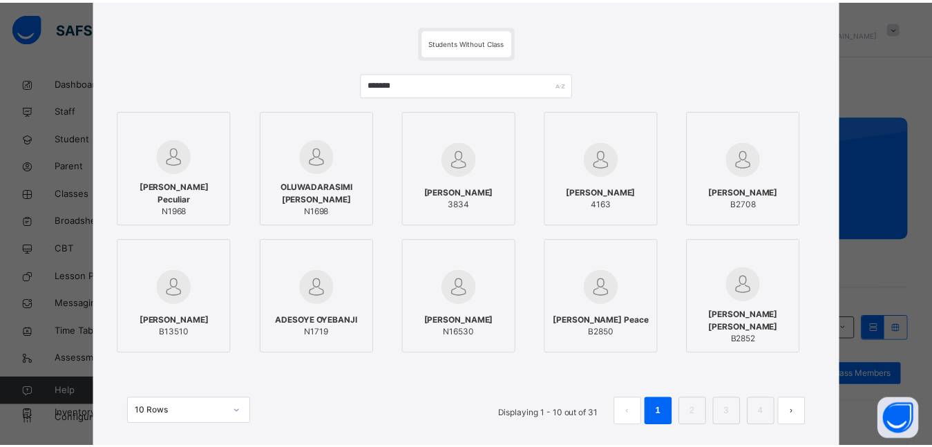
scroll to position [169, 0]
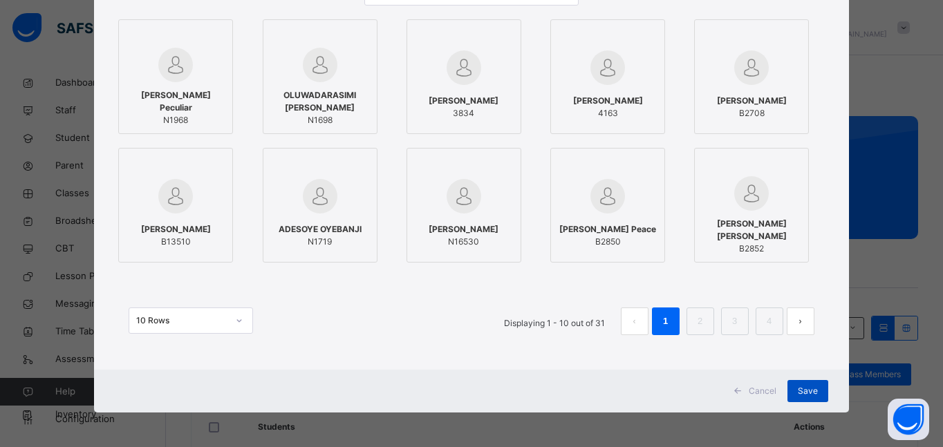
click at [797, 388] on span "Save" at bounding box center [807, 391] width 20 height 12
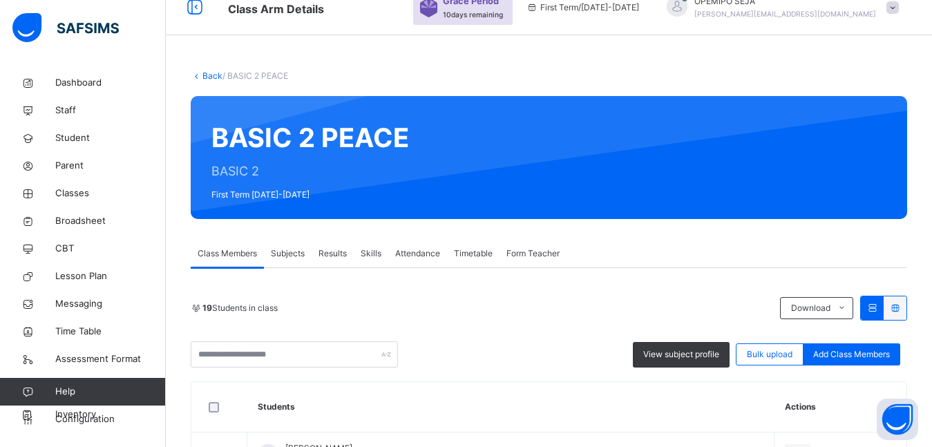
scroll to position [0, 0]
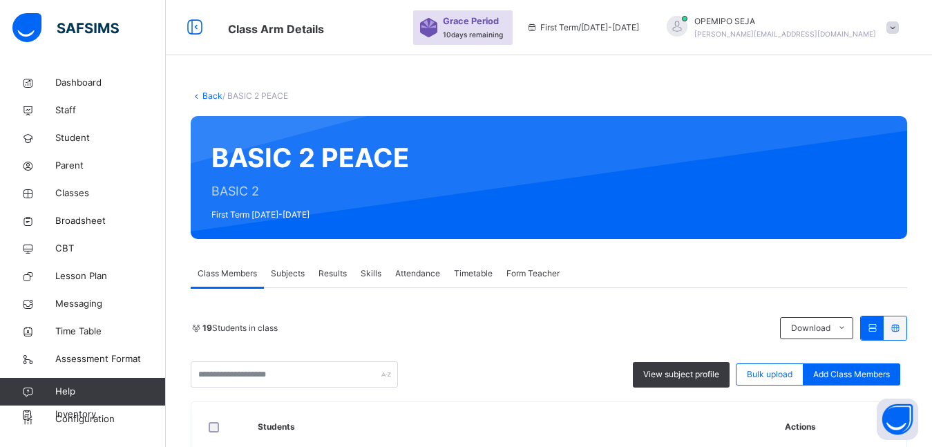
click at [214, 97] on link "Back" at bounding box center [212, 96] width 20 height 10
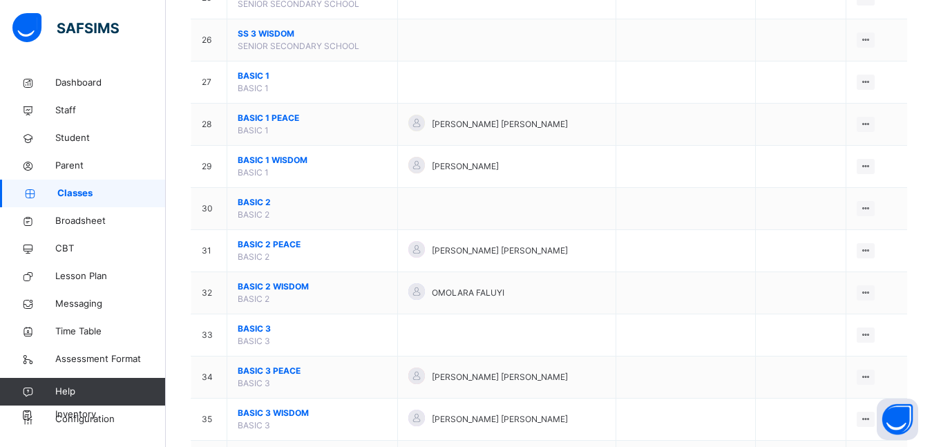
scroll to position [1175, 0]
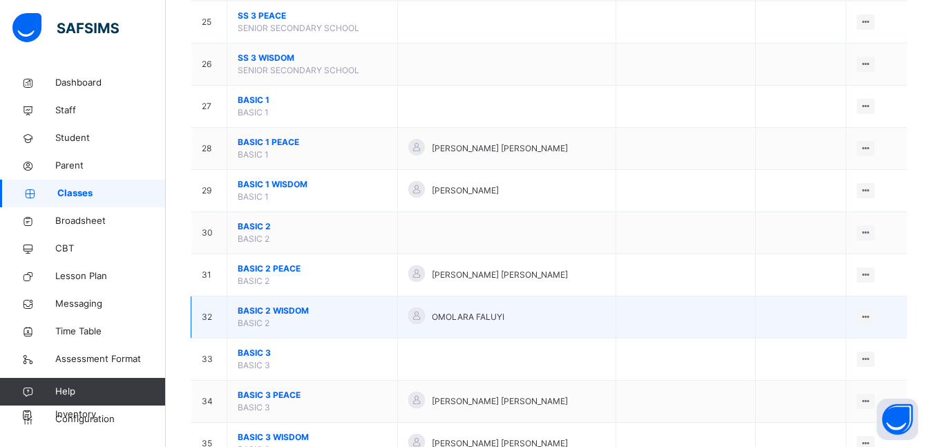
click at [272, 311] on span "BASIC 2 WISDOM" at bounding box center [312, 311] width 149 height 12
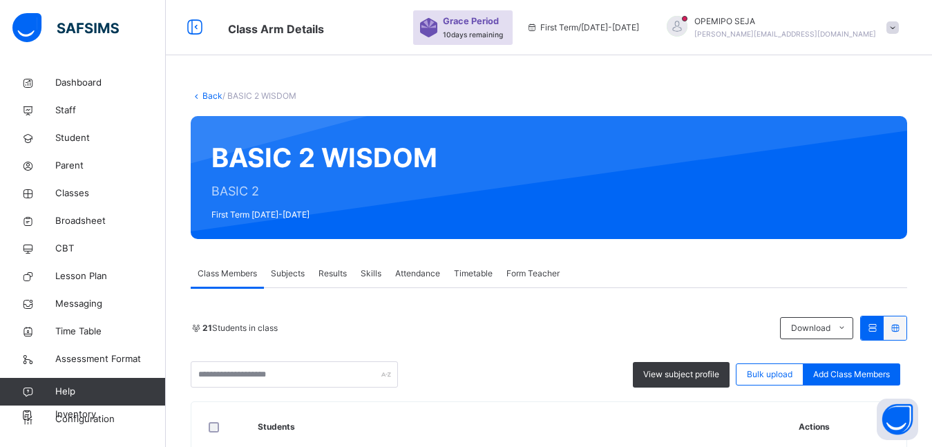
click at [214, 95] on link "Back" at bounding box center [212, 96] width 20 height 10
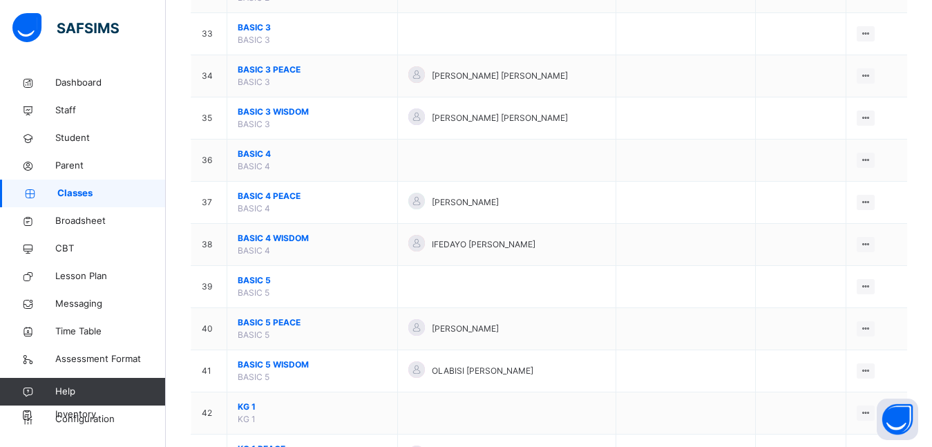
scroll to position [1520, 0]
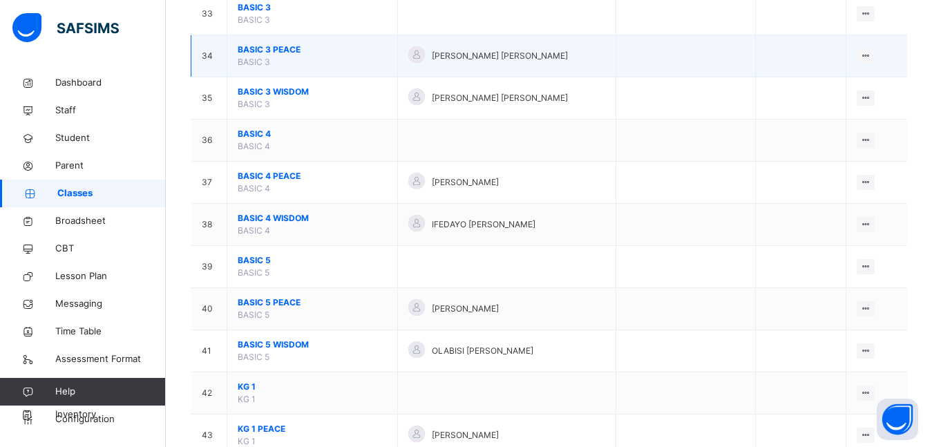
click at [271, 45] on span "BASIC 3 PEACE" at bounding box center [312, 50] width 149 height 12
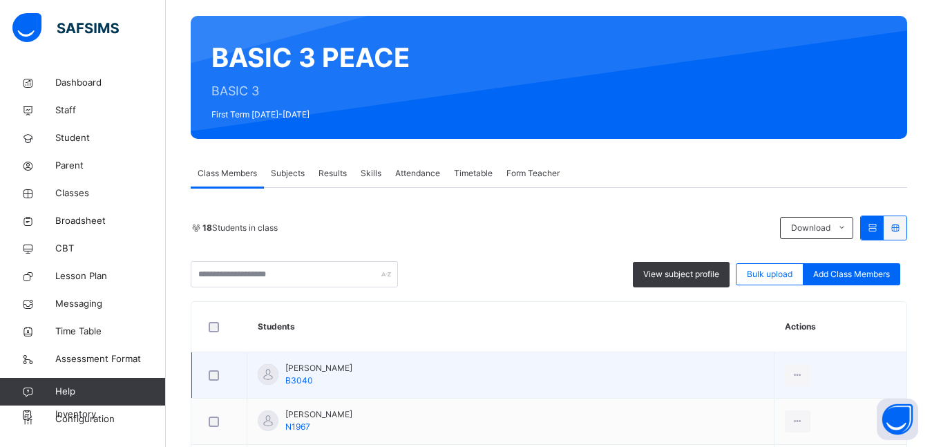
scroll to position [86, 0]
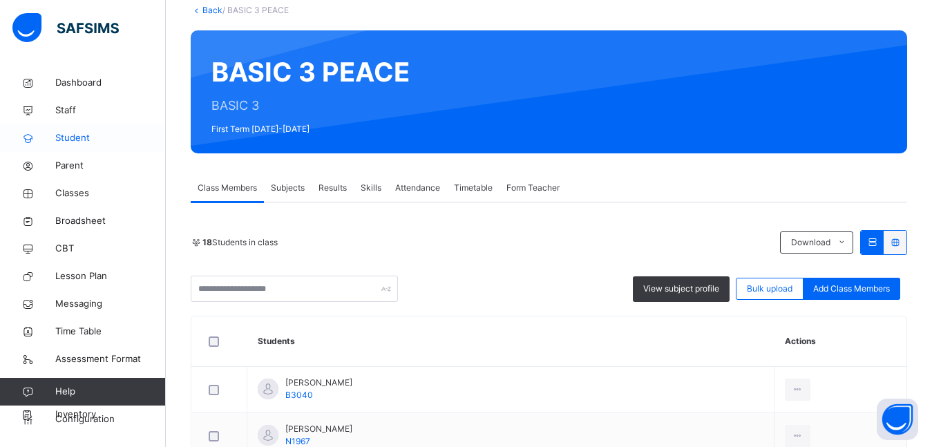
click at [74, 138] on span "Student" at bounding box center [110, 138] width 111 height 14
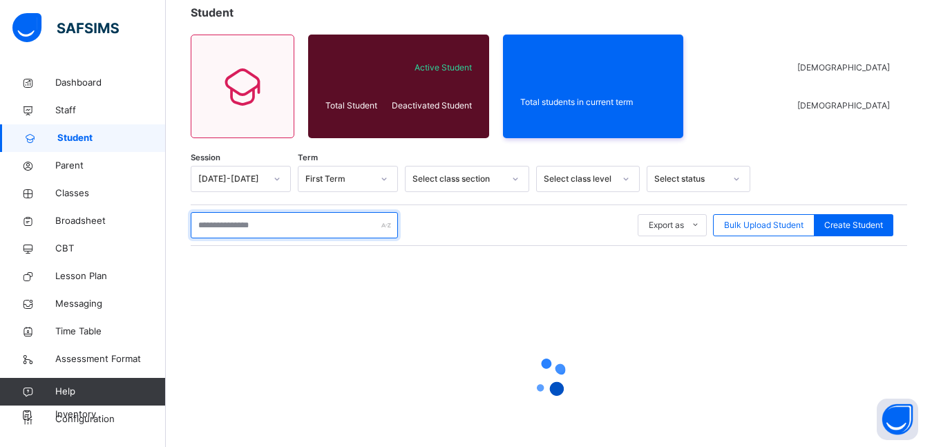
click at [239, 227] on input "text" at bounding box center [294, 225] width 207 height 26
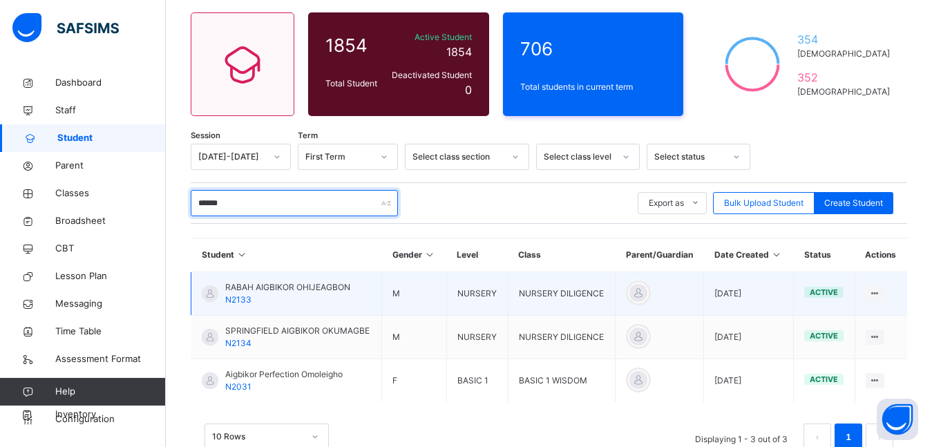
scroll to position [146, 0]
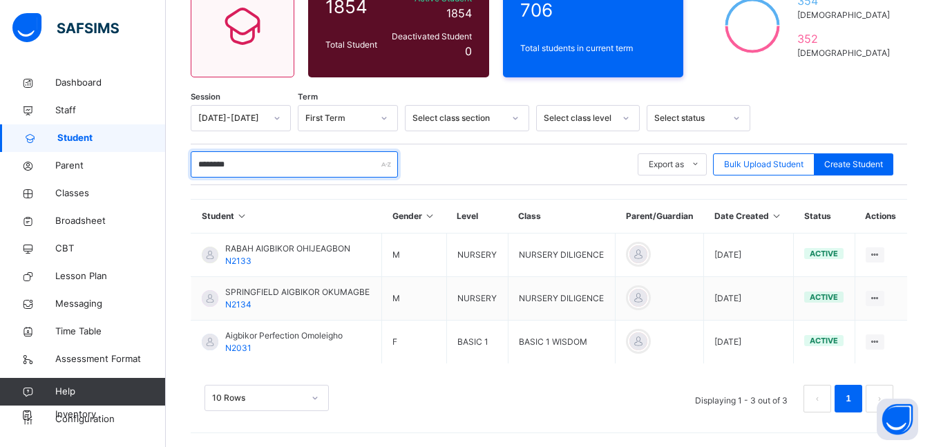
click at [264, 166] on input "********" at bounding box center [294, 164] width 207 height 26
type input "*"
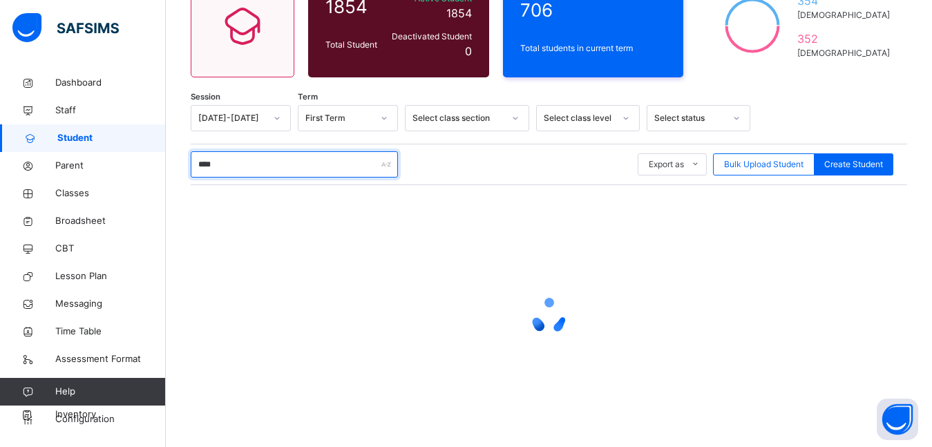
type input "*****"
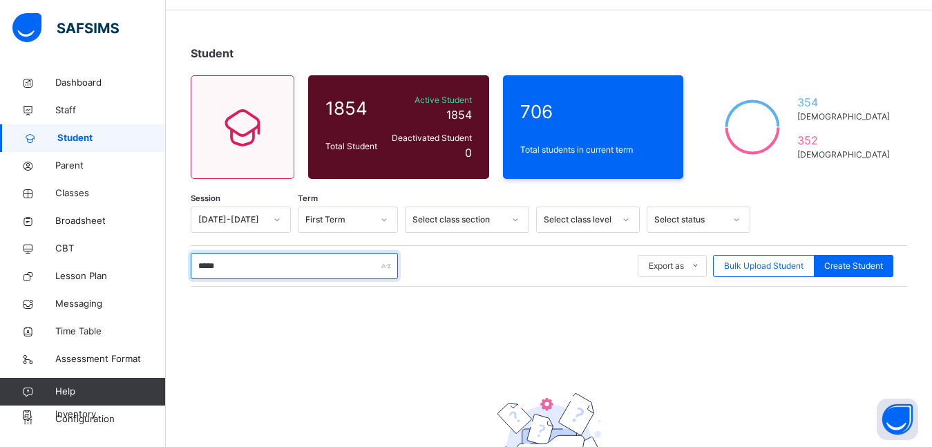
scroll to position [40, 0]
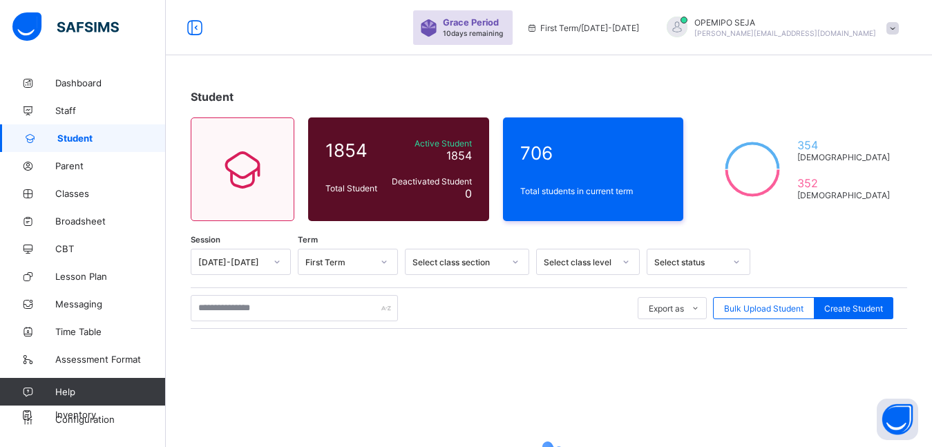
scroll to position [43, 0]
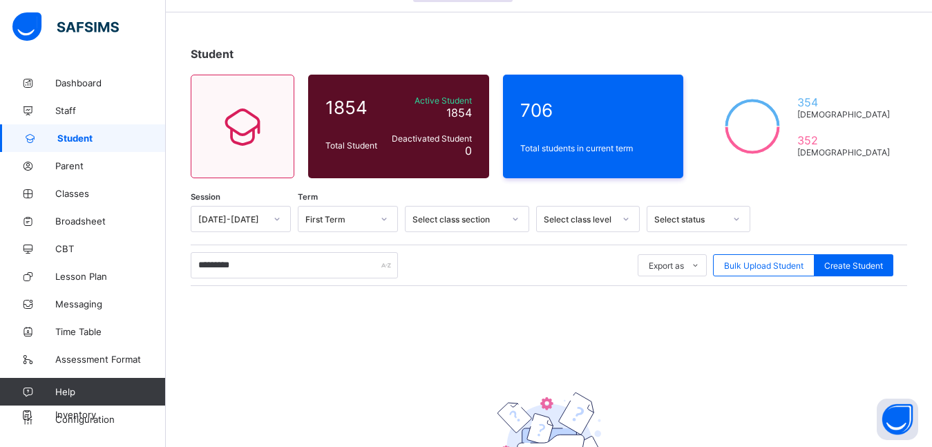
click at [330, 267] on input "*********" at bounding box center [294, 265] width 207 height 26
type input "*"
